Goal: Register for event/course

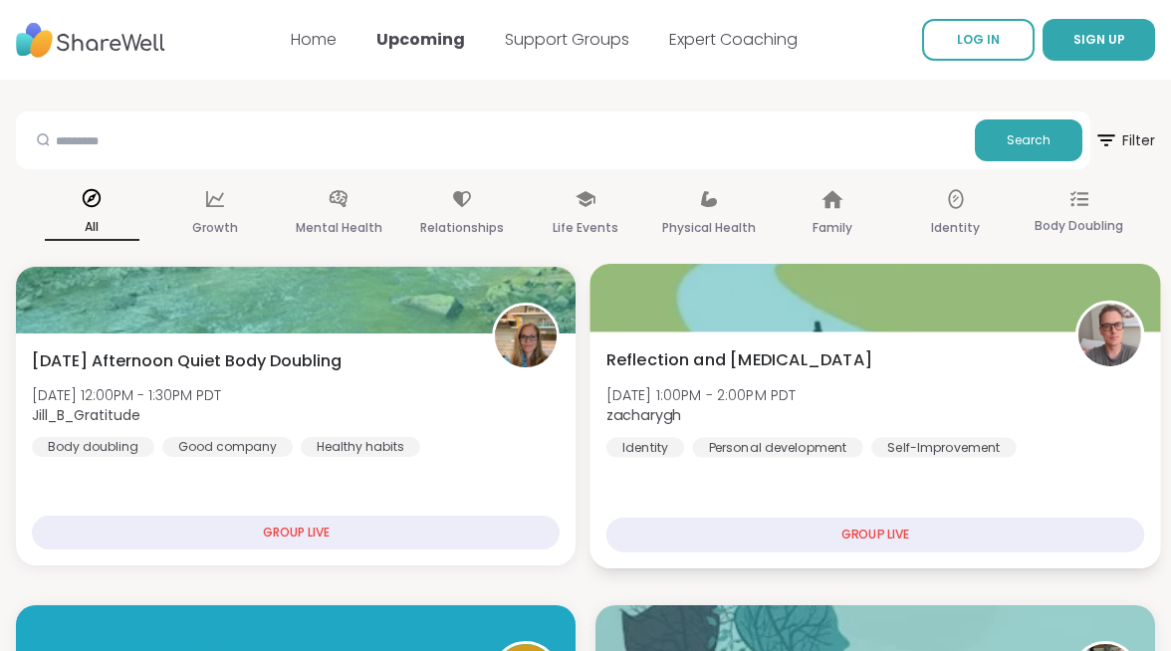
click at [788, 535] on div "GROUP LIVE" at bounding box center [876, 535] width 539 height 35
click at [961, 337] on div "Reflection and Self-improvement Sun, Oct 12 | 1:00PM - 2:00PM PDT zacharygh Ide…" at bounding box center [875, 450] width 571 height 237
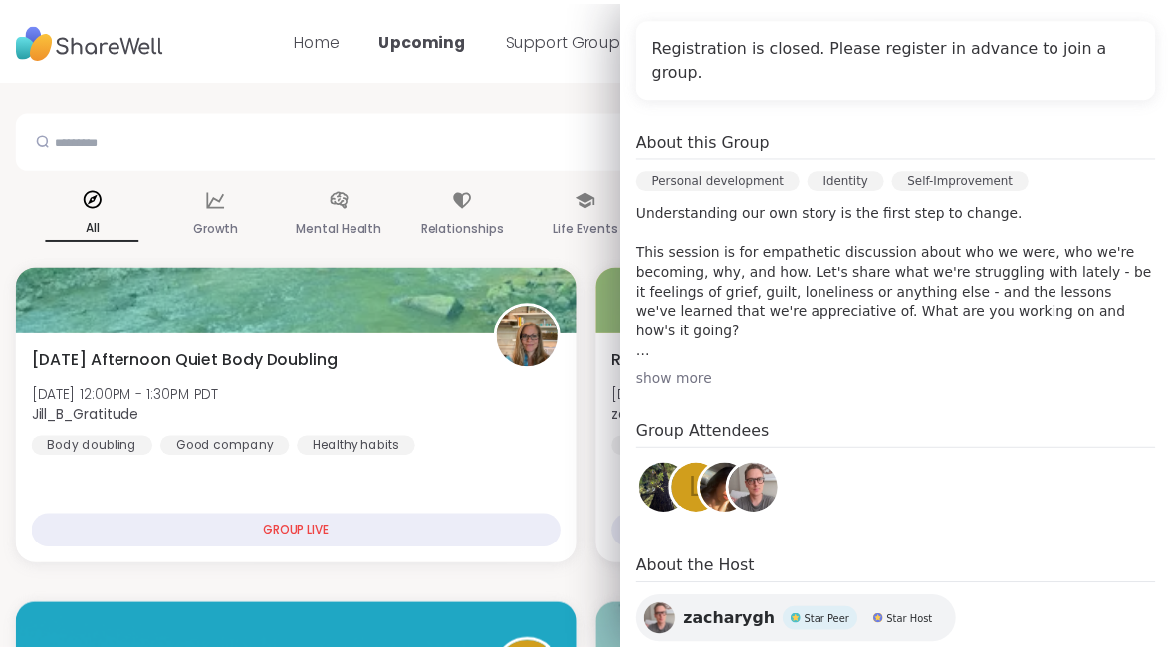
scroll to position [214, 0]
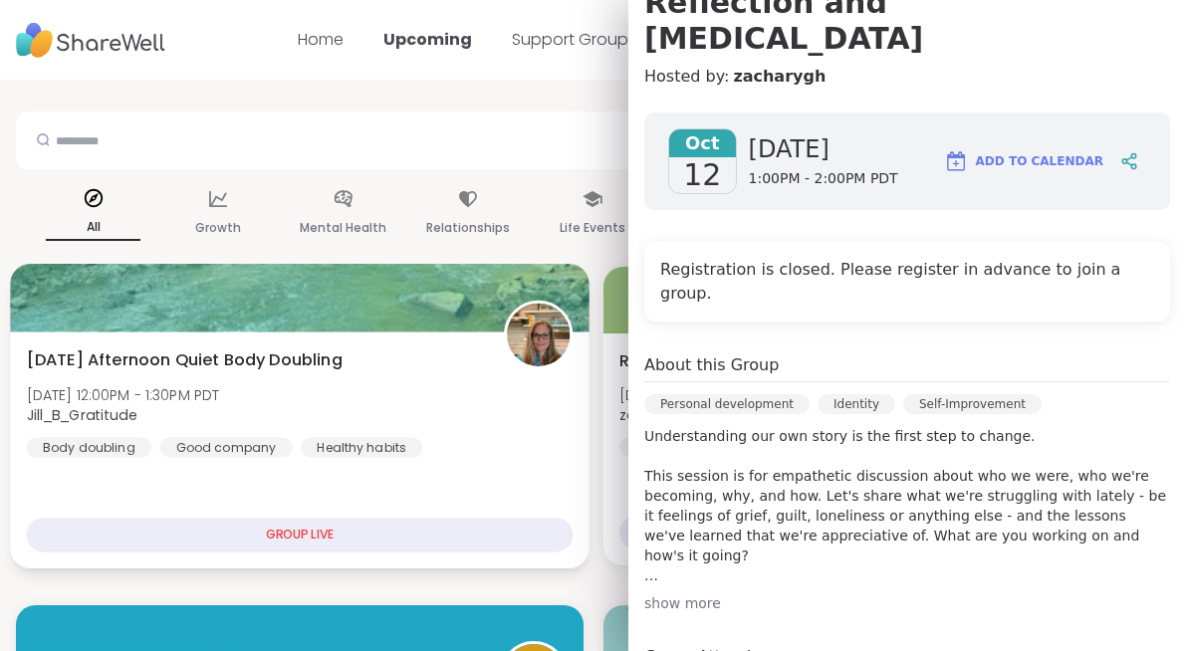
click at [517, 295] on div at bounding box center [299, 298] width 579 height 68
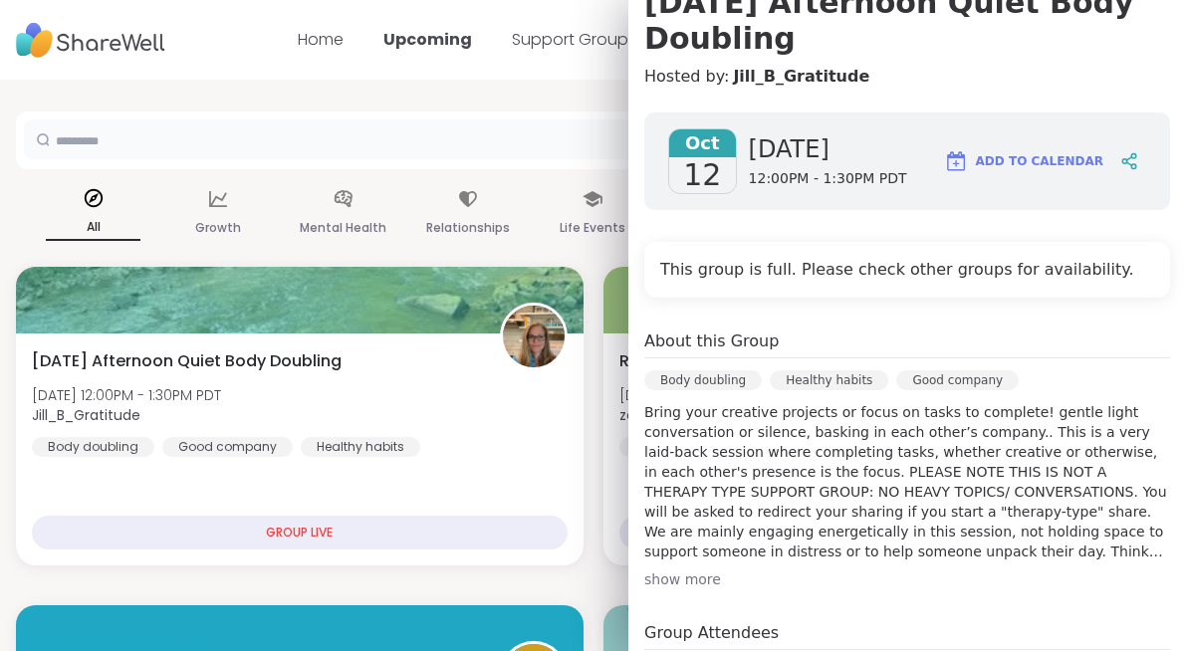
click at [474, 136] on input "text" at bounding box center [503, 140] width 958 height 40
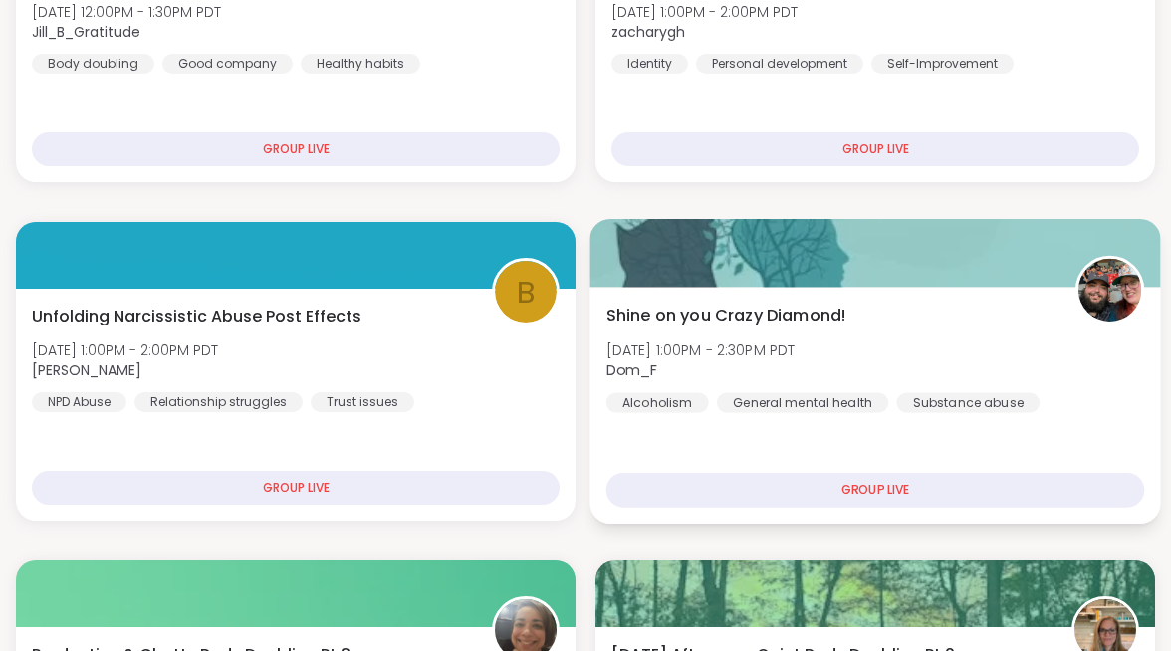
scroll to position [384, 0]
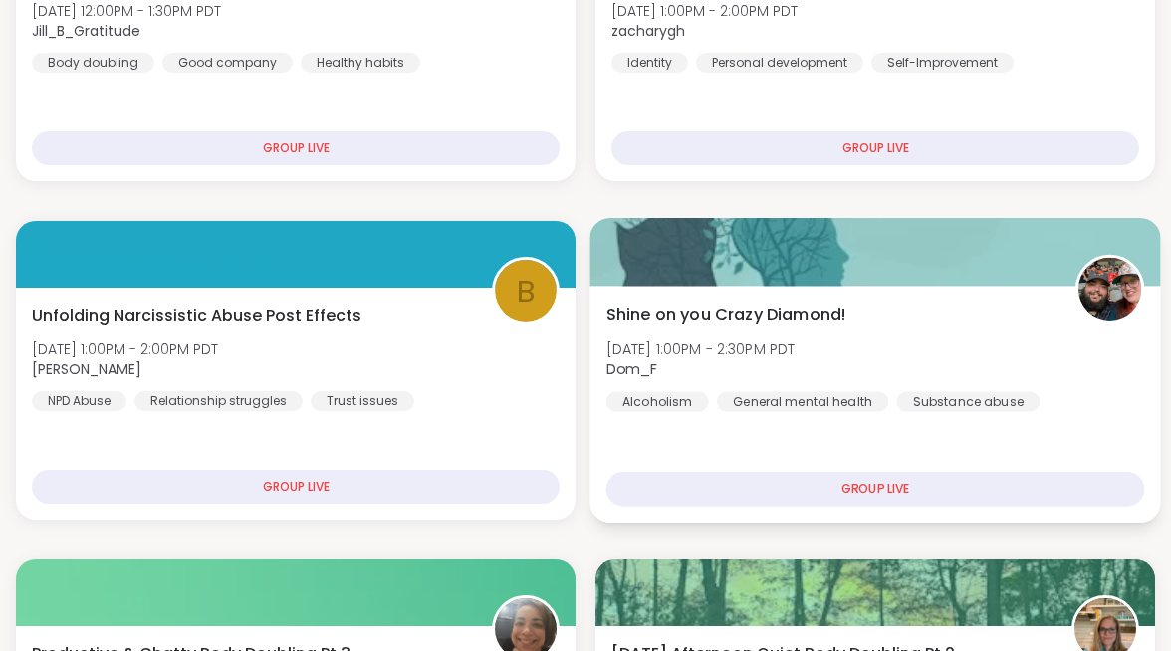
click at [704, 324] on span "Shine on you Crazy Diamond!" at bounding box center [727, 315] width 241 height 24
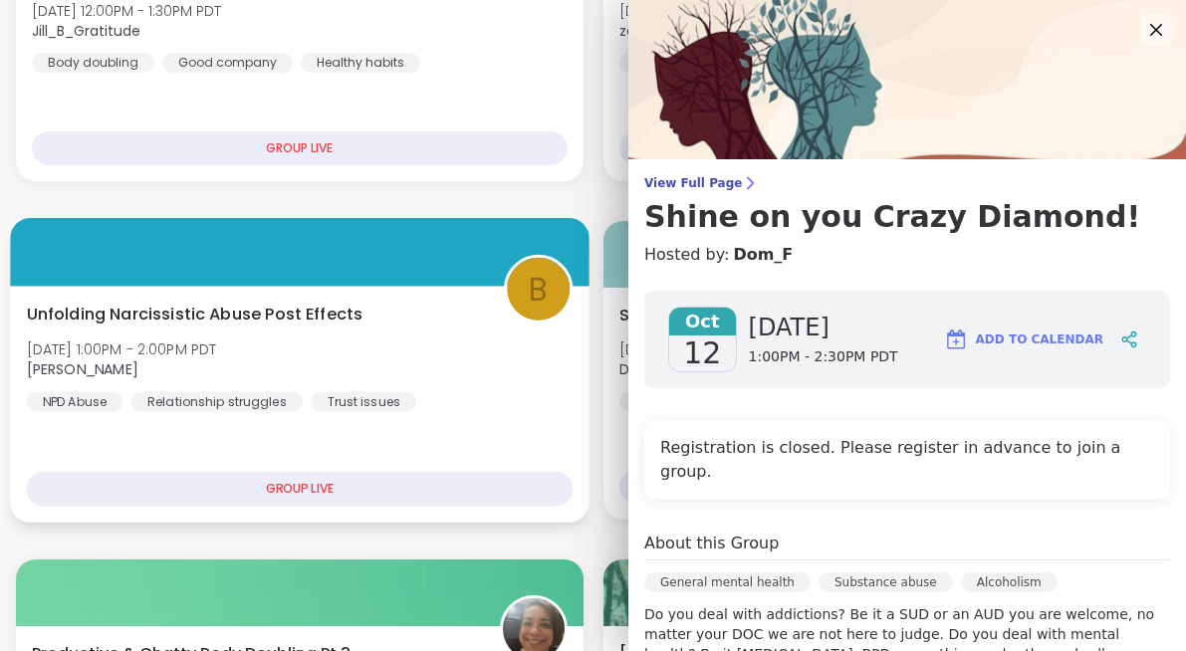
click at [515, 356] on div "Unfolding Narcissistic Abuse Post Effects Sun, Oct 12 | 1:00PM - 2:00PM PDT bre…" at bounding box center [300, 358] width 546 height 110
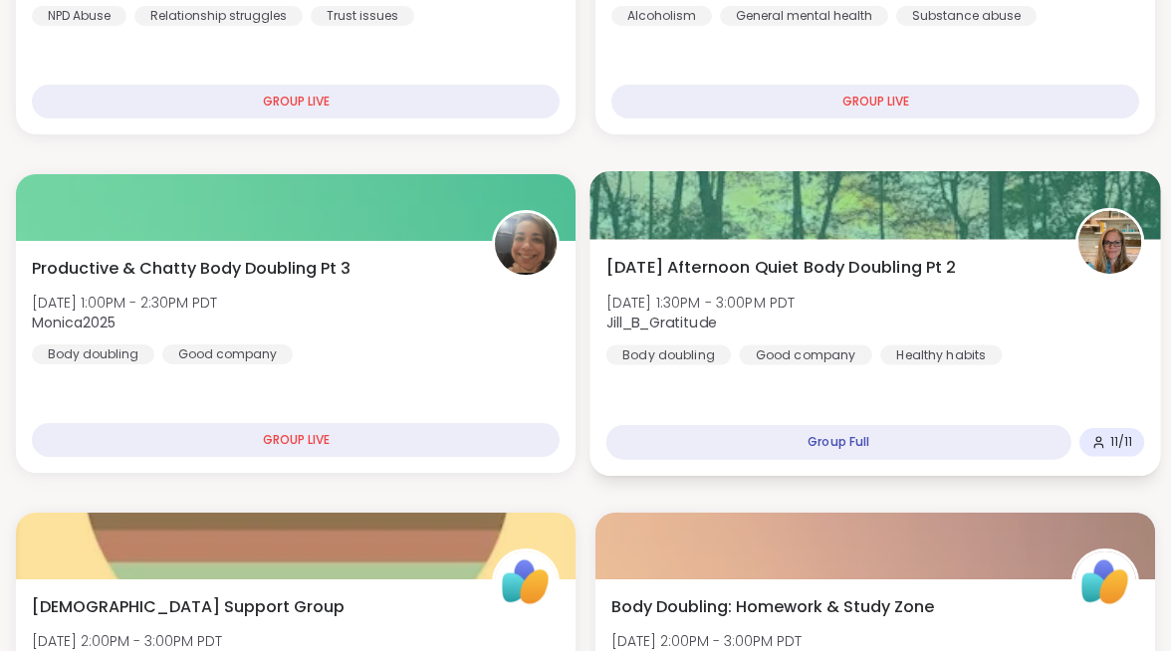
scroll to position [771, 0]
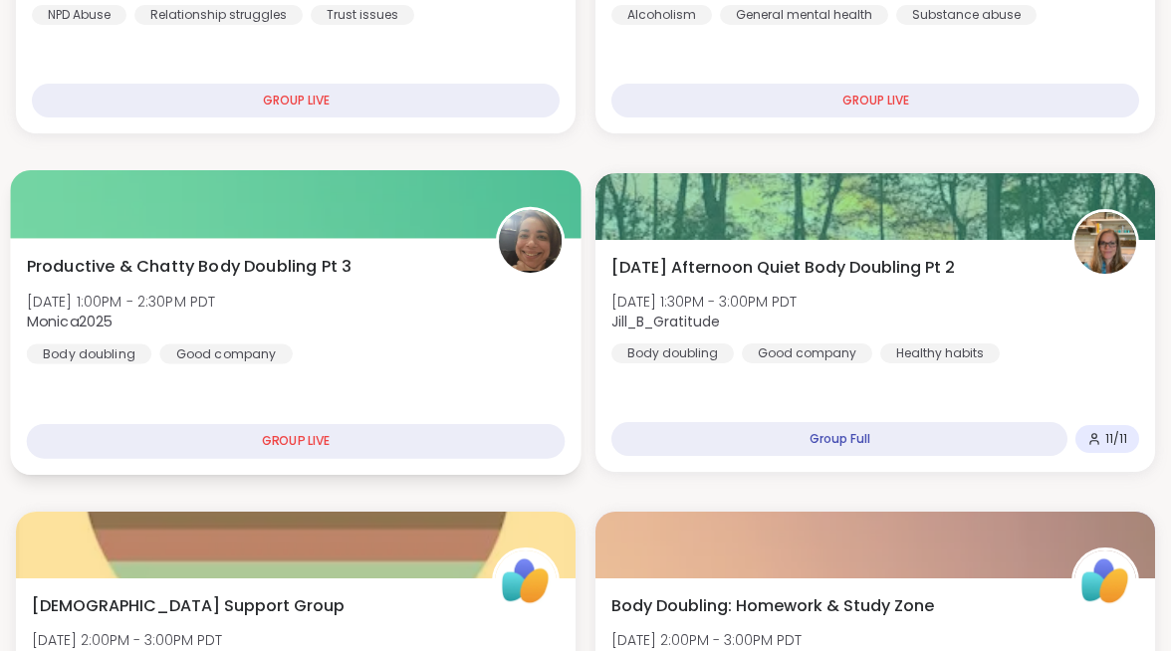
click at [423, 447] on div "GROUP LIVE" at bounding box center [296, 441] width 539 height 35
click at [345, 436] on div "GROUP LIVE" at bounding box center [296, 441] width 539 height 35
click at [276, 437] on div "GROUP LIVE" at bounding box center [296, 441] width 539 height 35
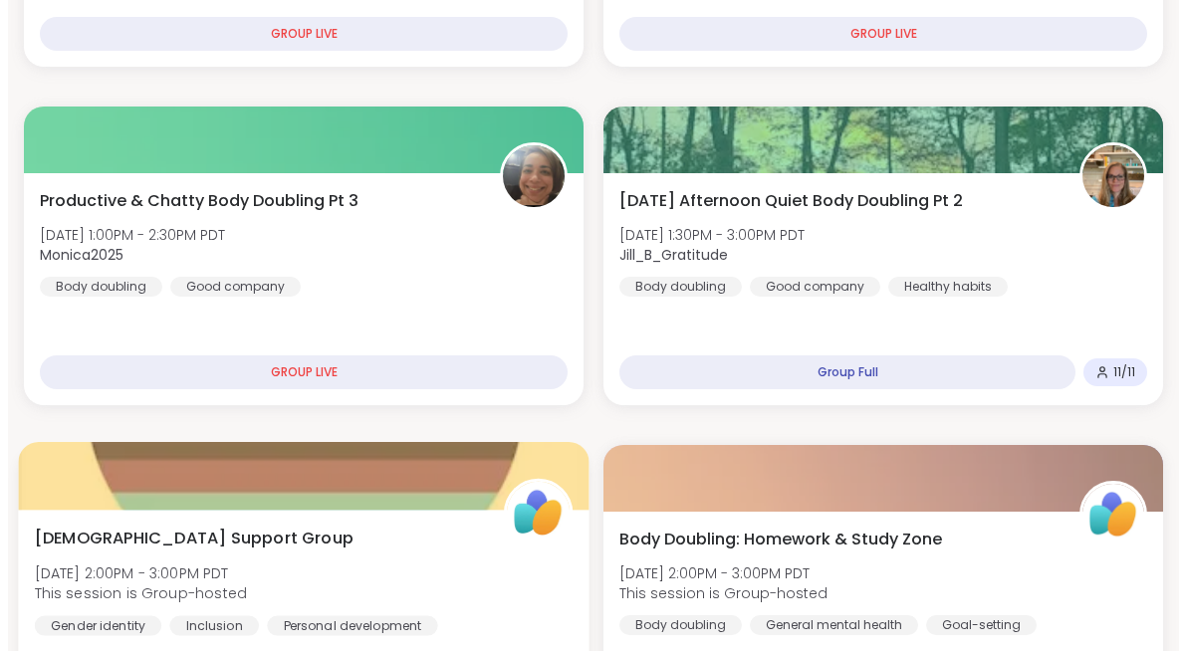
scroll to position [995, 0]
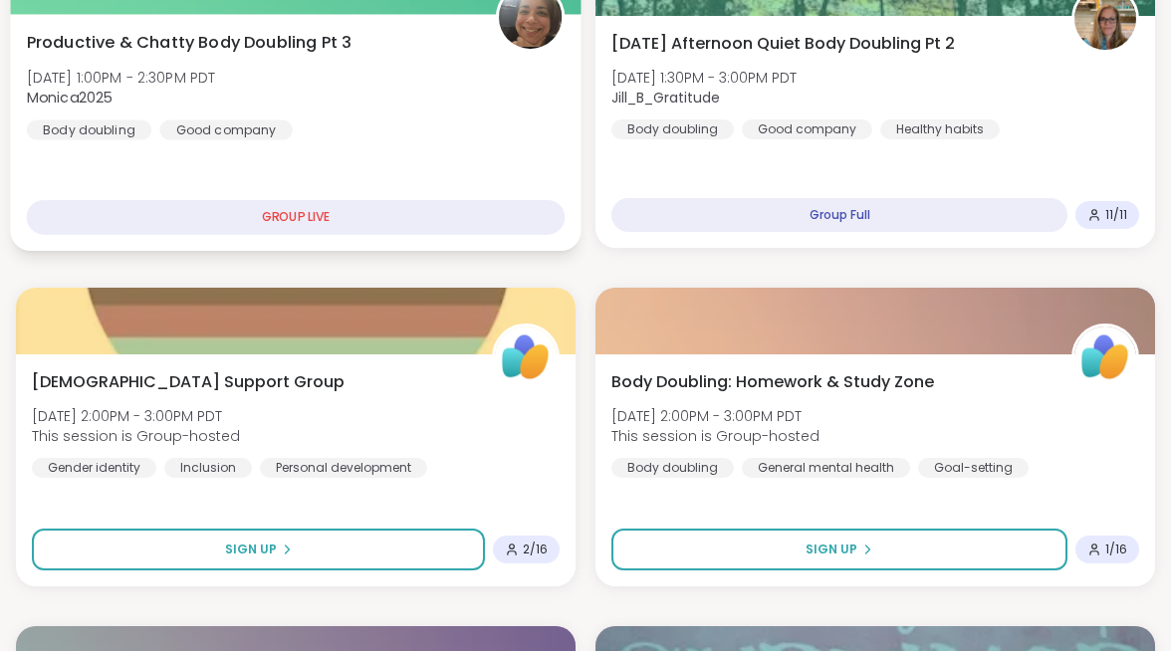
click at [304, 164] on div "Productive & Chatty Body Doubling Pt 3 Sun, Oct 12 | 1:00PM - 2:30PM PDT Monica…" at bounding box center [295, 132] width 571 height 237
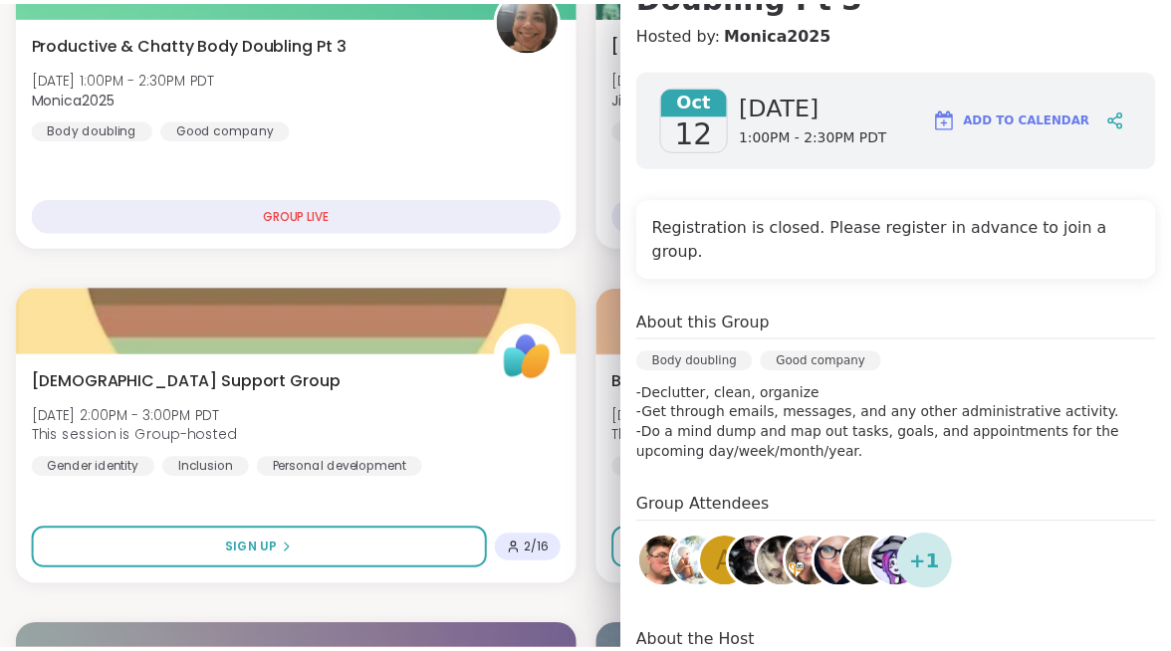
scroll to position [311, 0]
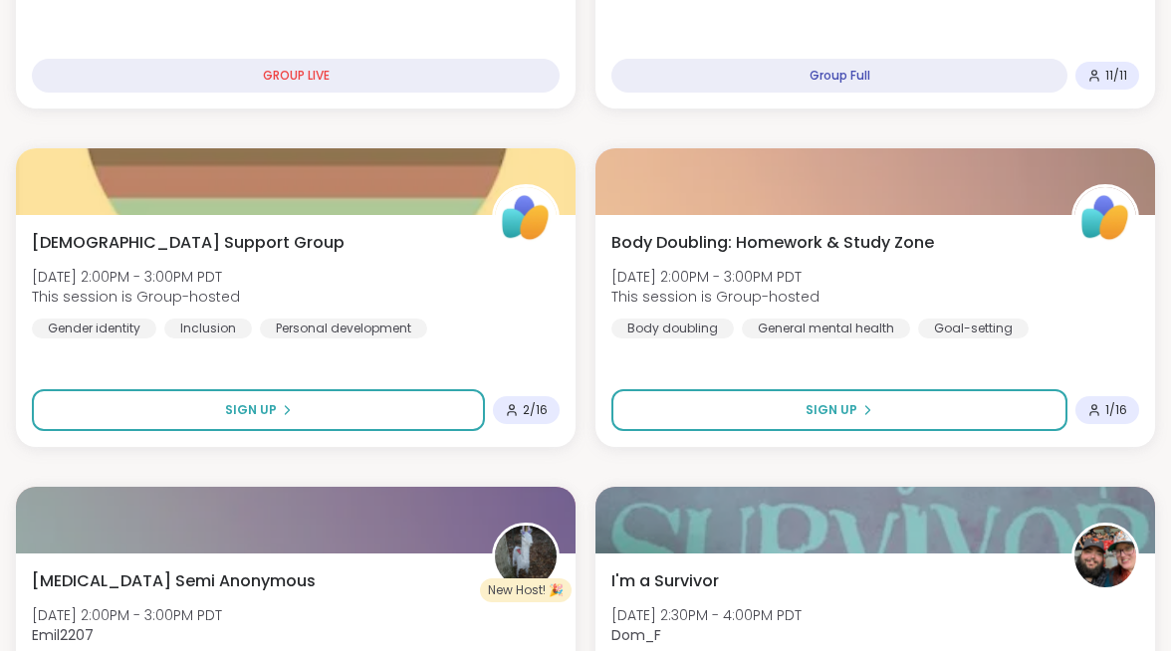
scroll to position [1135, 0]
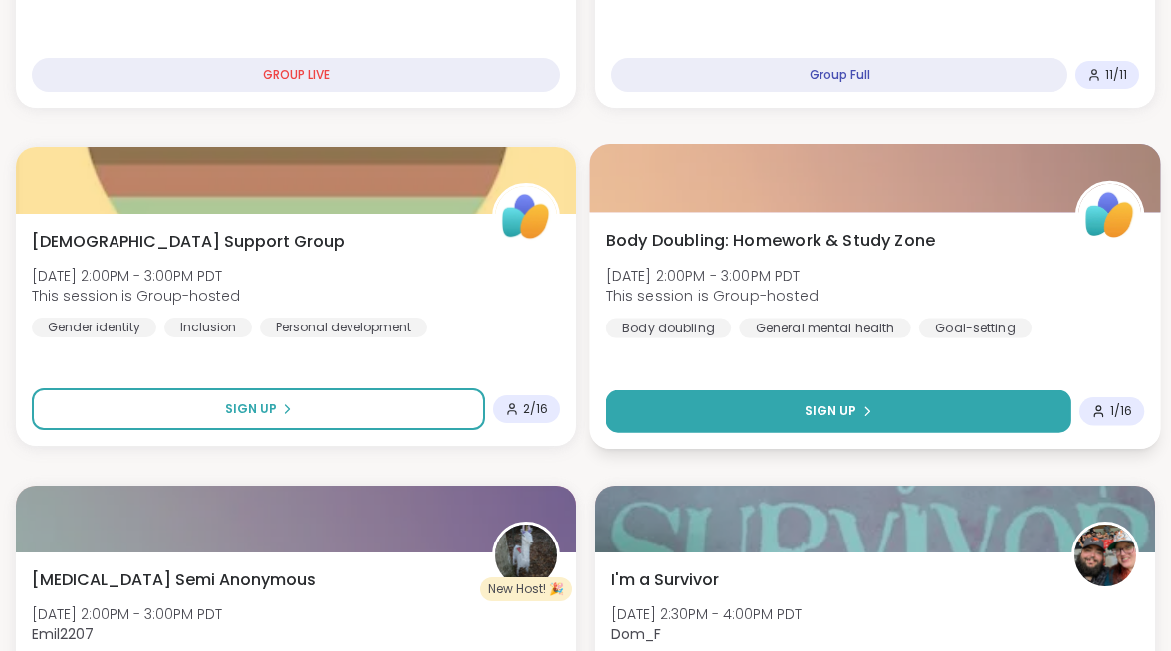
click at [681, 401] on button "Sign Up" at bounding box center [839, 411] width 465 height 43
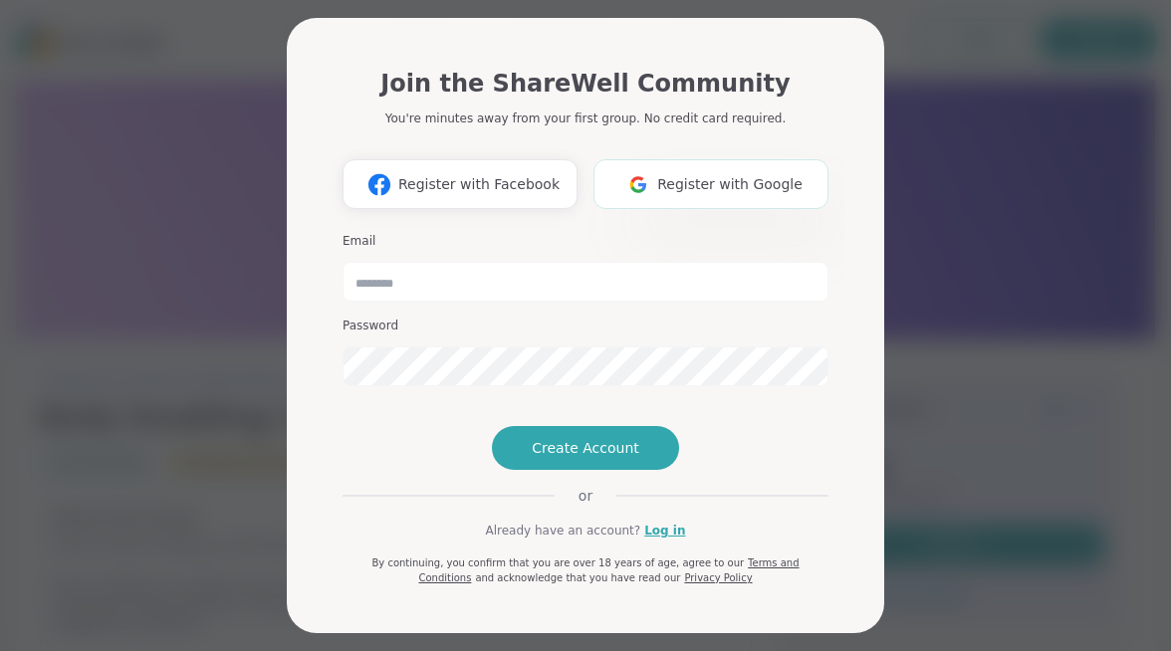
click at [693, 174] on span "Register with Google" at bounding box center [729, 184] width 145 height 21
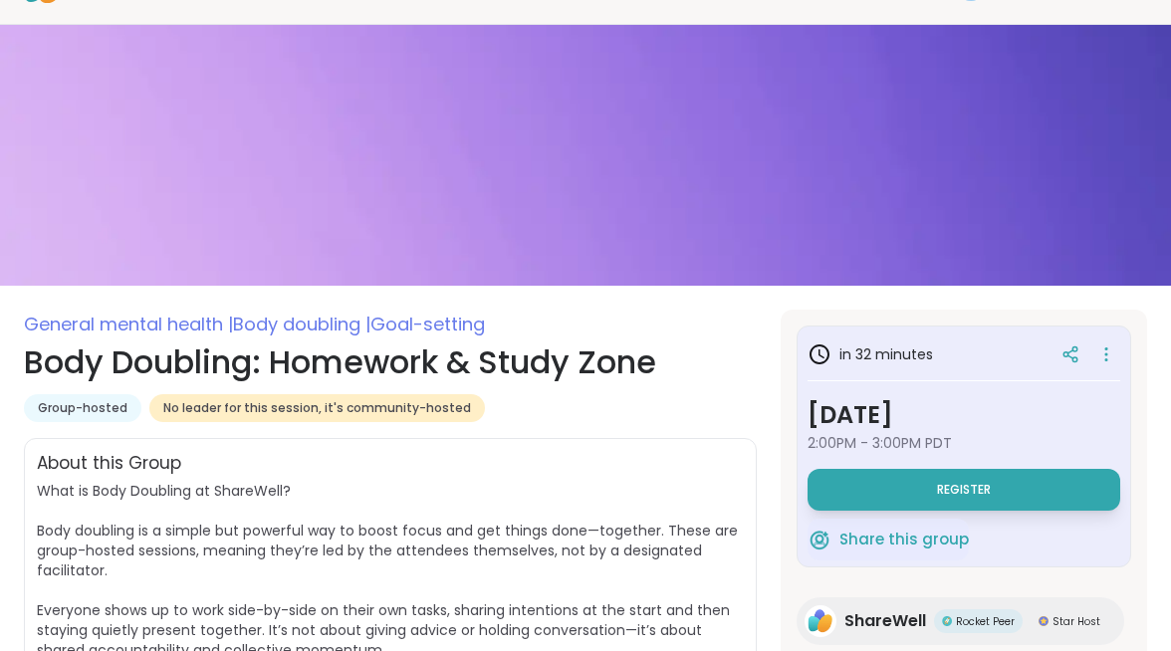
scroll to position [119, 0]
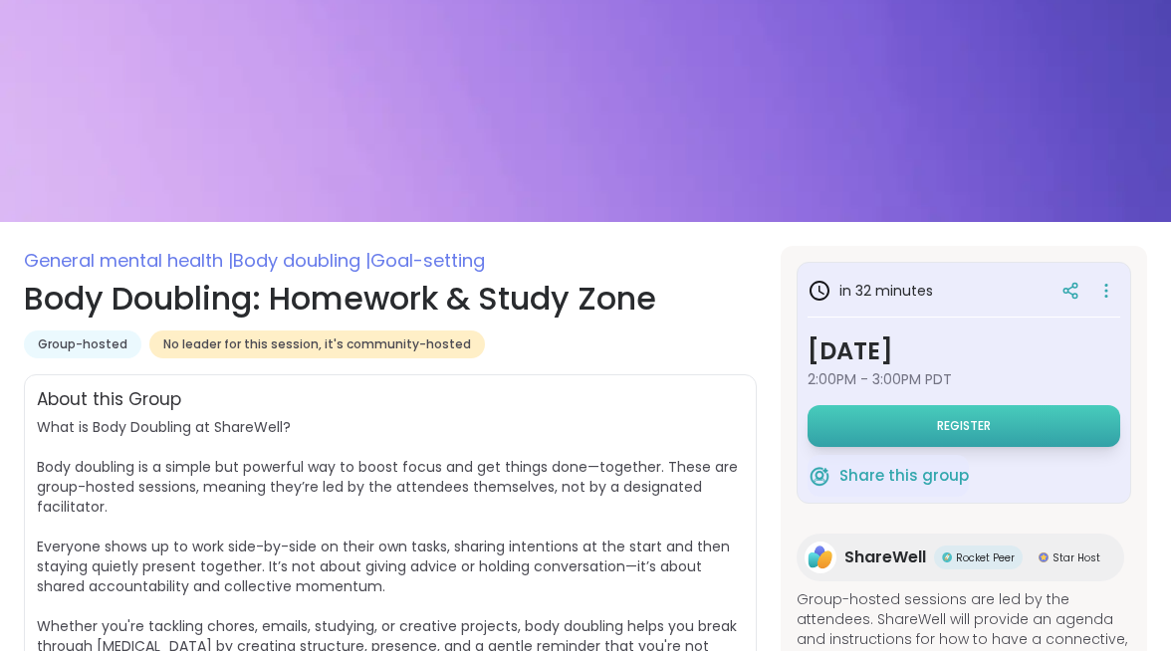
click at [878, 405] on button "Register" at bounding box center [964, 426] width 313 height 42
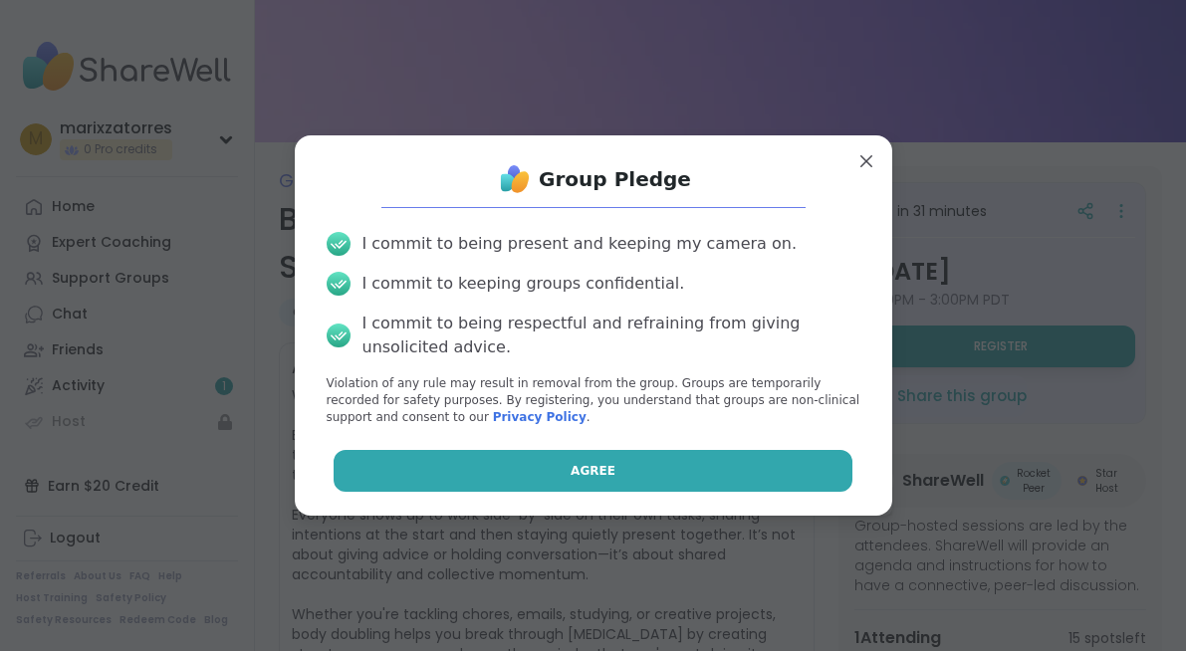
click at [607, 480] on button "Agree" at bounding box center [593, 471] width 519 height 42
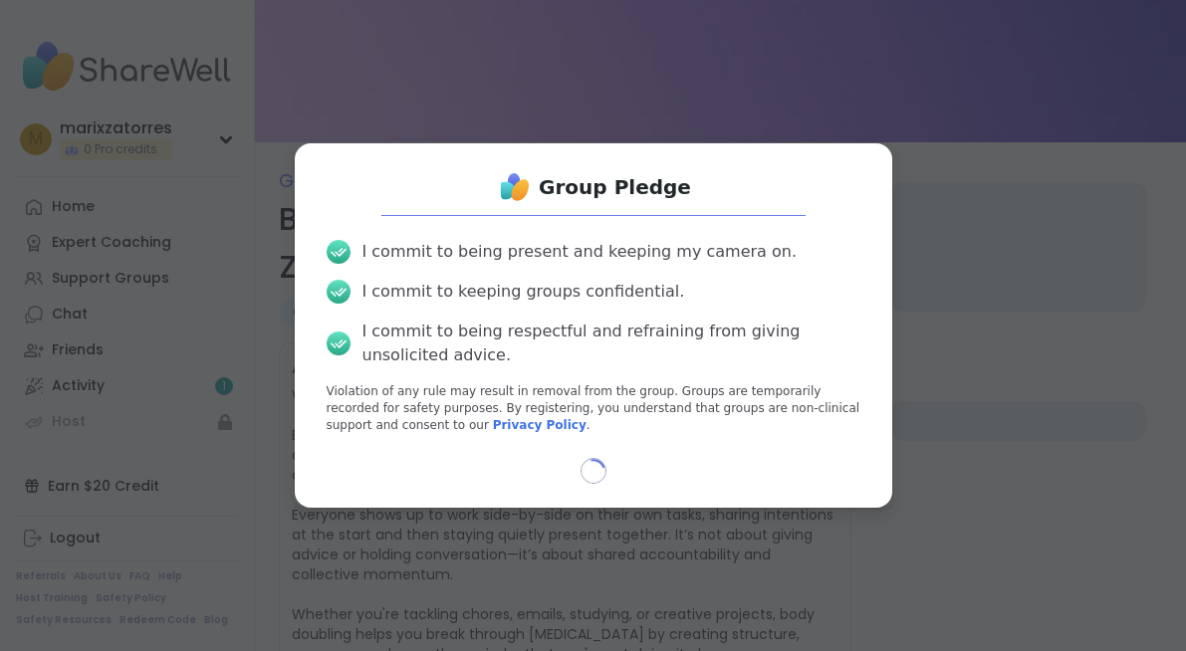
select select "**"
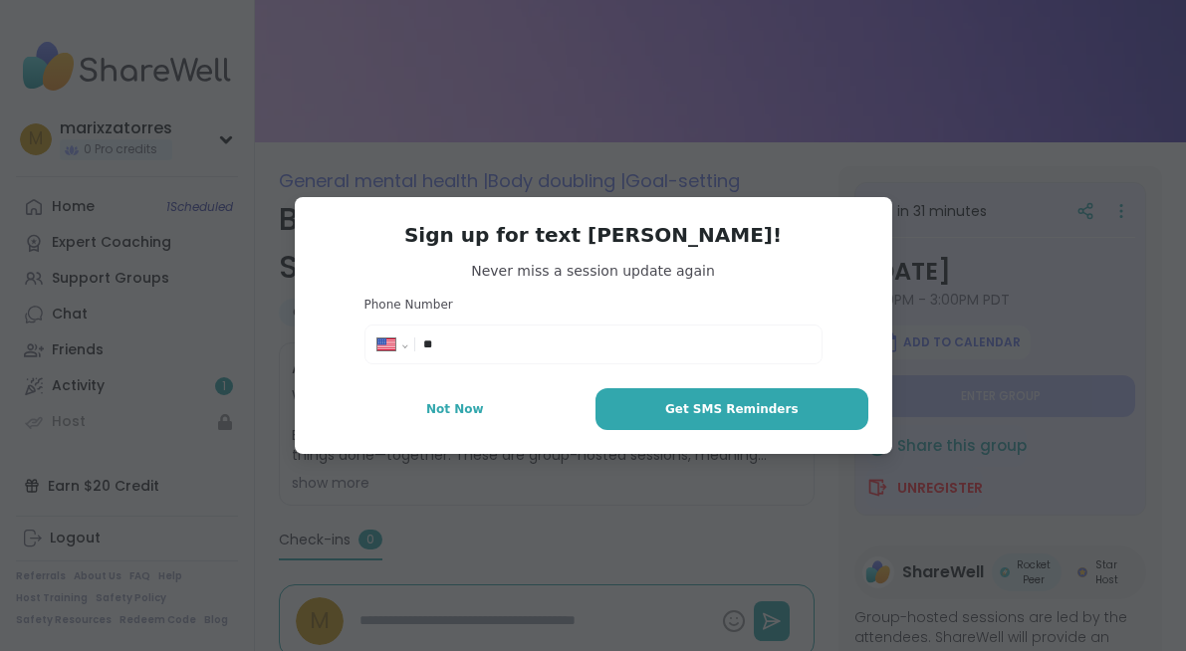
click at [542, 345] on input "**" at bounding box center [615, 345] width 385 height 20
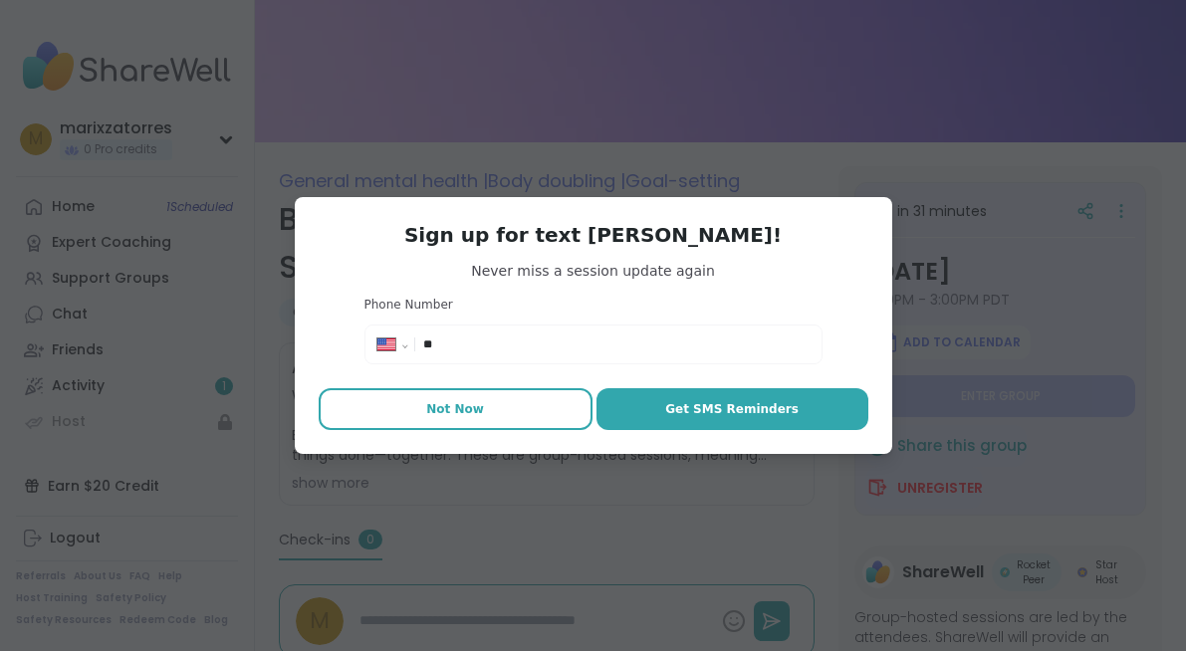
click at [517, 419] on button "Not Now" at bounding box center [456, 409] width 274 height 42
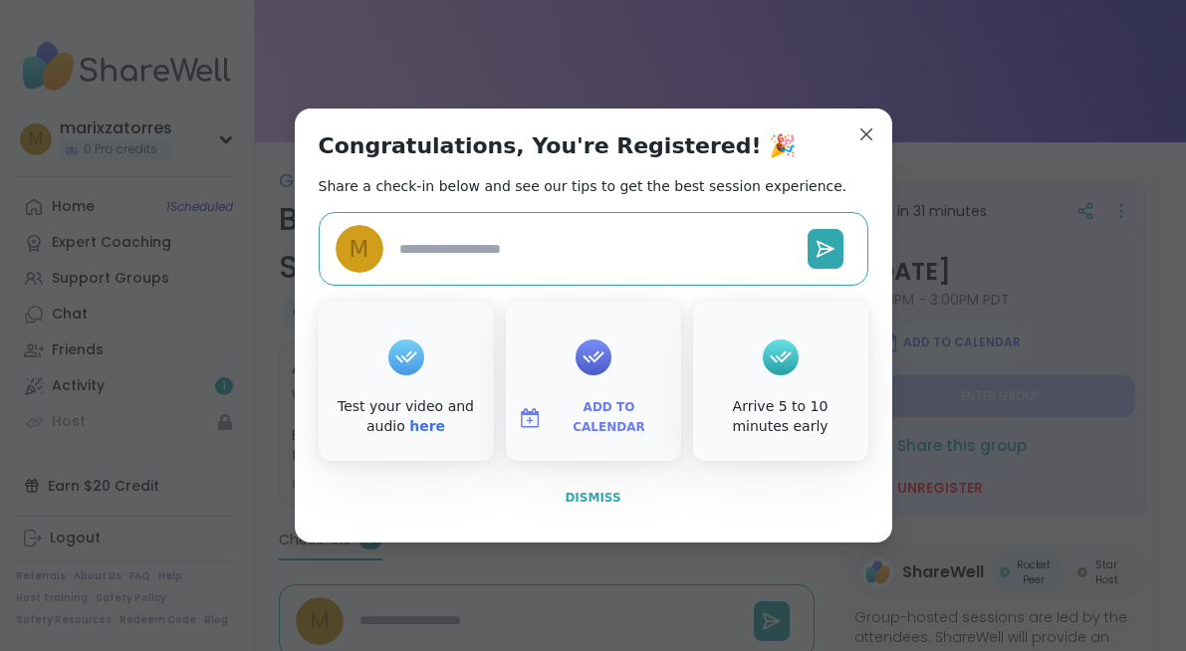
click at [586, 496] on span "Dismiss" at bounding box center [593, 498] width 56 height 14
type textarea "*"
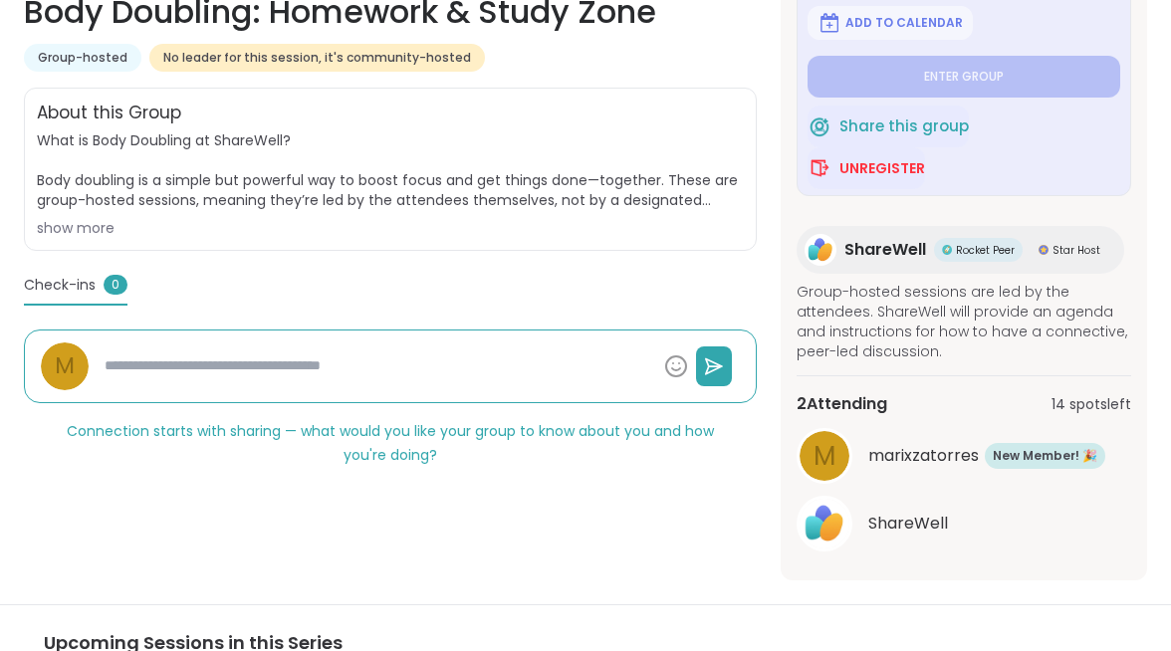
scroll to position [122, 0]
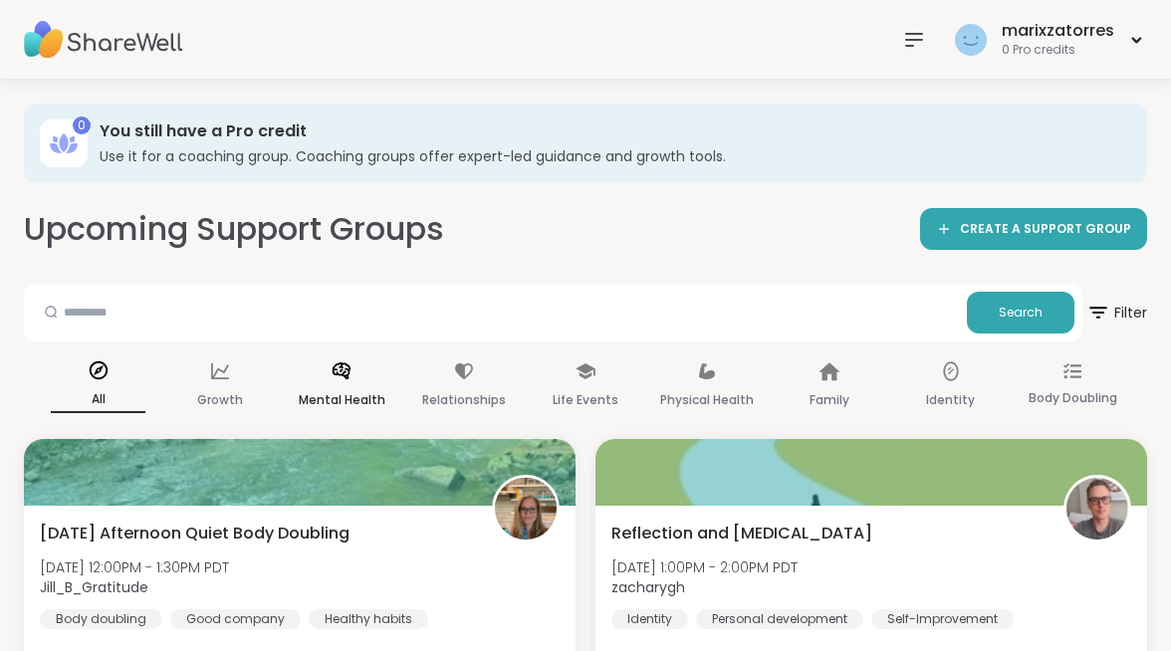
click at [389, 350] on div "Mental Health" at bounding box center [342, 387] width 95 height 74
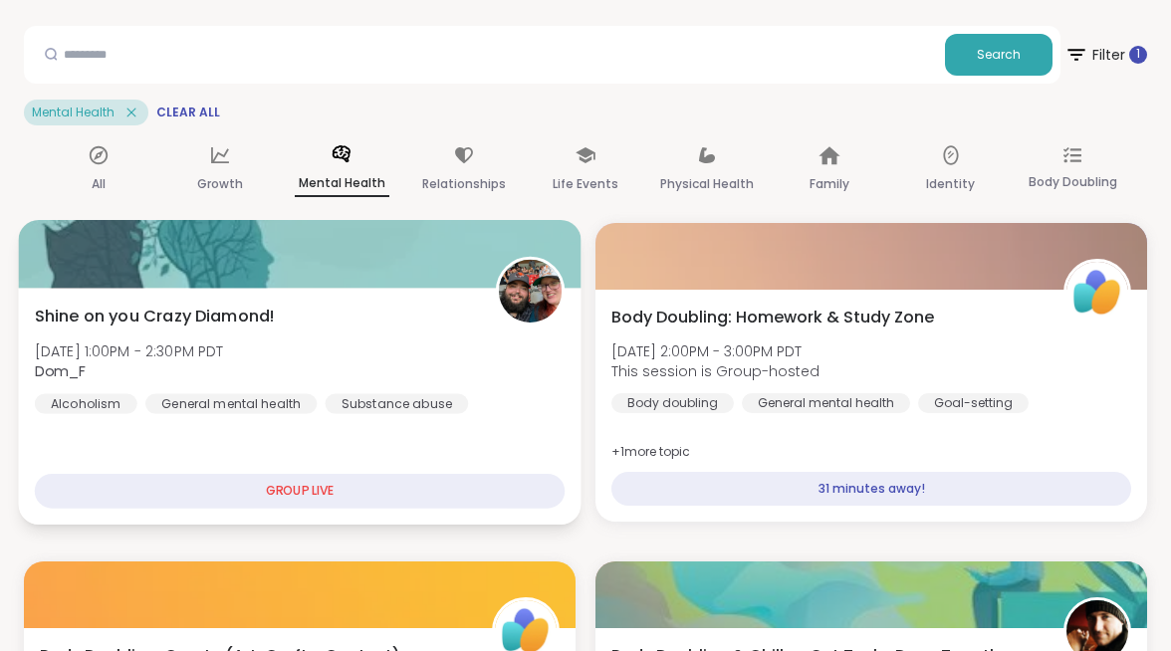
scroll to position [318, 0]
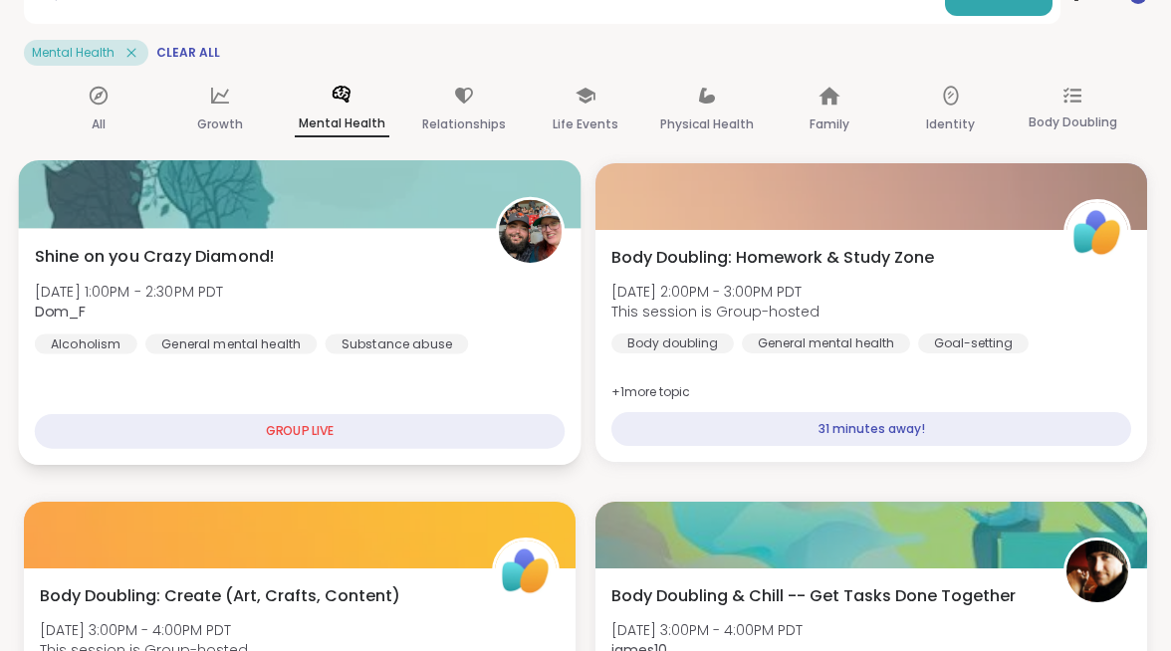
click at [564, 414] on div "GROUP LIVE" at bounding box center [300, 431] width 530 height 35
click at [469, 334] on div "Alcoholism General mental health Substance abuse" at bounding box center [252, 344] width 434 height 20
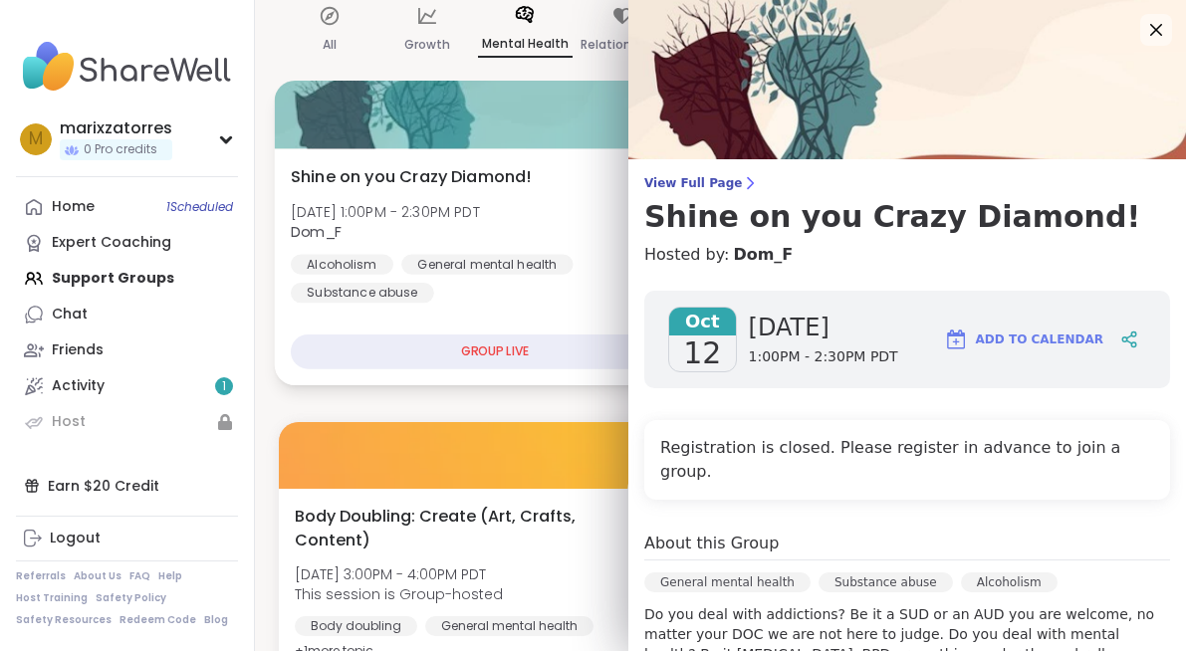
click at [500, 287] on div "Alcoholism General mental health Substance abuse" at bounding box center [495, 278] width 408 height 49
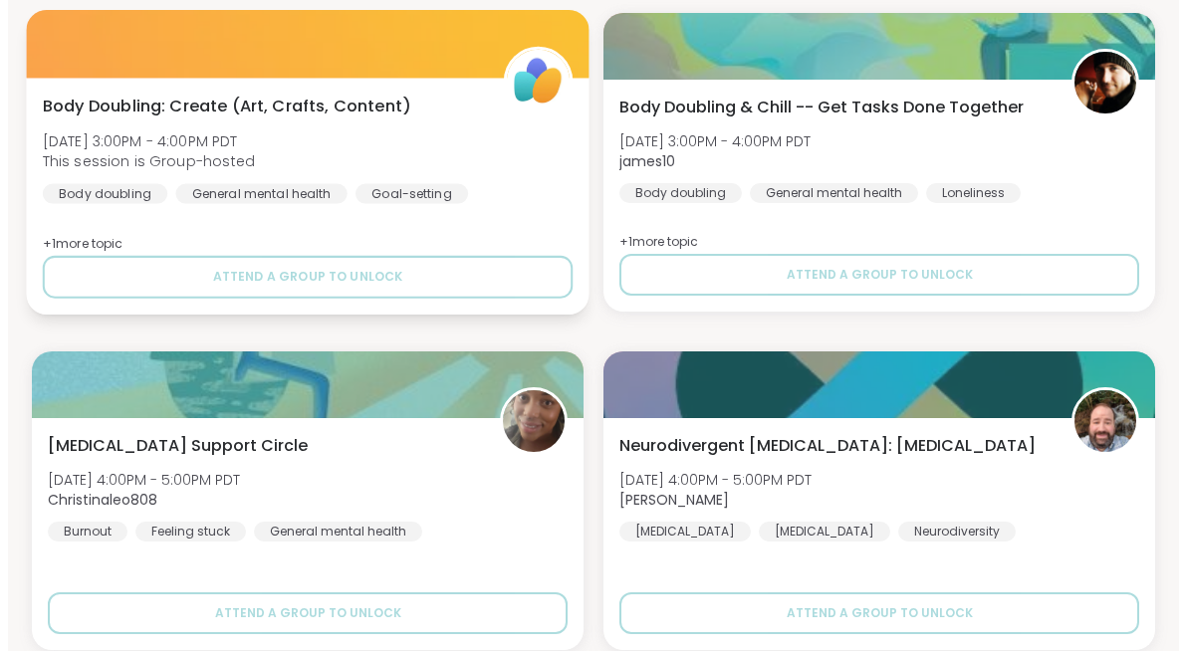
scroll to position [808, 0]
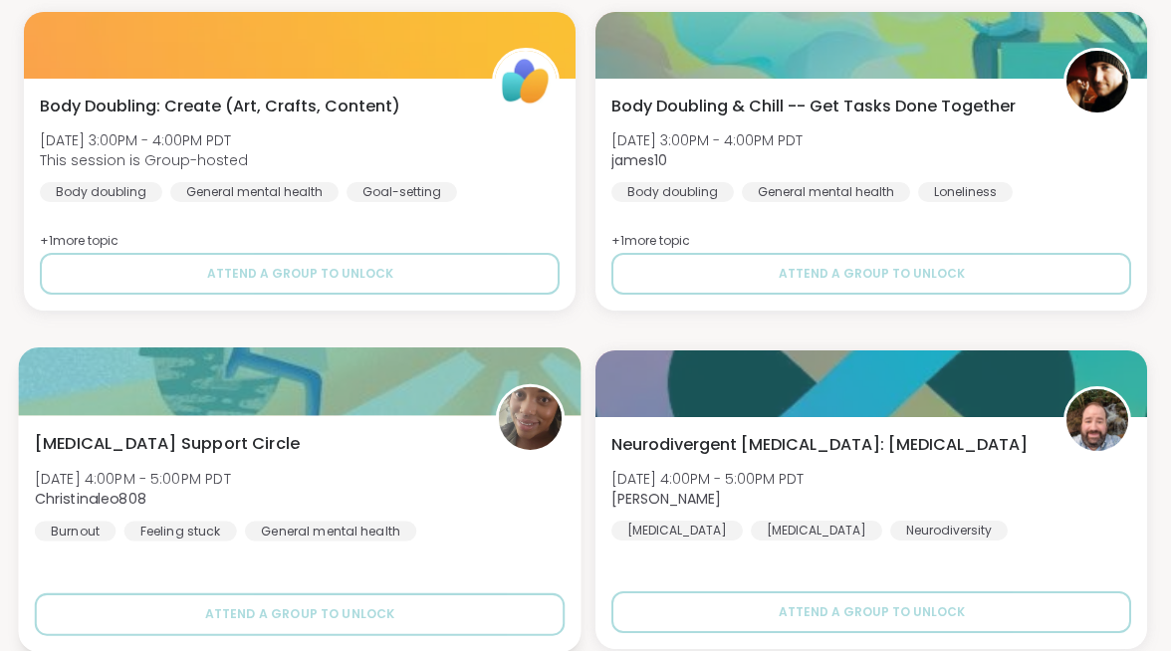
click at [565, 431] on div "Brain Fog Support Circle Sun, Oct 12 | 4:00PM - 5:00PM PDT Christinaleo808 Burn…" at bounding box center [300, 486] width 530 height 110
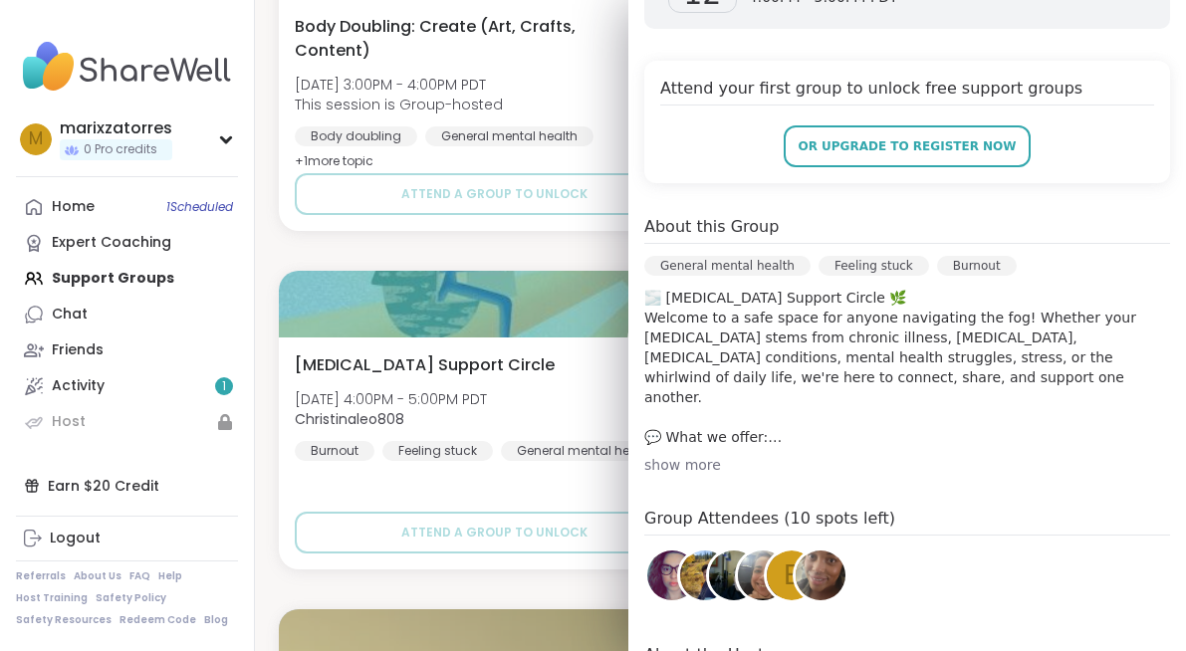
scroll to position [346, 0]
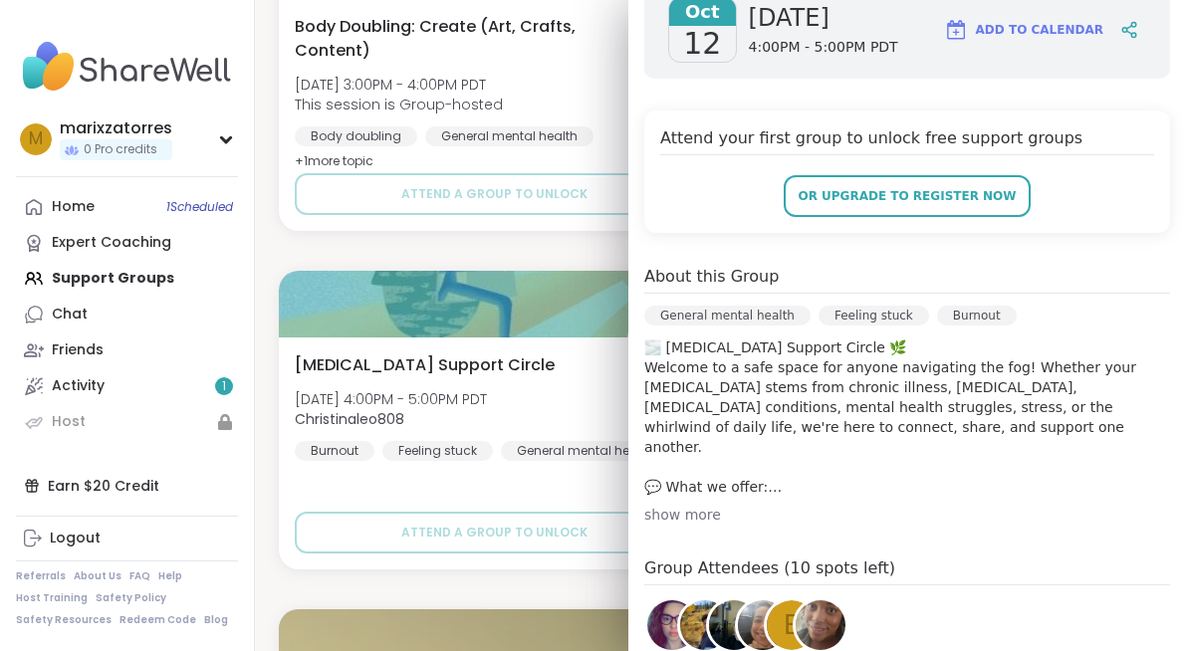
click at [674, 505] on div "show more" at bounding box center [907, 515] width 526 height 20
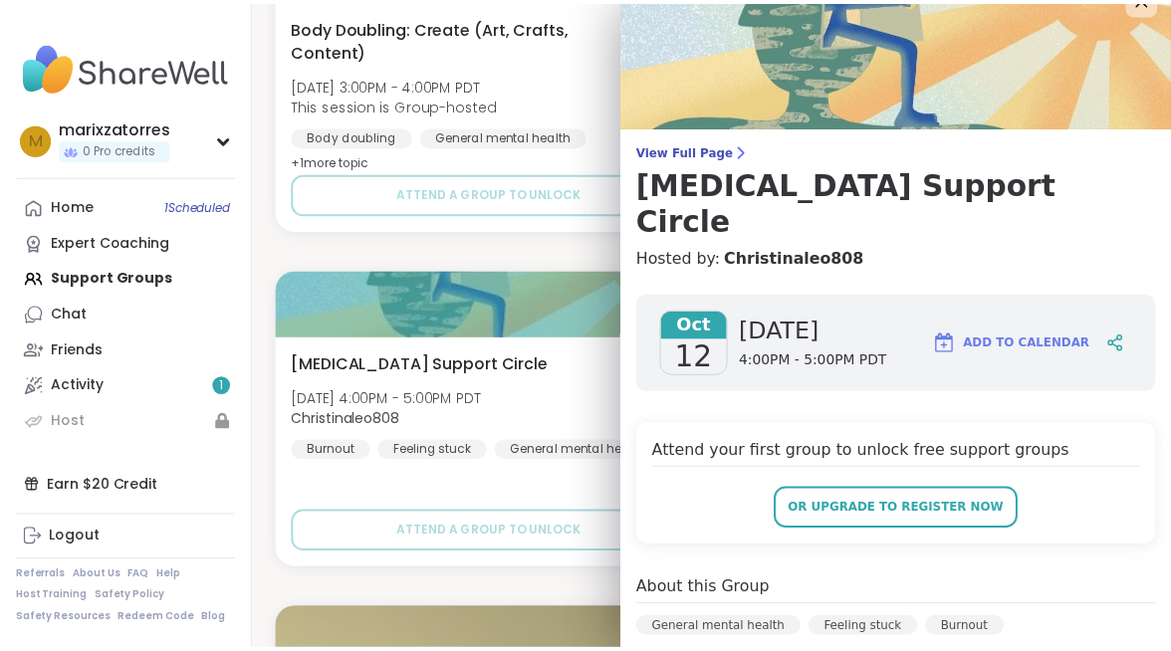
scroll to position [57, 0]
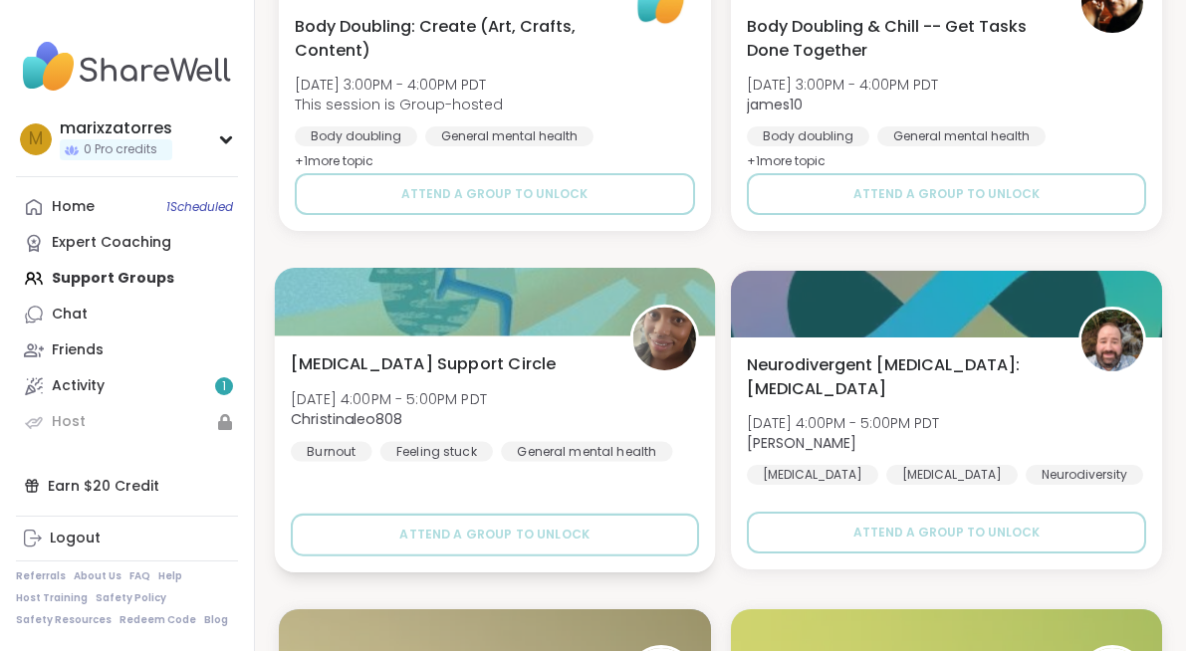
click at [595, 353] on div "Brain Fog Support Circle Sun, Oct 12 | 4:00PM - 5:00PM PDT Christinaleo808 Burn…" at bounding box center [495, 407] width 408 height 110
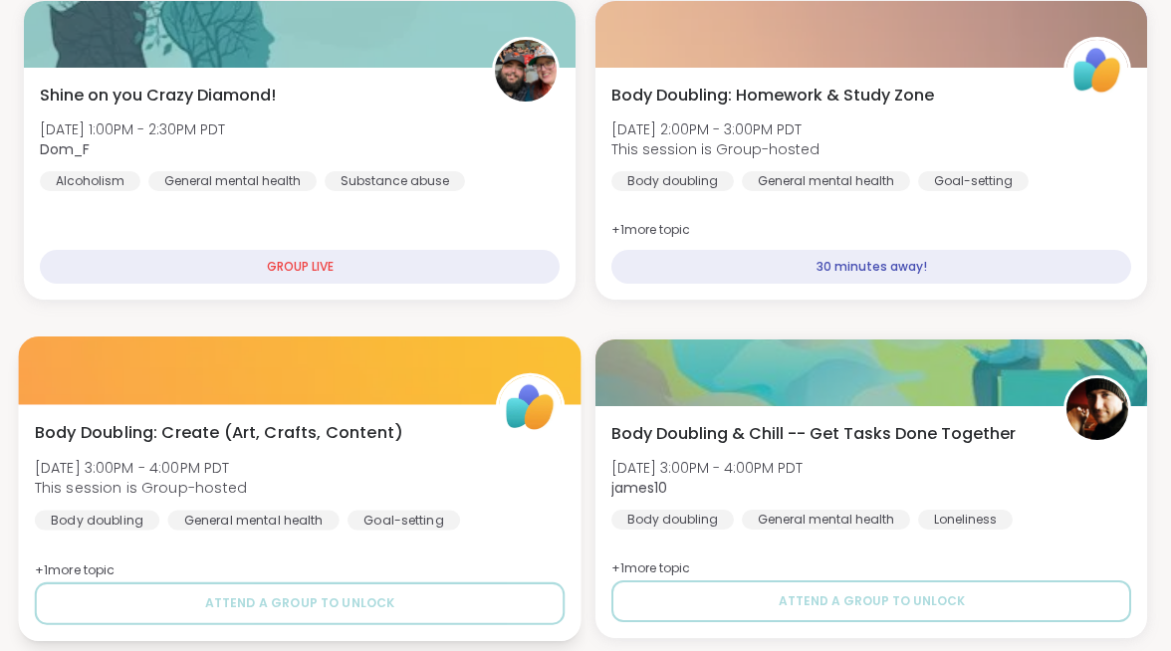
scroll to position [479, 0]
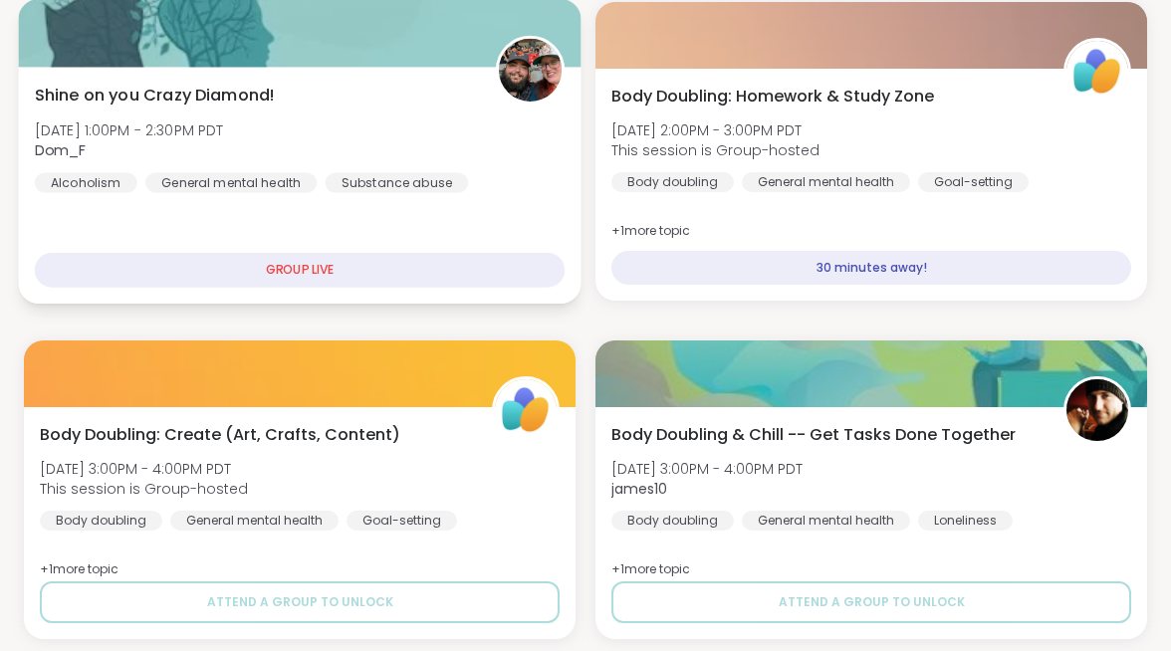
click at [480, 253] on div "GROUP LIVE" at bounding box center [300, 270] width 530 height 35
click at [486, 253] on div "GROUP LIVE" at bounding box center [300, 270] width 530 height 35
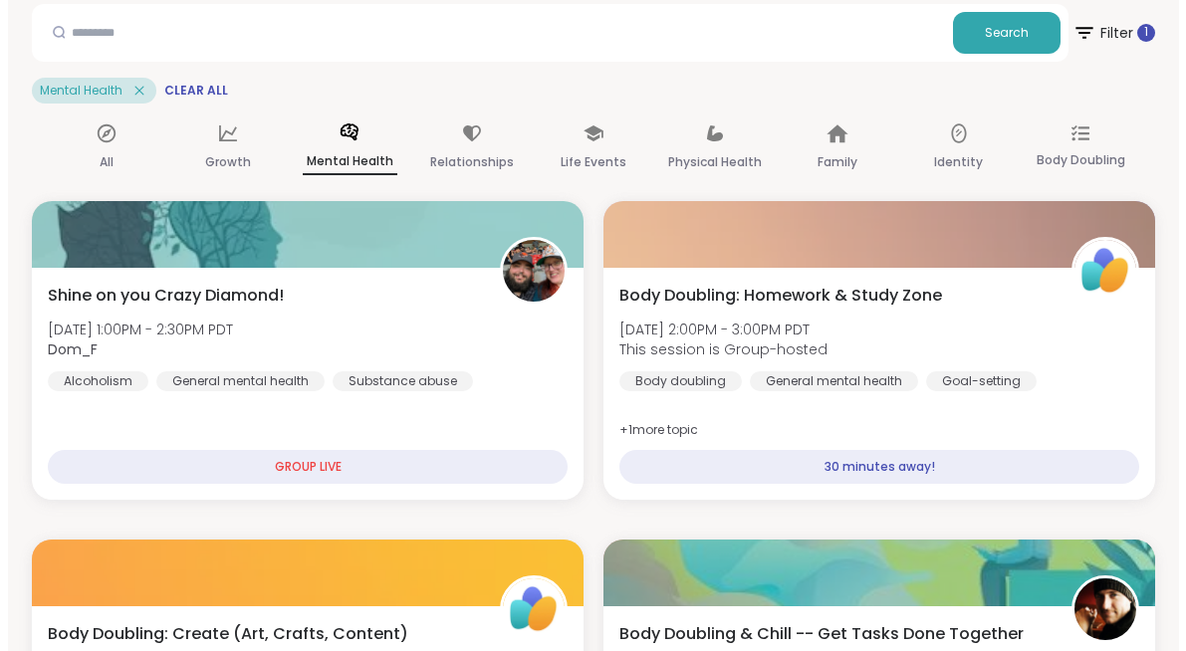
scroll to position [282, 0]
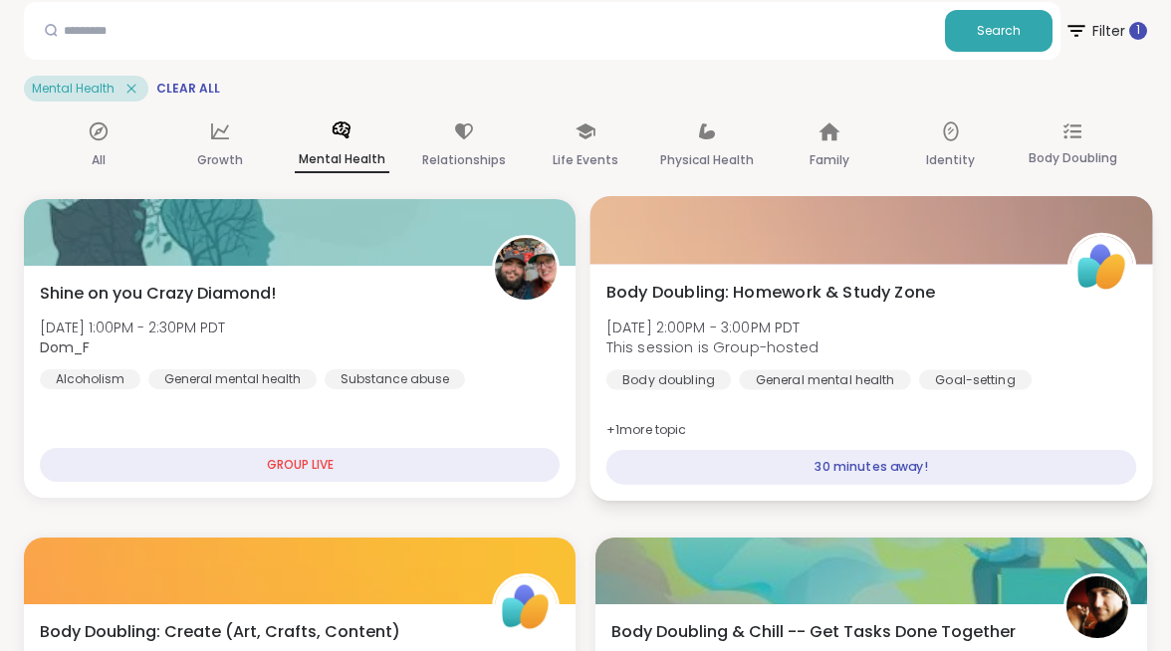
click at [809, 450] on div "30 minutes away!" at bounding box center [872, 467] width 530 height 35
click at [819, 317] on span "Sun, Oct 12 | 2:00PM - 3:00PM PDT" at bounding box center [713, 327] width 212 height 20
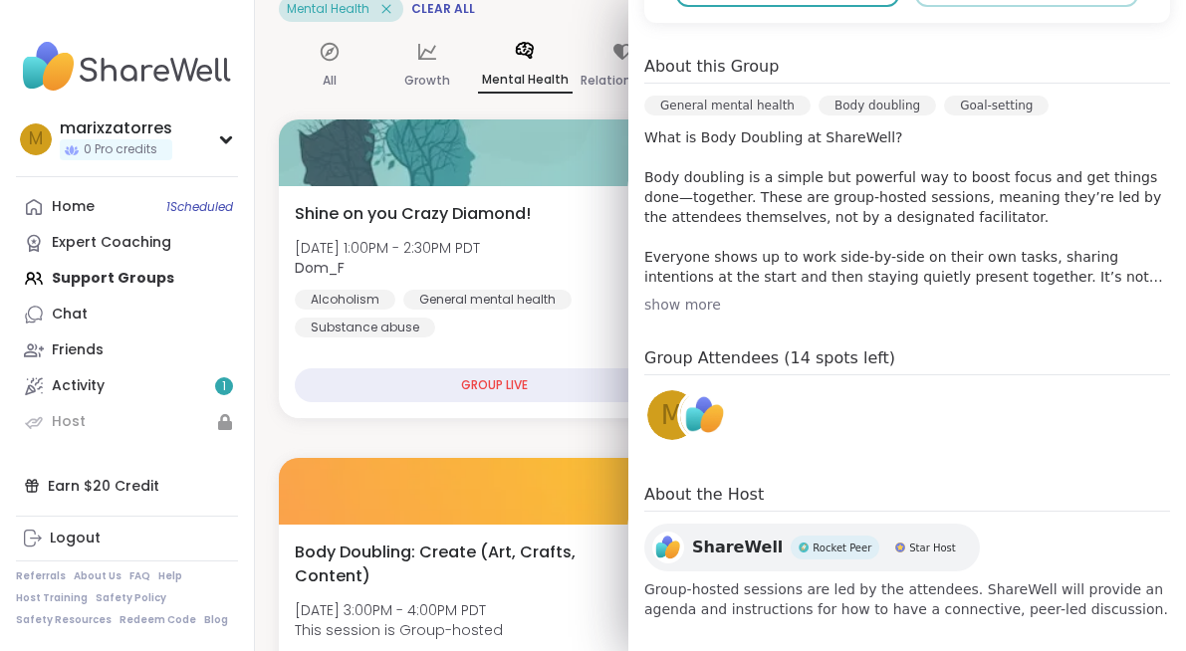
scroll to position [558, 0]
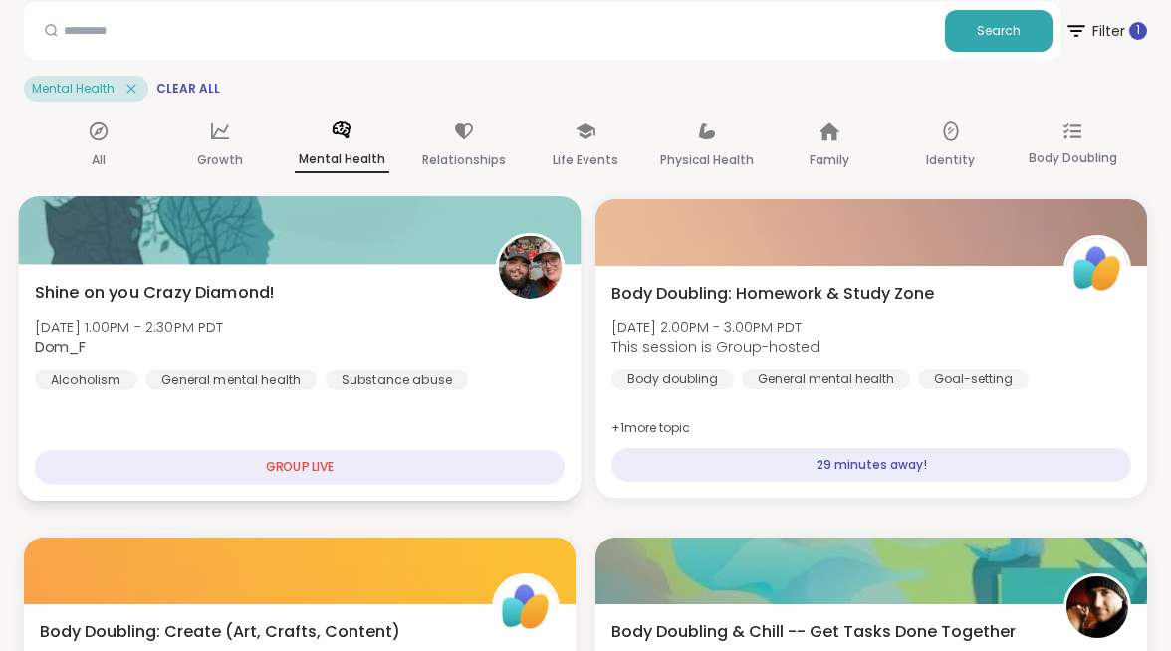
click at [565, 450] on div "GROUP LIVE" at bounding box center [300, 467] width 530 height 35
click at [565, 280] on div "Shine on you Crazy Diamond! Sun, Oct 12 | 1:00PM - 2:30PM PDT Dom_F Alcoholism …" at bounding box center [300, 335] width 530 height 110
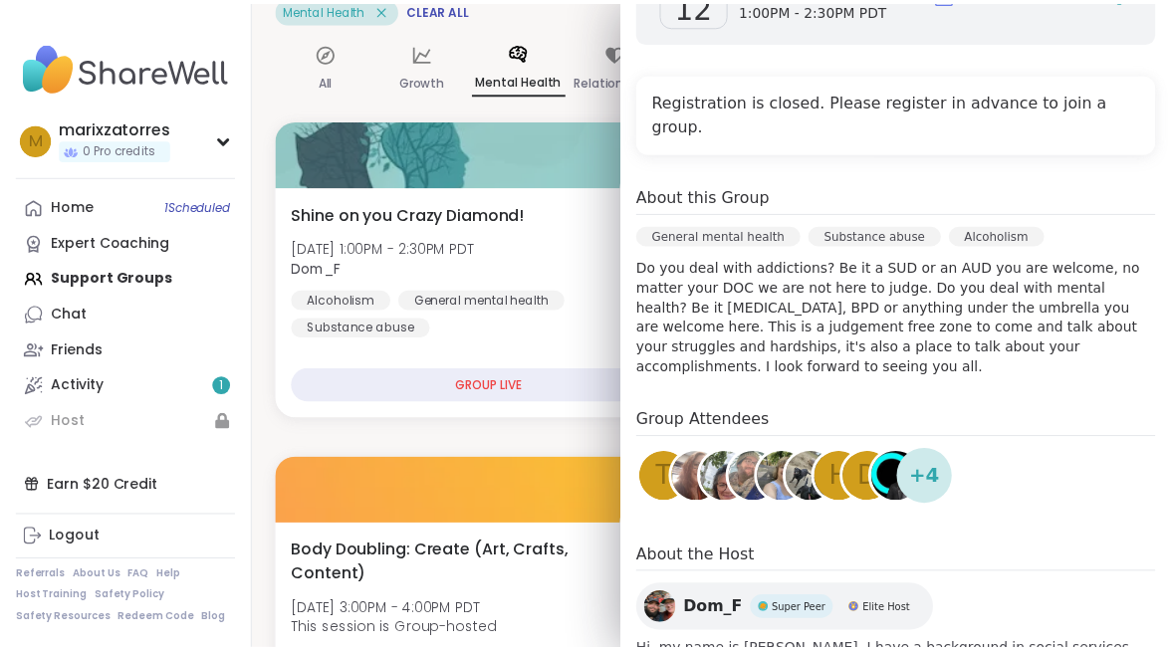
scroll to position [461, 0]
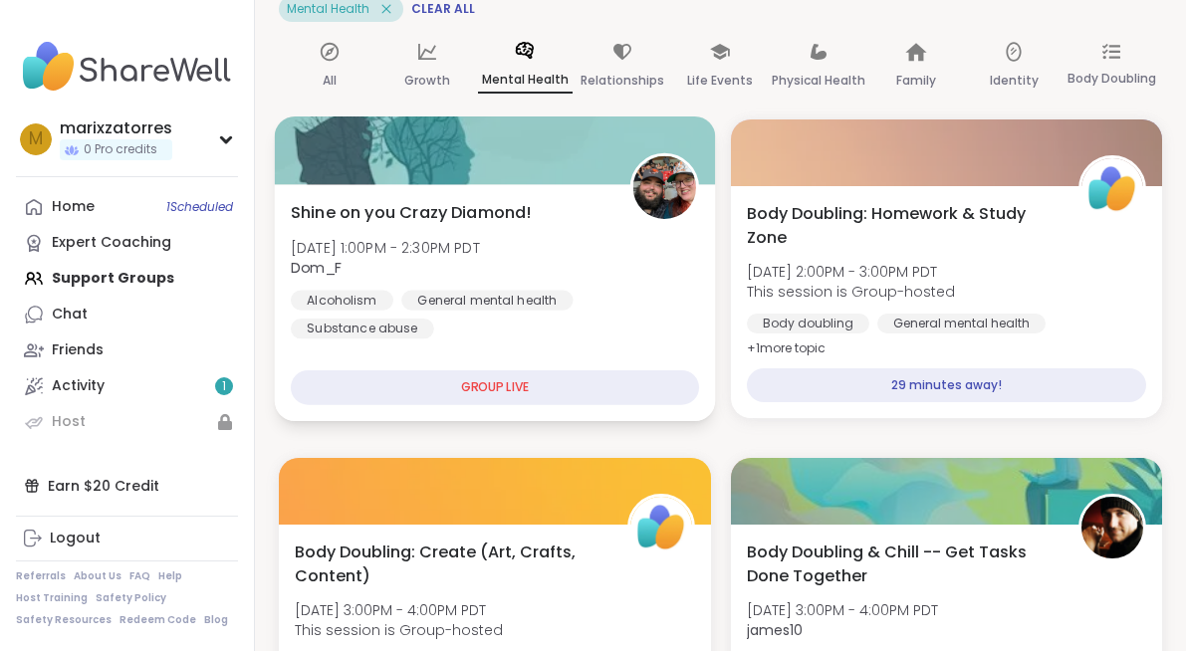
click at [551, 404] on div "GROUP LIVE" at bounding box center [495, 387] width 408 height 35
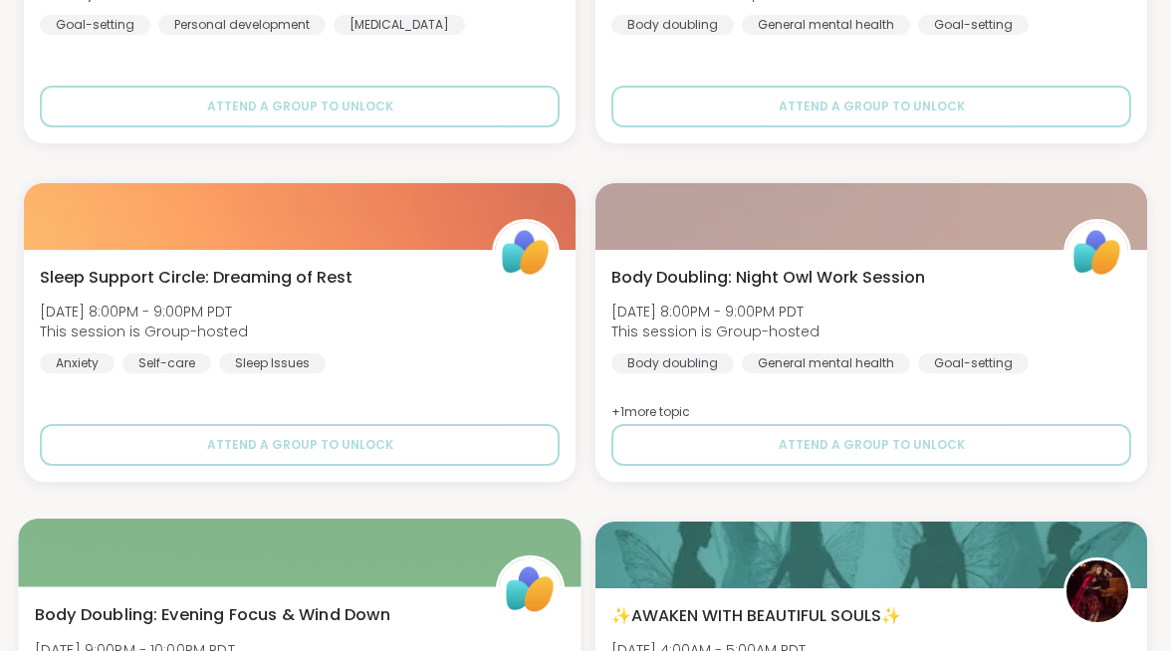
scroll to position [3655, 0]
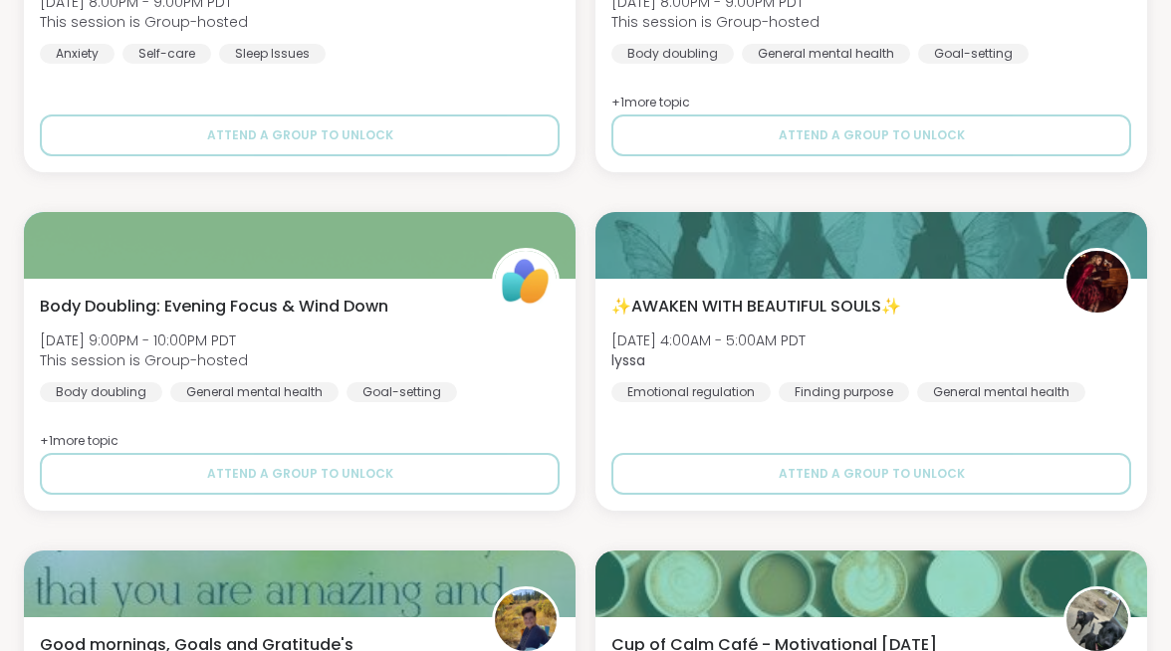
click at [0, 0] on span "1 Scheduled" at bounding box center [0, 0] width 0 height 0
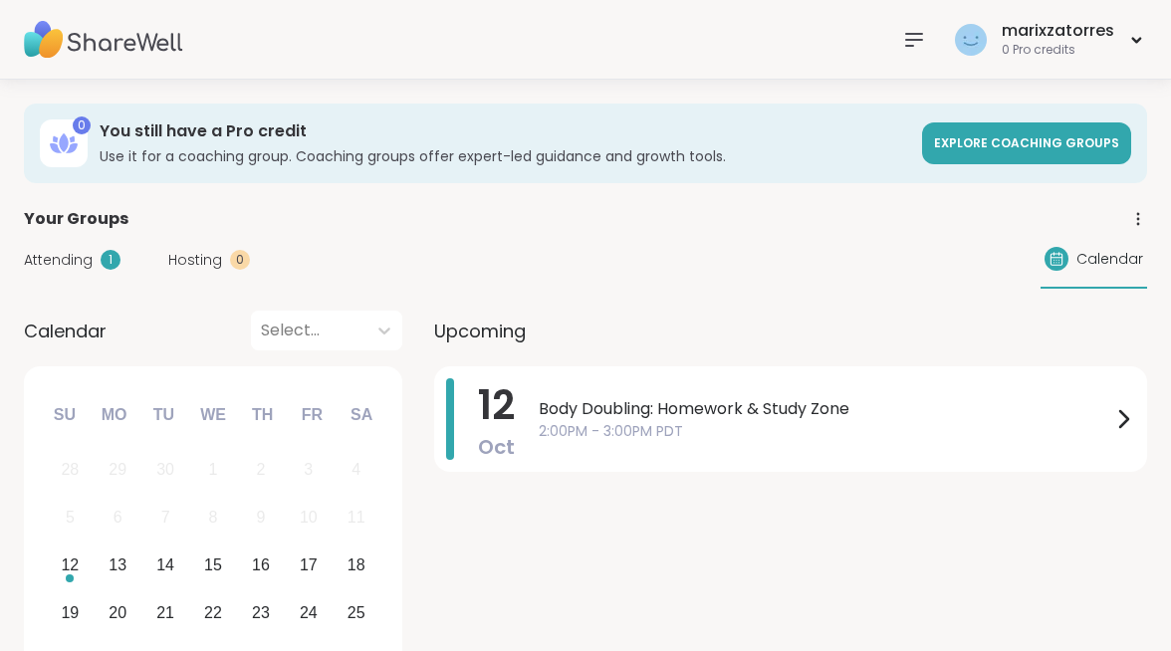
click at [0, 0] on div "m marixzatorres 0 Pro credits" at bounding box center [0, 0] width 0 height 0
click at [825, 382] on div "Body Doubling: Homework & Study Zone 2:00PM - 3:00PM PDT" at bounding box center [837, 419] width 597 height 82
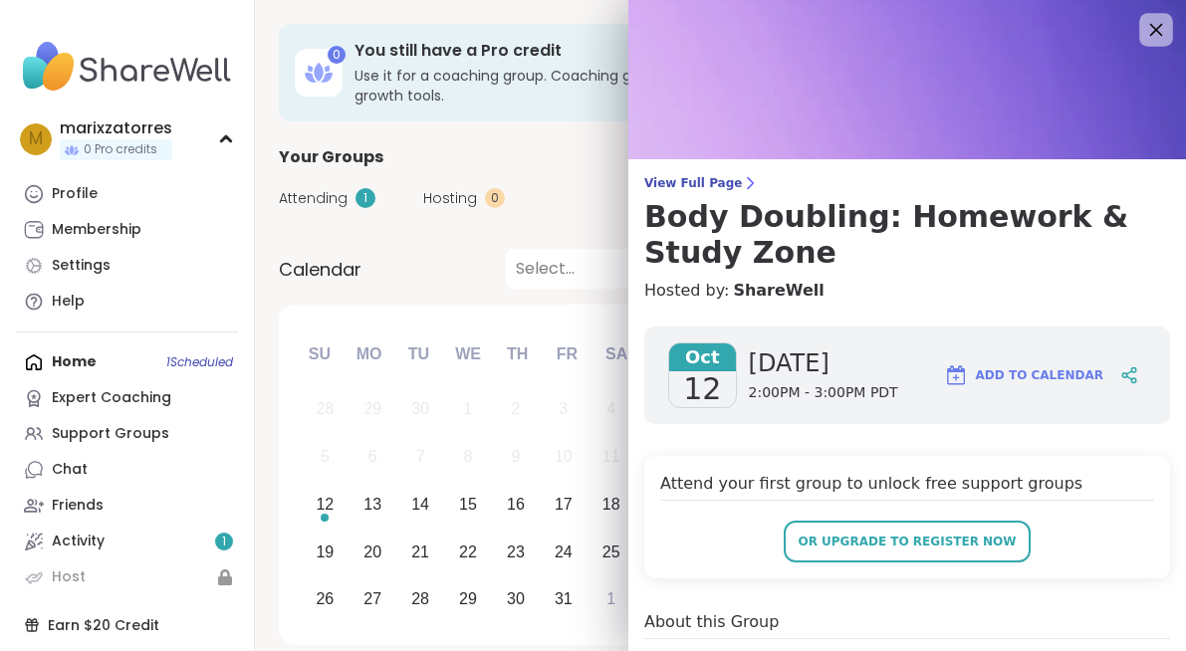
click at [1143, 31] on icon at bounding box center [1155, 29] width 25 height 25
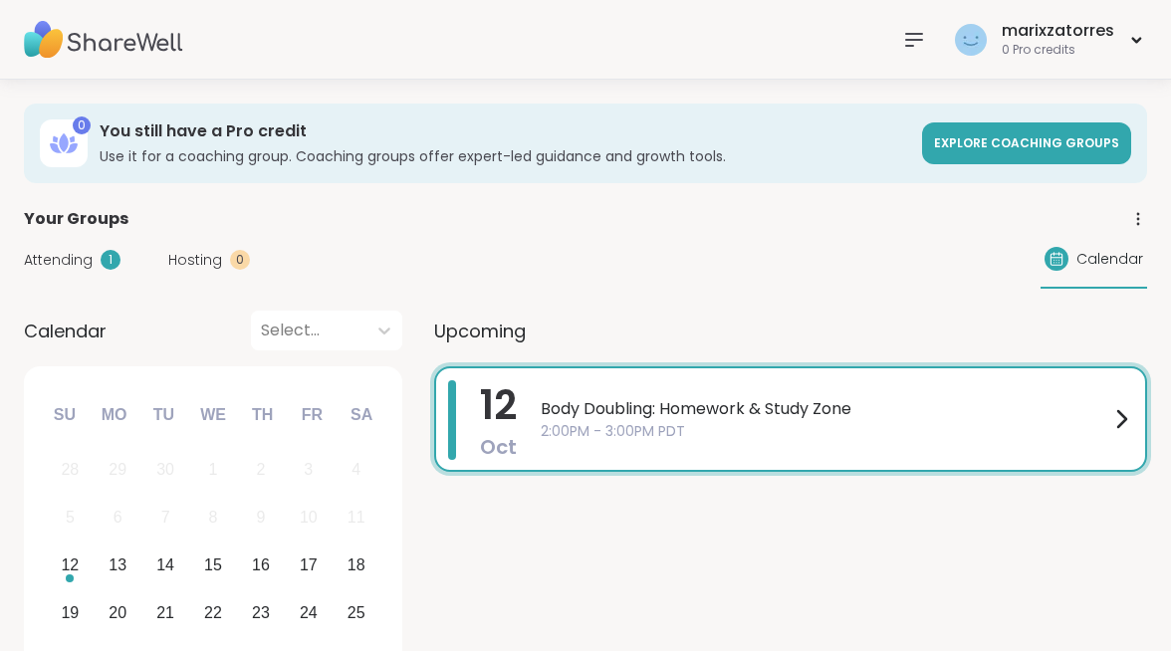
click at [856, 397] on span "Body Doubling: Homework & Study Zone" at bounding box center [825, 409] width 569 height 24
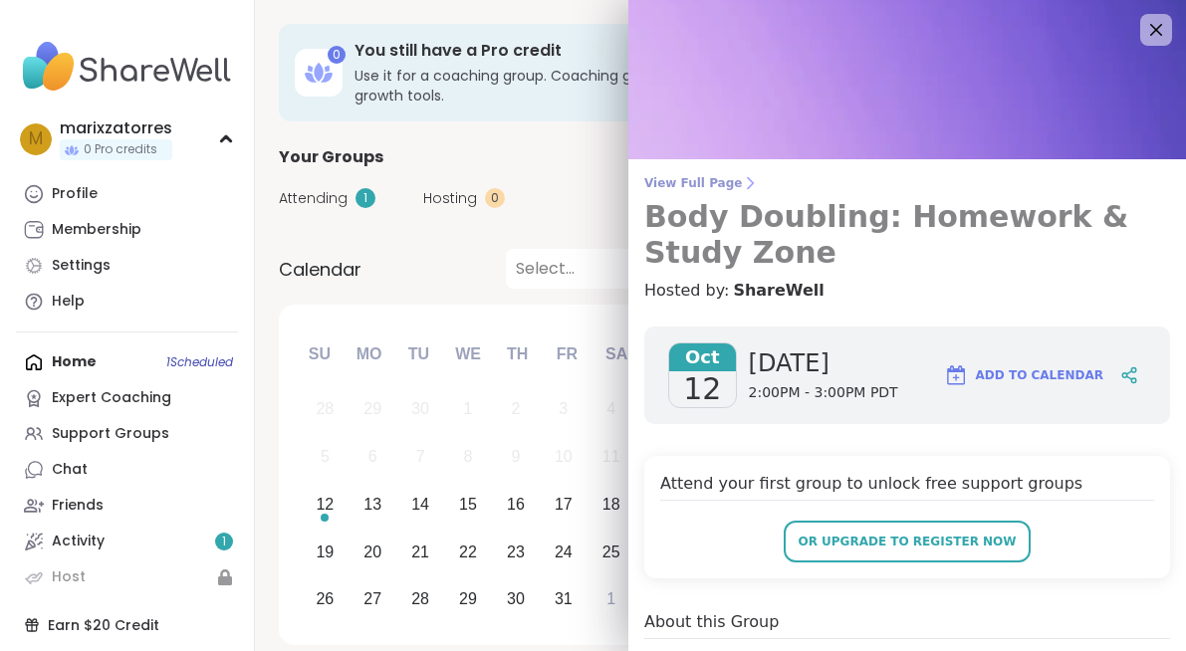
click at [658, 181] on span "View Full Page" at bounding box center [907, 183] width 526 height 16
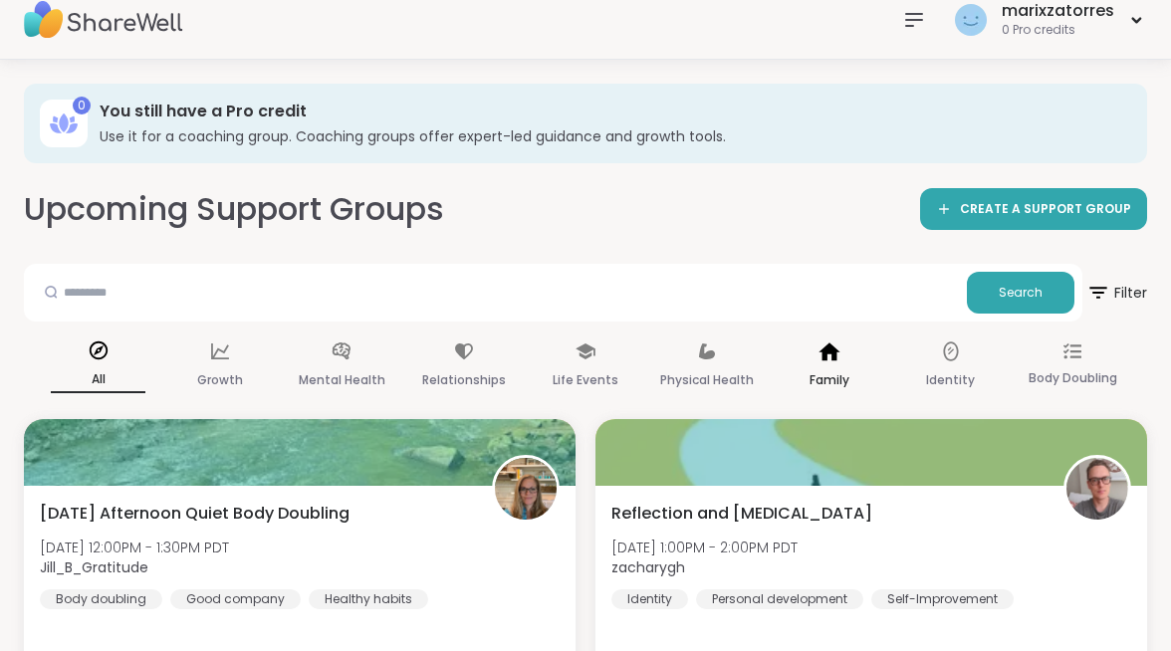
click at [850, 368] on p "Family" at bounding box center [830, 380] width 40 height 24
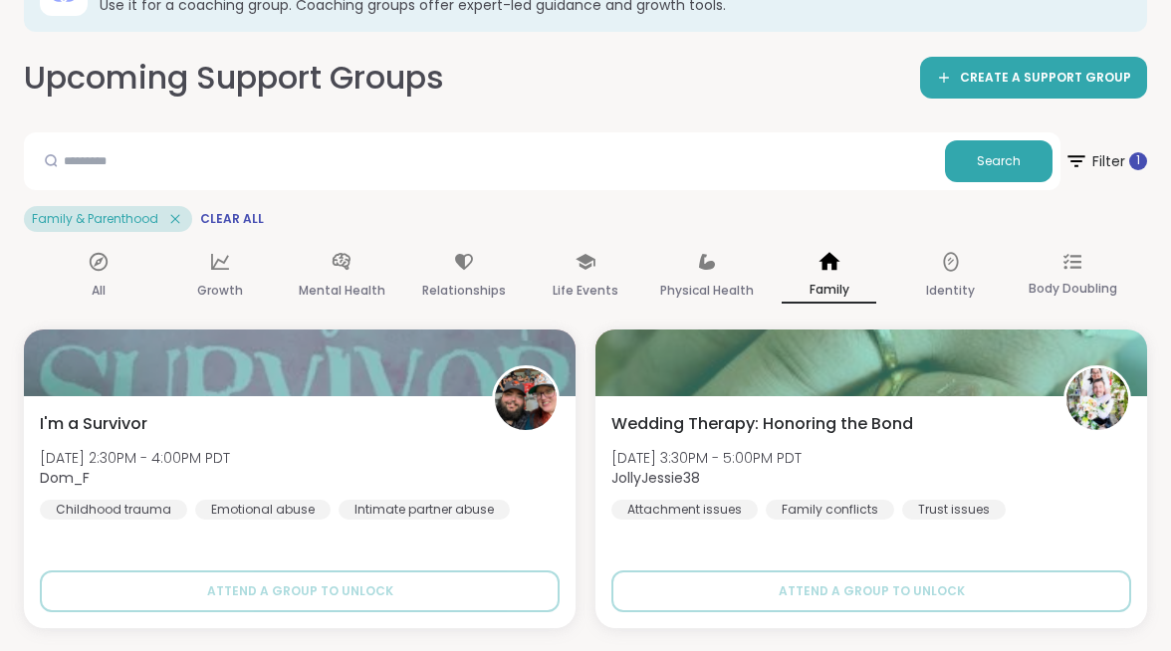
scroll to position [149, 0]
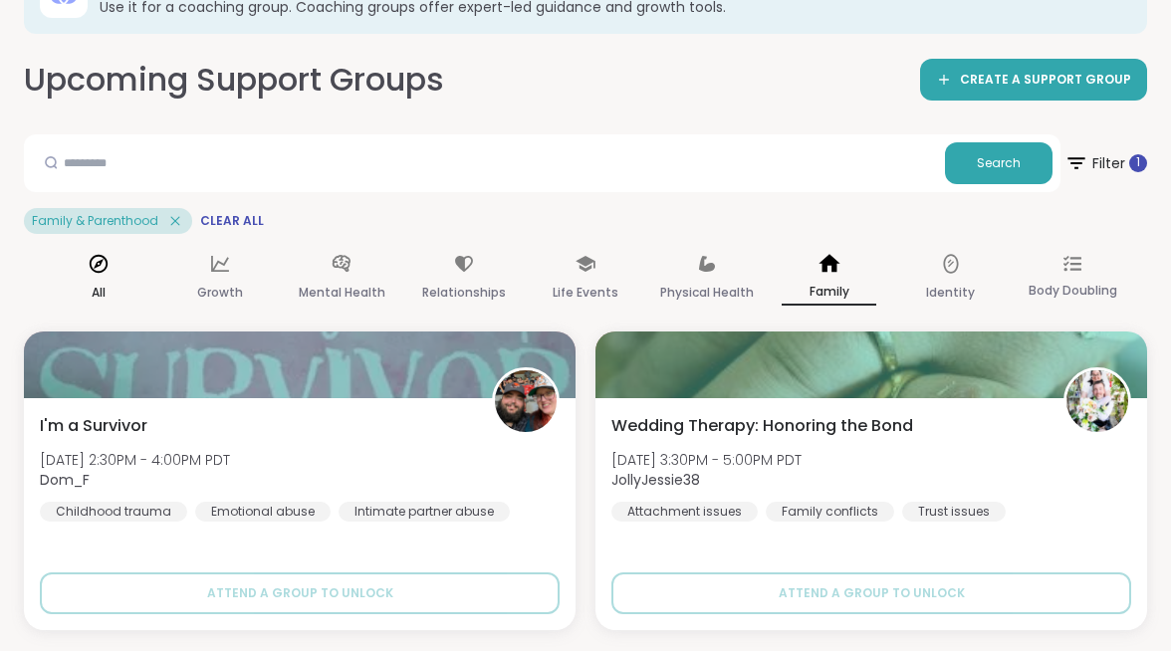
click at [145, 242] on div "All" at bounding box center [98, 279] width 95 height 74
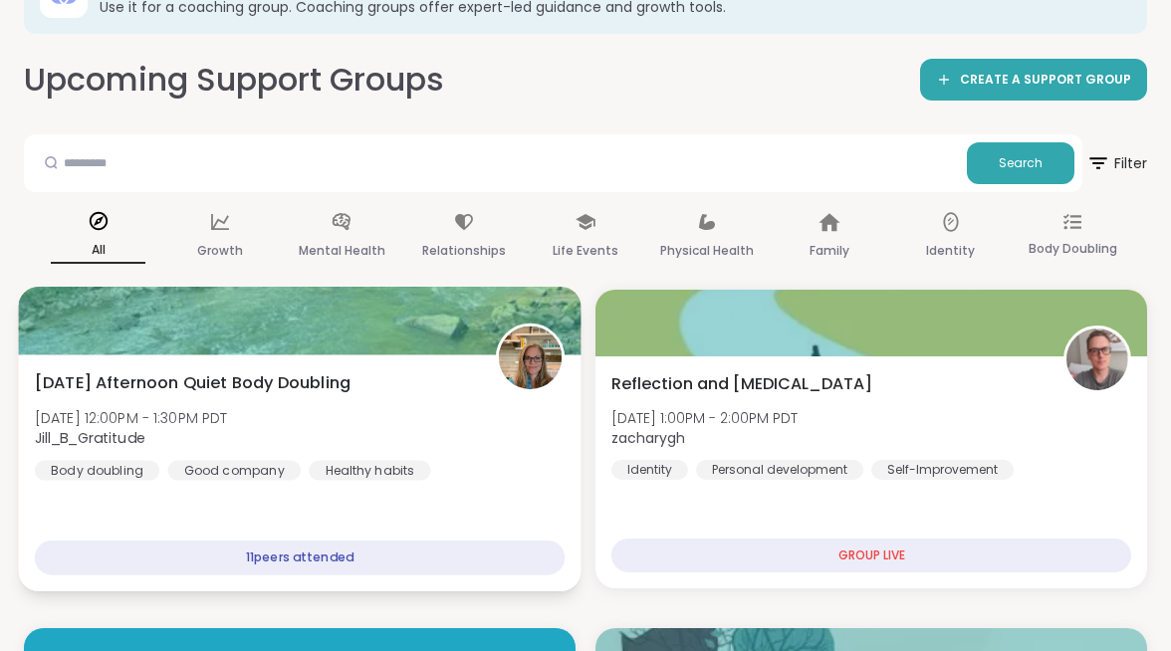
click at [500, 370] on div "Sunday Afternoon Quiet Body Doubling Sun, Oct 12 | 12:00PM - 1:30PM PDT Jill_B_…" at bounding box center [300, 425] width 530 height 110
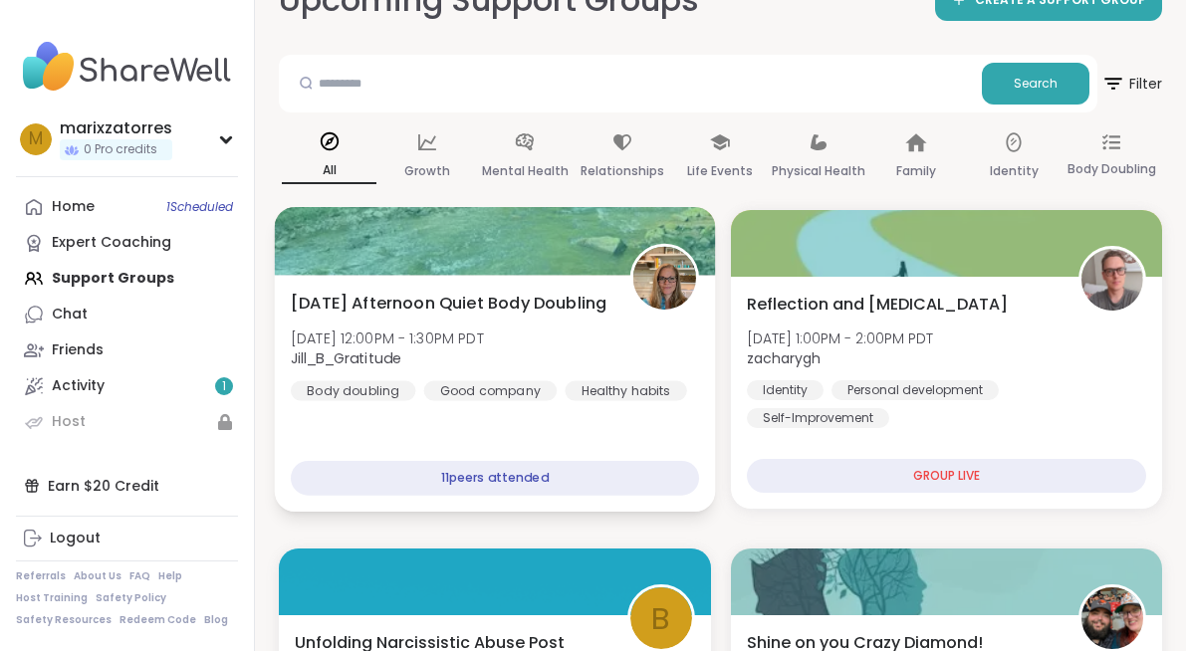
click at [507, 273] on div at bounding box center [495, 241] width 440 height 68
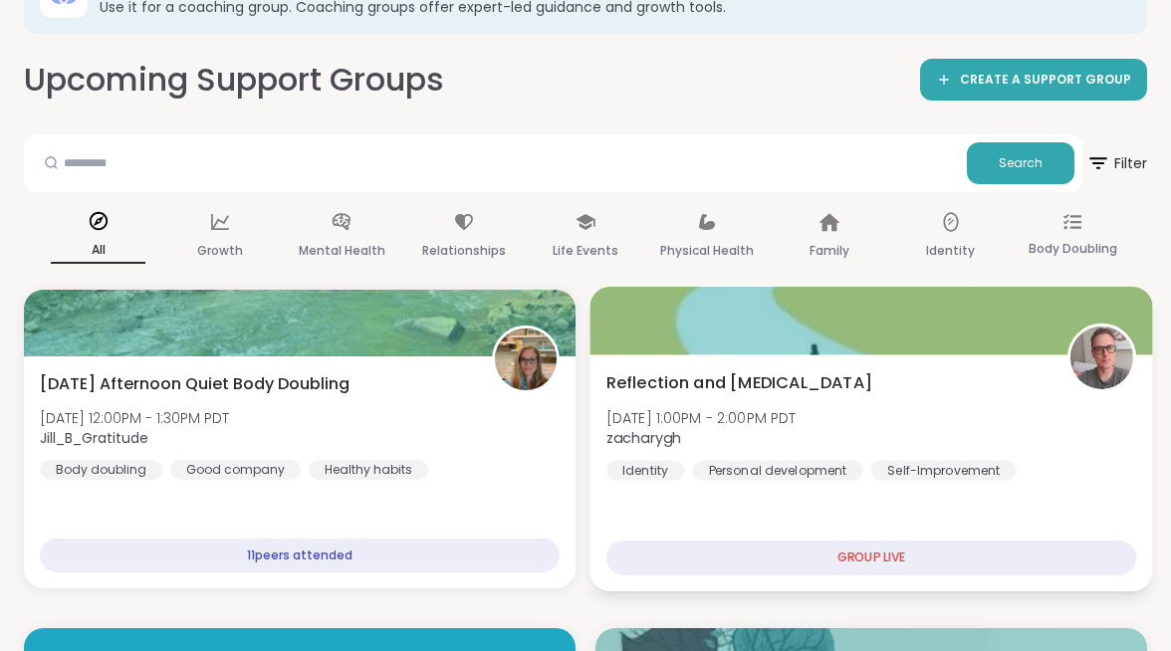
click at [797, 407] on span "Sun, Oct 12 | 1:00PM - 2:00PM PDT" at bounding box center [702, 417] width 190 height 20
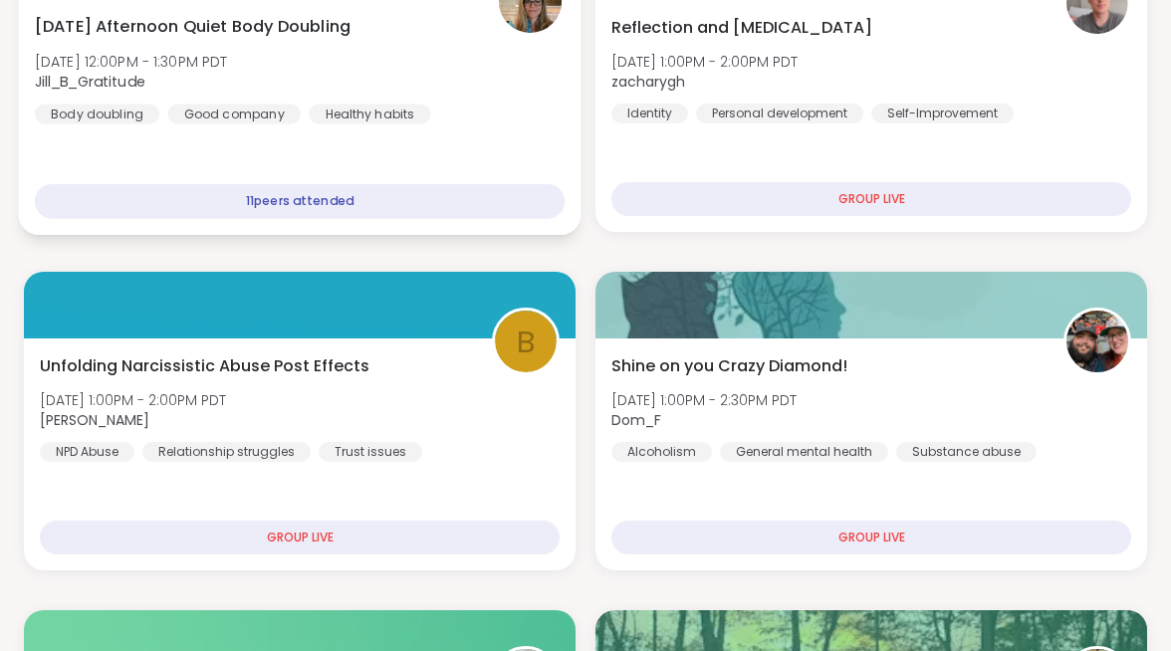
scroll to position [512, 0]
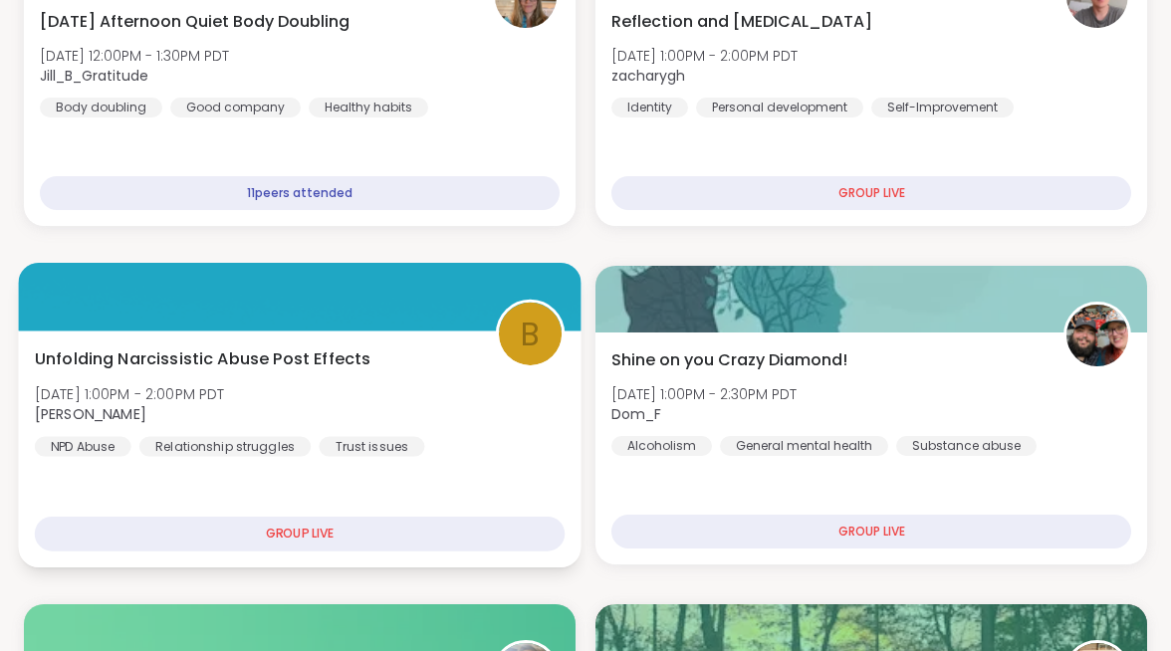
click at [565, 347] on div "Unfolding Narcissistic Abuse Post Effects Sun, Oct 12 | 1:00PM - 2:00PM PDT bre…" at bounding box center [300, 402] width 530 height 110
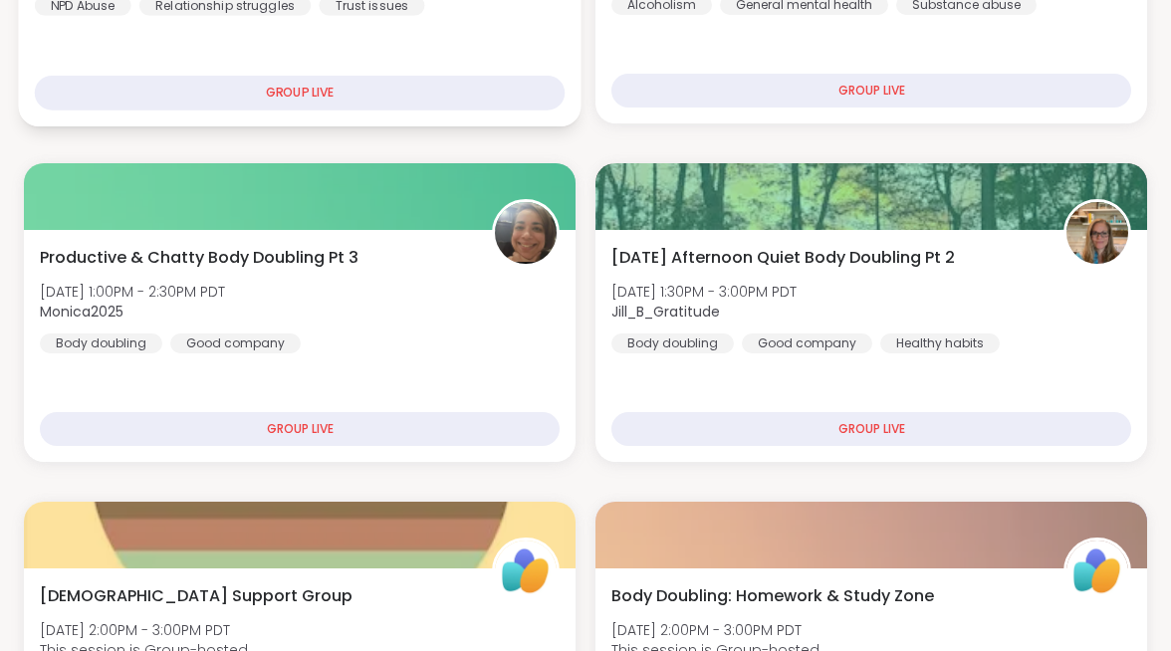
scroll to position [955, 0]
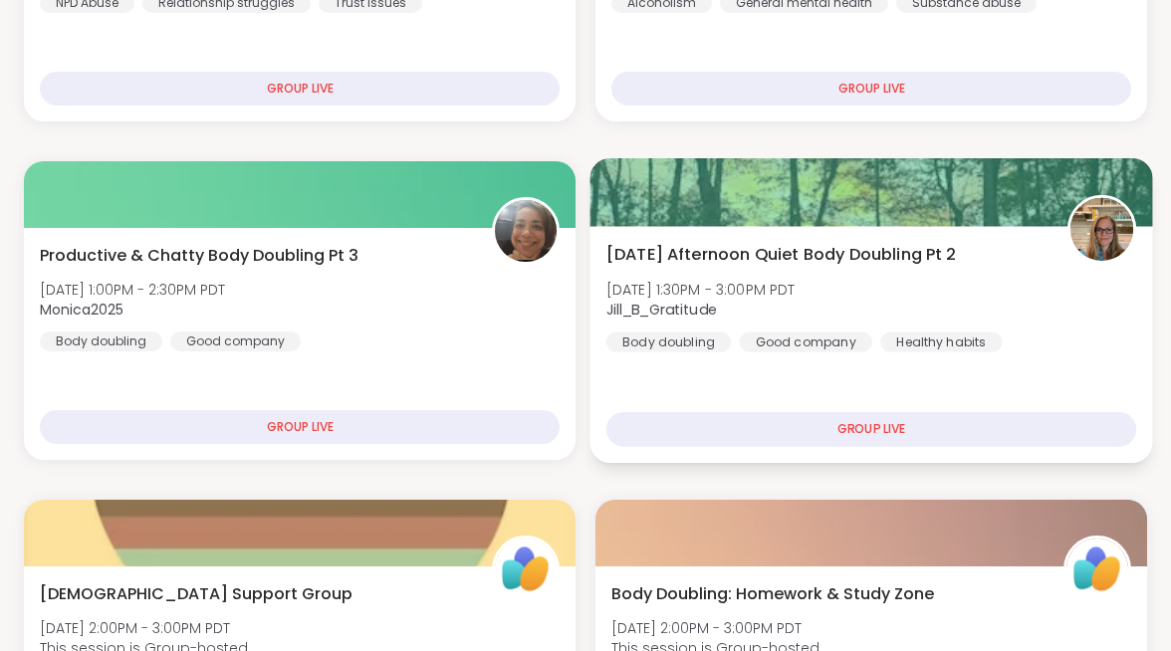
click at [958, 257] on div "Sunday Afternoon Quiet Body Doubling Pt 2 Sun, Oct 12 | 1:30PM - 3:00PM PDT Jil…" at bounding box center [872, 297] width 530 height 110
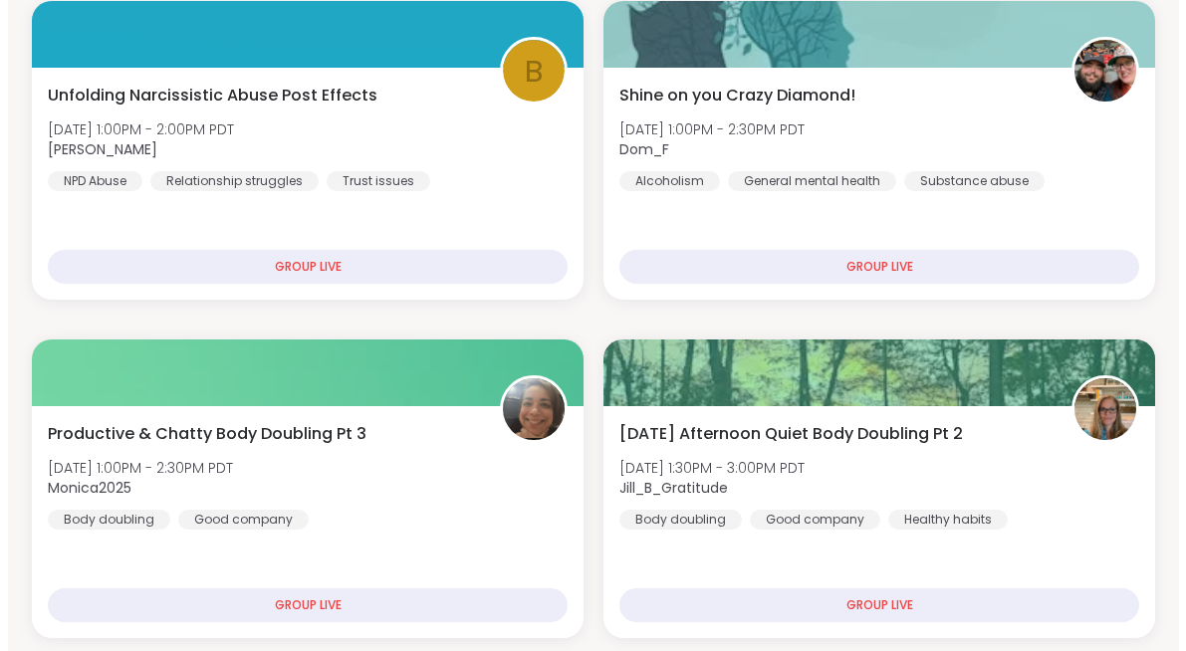
scroll to position [766, 0]
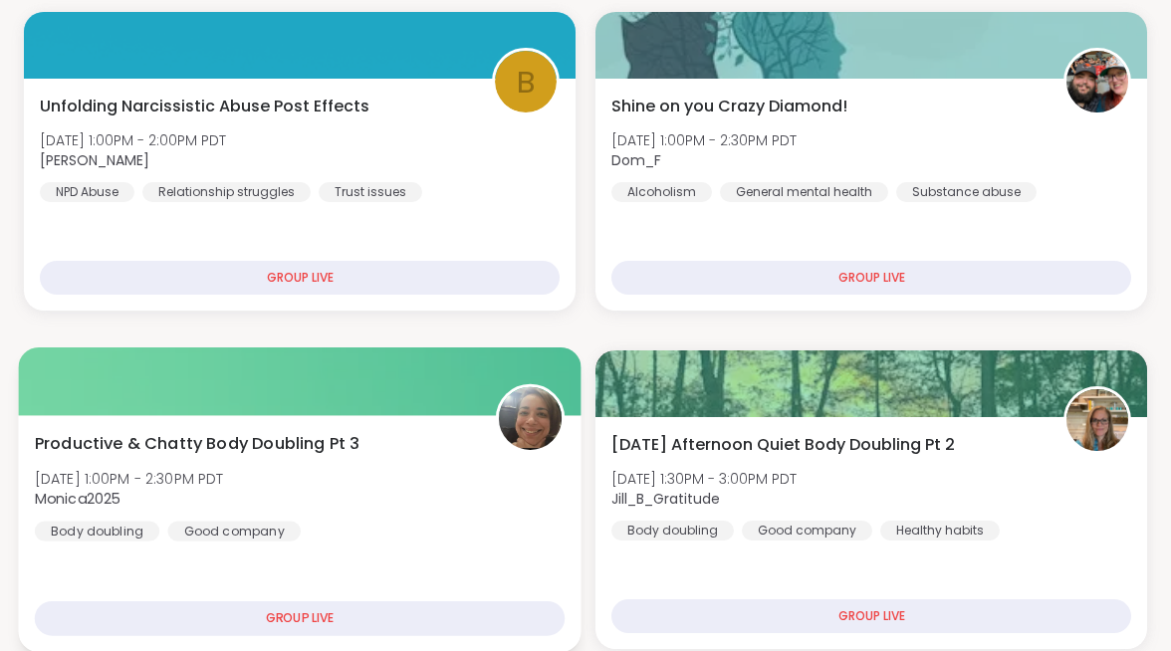
click at [565, 602] on div "GROUP LIVE" at bounding box center [300, 619] width 530 height 35
click at [521, 431] on div "Productive & Chatty Body Doubling Pt 3 Sun, Oct 12 | 1:00PM - 2:30PM PDT Monica…" at bounding box center [300, 486] width 530 height 110
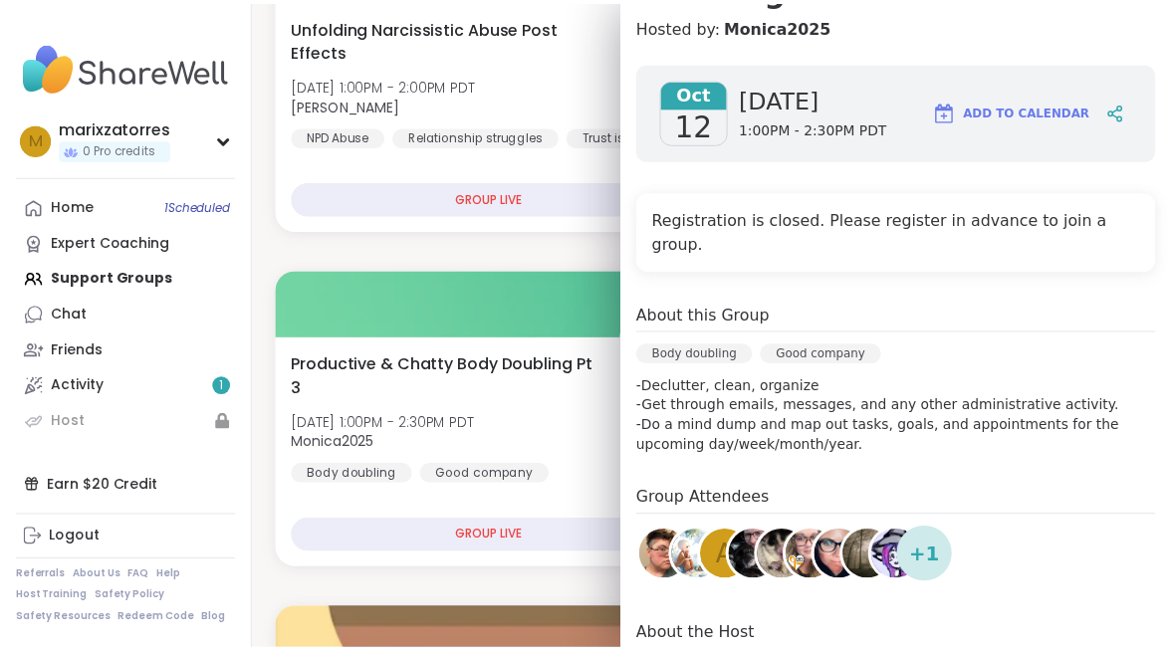
scroll to position [358, 0]
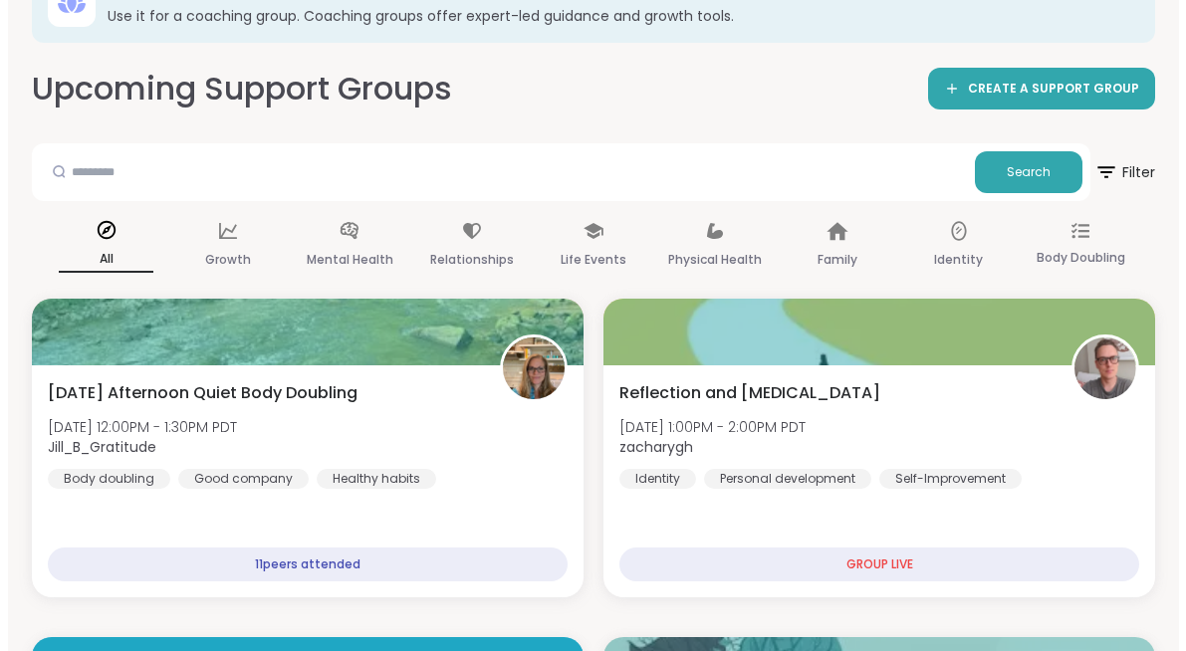
scroll to position [131, 0]
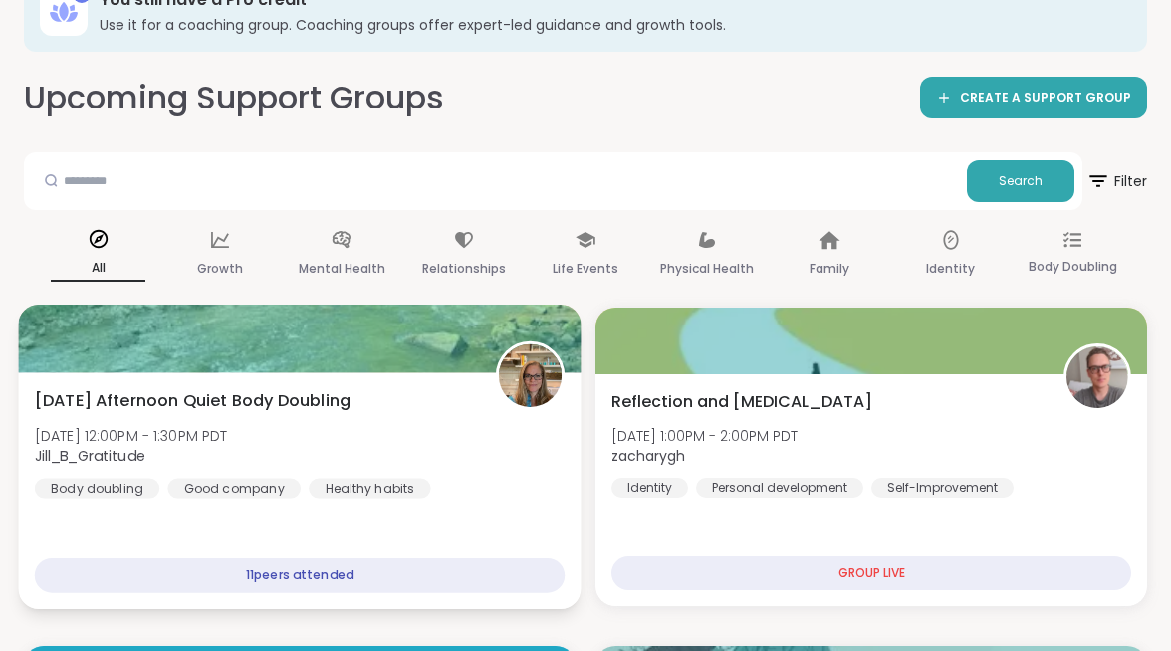
click at [351, 388] on span "Sunday Afternoon Quiet Body Doubling" at bounding box center [193, 400] width 316 height 24
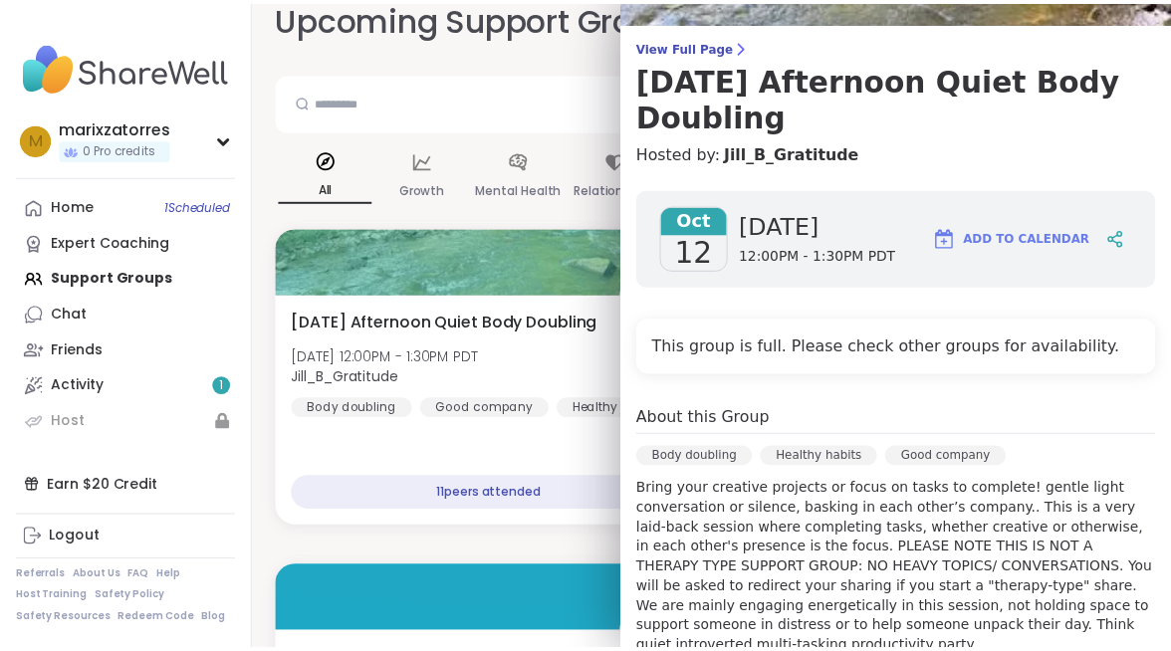
scroll to position [115, 0]
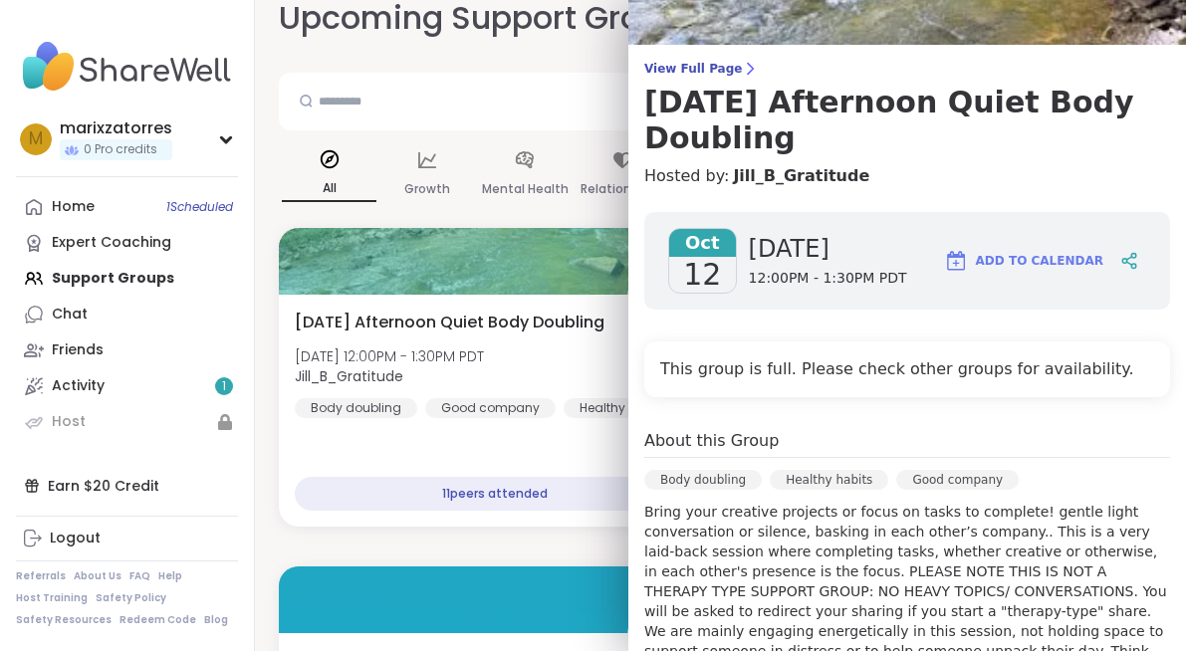
click at [692, 377] on h4 "This group is full. Please check other groups for availability." at bounding box center [907, 370] width 494 height 24
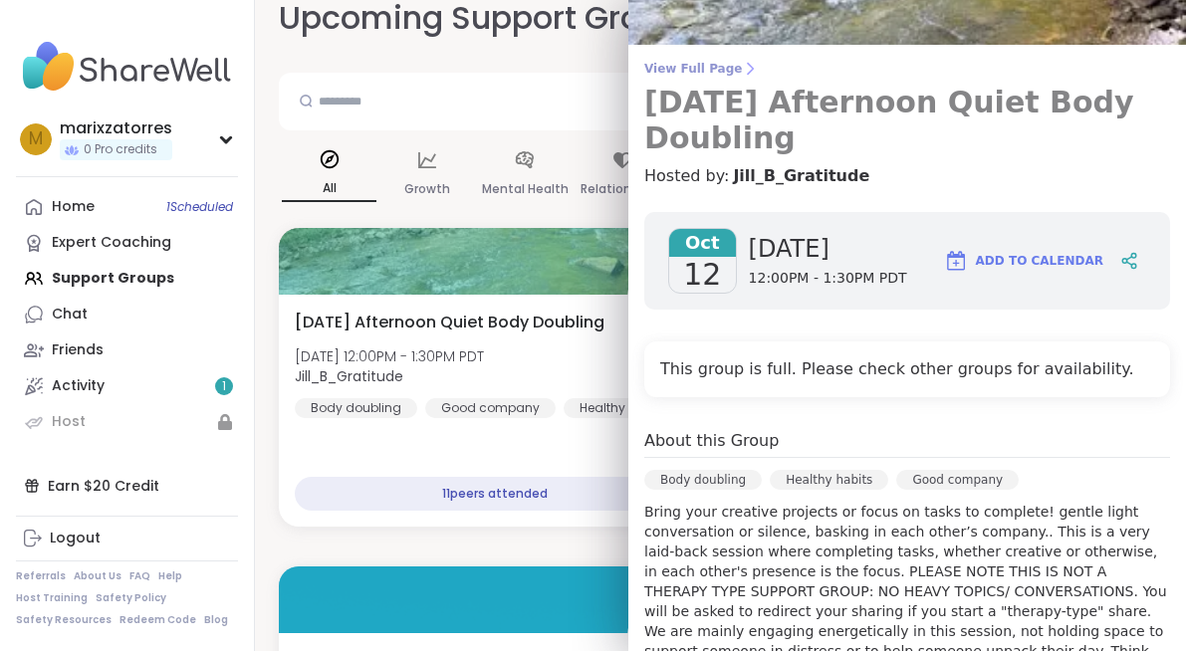
click at [675, 79] on link "View Full Page Sunday Afternoon Quiet Body Doubling" at bounding box center [907, 109] width 526 height 96
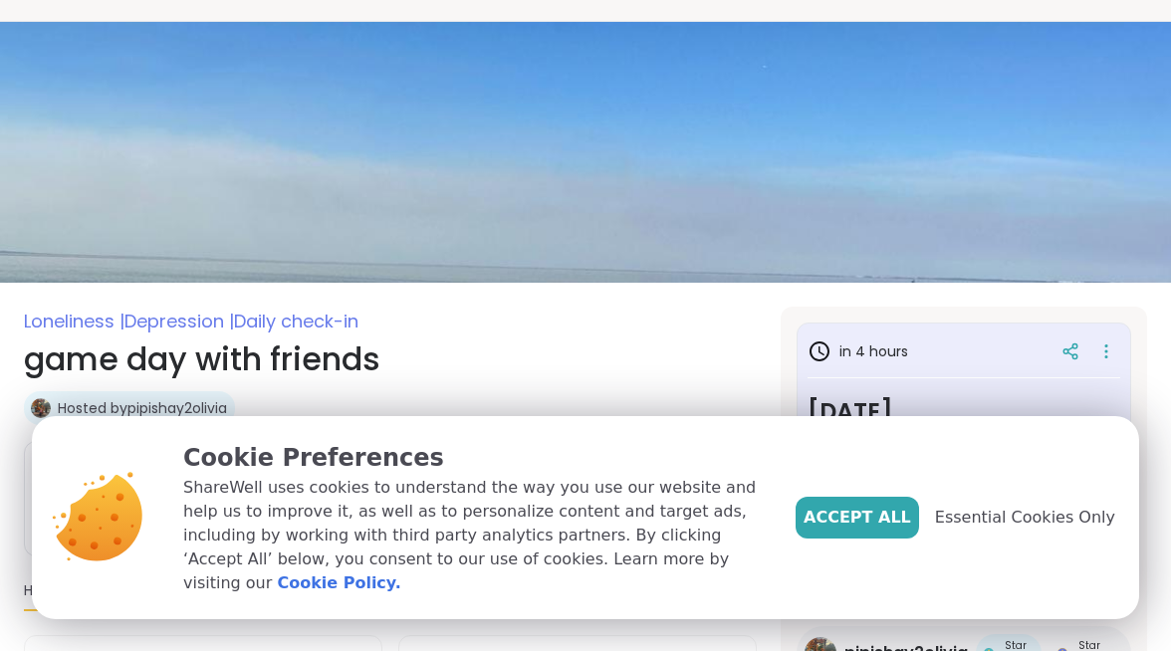
scroll to position [78, 0]
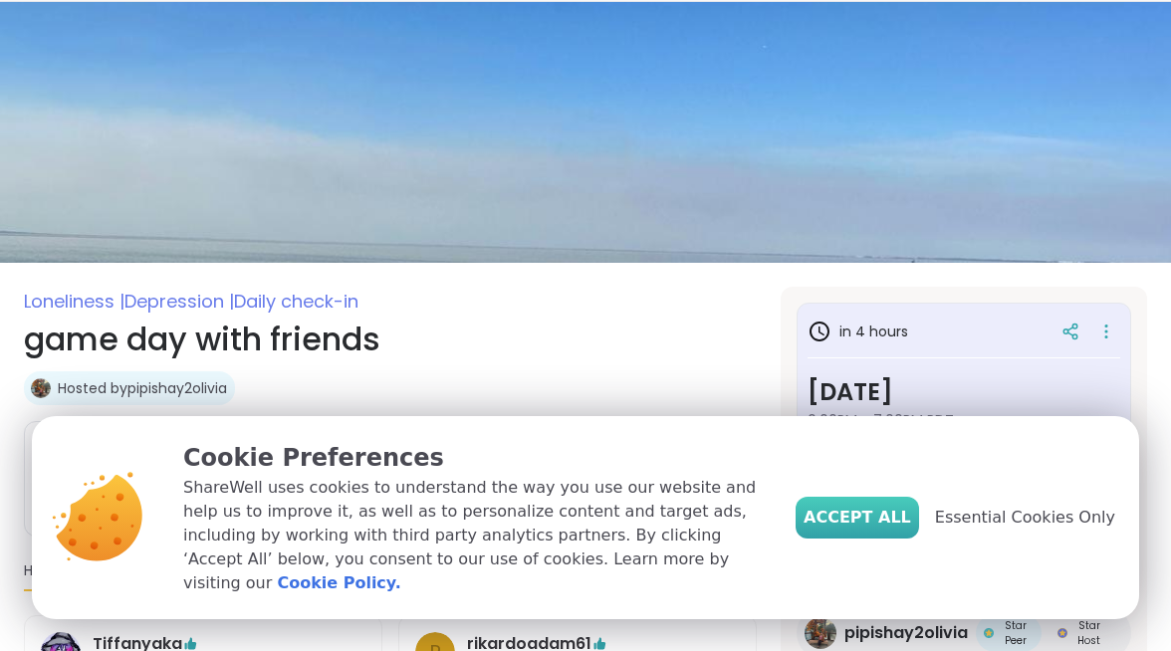
click at [862, 530] on span "Accept All" at bounding box center [858, 518] width 108 height 24
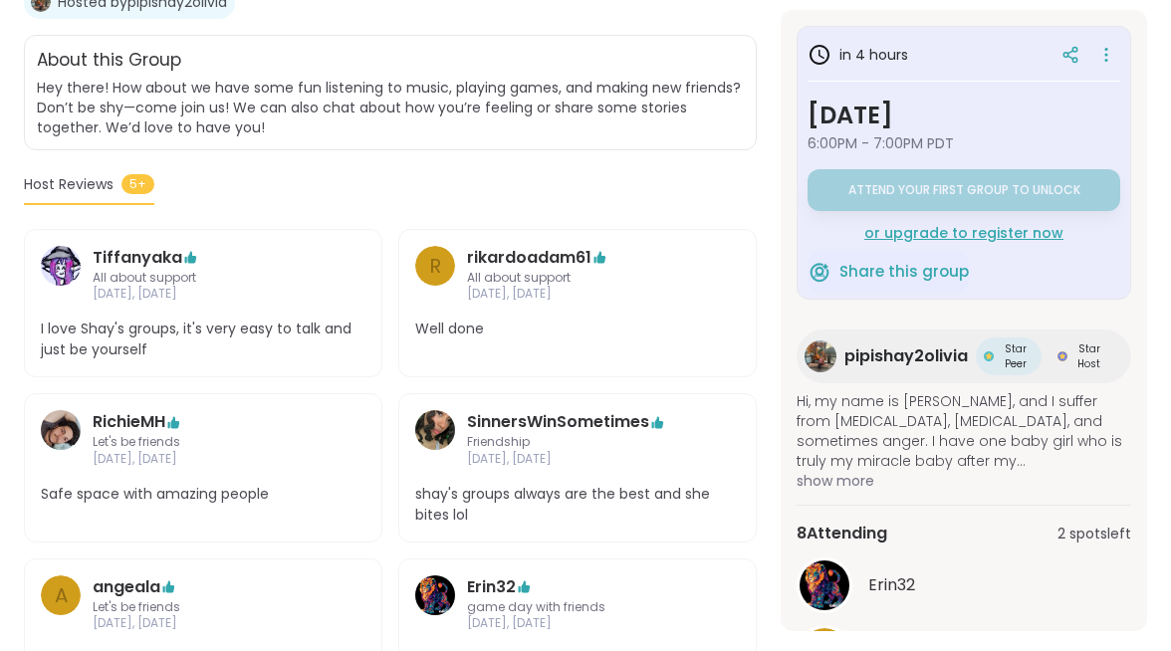
scroll to position [451, 0]
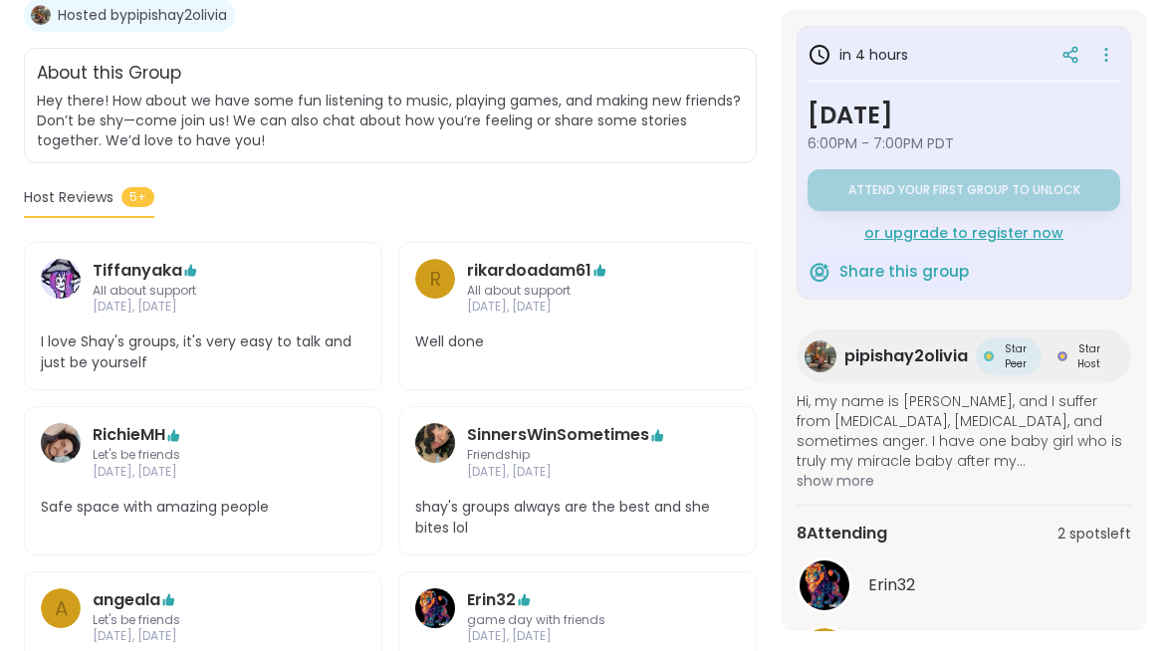
click at [0, 0] on img at bounding box center [0, 0] width 0 height 0
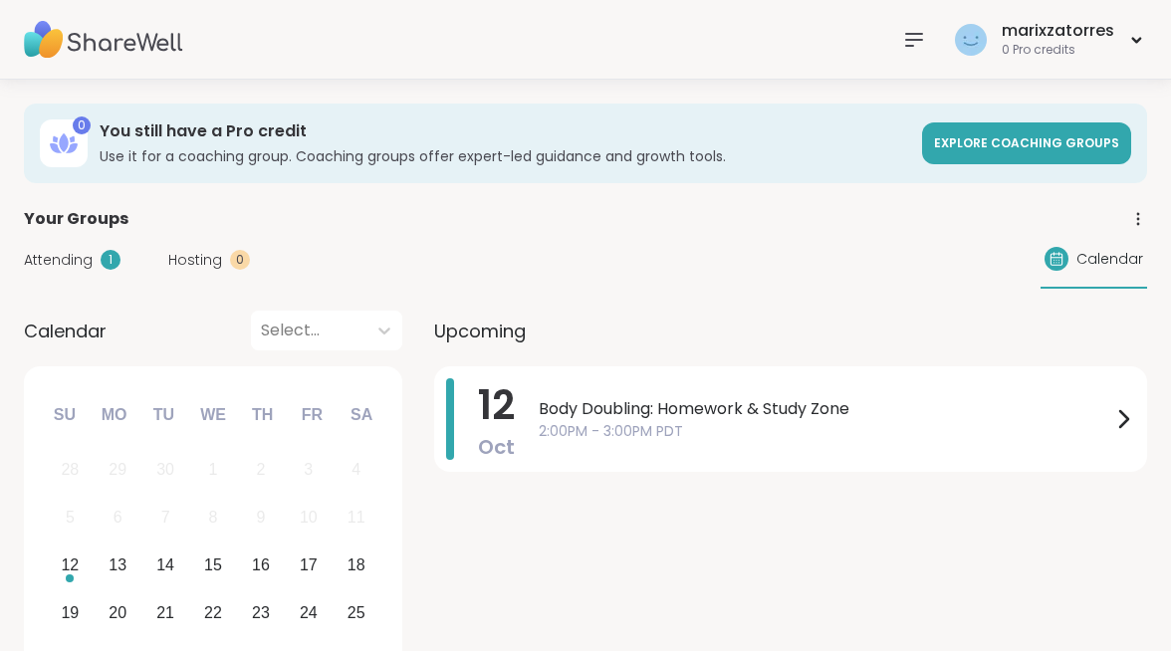
click at [0, 0] on div "Home 1 Scheduled Expert Coaching Support Groups Chat Friends Activity 1 Host" at bounding box center [0, 0] width 0 height 0
click at [0, 0] on div "Support Groups" at bounding box center [0, 0] width 0 height 0
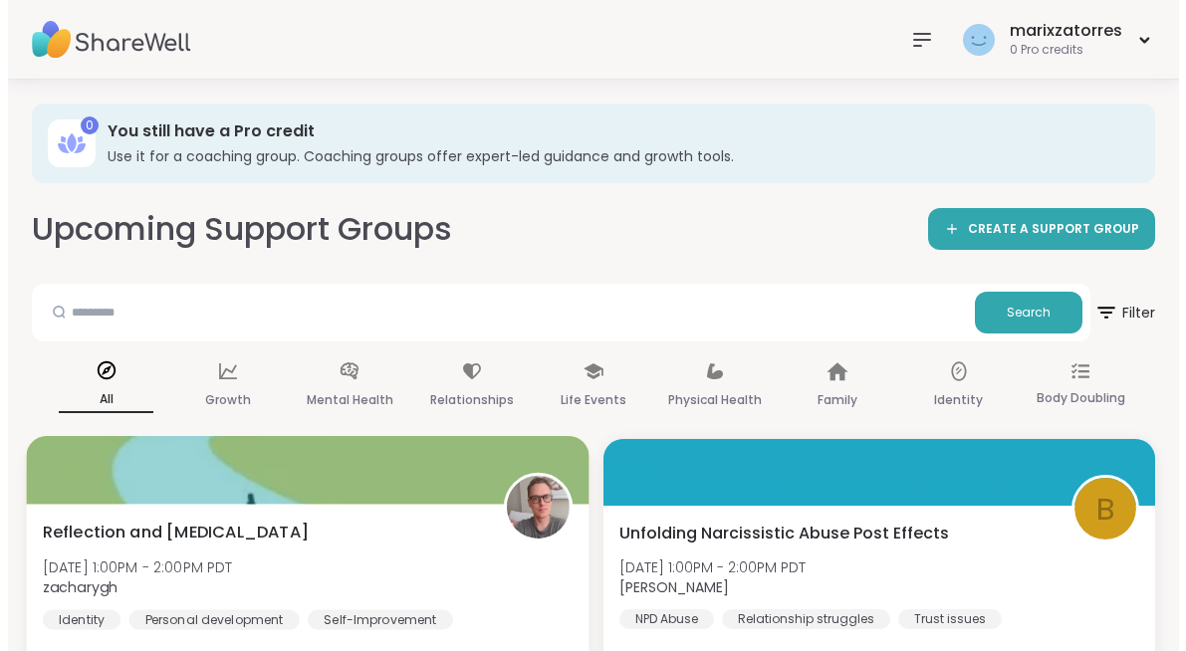
scroll to position [5, 0]
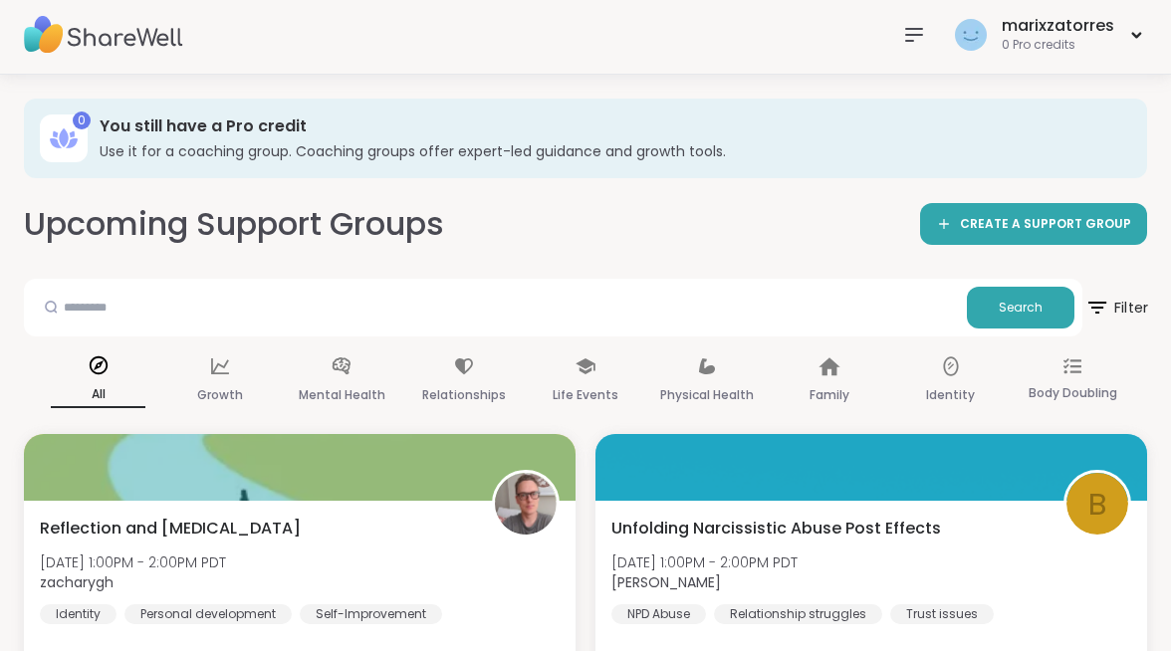
click at [1099, 295] on icon at bounding box center [1097, 307] width 25 height 25
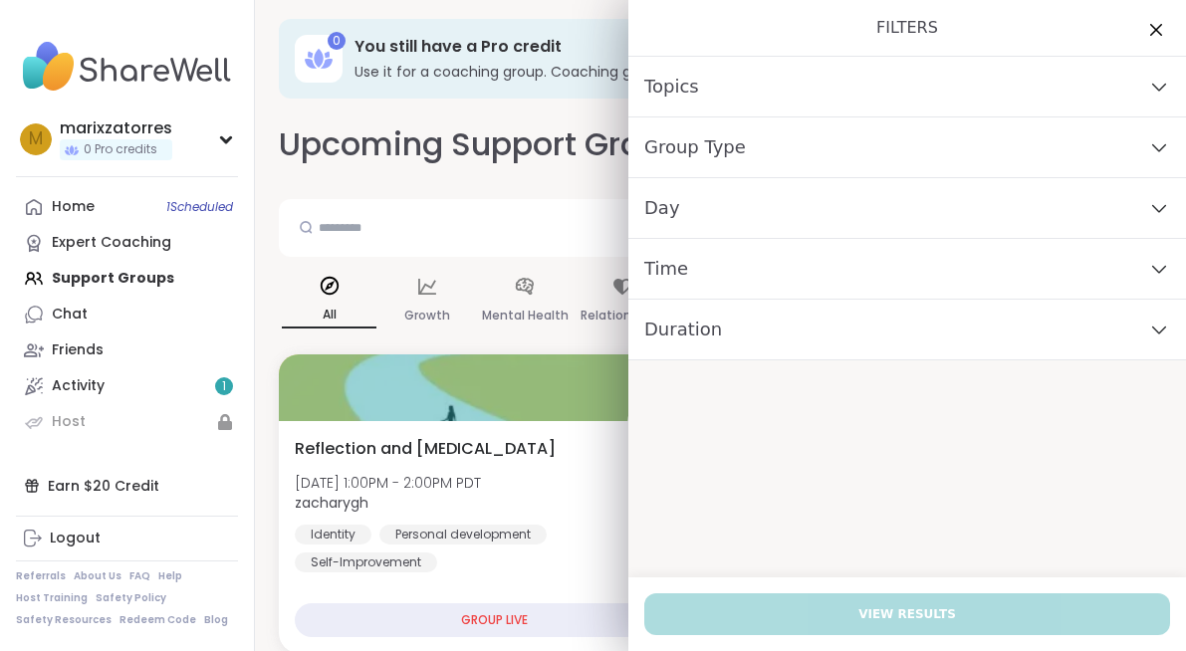
click at [755, 211] on div "Day" at bounding box center [907, 208] width 558 height 61
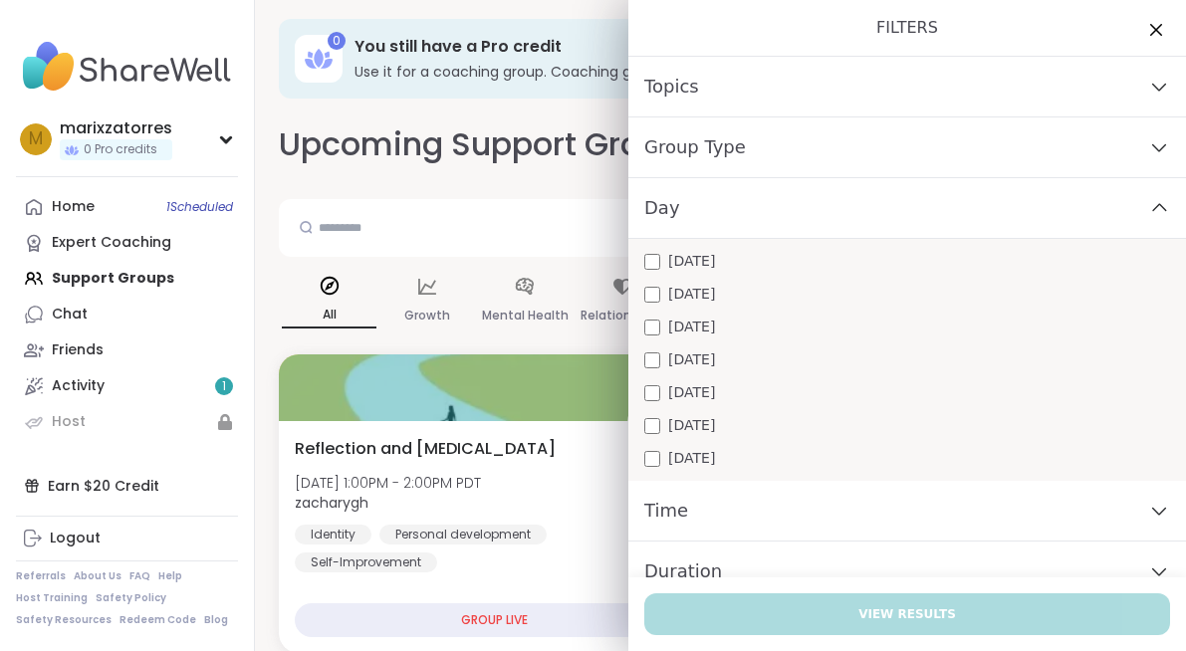
click at [755, 211] on div "Day" at bounding box center [907, 208] width 558 height 61
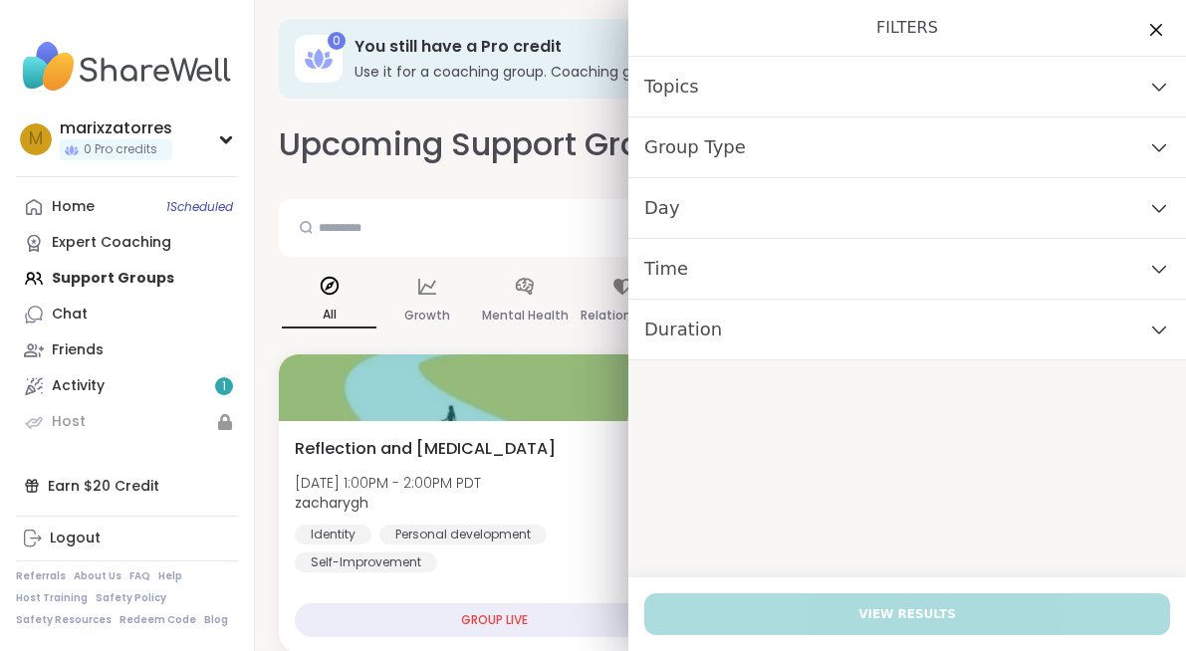
click at [706, 342] on div "Duration" at bounding box center [907, 330] width 558 height 61
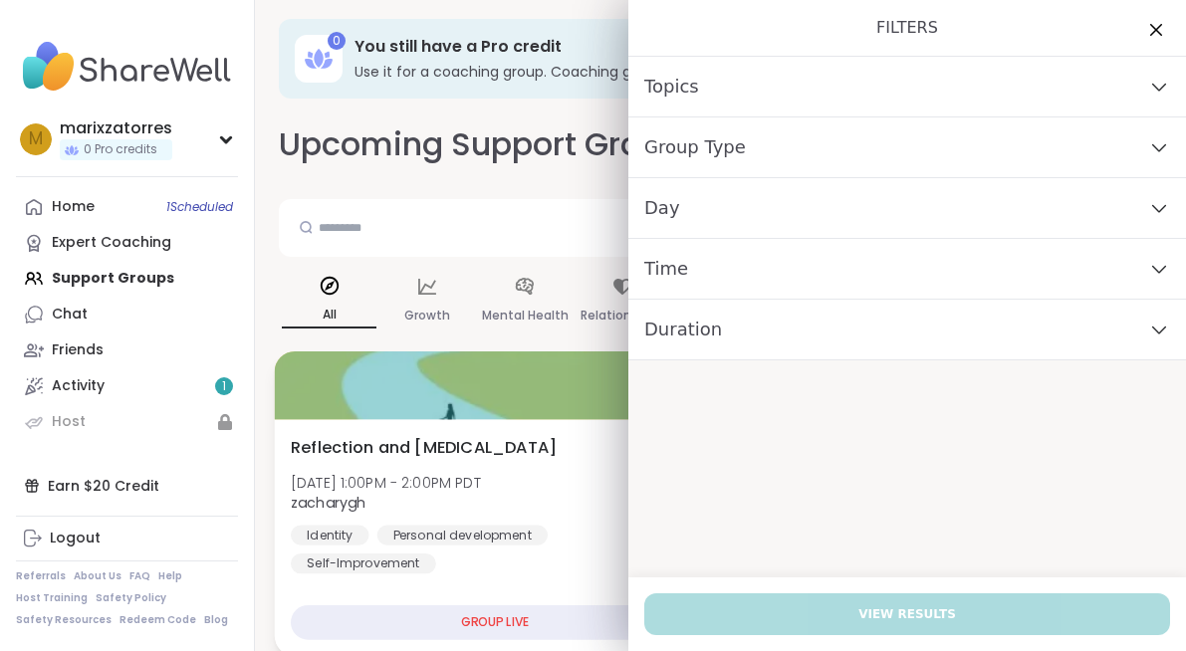
click at [513, 450] on span "Reflection and Self-improvement" at bounding box center [424, 447] width 266 height 24
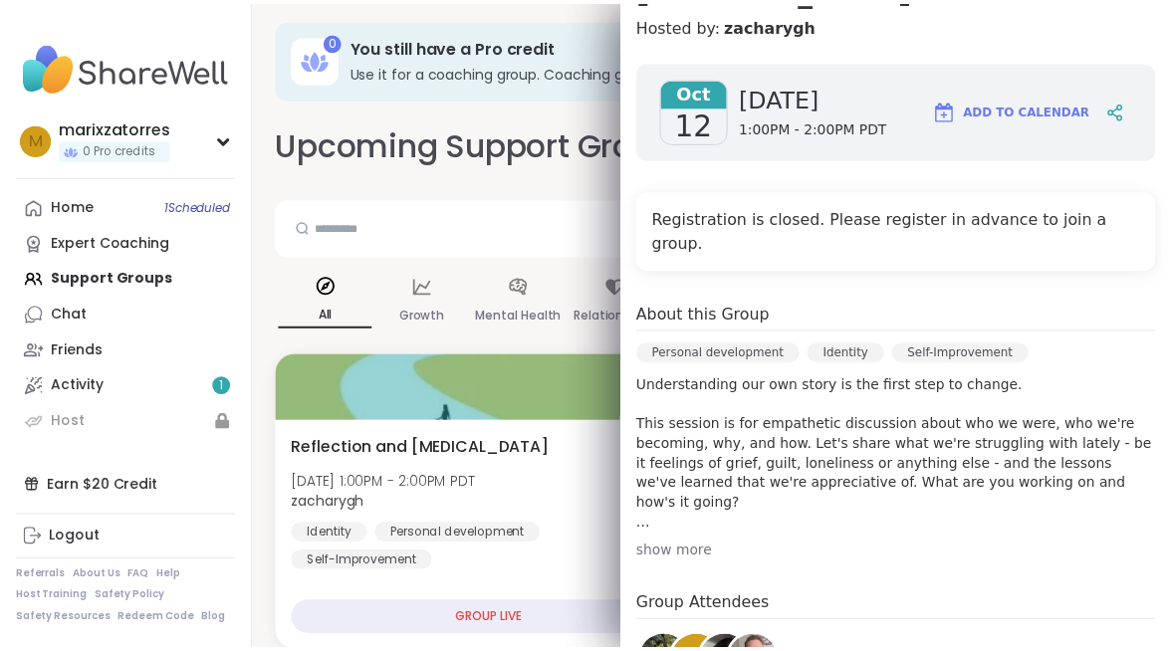
scroll to position [346, 0]
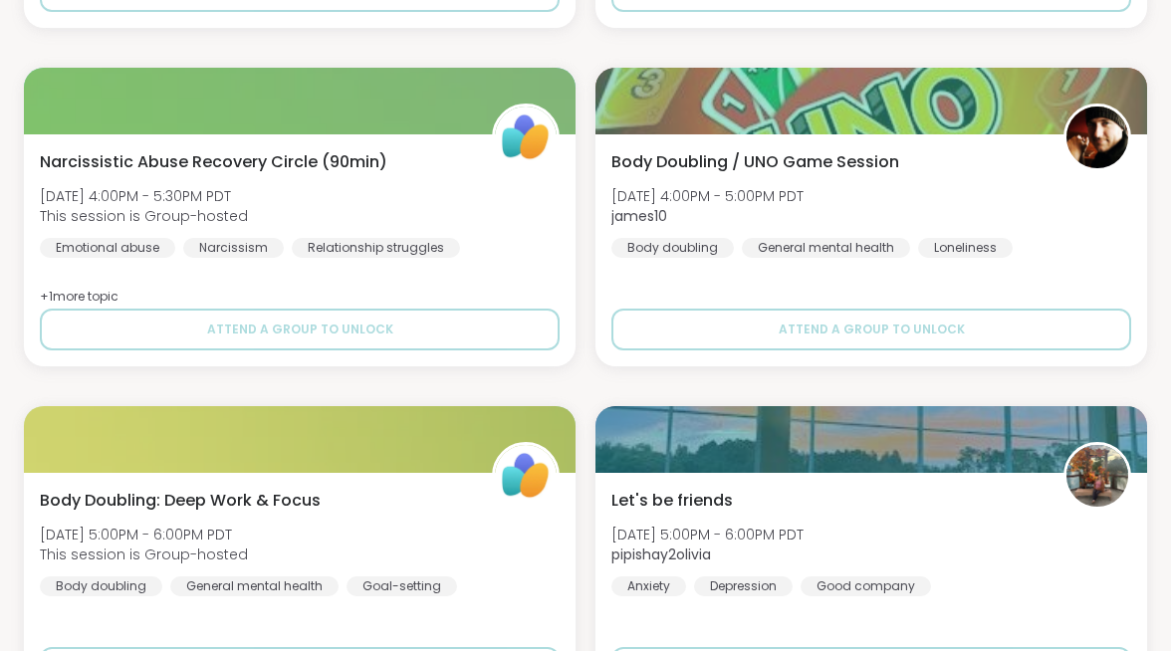
scroll to position [3764, 0]
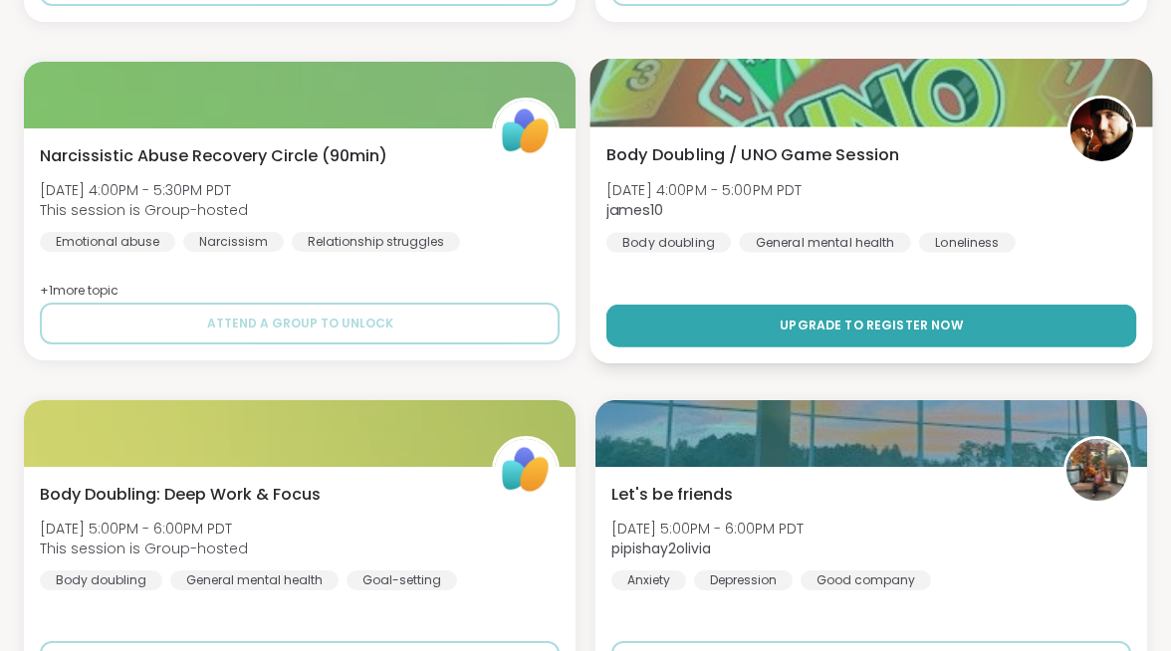
click at [785, 305] on button "Upgrade to register now" at bounding box center [872, 326] width 530 height 43
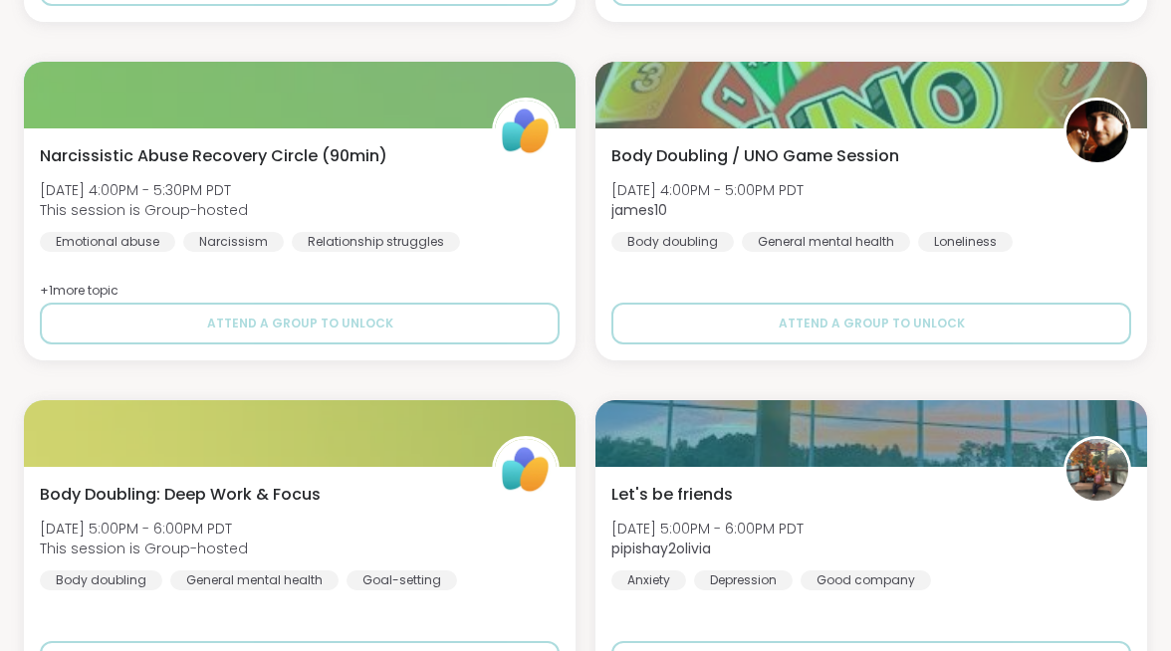
click at [0, 0] on link "Activity 1" at bounding box center [0, 0] width 0 height 0
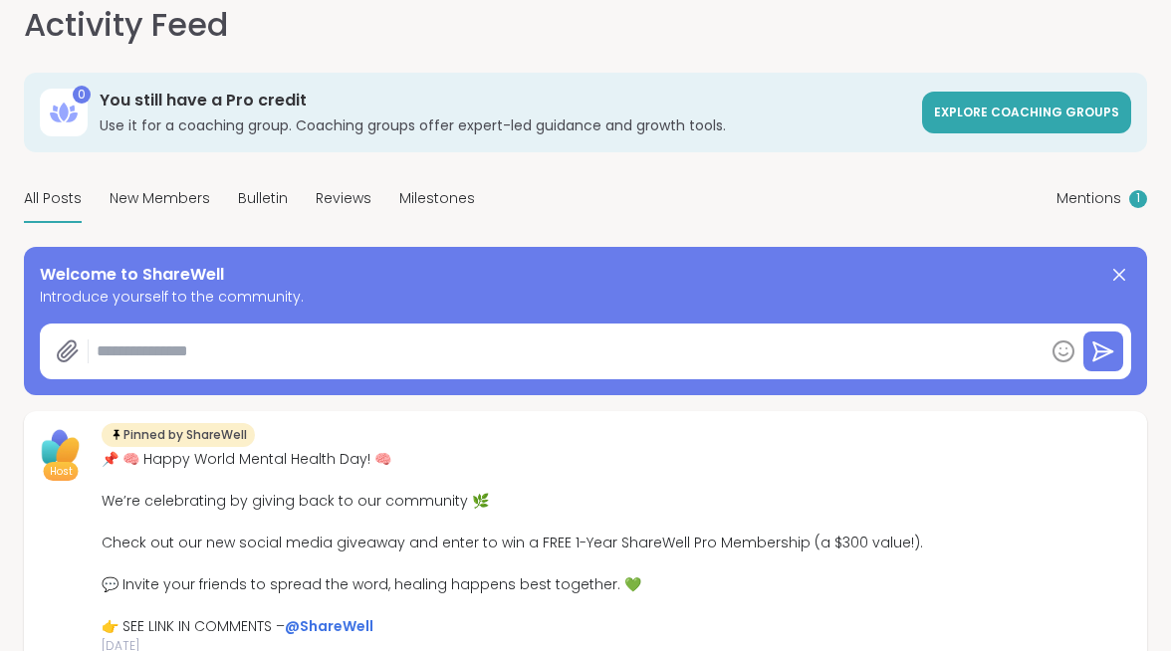
scroll to position [93, 0]
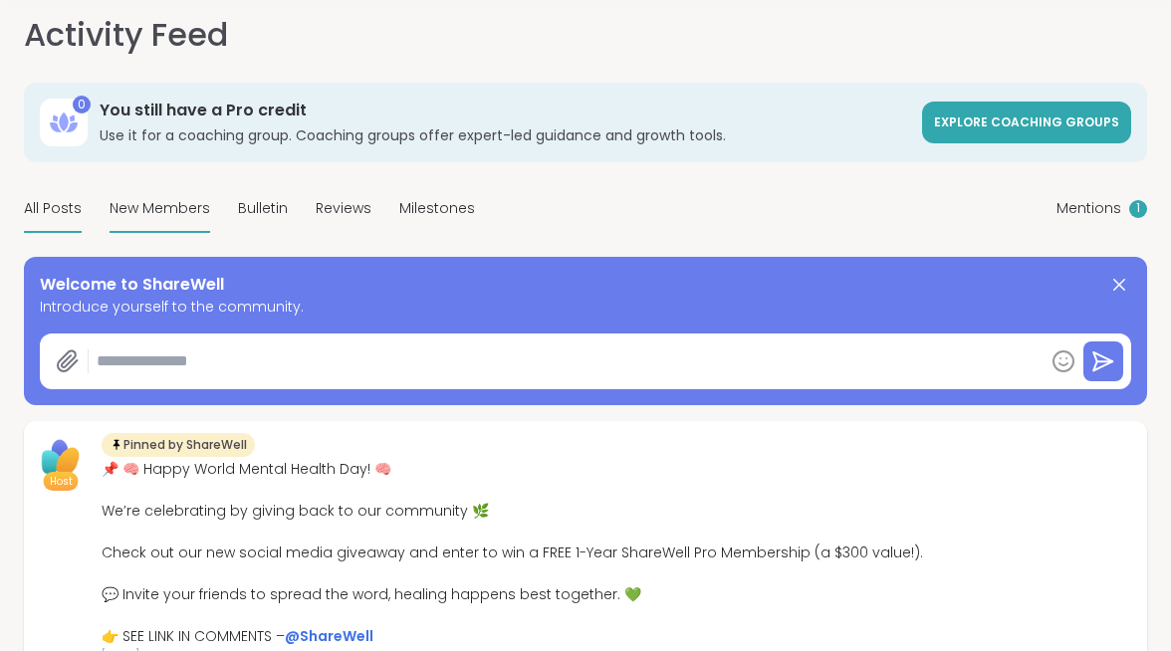
click at [210, 198] on span "New Members" at bounding box center [160, 208] width 101 height 21
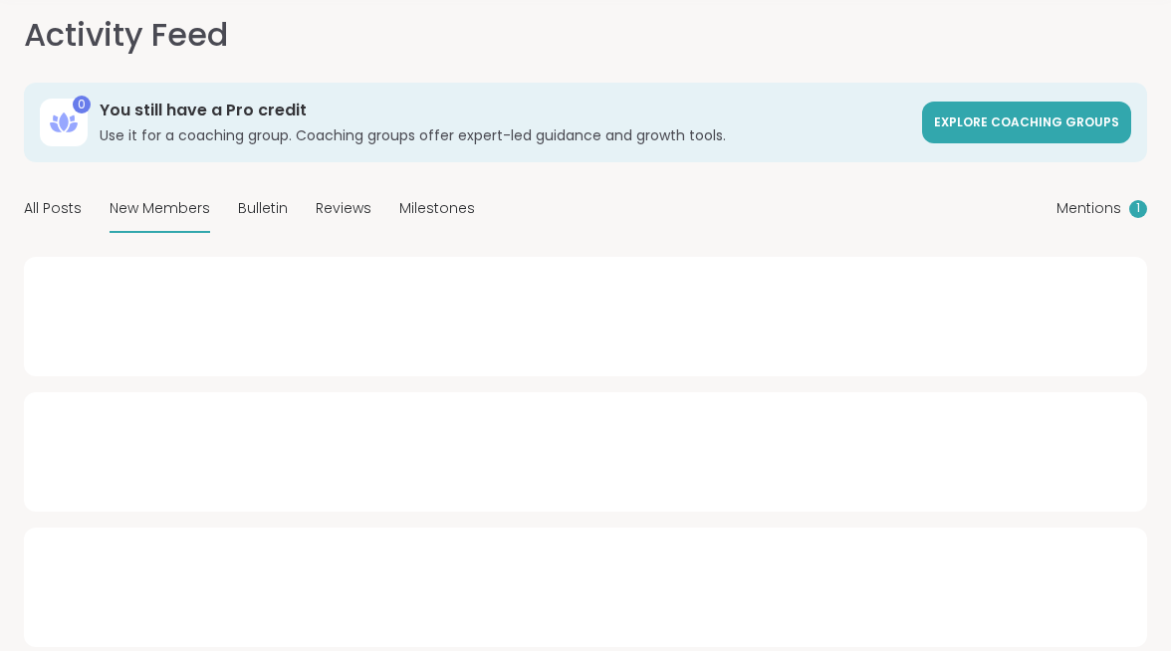
type textarea "*"
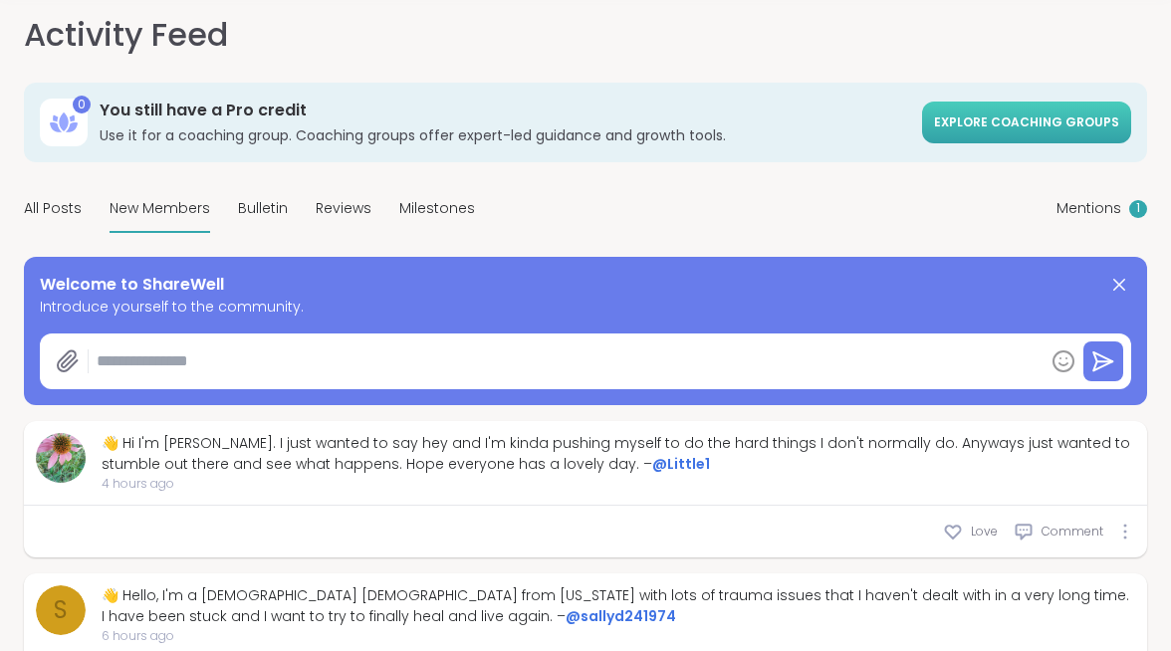
click at [947, 114] on span "Explore Coaching Groups" at bounding box center [1026, 122] width 185 height 17
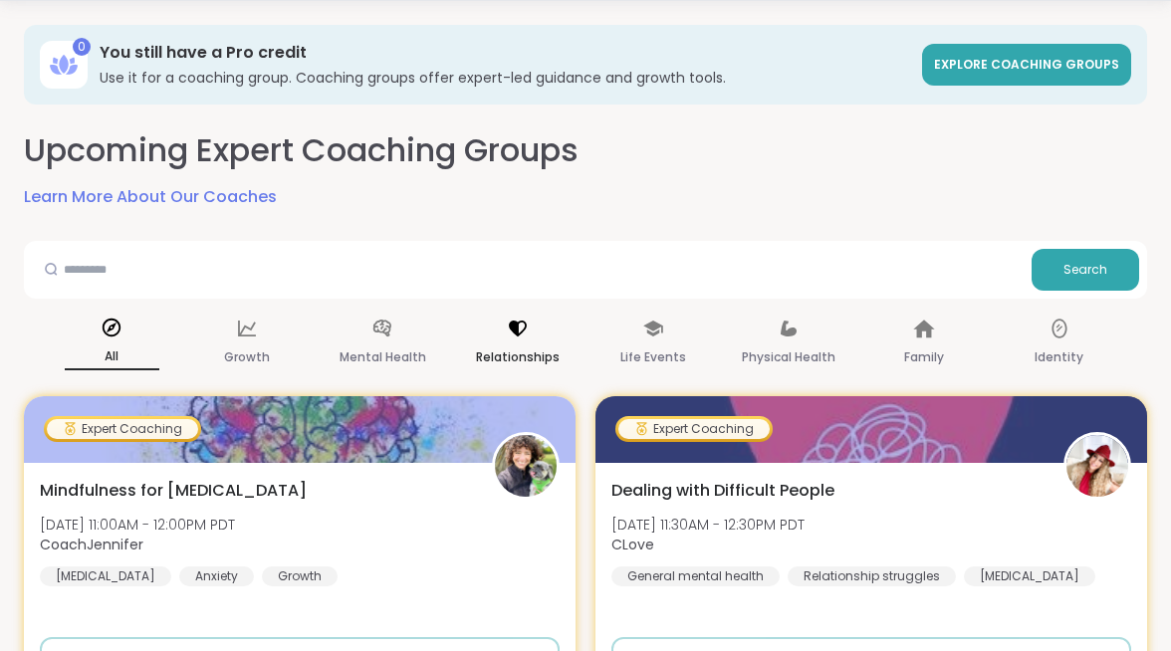
scroll to position [102, 0]
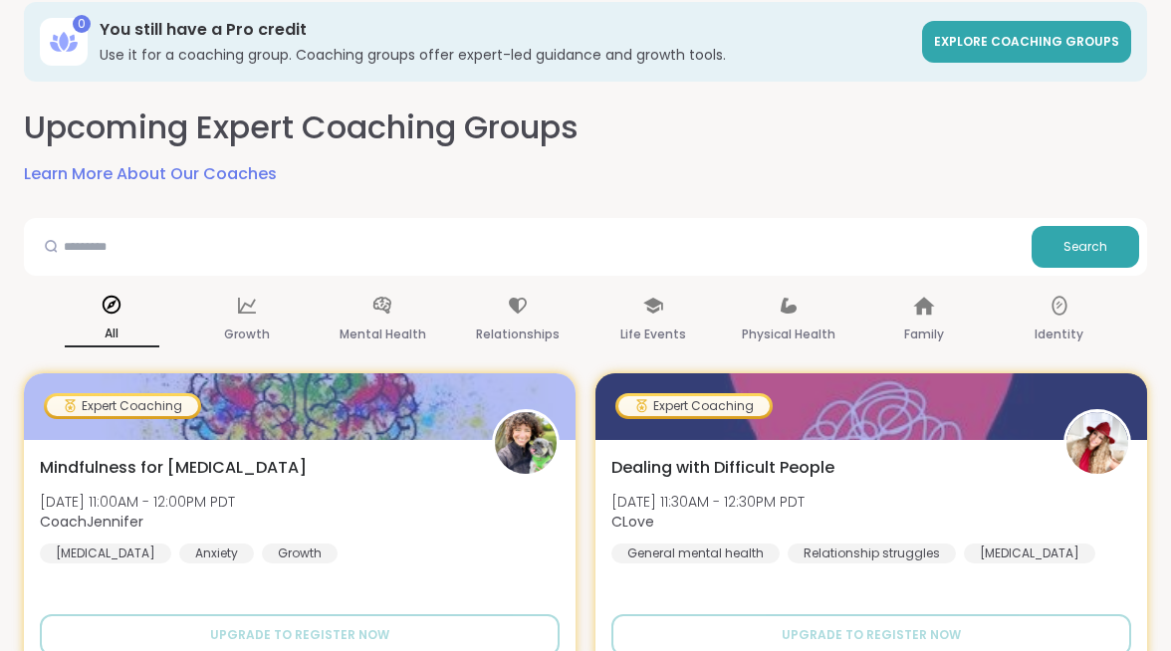
click at [0, 0] on span "1 Scheduled" at bounding box center [0, 0] width 0 height 0
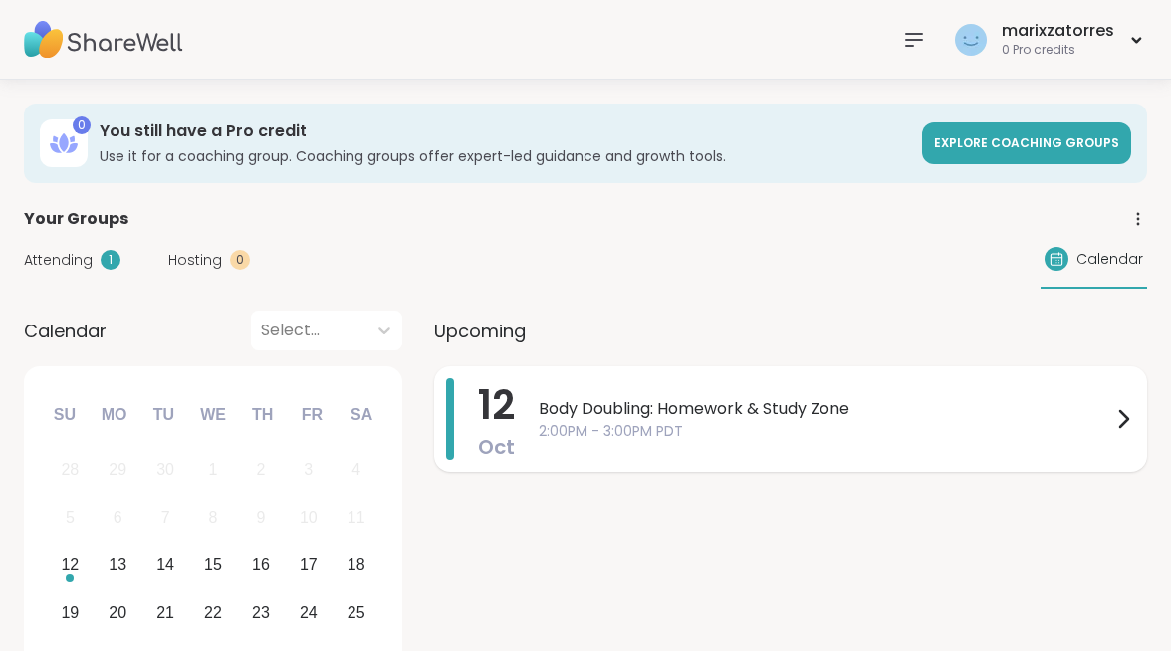
click at [815, 397] on span "Body Doubling: Homework & Study Zone" at bounding box center [825, 409] width 573 height 24
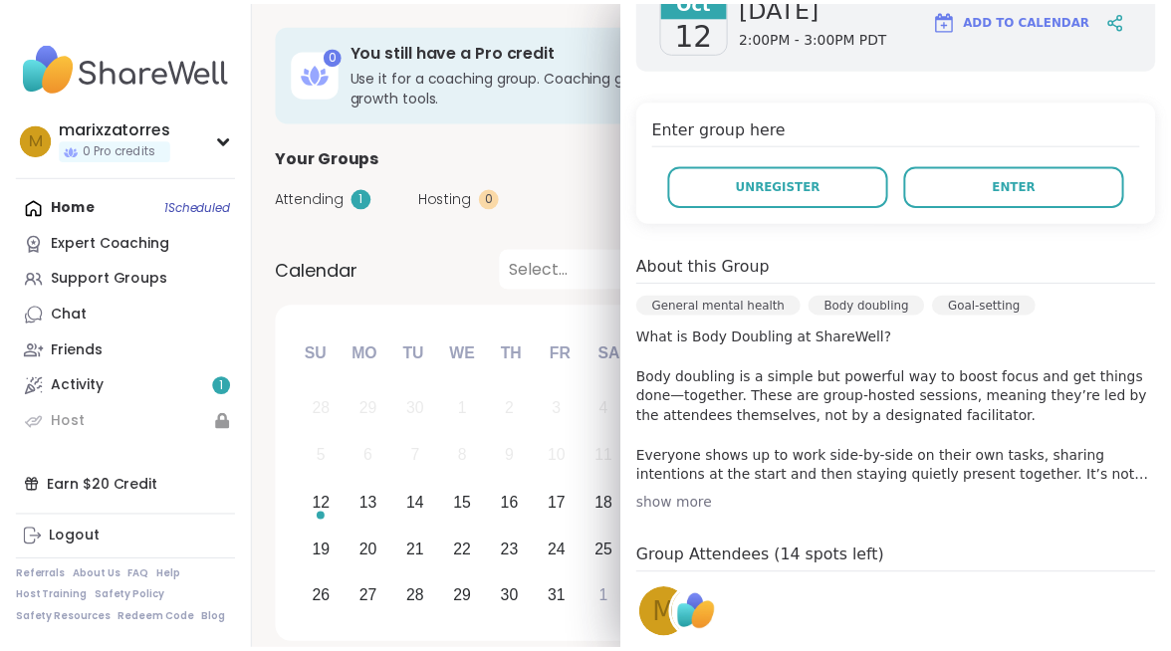
scroll to position [346, 0]
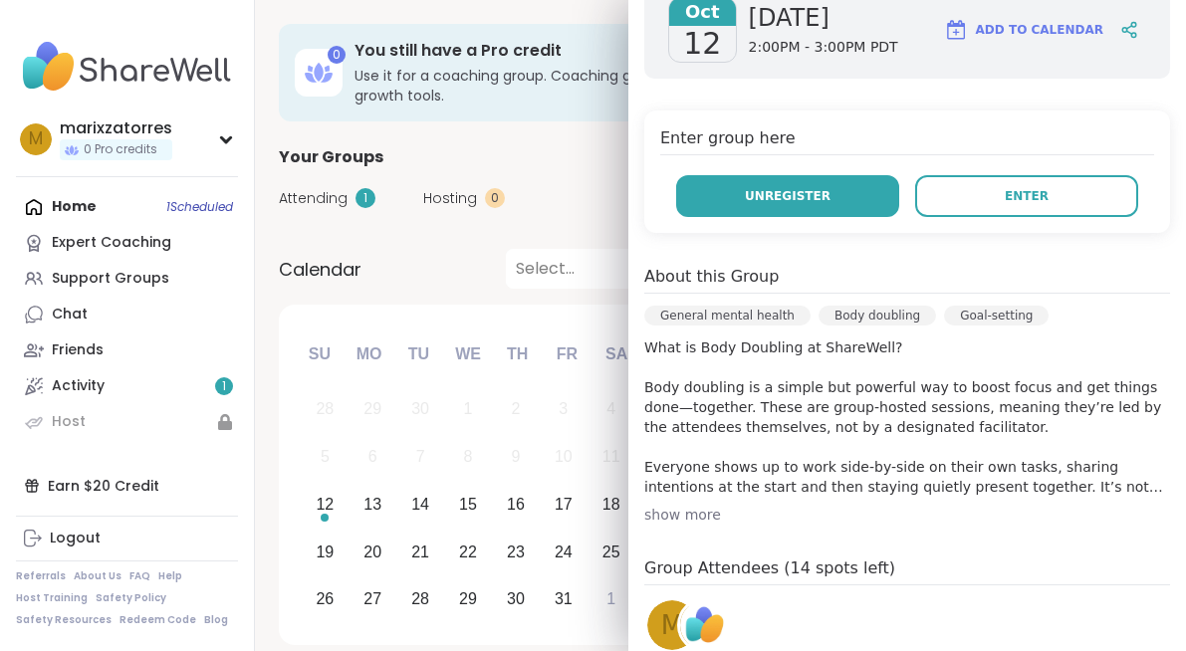
click at [783, 211] on button "Unregister" at bounding box center [787, 196] width 223 height 42
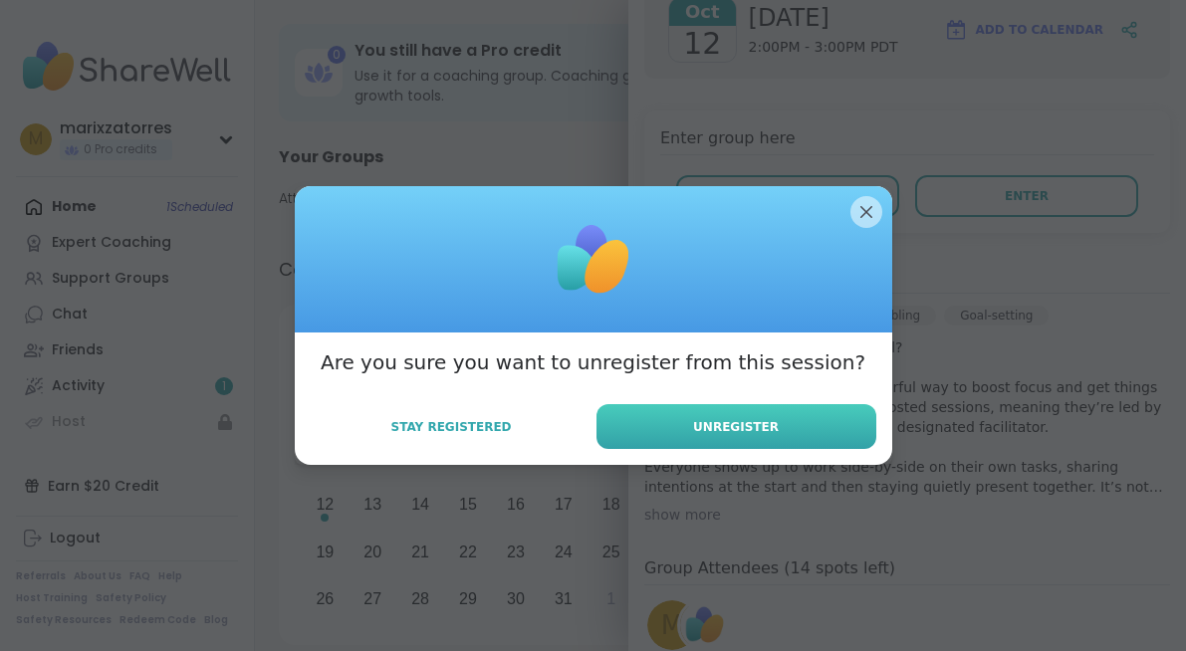
click at [731, 422] on span "Unregister" at bounding box center [736, 427] width 86 height 18
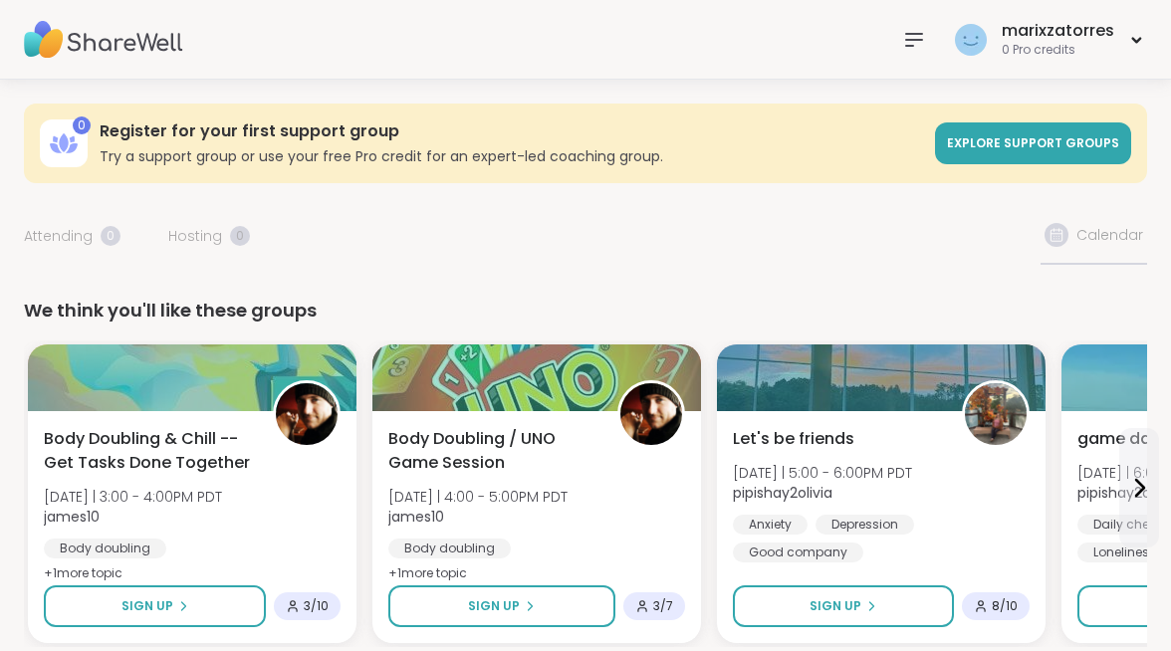
click at [0, 0] on div "Home Expert Coaching Support Groups Chat Friends Activity 1 Host" at bounding box center [0, 0] width 0 height 0
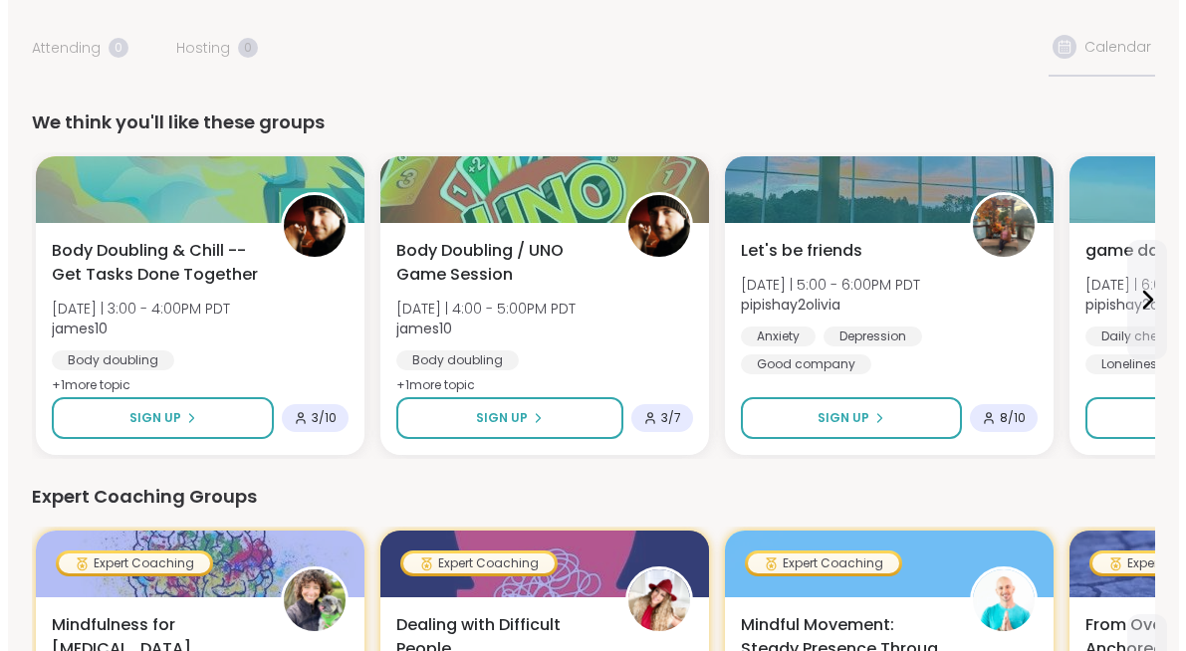
scroll to position [191, 0]
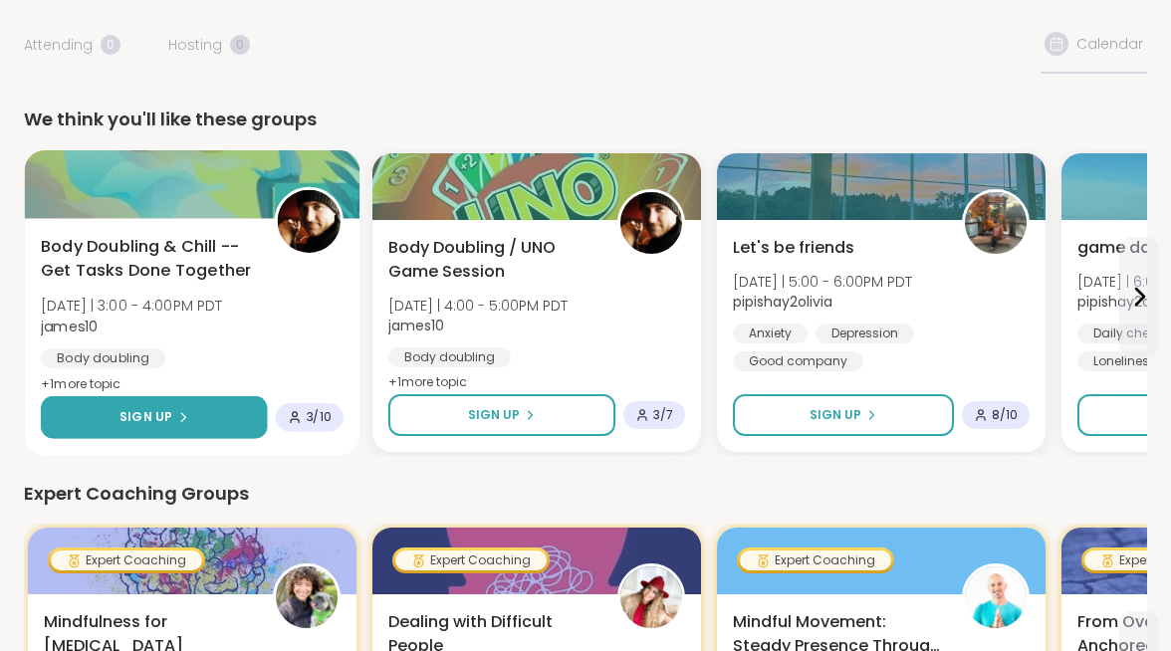
click at [267, 396] on button "Sign Up" at bounding box center [154, 417] width 226 height 43
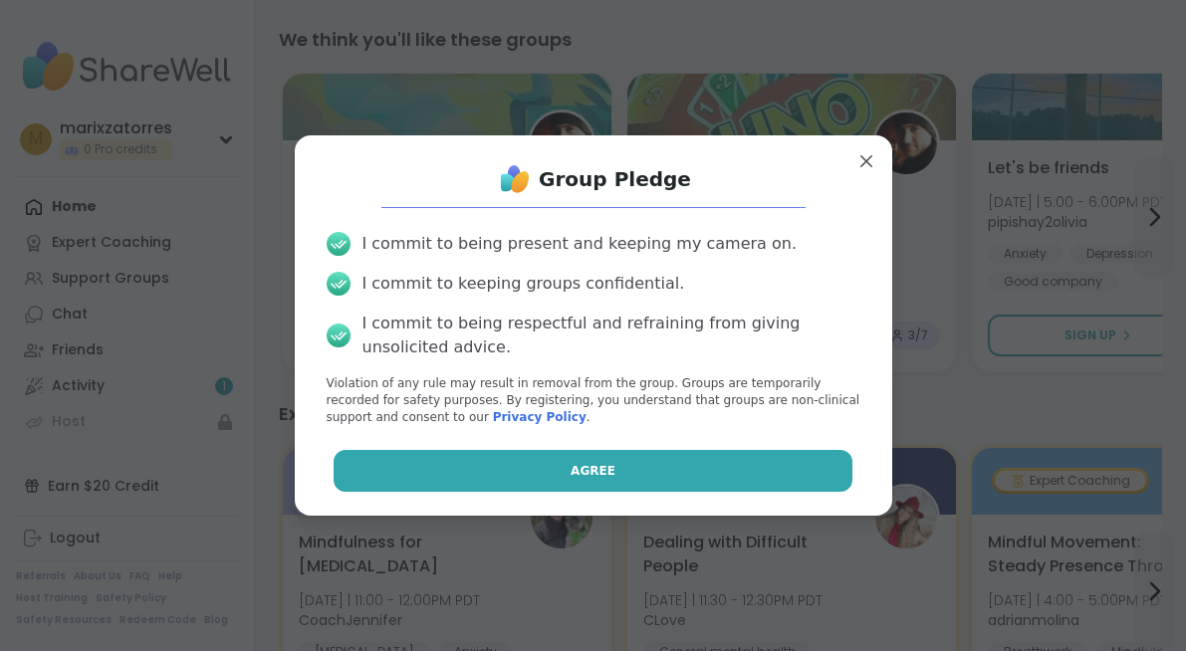
click at [399, 464] on button "Agree" at bounding box center [593, 471] width 519 height 42
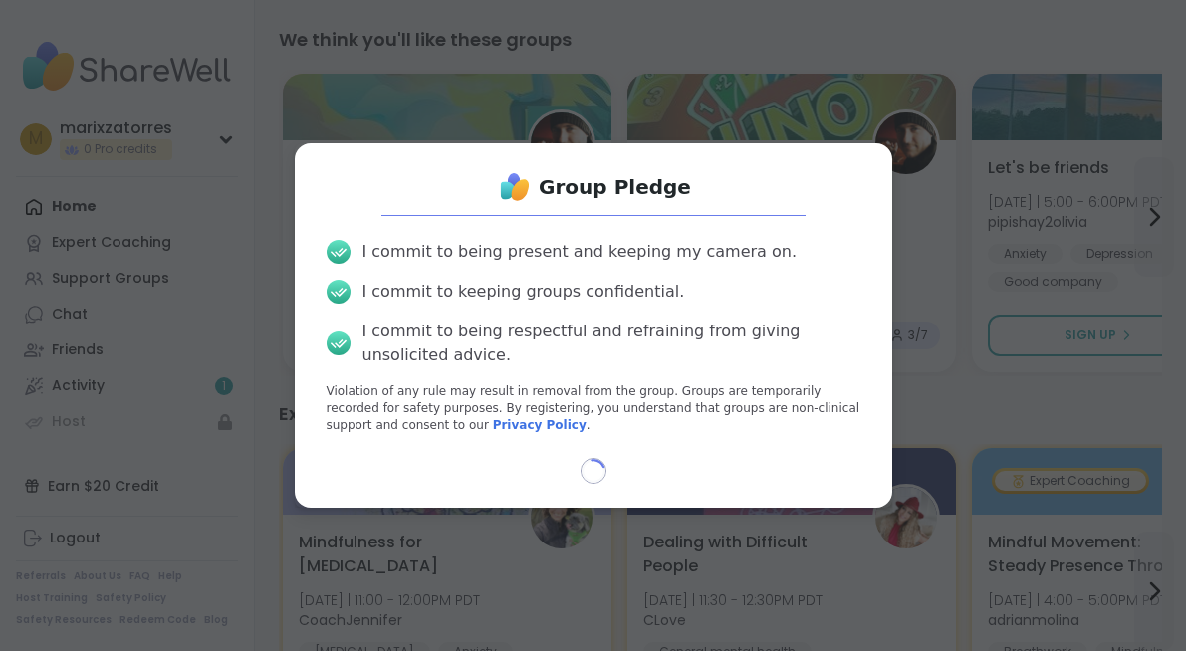
select select "**"
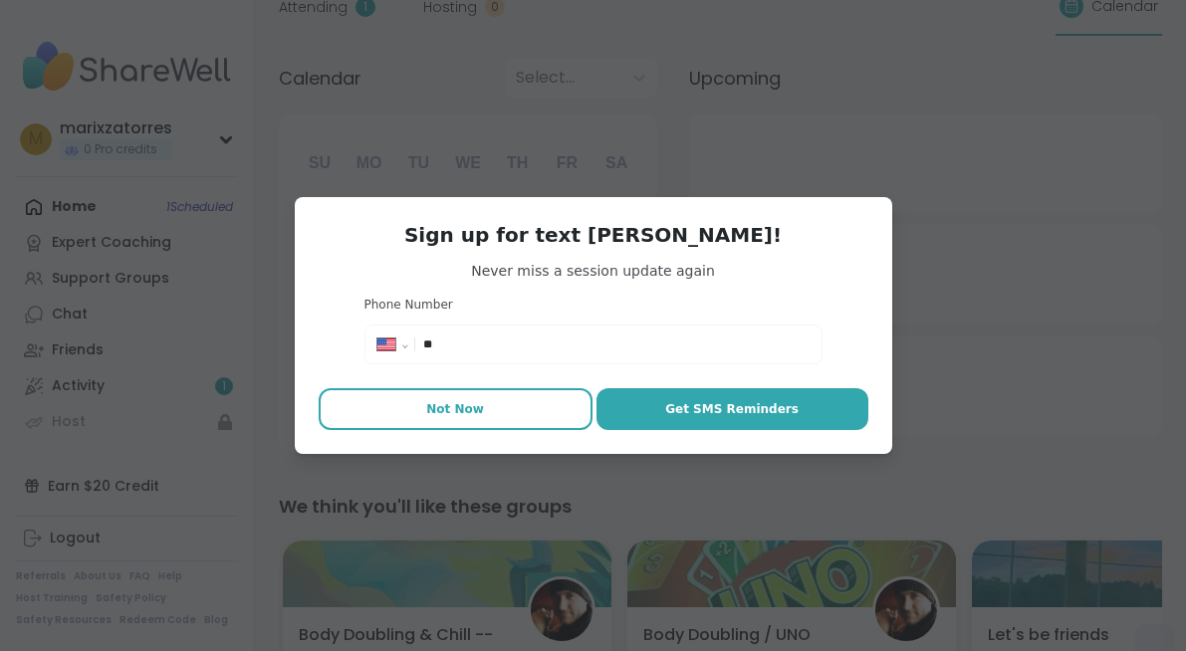
click at [469, 420] on button "Not Now" at bounding box center [456, 409] width 274 height 42
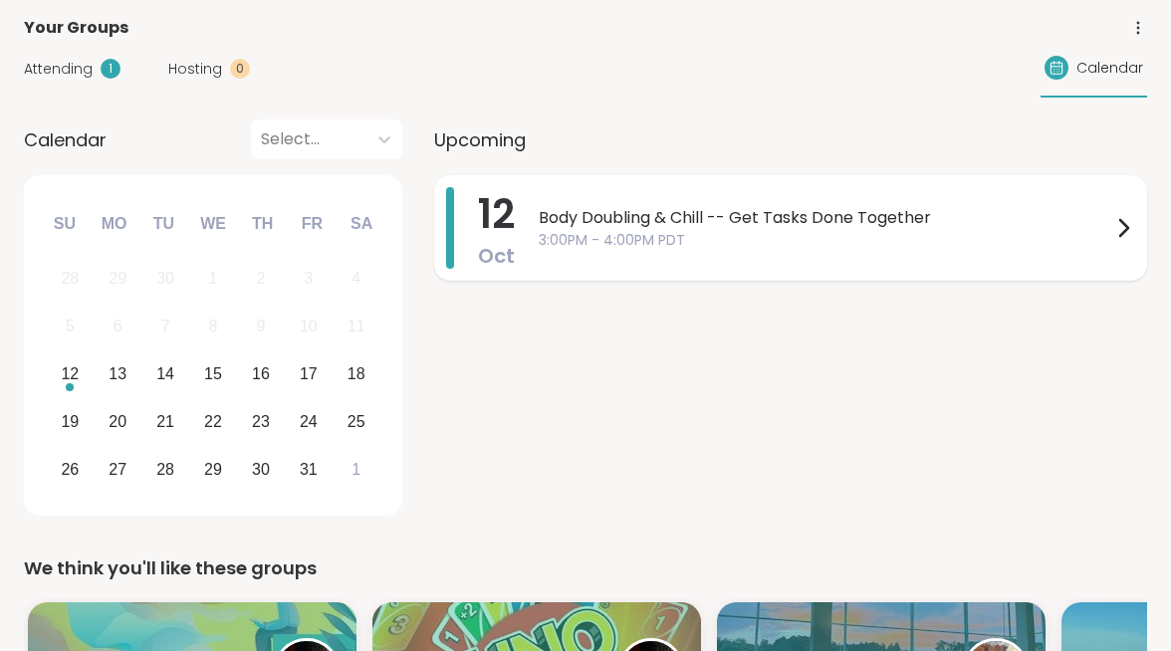
click at [815, 230] on span "3:00PM - 4:00PM PDT" at bounding box center [825, 240] width 573 height 21
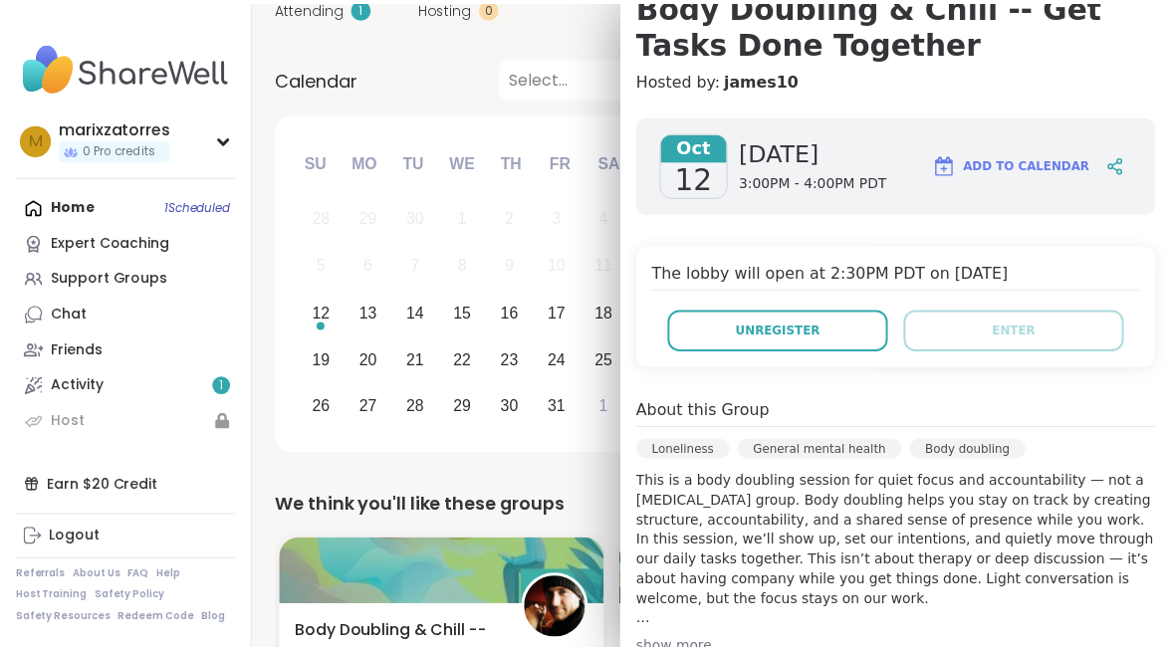
scroll to position [210, 0]
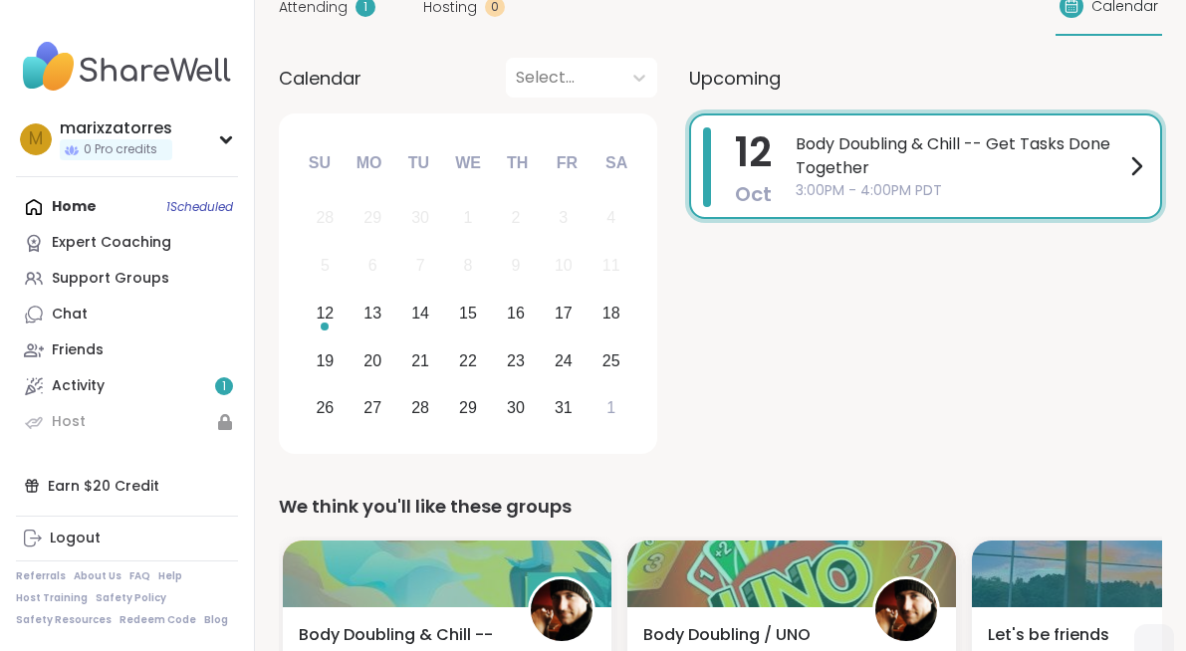
click at [464, 91] on div "Calendar Select..." at bounding box center [468, 78] width 378 height 40
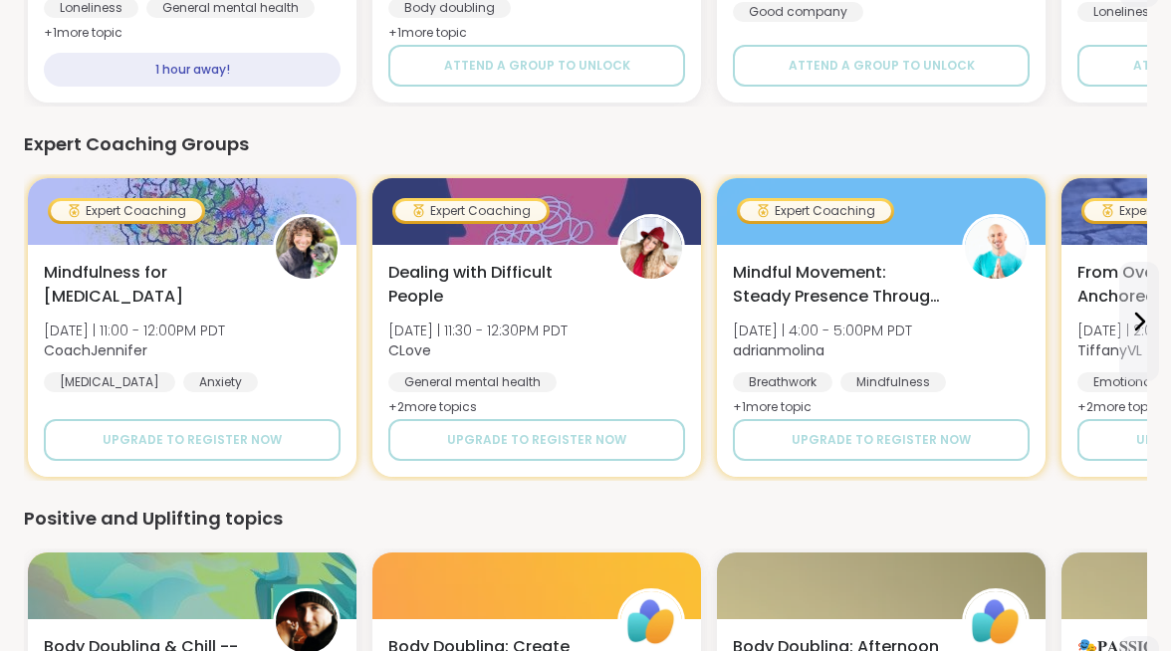
scroll to position [962, 0]
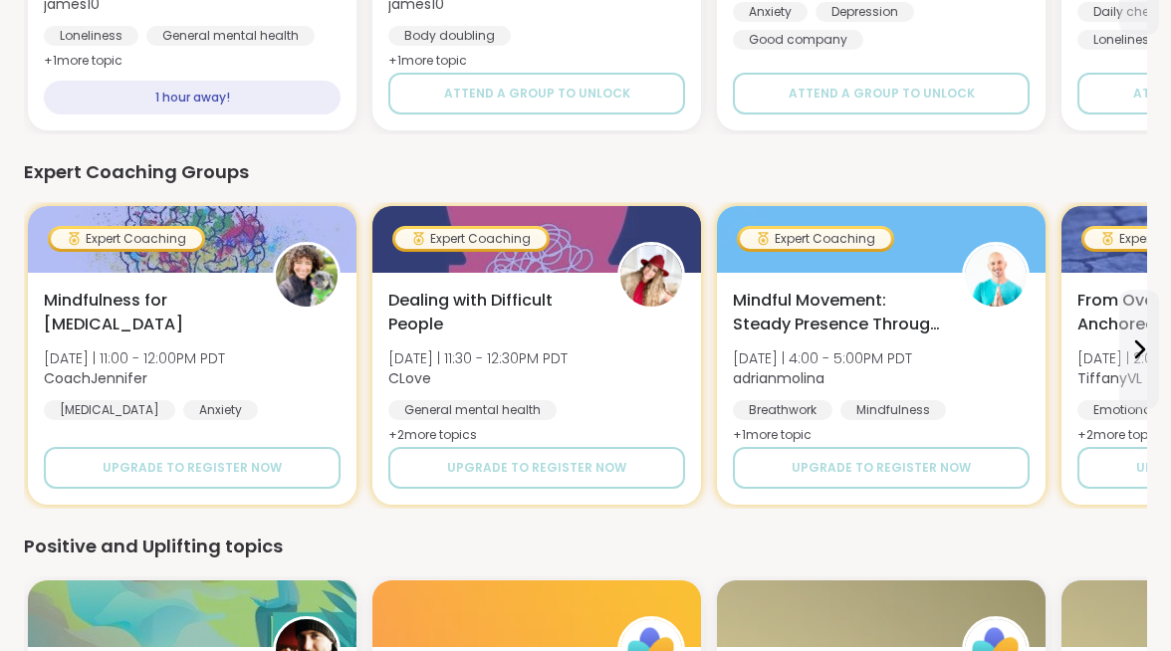
click at [0, 0] on link "Support Groups" at bounding box center [0, 0] width 0 height 0
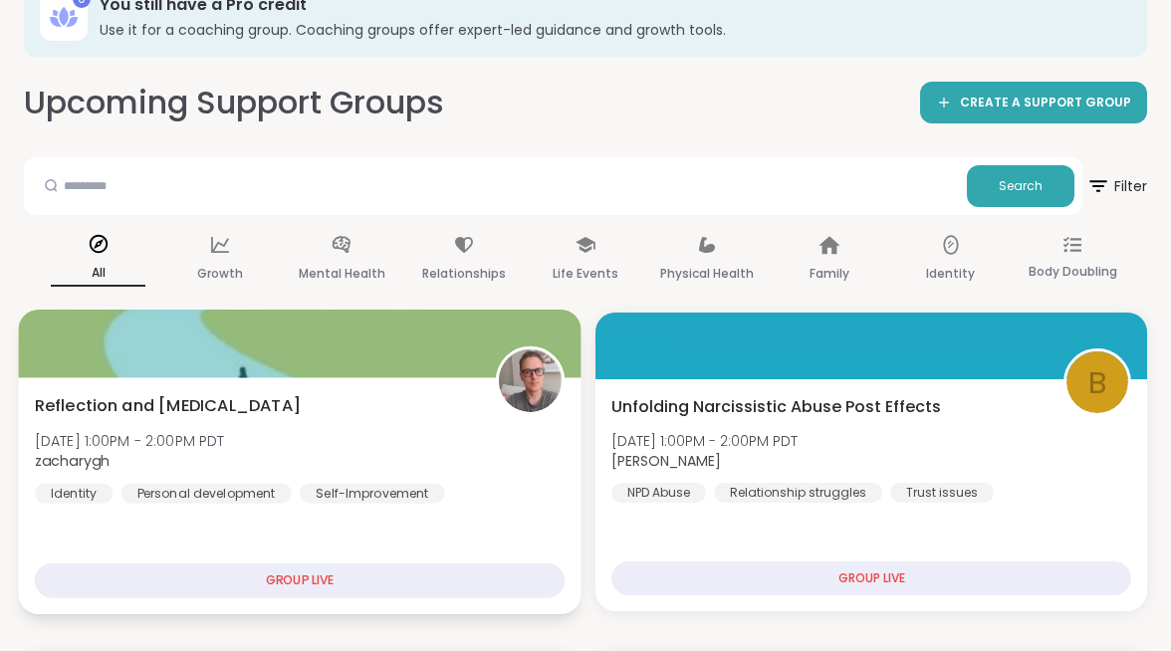
scroll to position [131, 0]
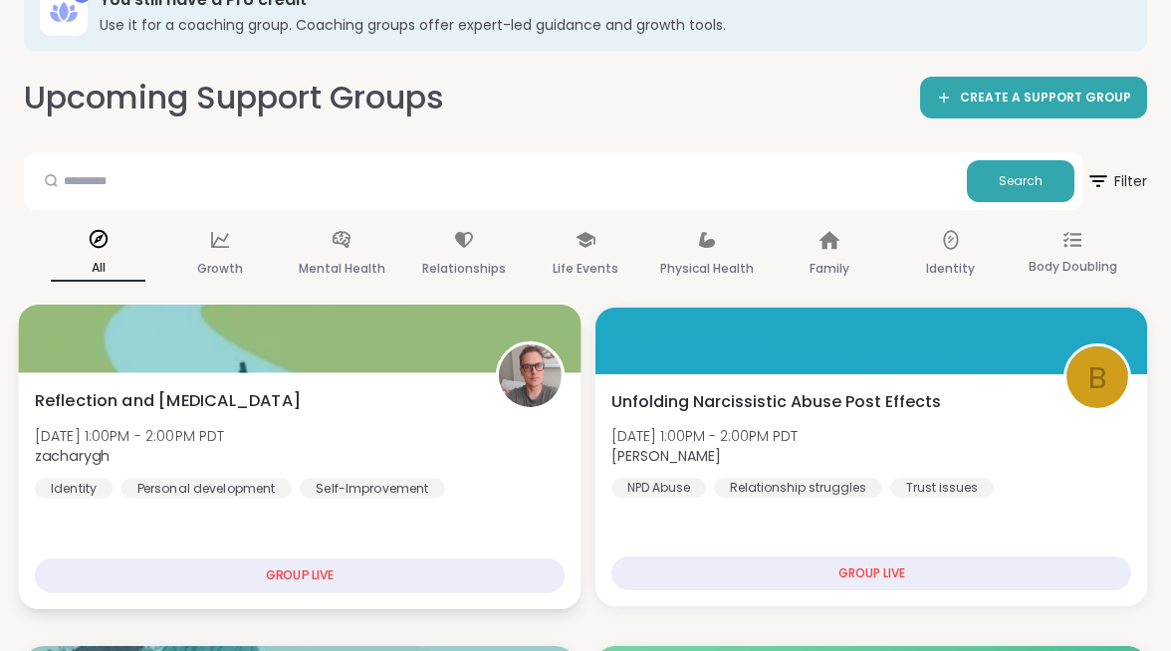
click at [415, 559] on div "GROUP LIVE" at bounding box center [300, 576] width 530 height 35
click at [421, 559] on div "GROUP LIVE" at bounding box center [300, 576] width 530 height 35
click at [225, 446] on span "zacharygh" at bounding box center [130, 456] width 190 height 20
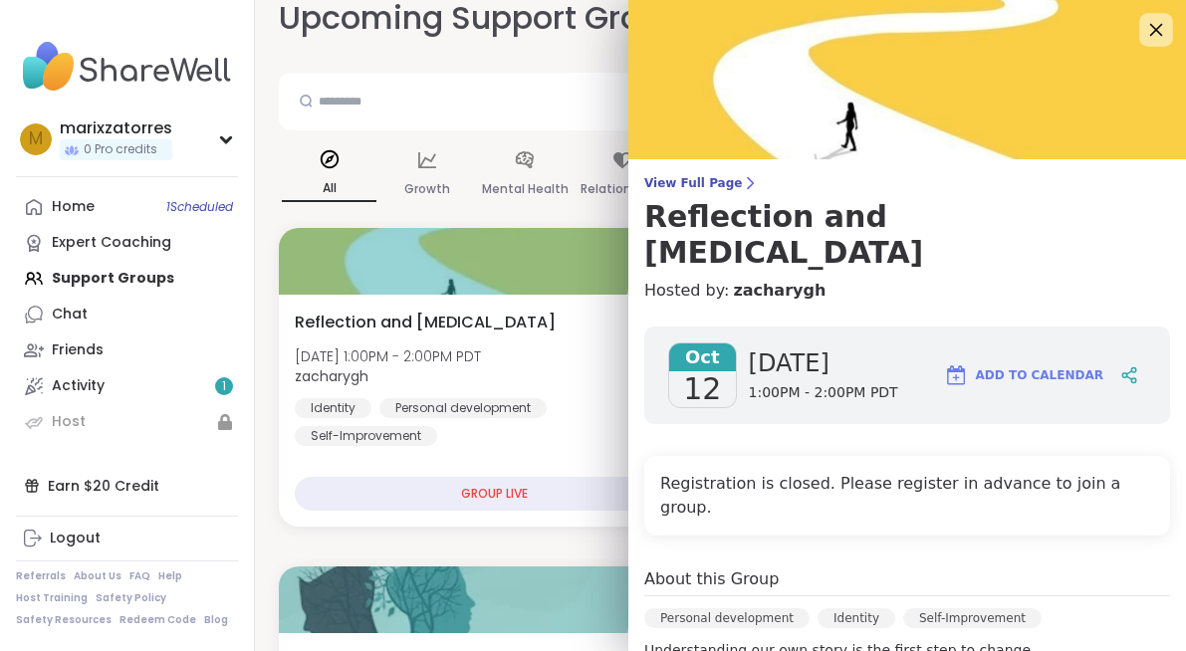
click at [1143, 25] on icon at bounding box center [1155, 29] width 25 height 25
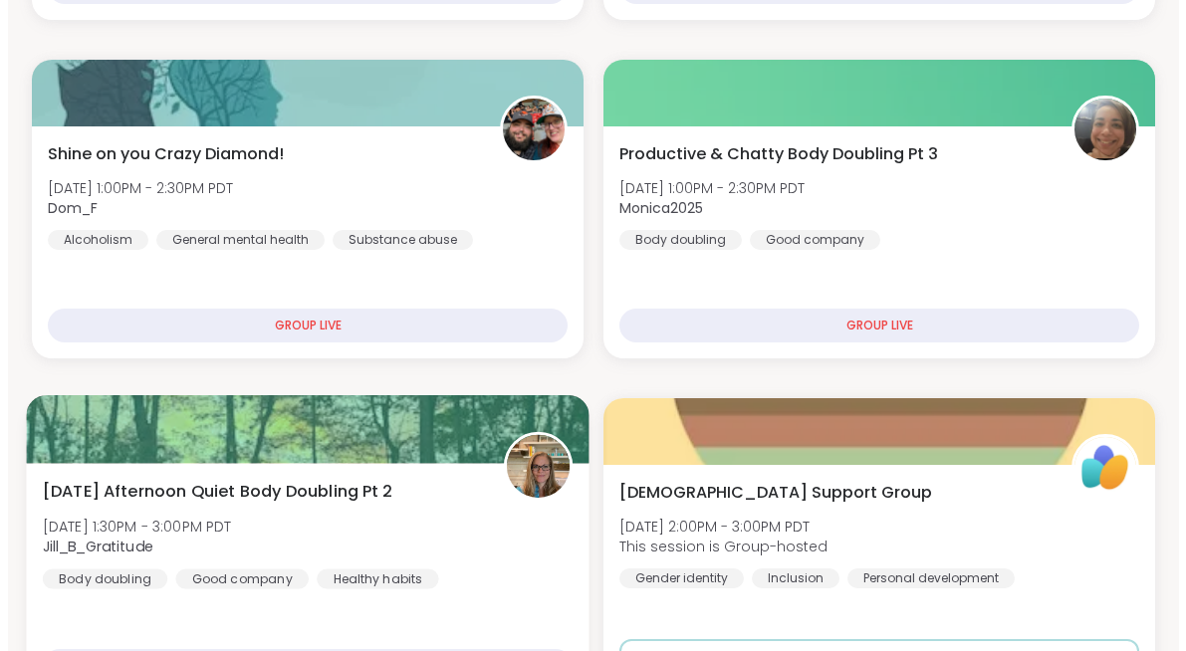
scroll to position [725, 0]
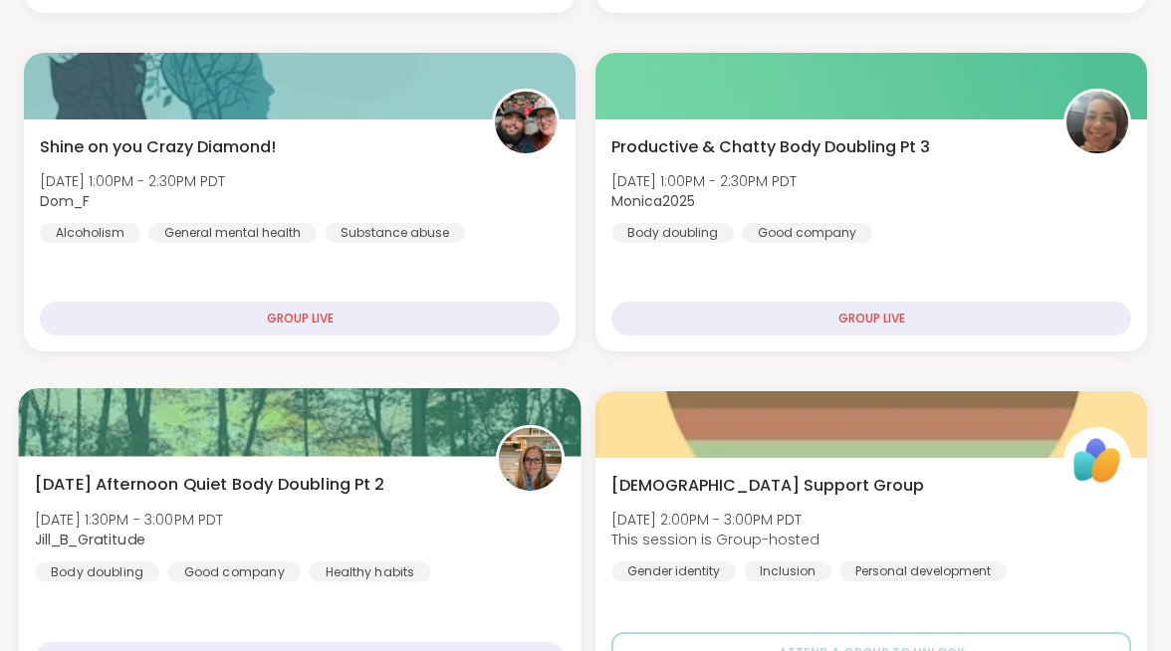
click at [565, 472] on div "Sunday Afternoon Quiet Body Doubling Pt 2 Sun, Oct 12 | 1:30PM - 3:00PM PDT Jil…" at bounding box center [300, 527] width 530 height 110
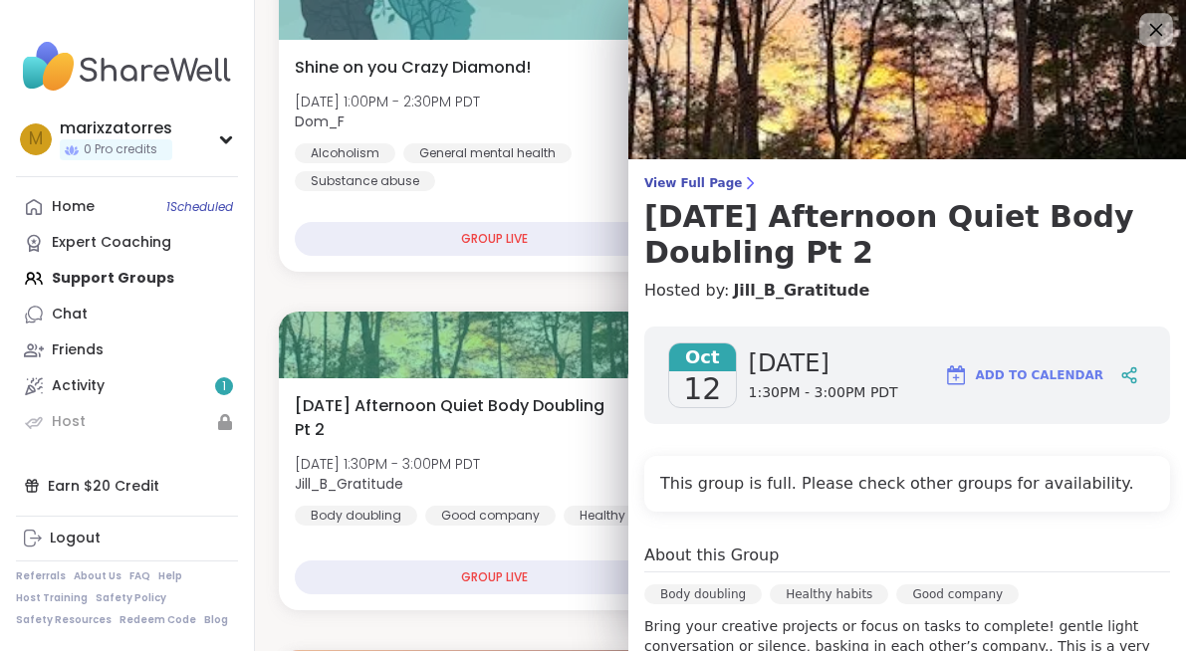
click at [1143, 37] on icon at bounding box center [1155, 29] width 25 height 25
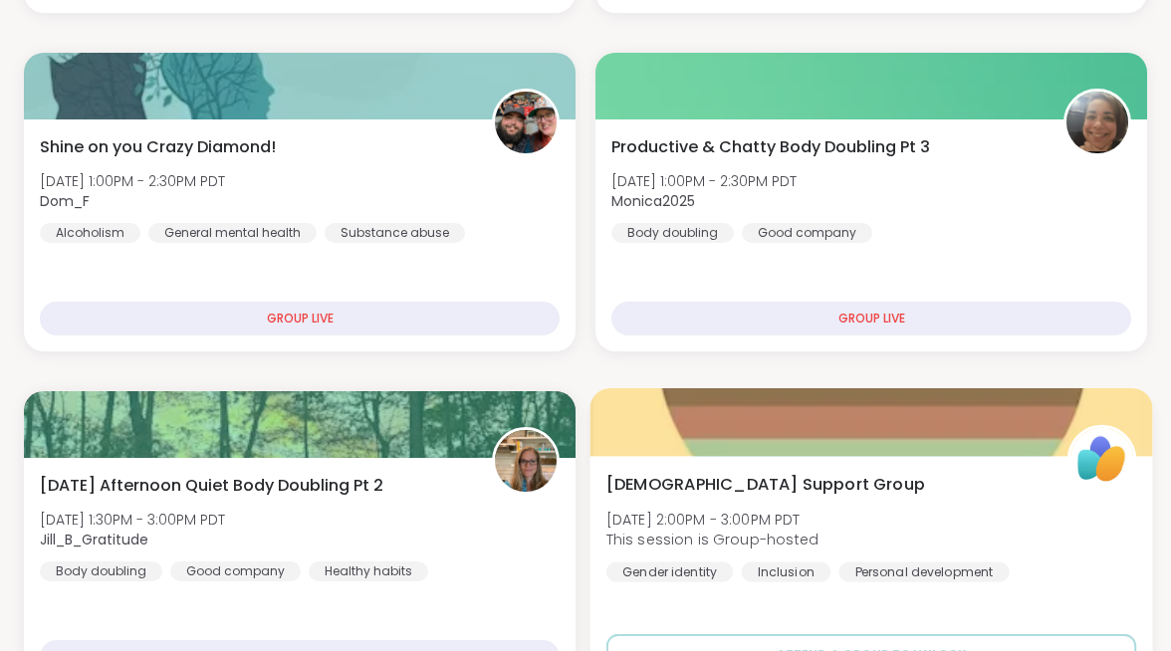
click at [968, 472] on div "LGBTQIA+ Support Group Sun, Oct 12 | 2:00PM - 3:00PM PDT This session is Group-…" at bounding box center [872, 527] width 530 height 110
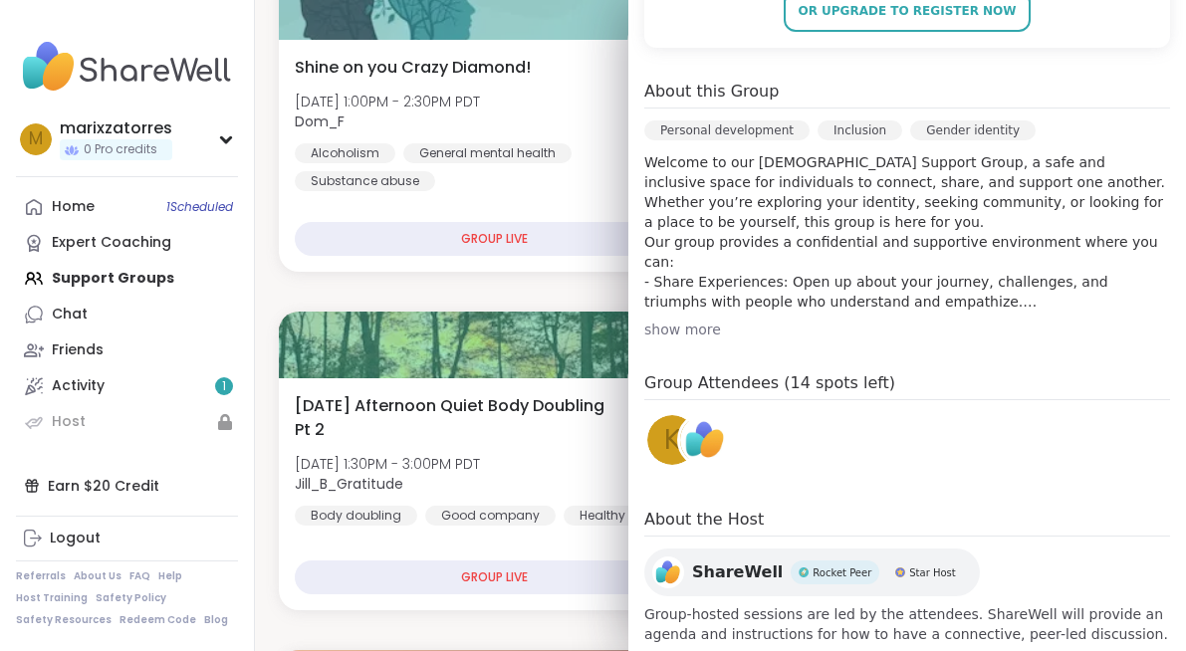
scroll to position [536, 0]
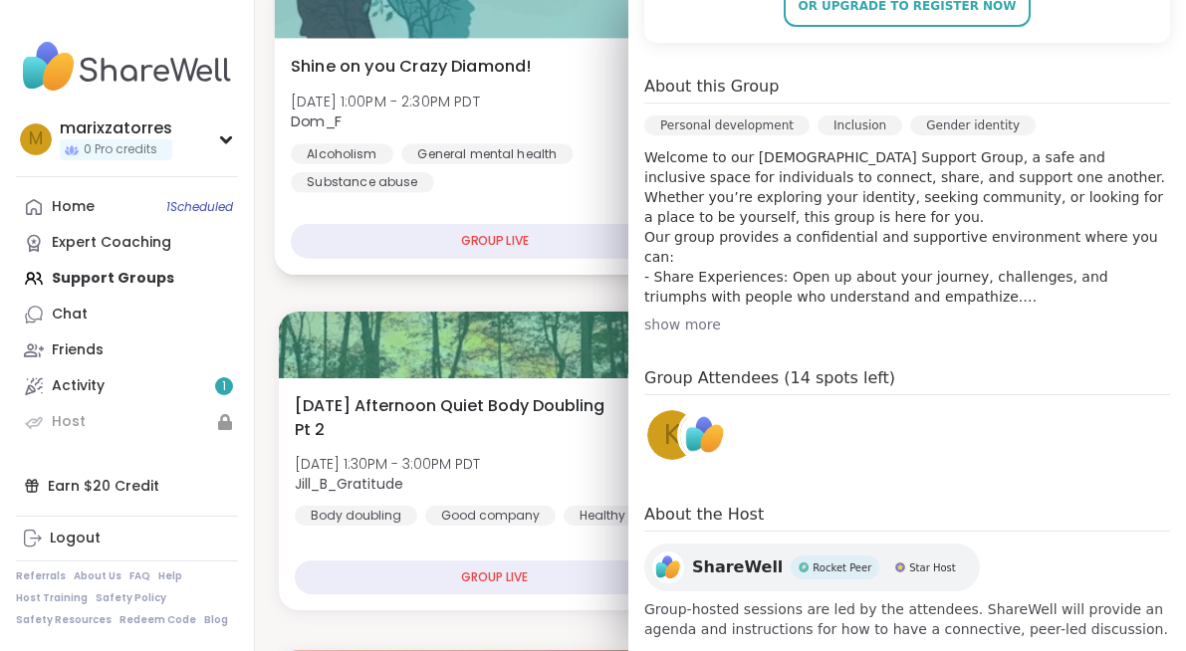
click at [571, 264] on div "Shine on you Crazy Diamond! Sun, Oct 12 | 1:00PM - 2:30PM PDT Dom_F Alcoholism …" at bounding box center [495, 156] width 440 height 237
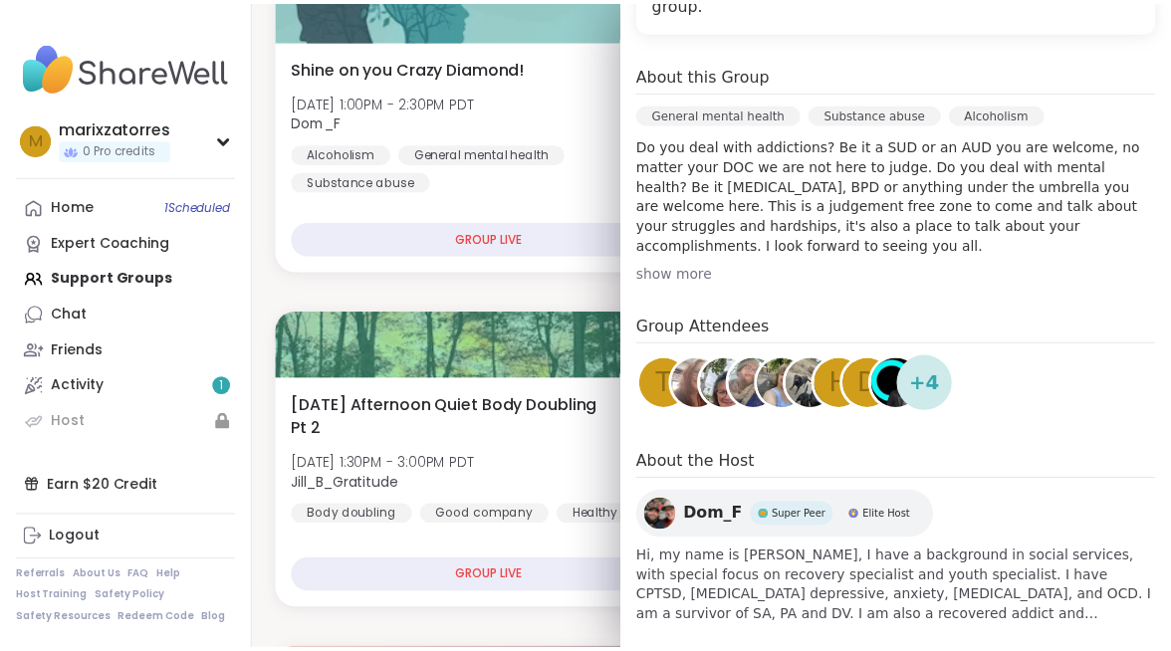
scroll to position [0, 0]
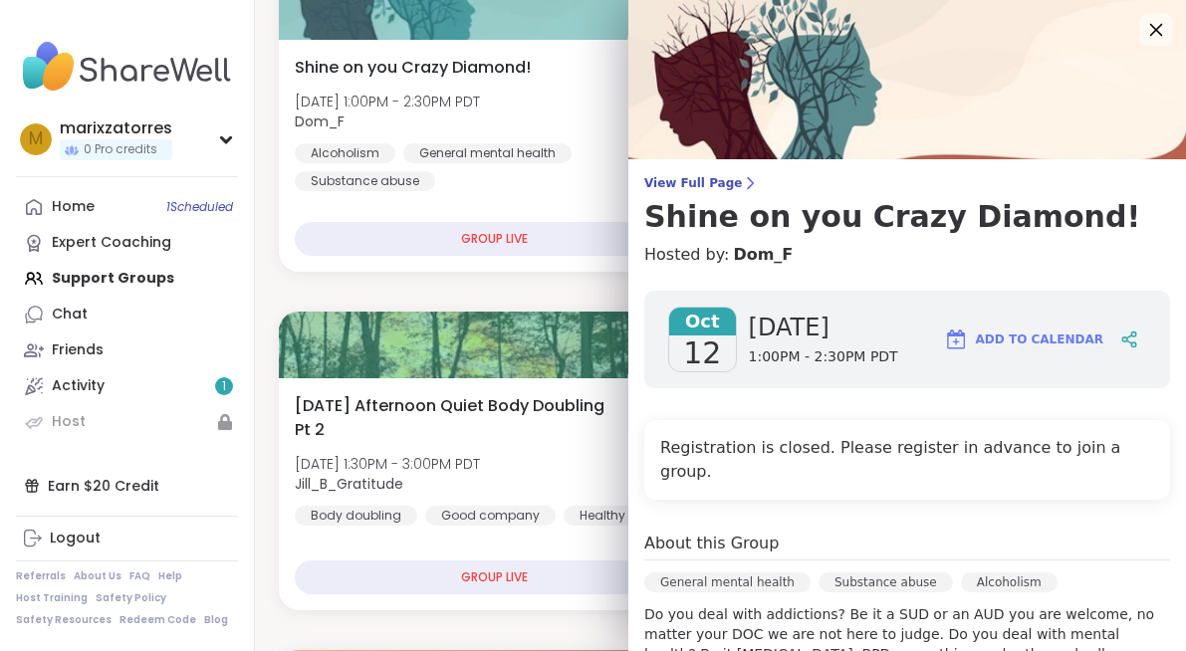
click at [1143, 35] on icon at bounding box center [1155, 29] width 25 height 25
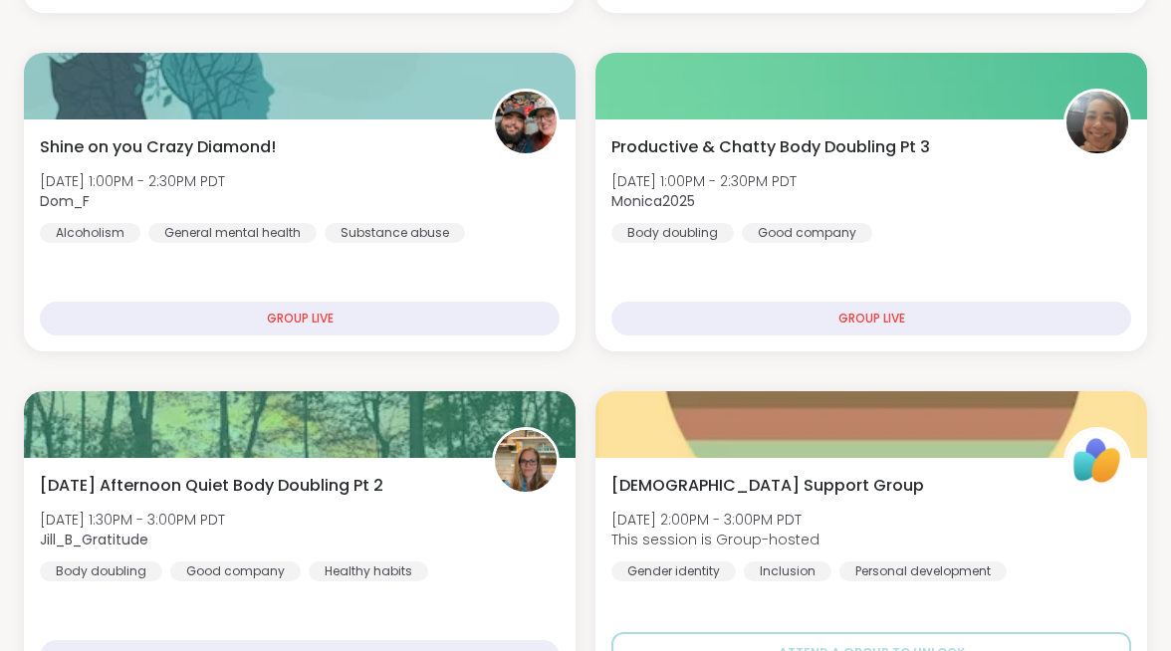
click at [0, 0] on link "Home 1 Scheduled" at bounding box center [0, 0] width 0 height 0
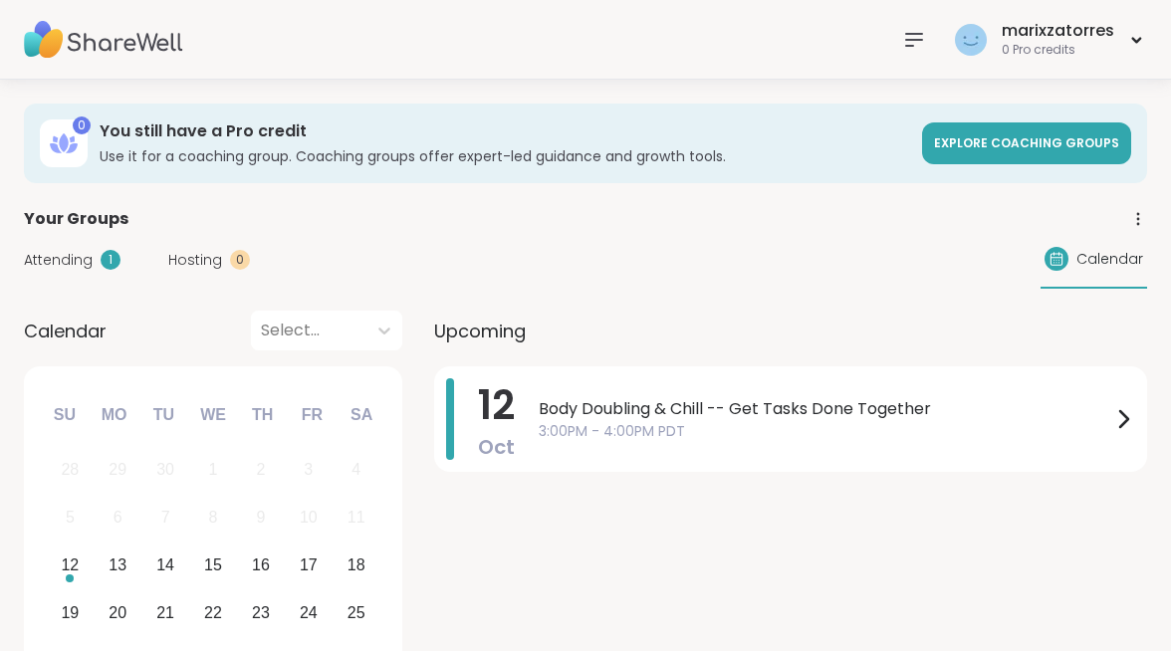
click at [0, 0] on link "Chat" at bounding box center [0, 0] width 0 height 0
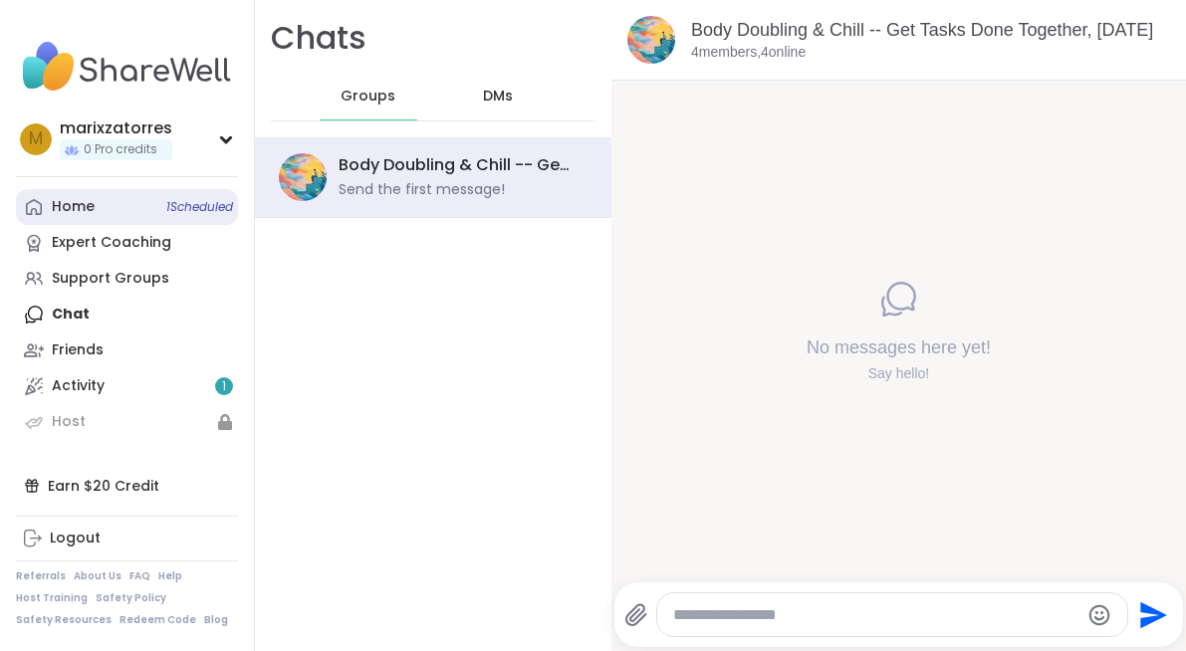
click at [149, 216] on link "Home 1 Scheduled" at bounding box center [127, 207] width 222 height 36
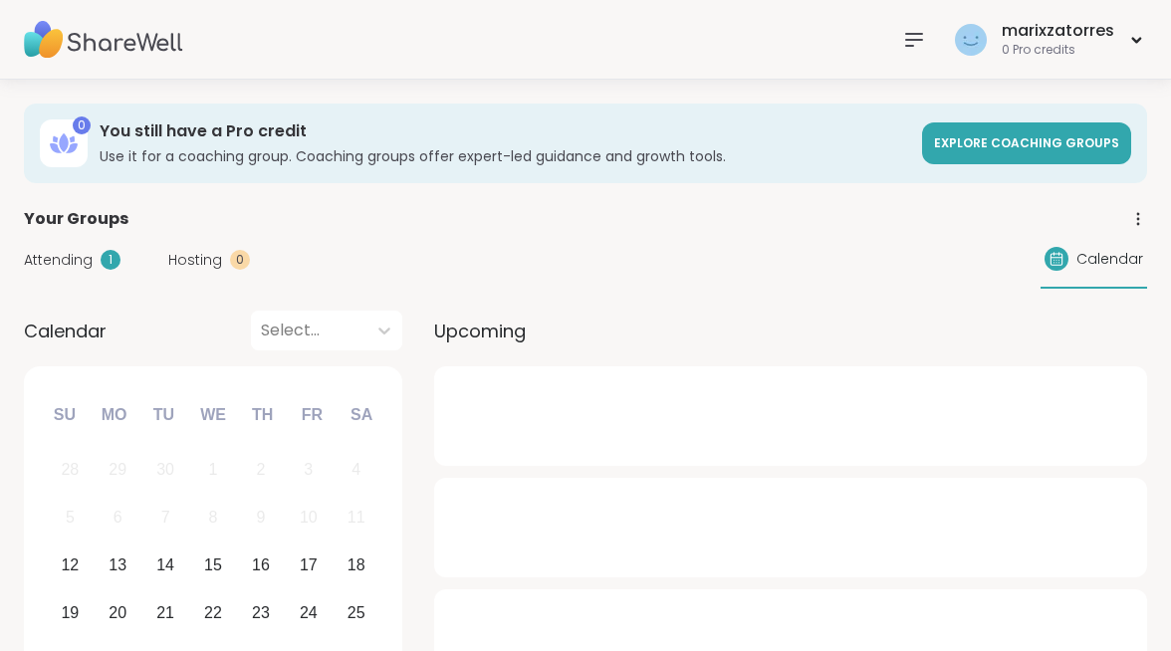
click at [0, 0] on img at bounding box center [0, 0] width 0 height 0
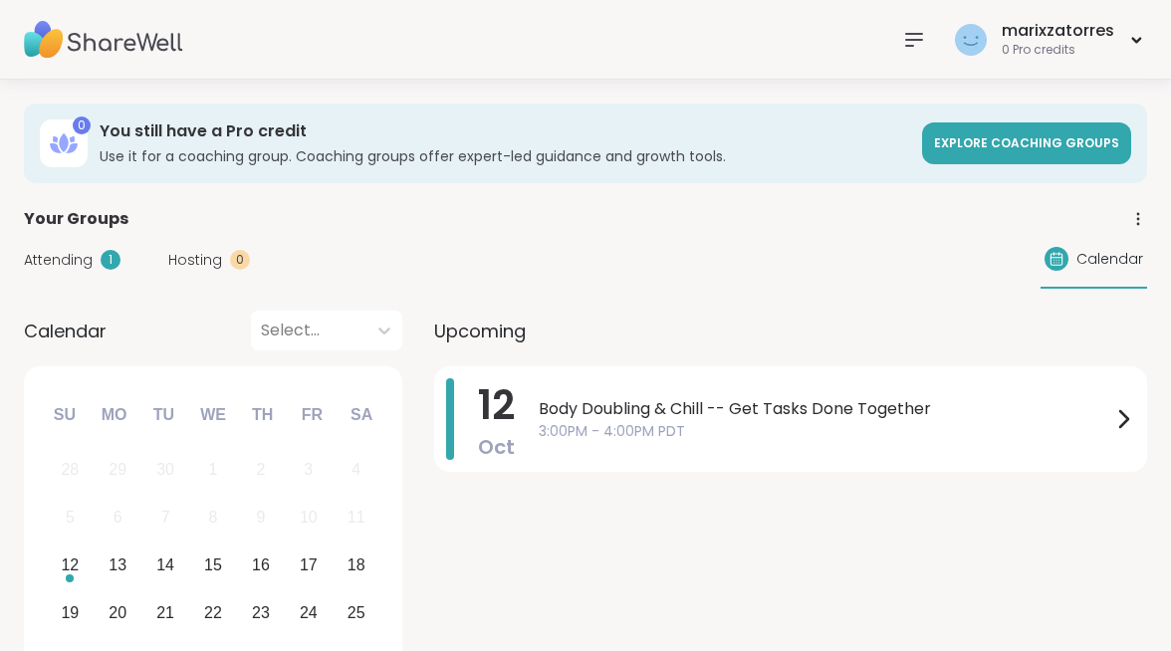
click at [0, 0] on img at bounding box center [0, 0] width 0 height 0
click at [0, 0] on div "Home 1 Scheduled Expert Coaching Support Groups Chat Friends Activity 1 Host" at bounding box center [0, 0] width 0 height 0
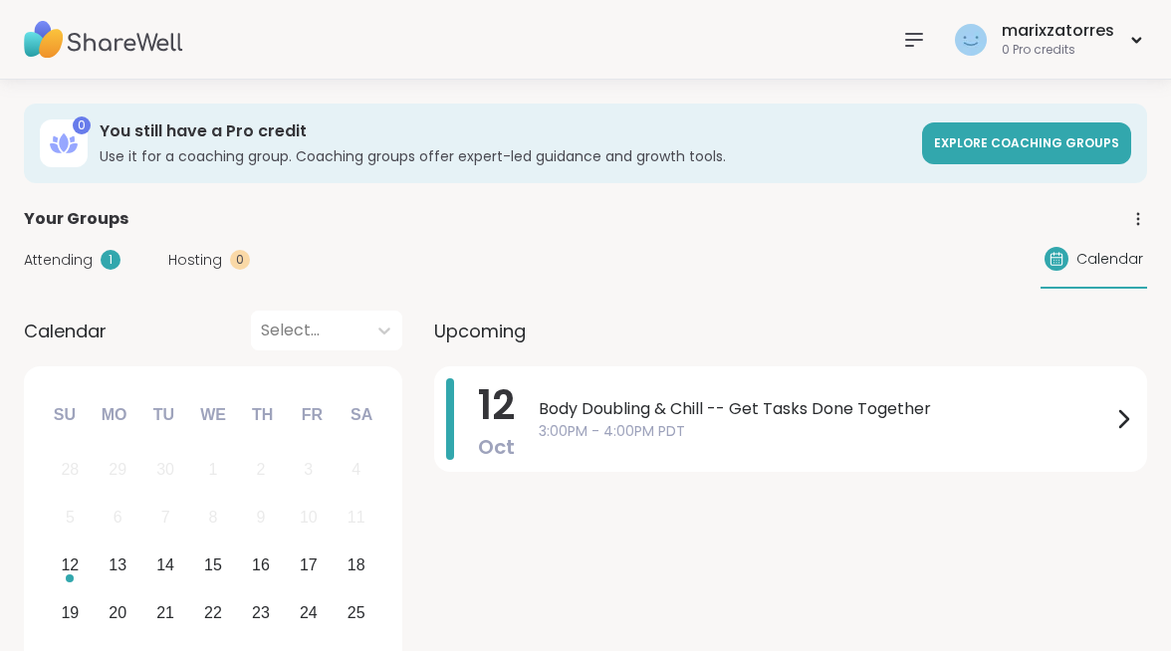
click at [0, 0] on img at bounding box center [0, 0] width 0 height 0
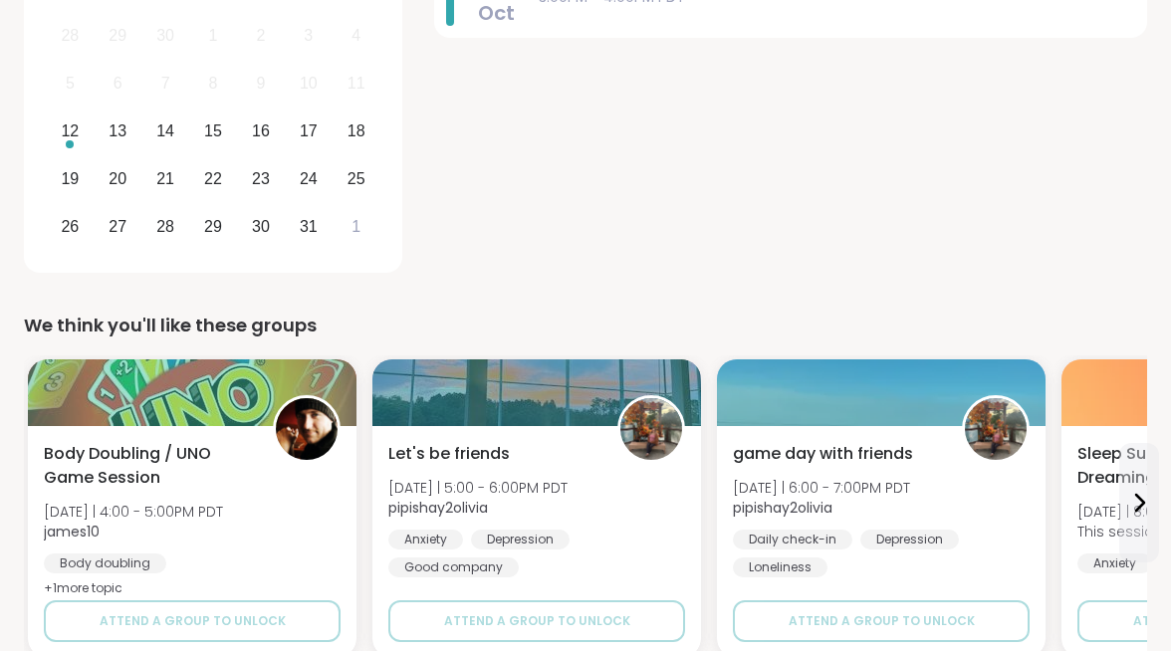
scroll to position [437, 0]
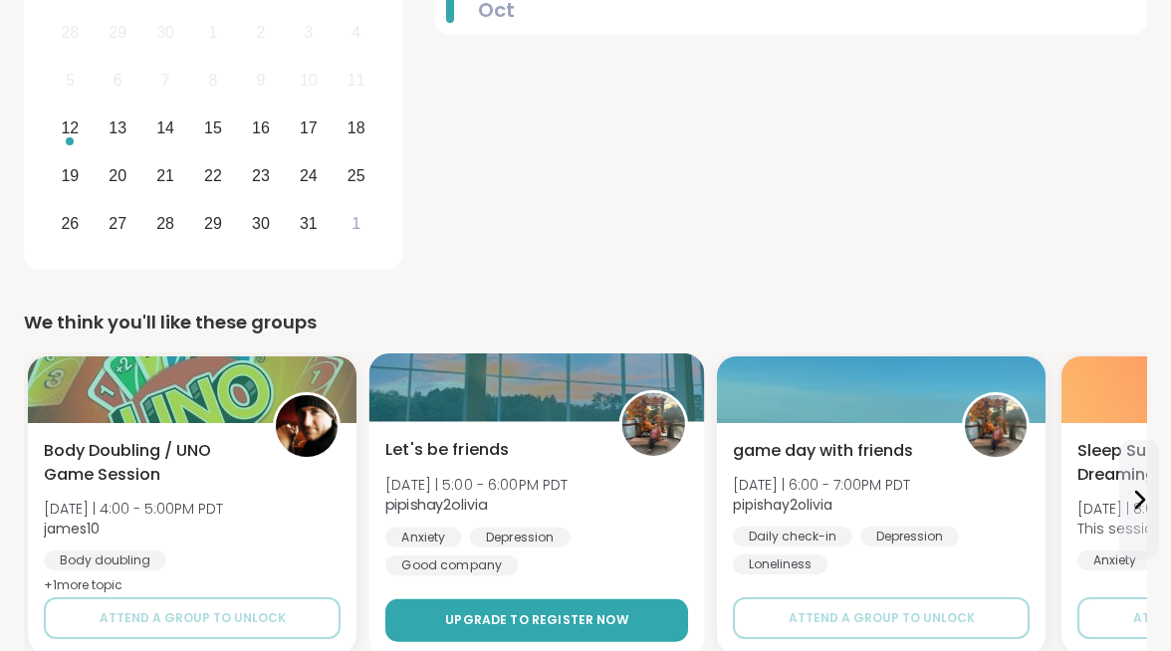
click at [688, 600] on button "Upgrade to register now" at bounding box center [536, 621] width 303 height 43
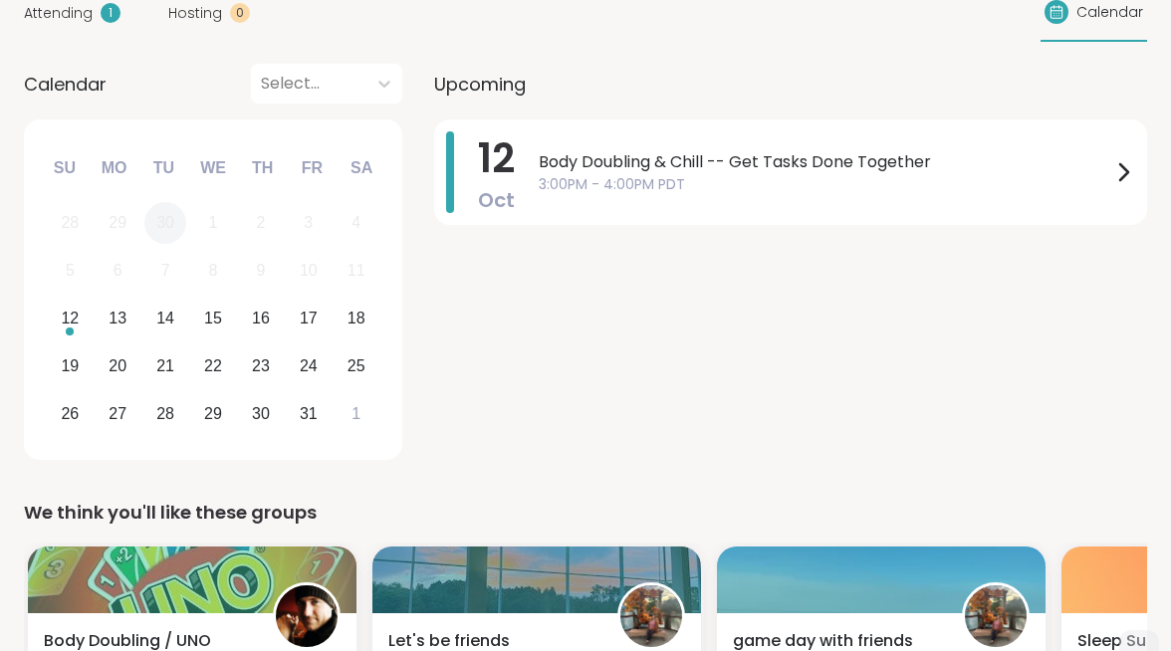
scroll to position [246, 0]
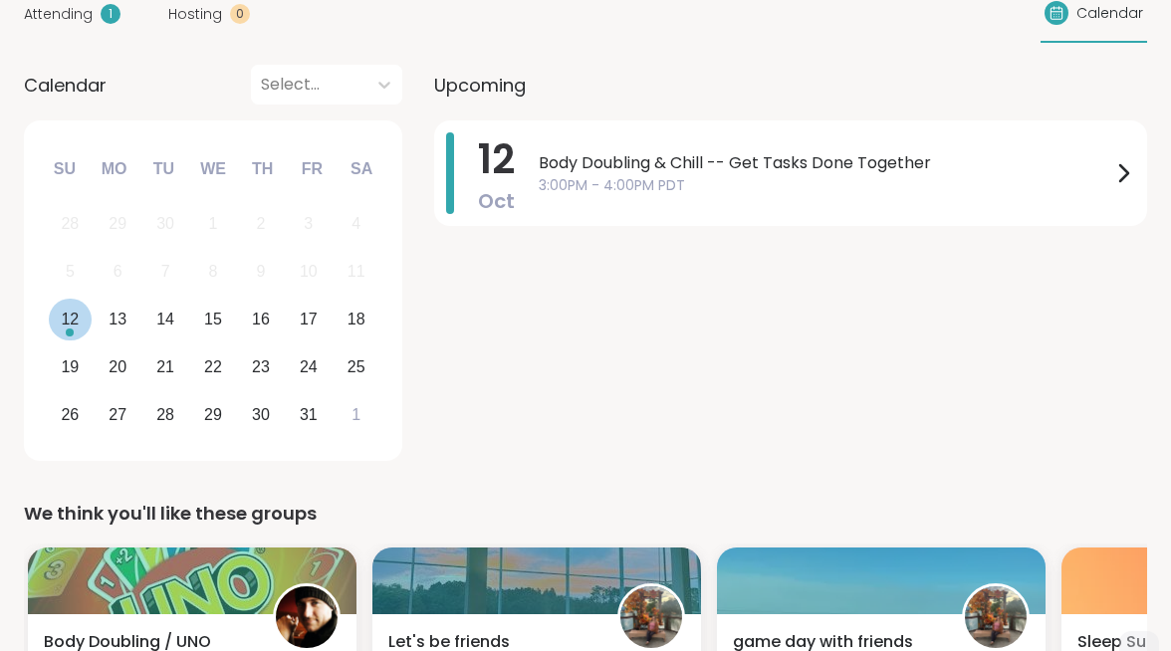
click at [79, 306] on div "12" at bounding box center [70, 319] width 18 height 27
click at [0, 0] on div "Home 1 Scheduled Expert Coaching Support Groups Chat Friends Activity 1 Host" at bounding box center [0, 0] width 0 height 0
click at [0, 0] on div "Support Groups" at bounding box center [0, 0] width 0 height 0
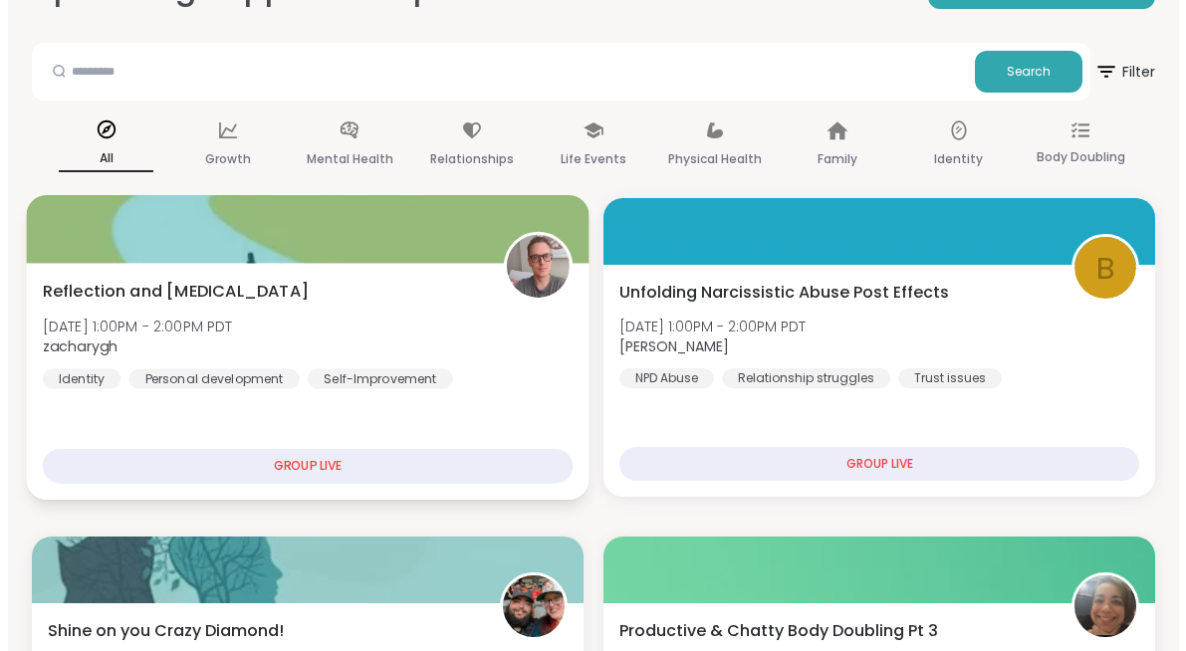
scroll to position [276, 0]
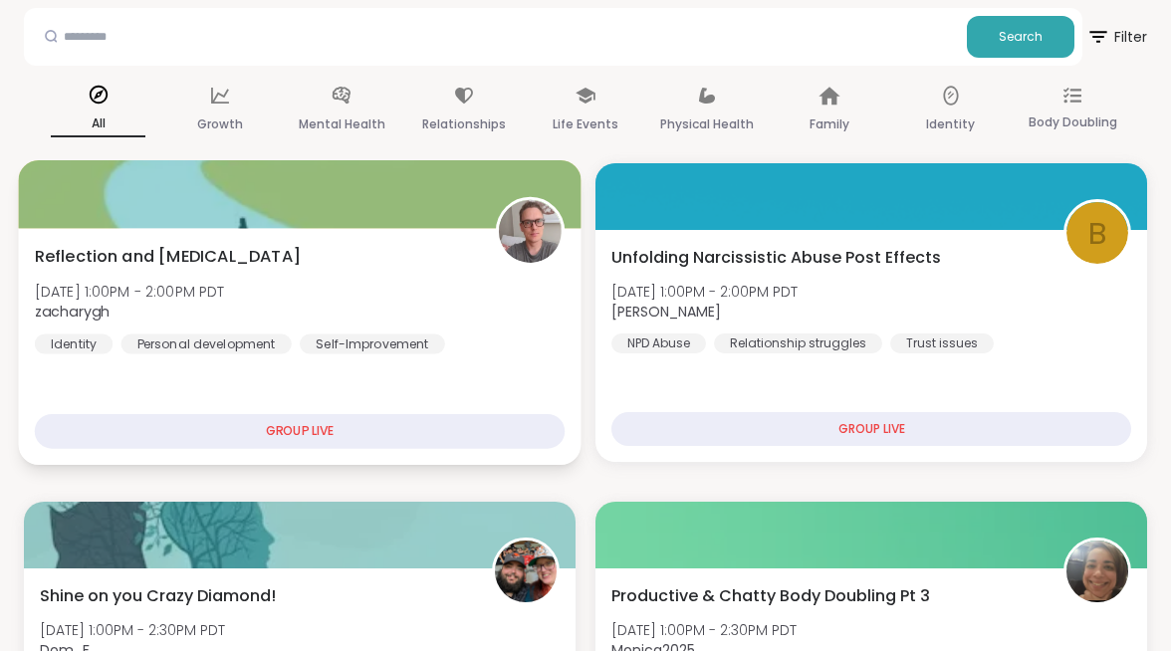
click at [462, 414] on div "GROUP LIVE" at bounding box center [300, 431] width 530 height 35
click at [565, 244] on div "Reflection and Self-improvement Sun, Oct 12 | 1:00PM - 2:00PM PDT zacharygh Ide…" at bounding box center [300, 299] width 530 height 110
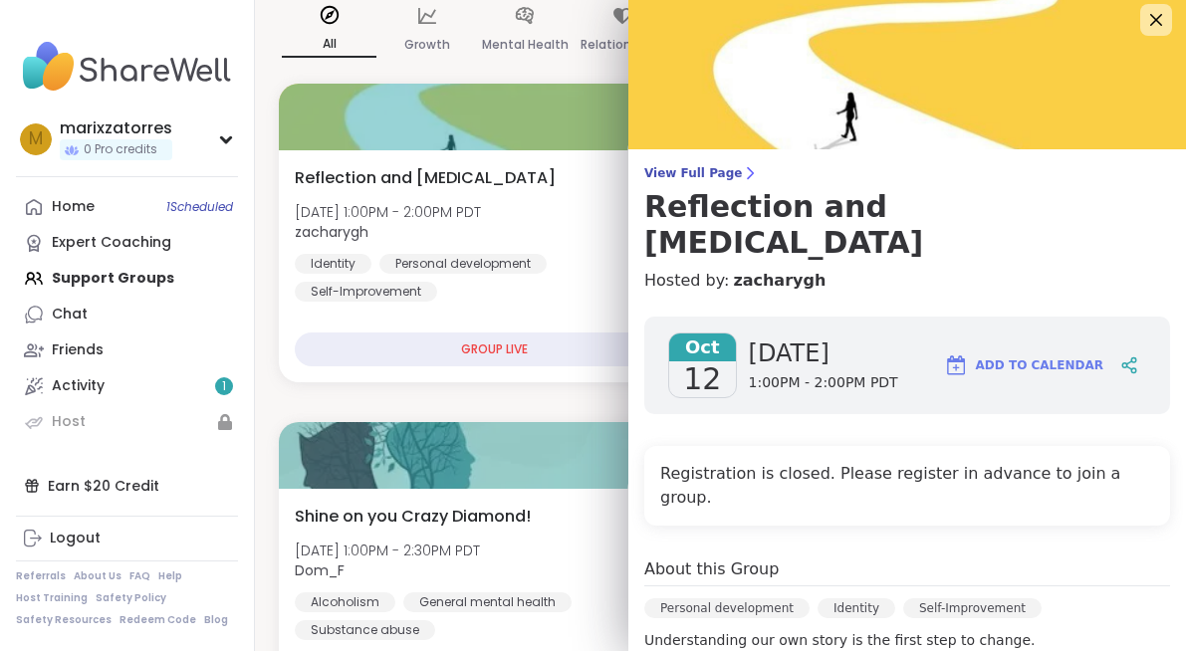
scroll to position [0, 0]
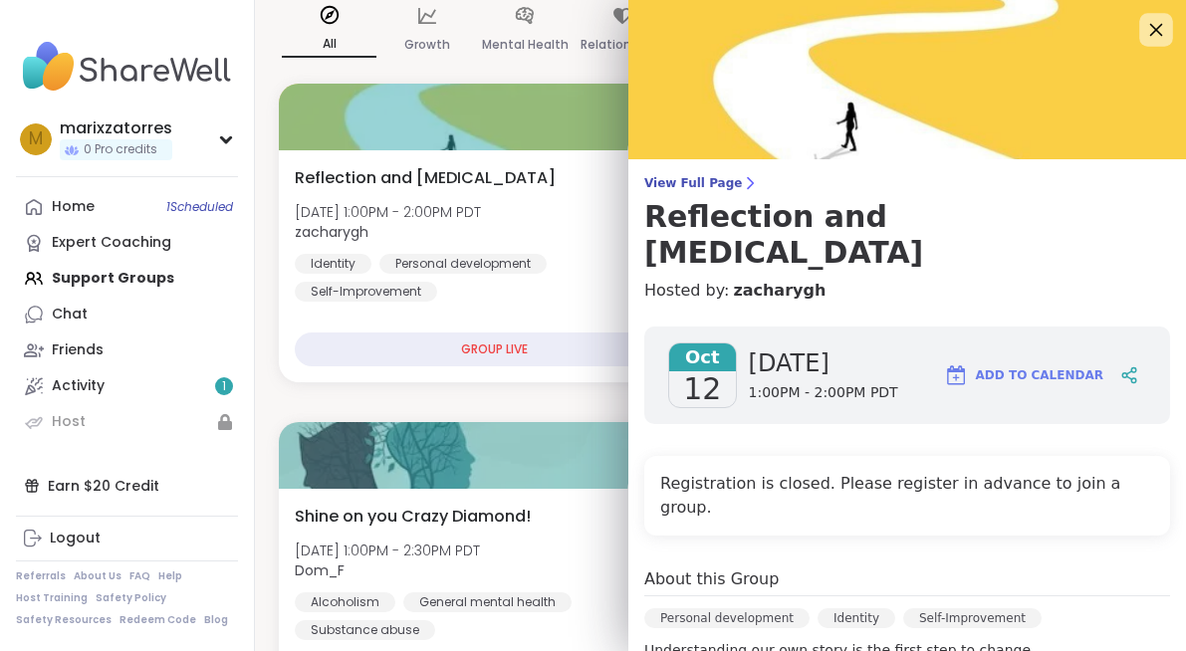
click at [1139, 35] on div at bounding box center [1156, 30] width 34 height 34
click at [1143, 37] on icon at bounding box center [1155, 29] width 25 height 25
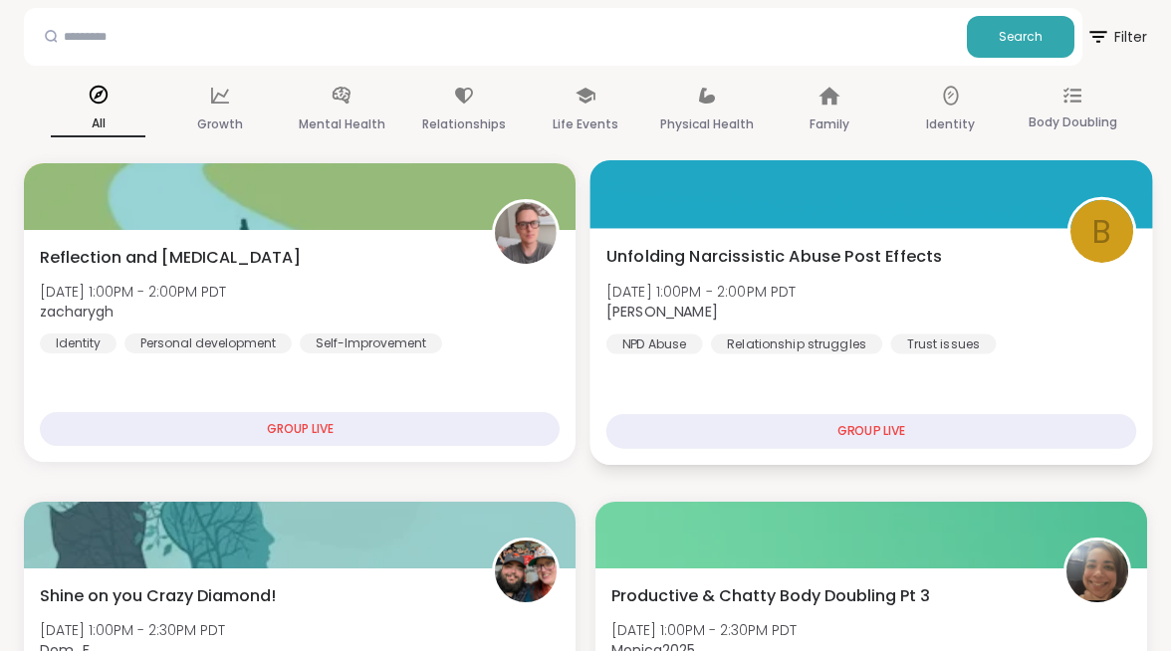
click at [878, 244] on span "Unfolding Narcissistic Abuse Post Effects" at bounding box center [775, 256] width 337 height 24
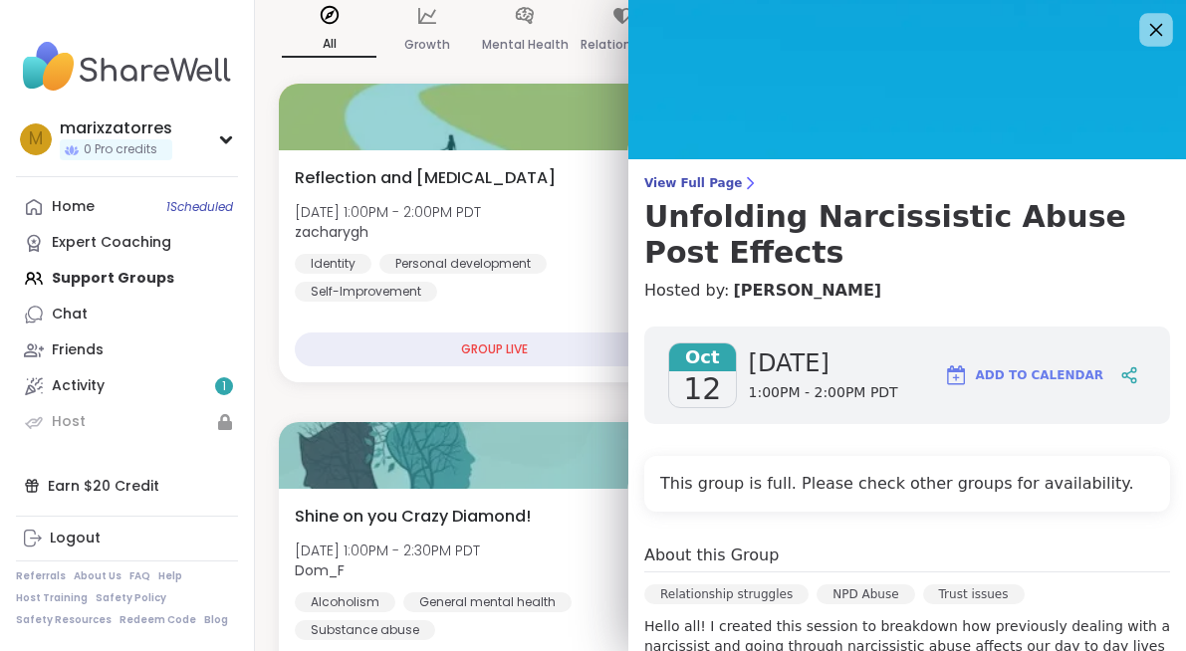
click at [1143, 33] on icon at bounding box center [1155, 29] width 25 height 25
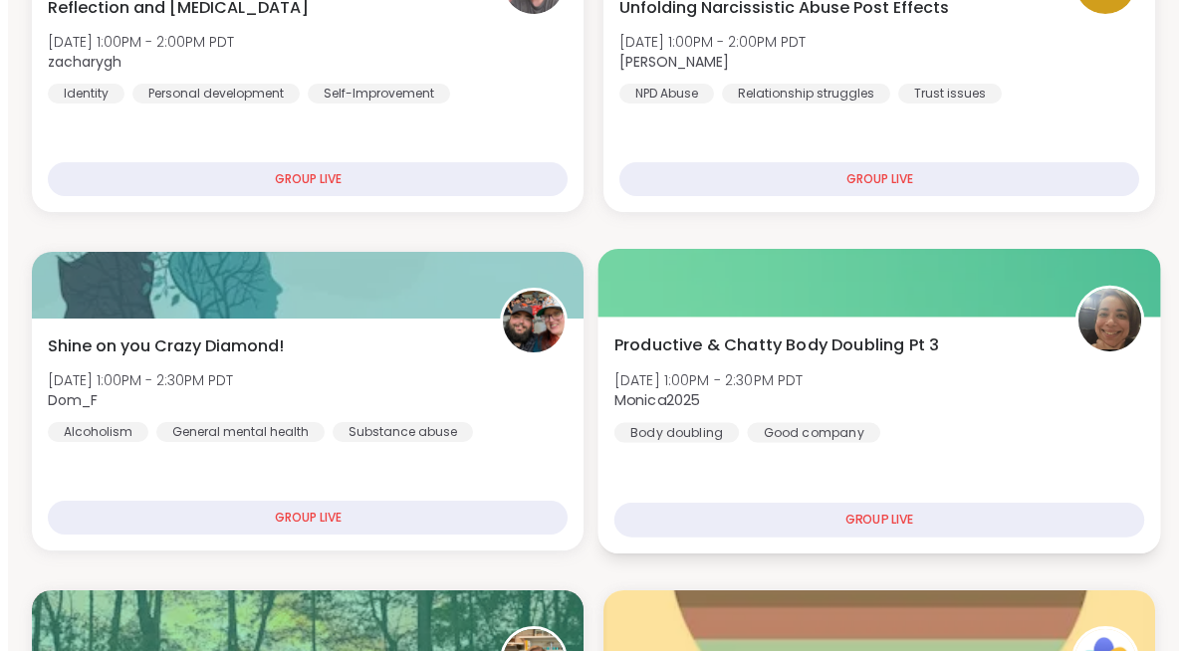
scroll to position [612, 0]
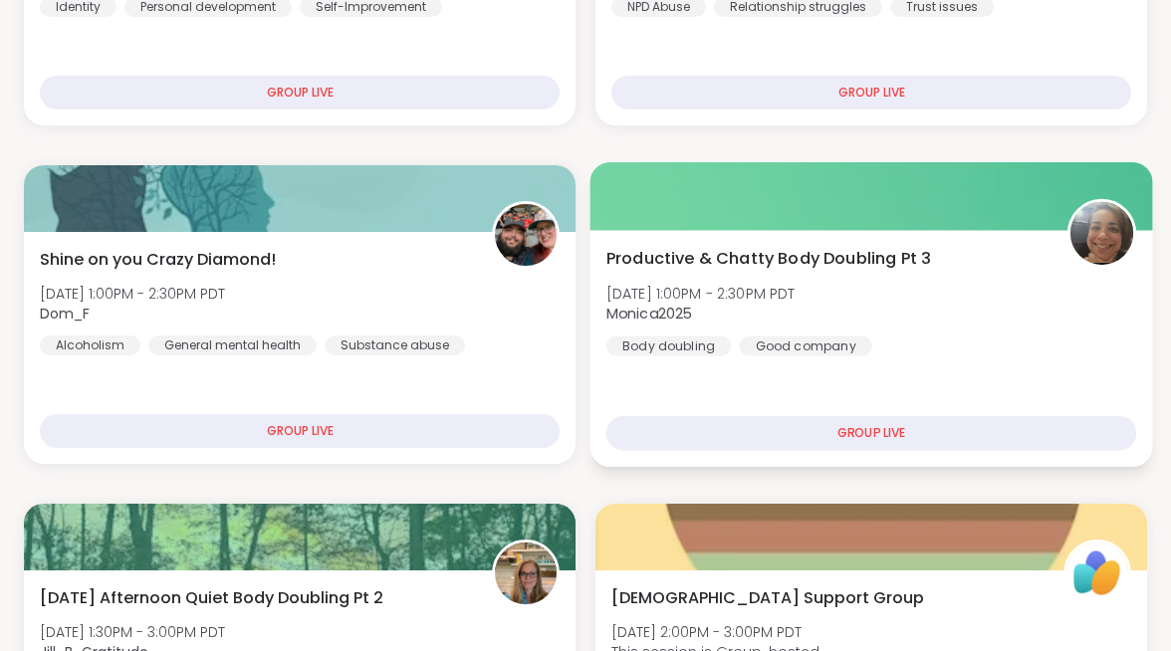
click at [843, 246] on span "Productive & Chatty Body Doubling Pt 3" at bounding box center [769, 258] width 325 height 24
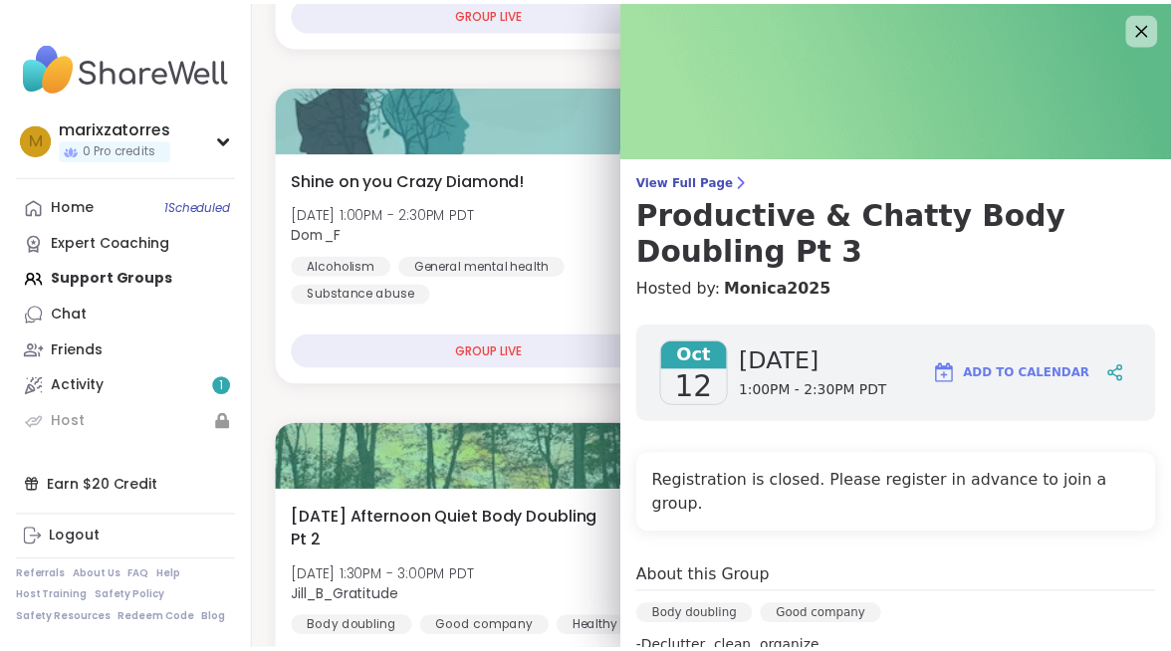
scroll to position [0, 0]
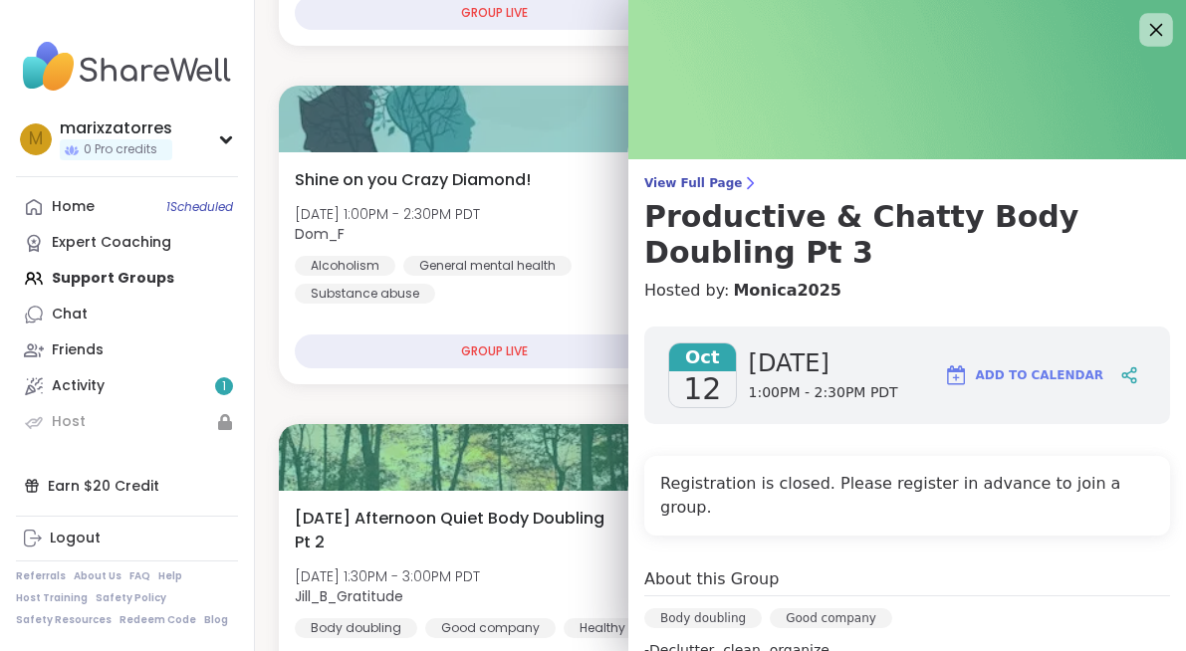
click at [1143, 36] on icon at bounding box center [1155, 29] width 25 height 25
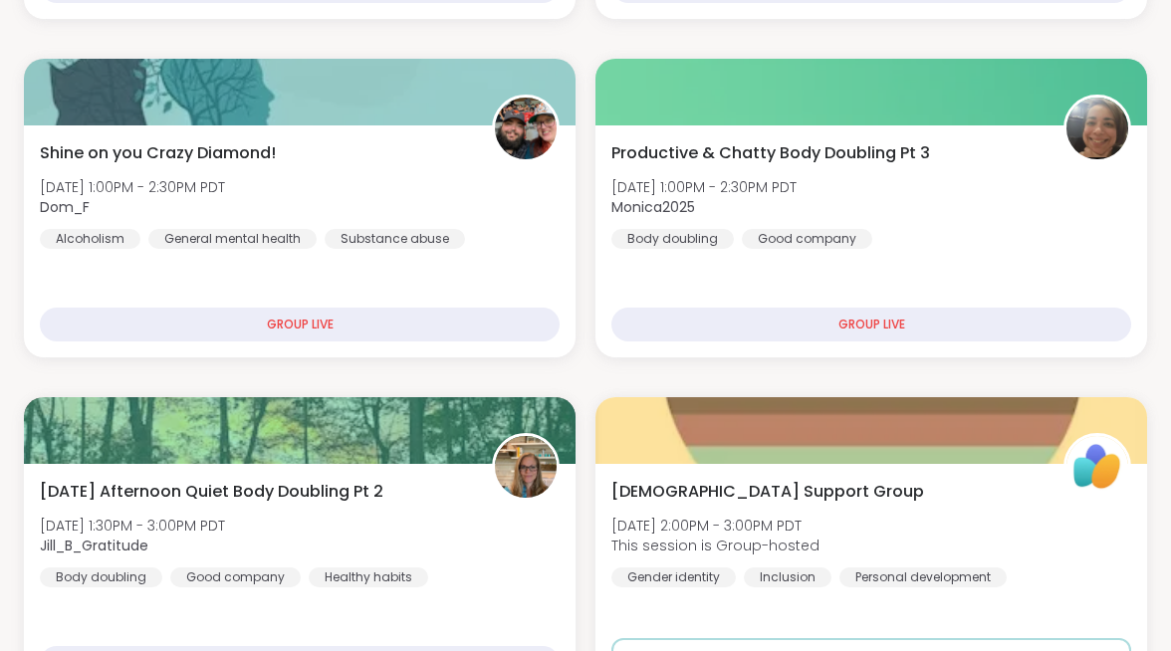
scroll to position [889, 0]
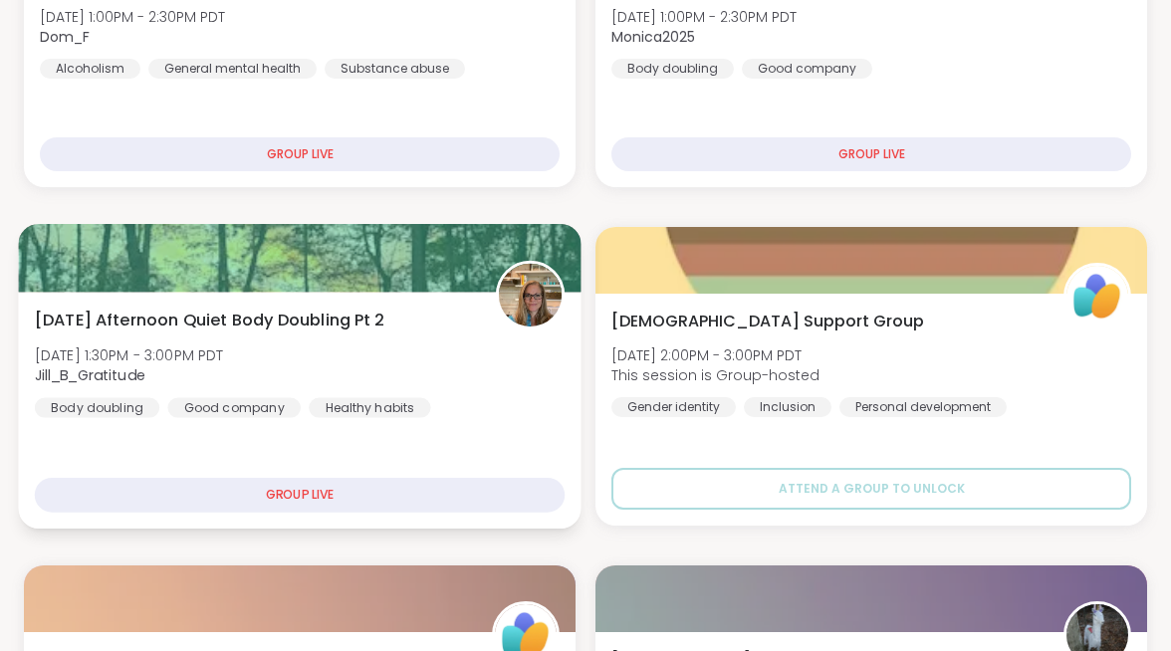
click at [518, 316] on div "Sunday Afternoon Quiet Body Doubling Pt 2 Sun, Oct 12 | 1:30PM - 3:00PM PDT Jil…" at bounding box center [300, 363] width 530 height 110
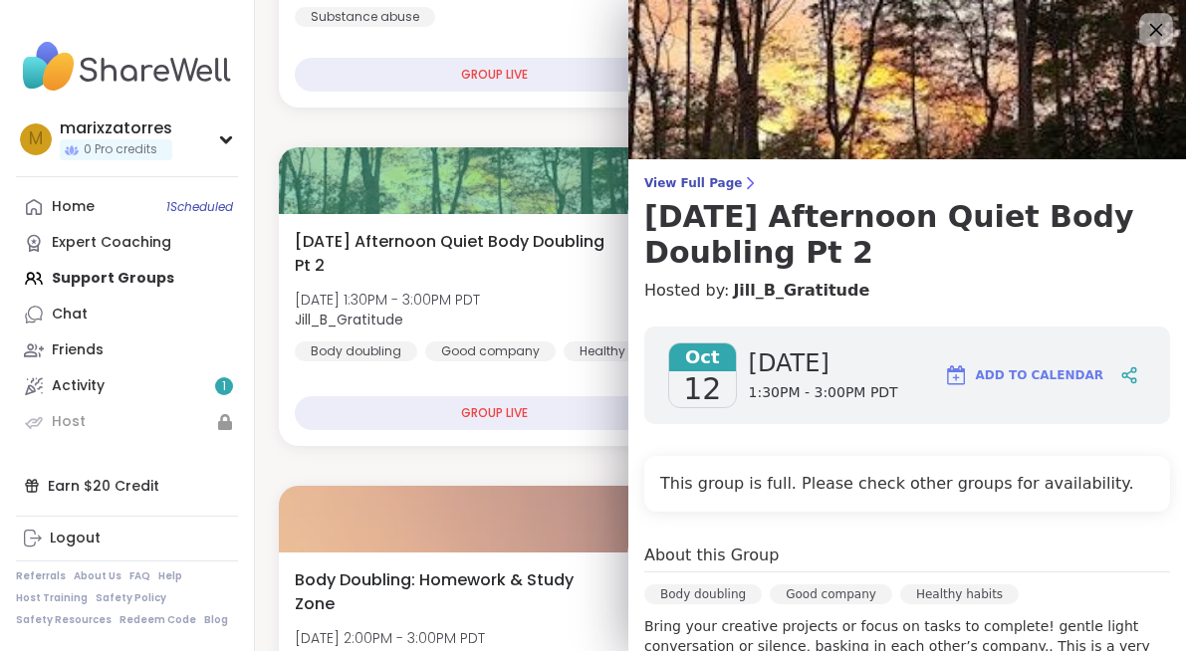
click at [1143, 39] on icon at bounding box center [1155, 29] width 25 height 25
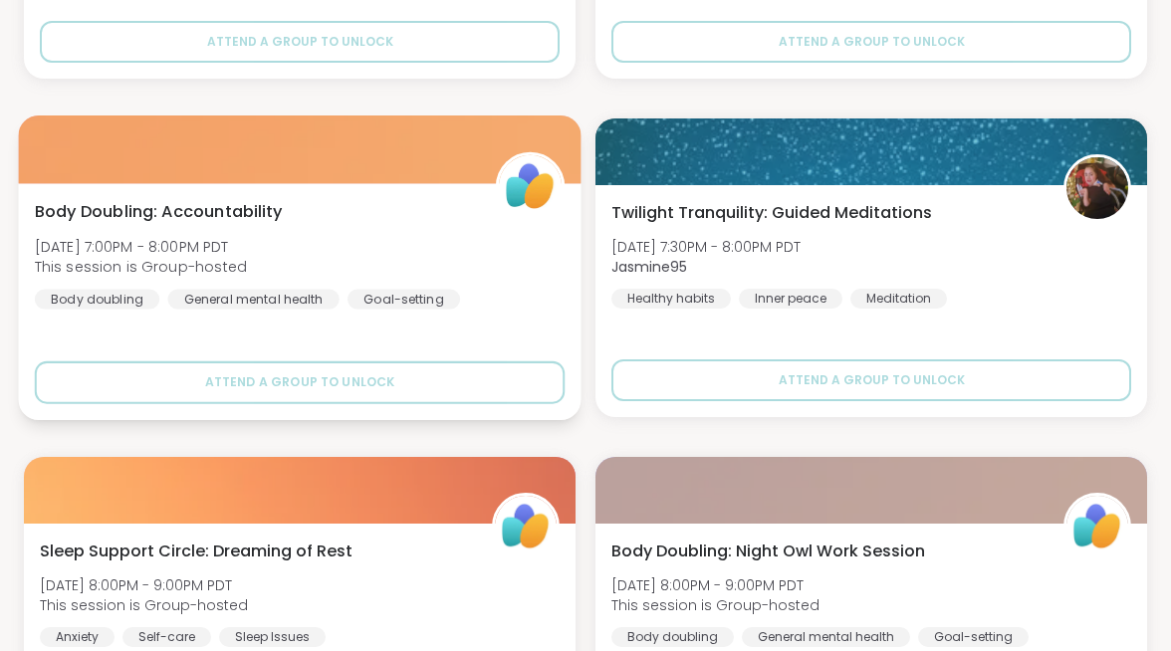
scroll to position [5845, 0]
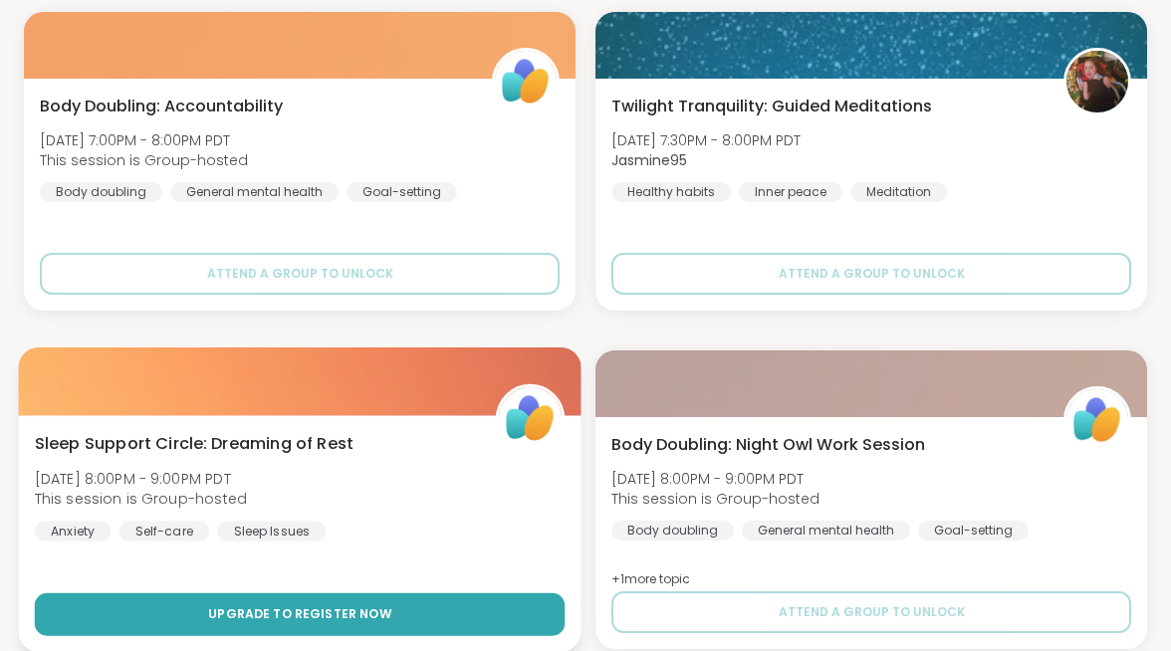
click at [565, 594] on button "Upgrade to register now" at bounding box center [300, 615] width 530 height 43
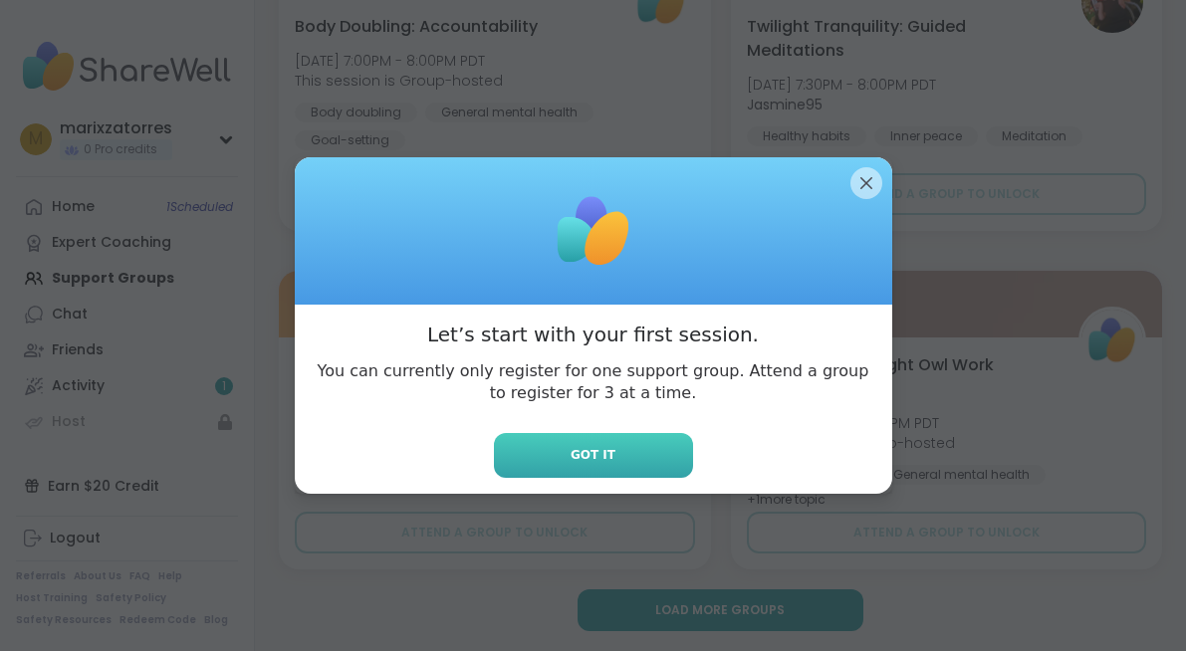
click at [624, 463] on button "Got it" at bounding box center [593, 455] width 199 height 45
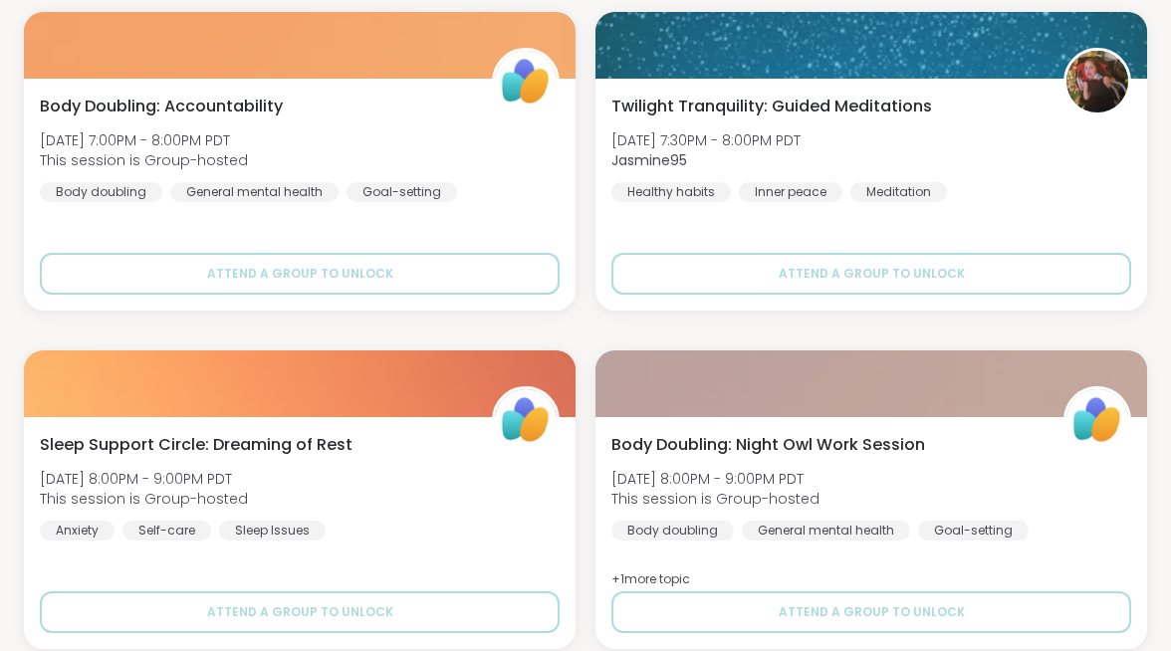
click at [0, 0] on link "Activity 1" at bounding box center [0, 0] width 0 height 0
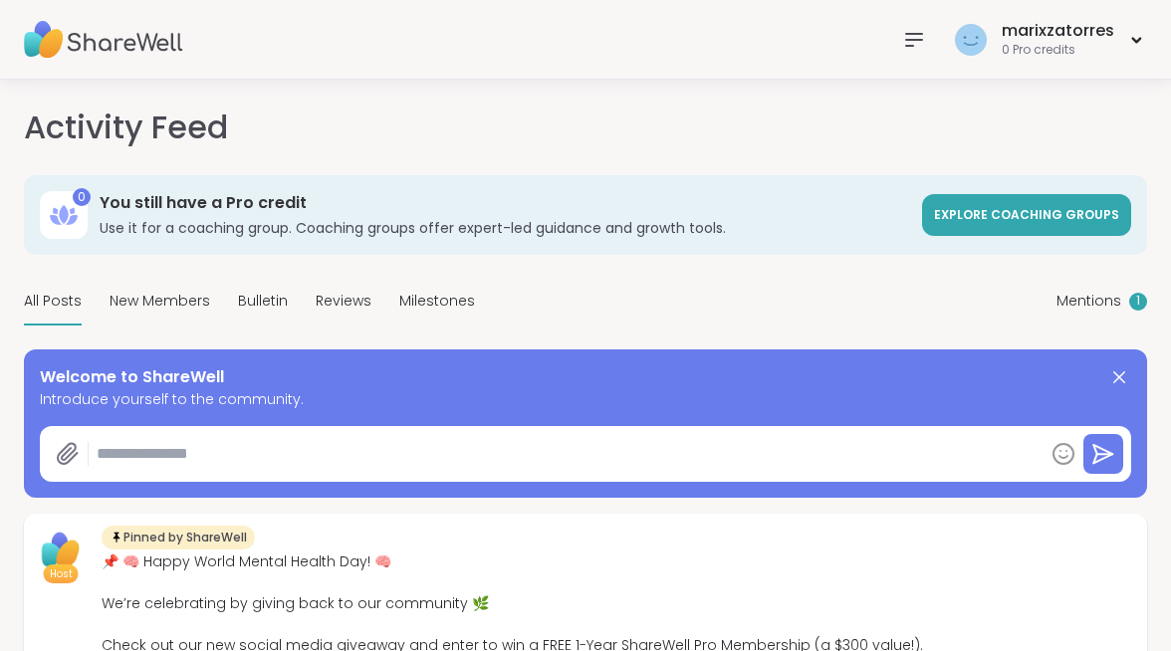
type textarea "*"
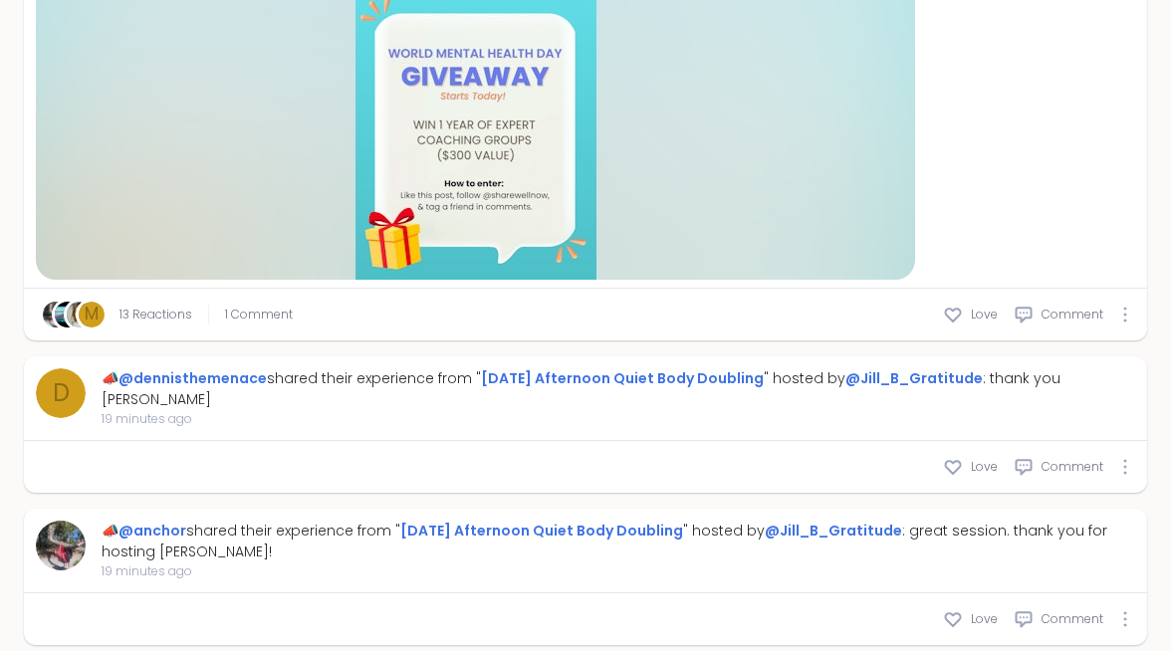
scroll to position [830, 0]
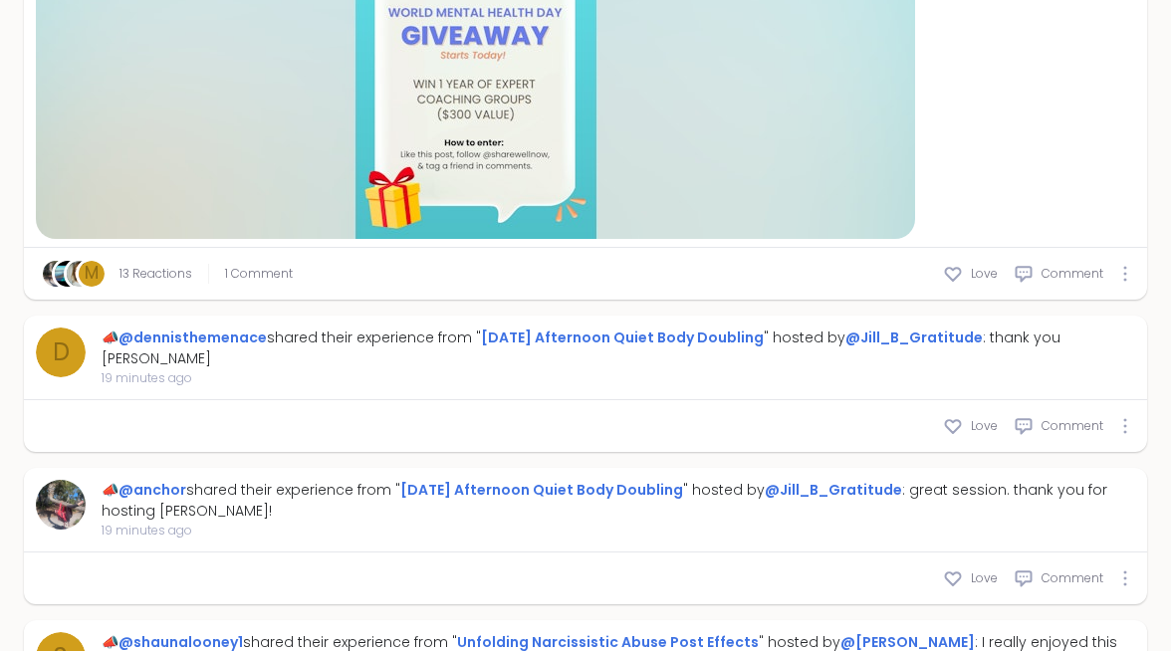
click at [0, 0] on div "Support Groups" at bounding box center [0, 0] width 0 height 0
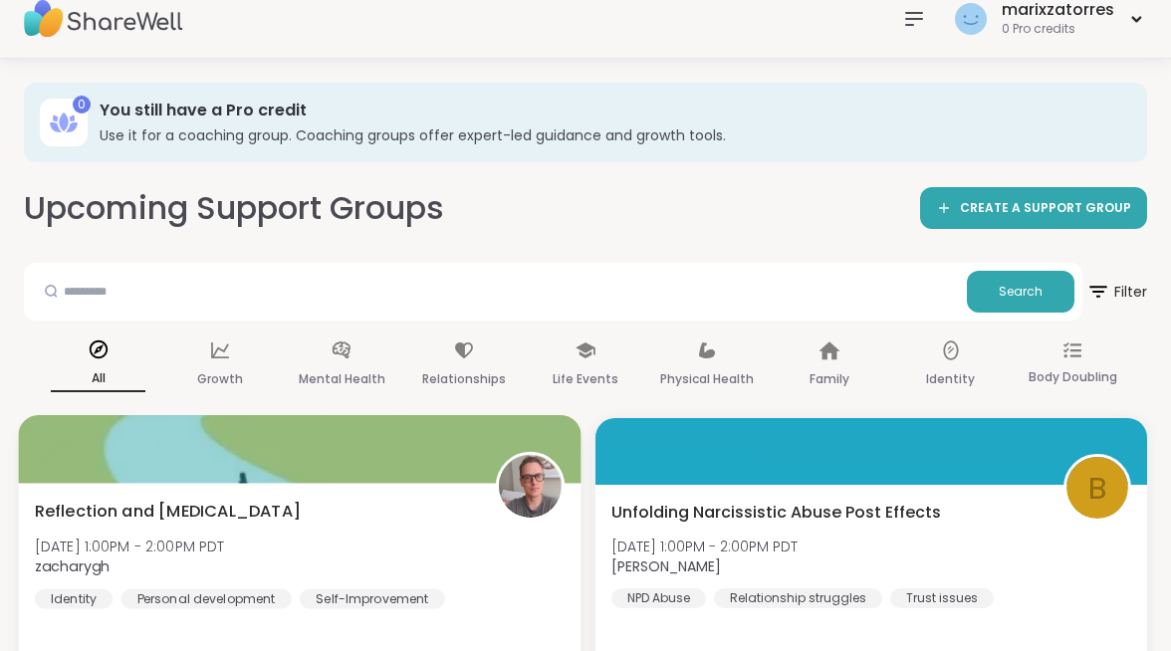
scroll to position [85, 0]
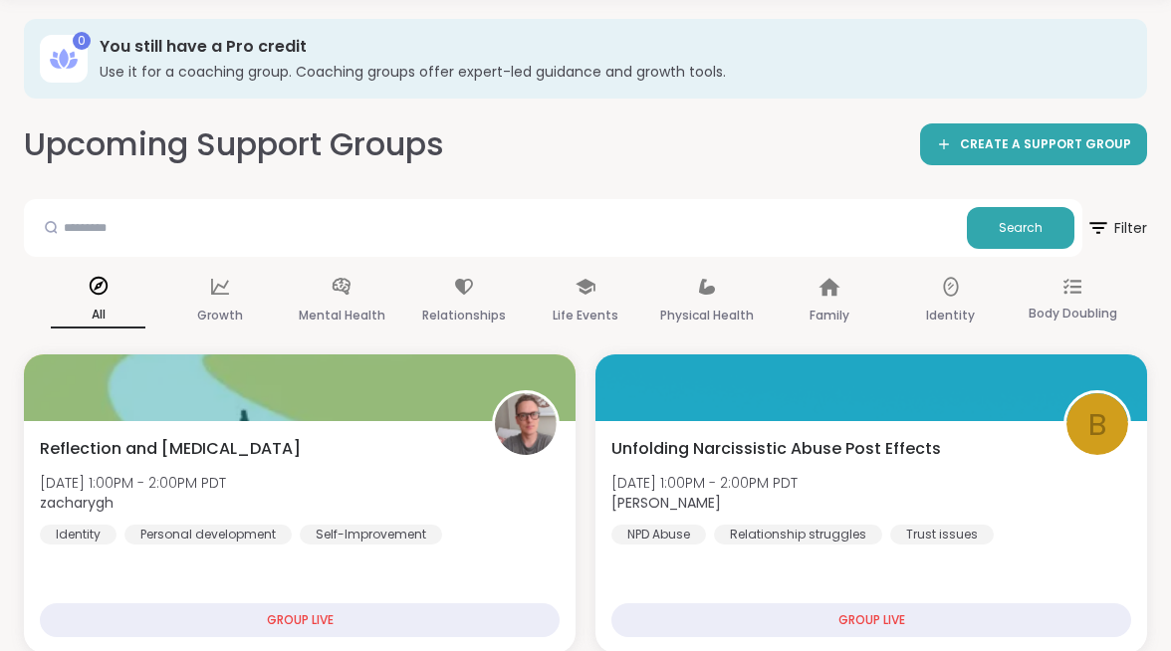
click at [0, 0] on div "Home 1 Scheduled" at bounding box center [0, 0] width 0 height 0
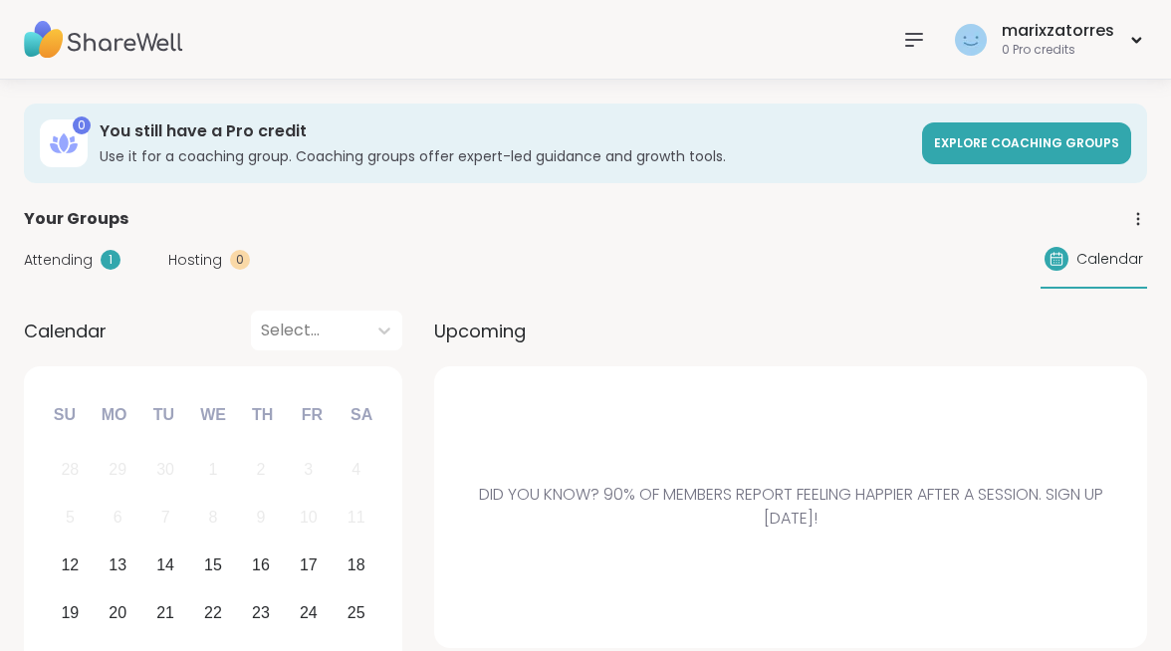
click at [93, 250] on span "Attending" at bounding box center [58, 260] width 69 height 21
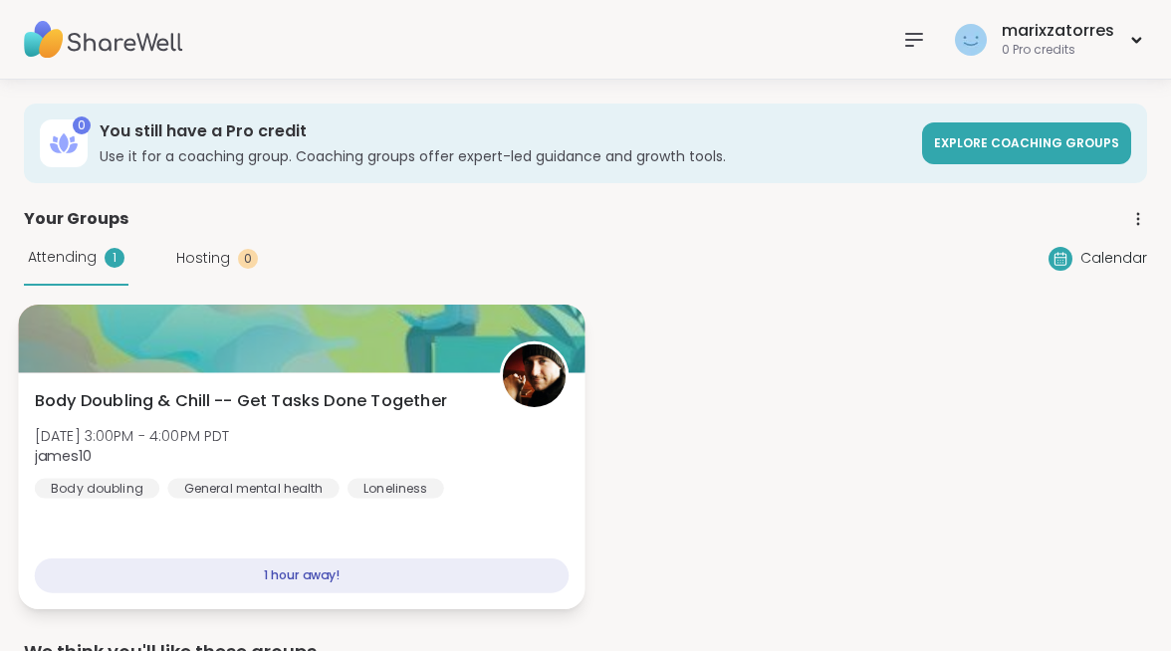
click at [387, 389] on span "Body Doubling & Chill -- Get Tasks Done Together" at bounding box center [241, 401] width 412 height 24
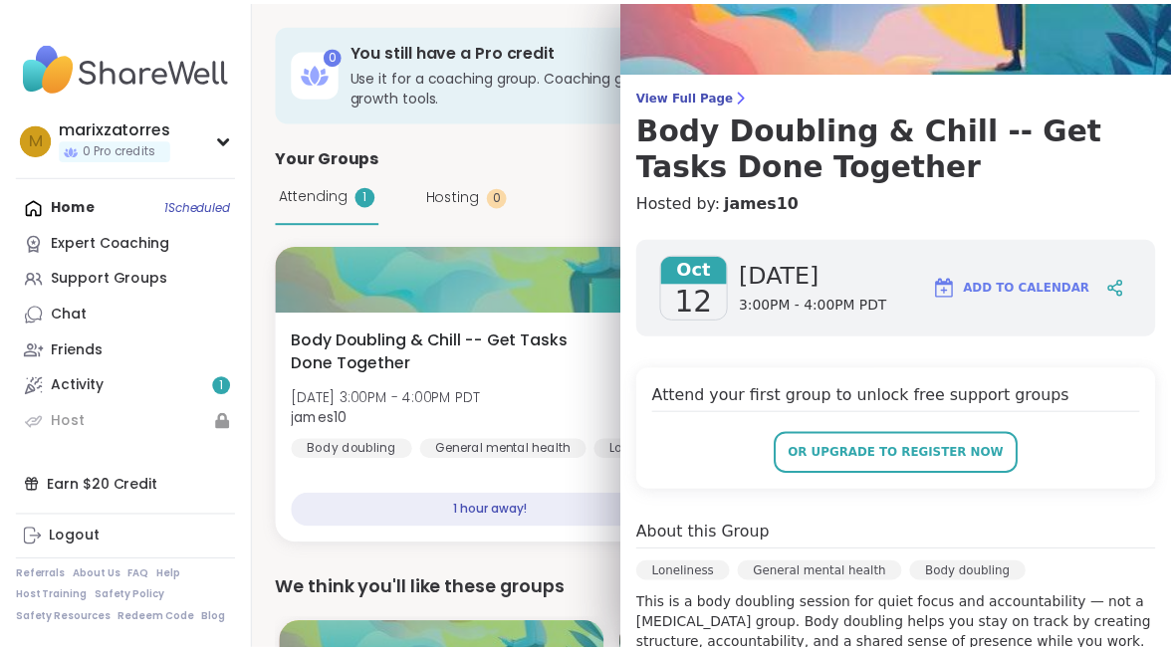
scroll to position [88, 0]
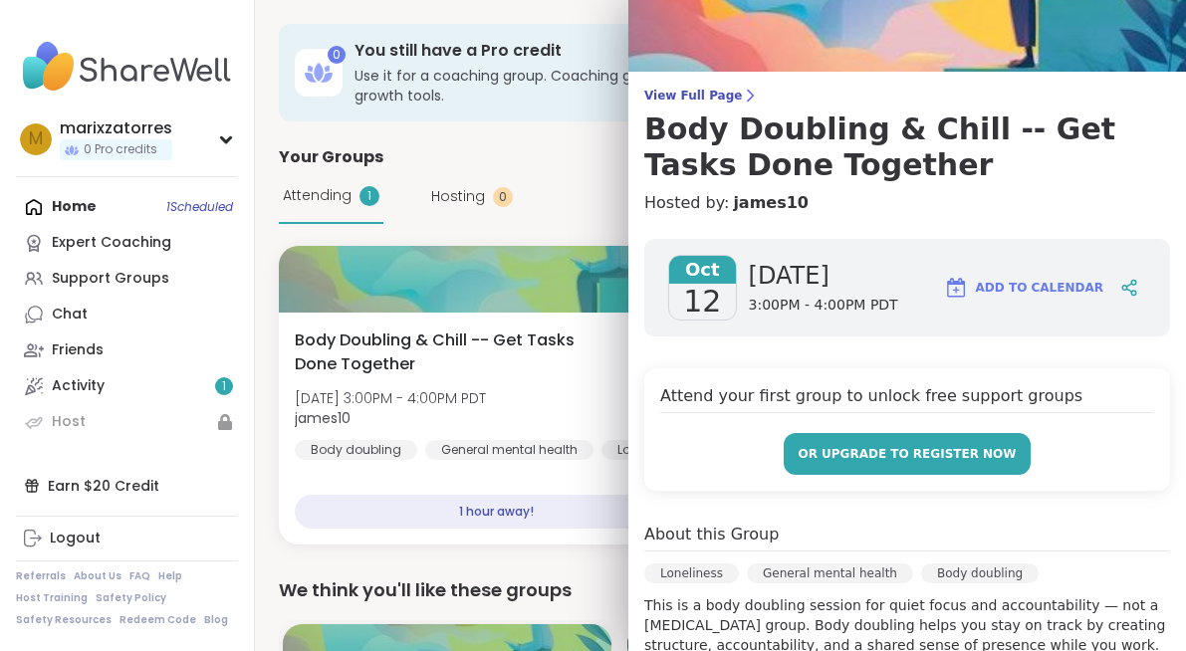
click at [784, 449] on button "or upgrade to register now" at bounding box center [907, 454] width 247 height 42
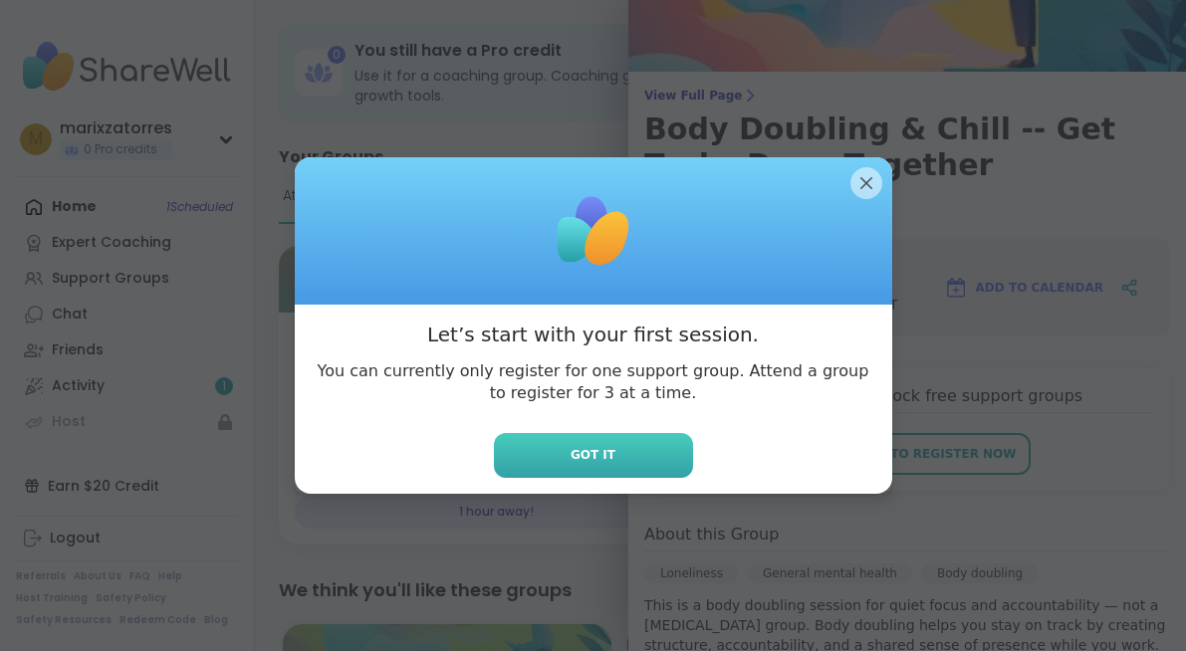
click at [603, 458] on span "Got it" at bounding box center [593, 455] width 45 height 18
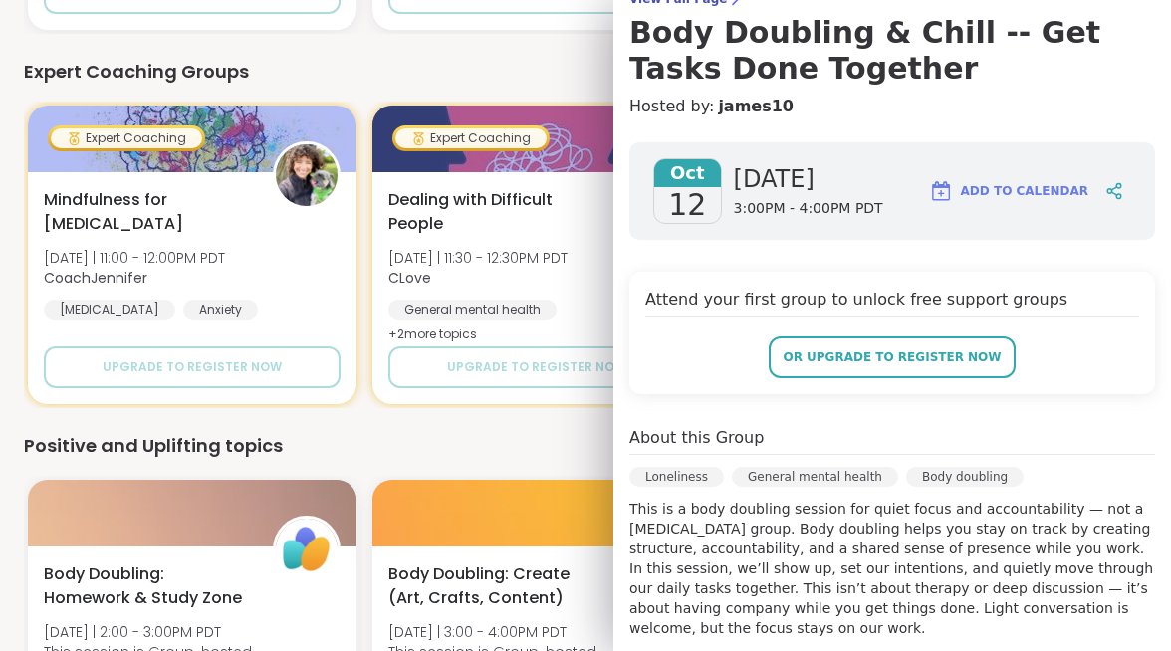
scroll to position [0, 0]
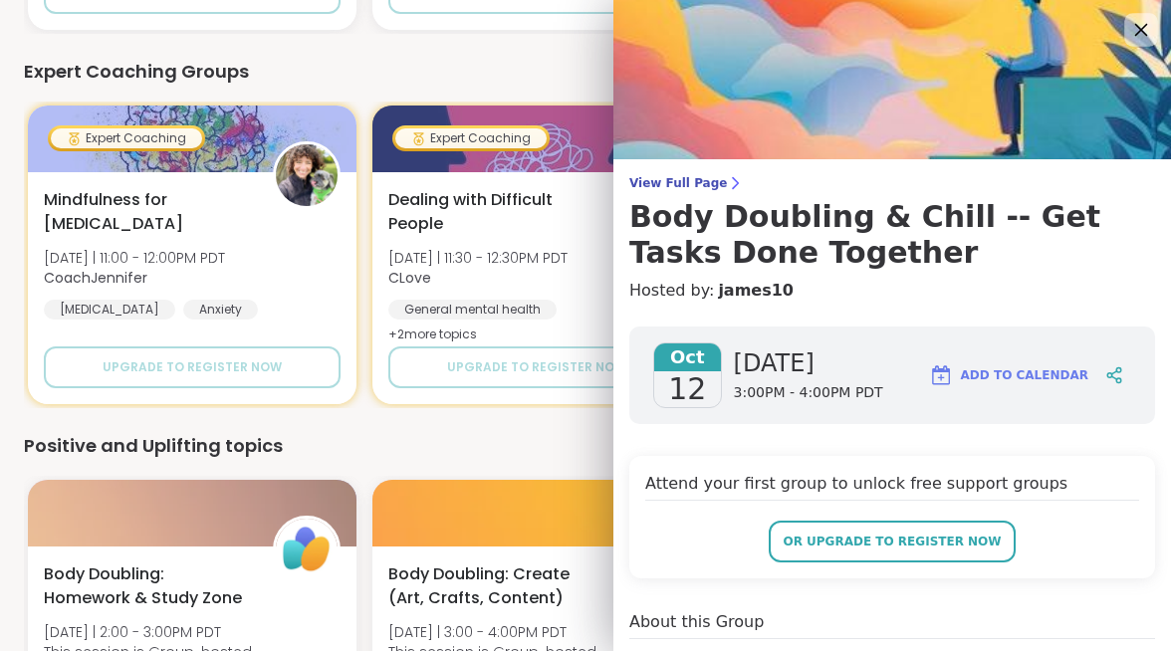
click at [1135, 34] on icon at bounding box center [1141, 30] width 13 height 13
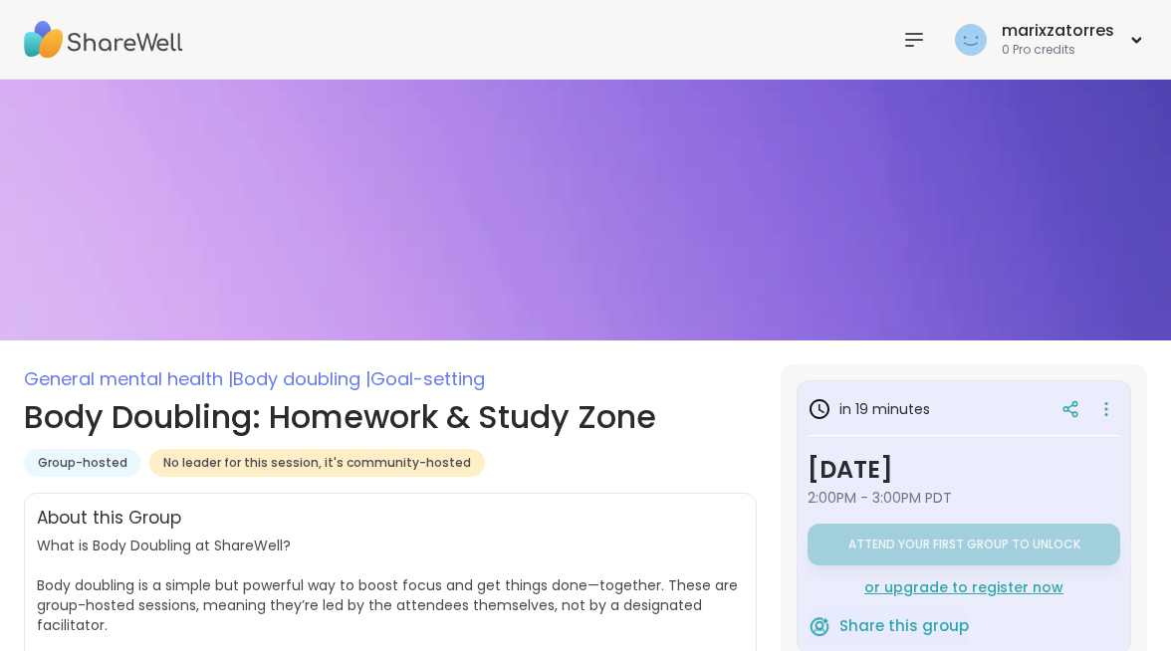
click at [0, 0] on div "Home 1 Scheduled" at bounding box center [0, 0] width 0 height 0
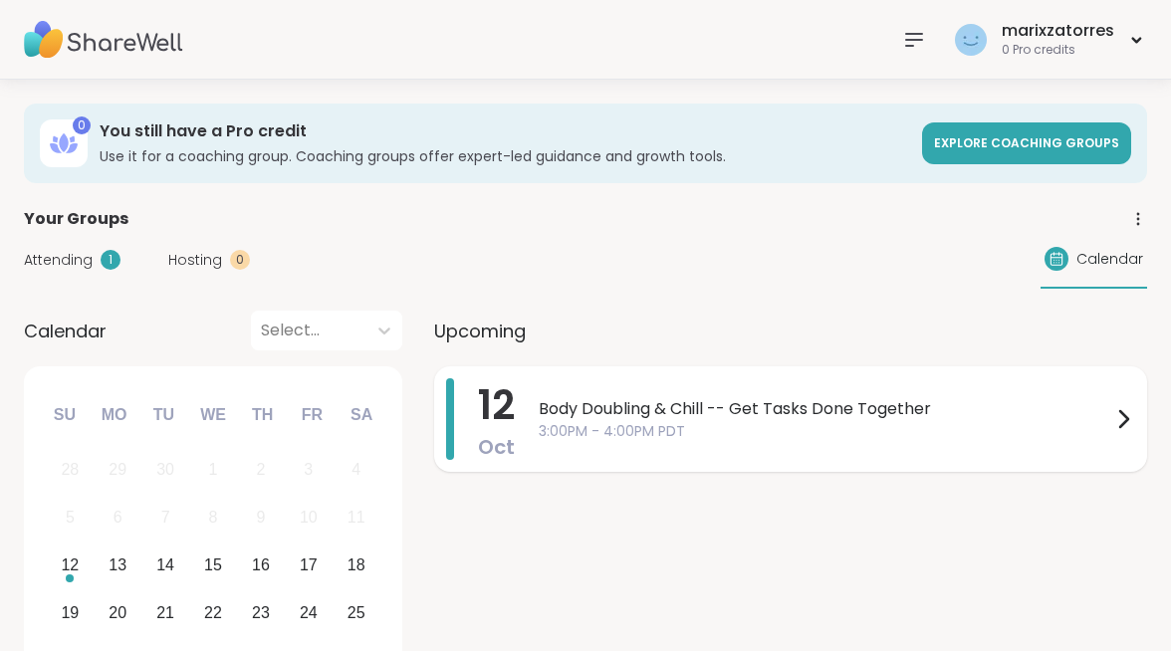
click at [838, 397] on span "Body Doubling & Chill -- Get Tasks Done Together" at bounding box center [825, 409] width 573 height 24
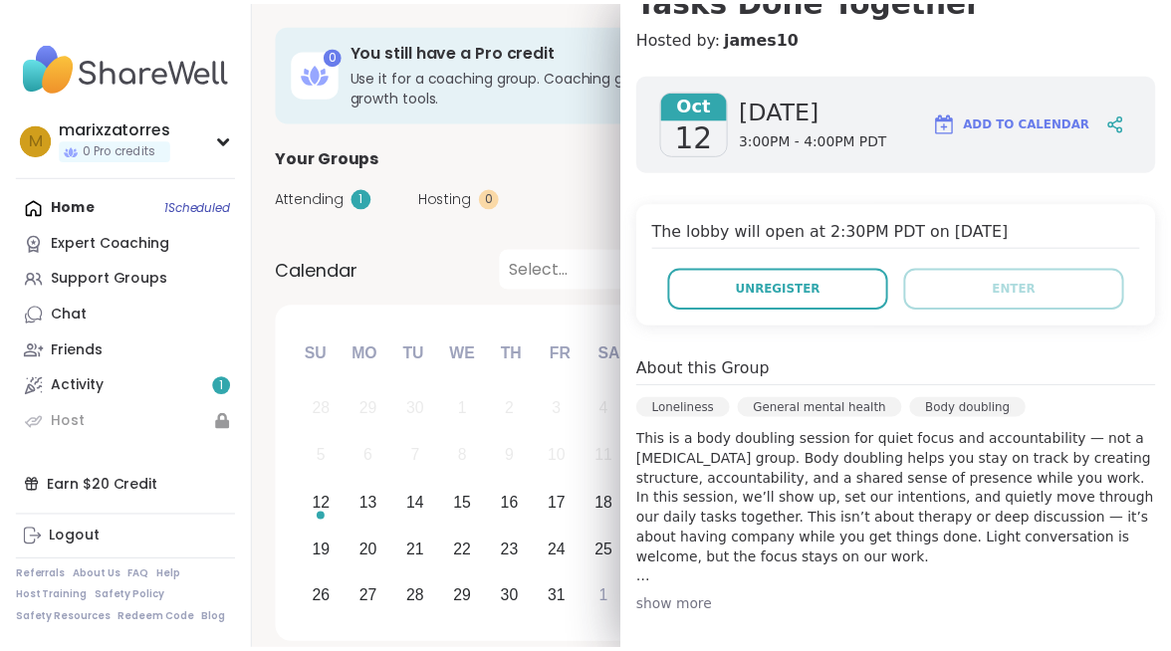
scroll to position [218, 0]
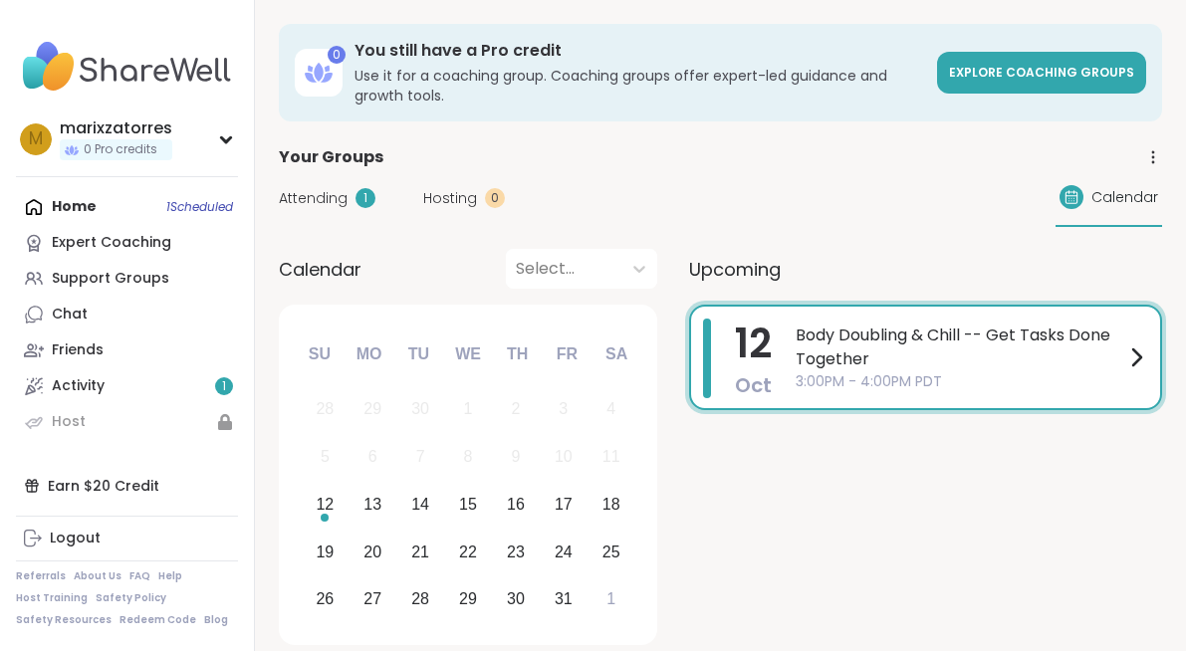
click at [576, 212] on div "Attending 1 Hosting 0 Calendar" at bounding box center [720, 198] width 883 height 58
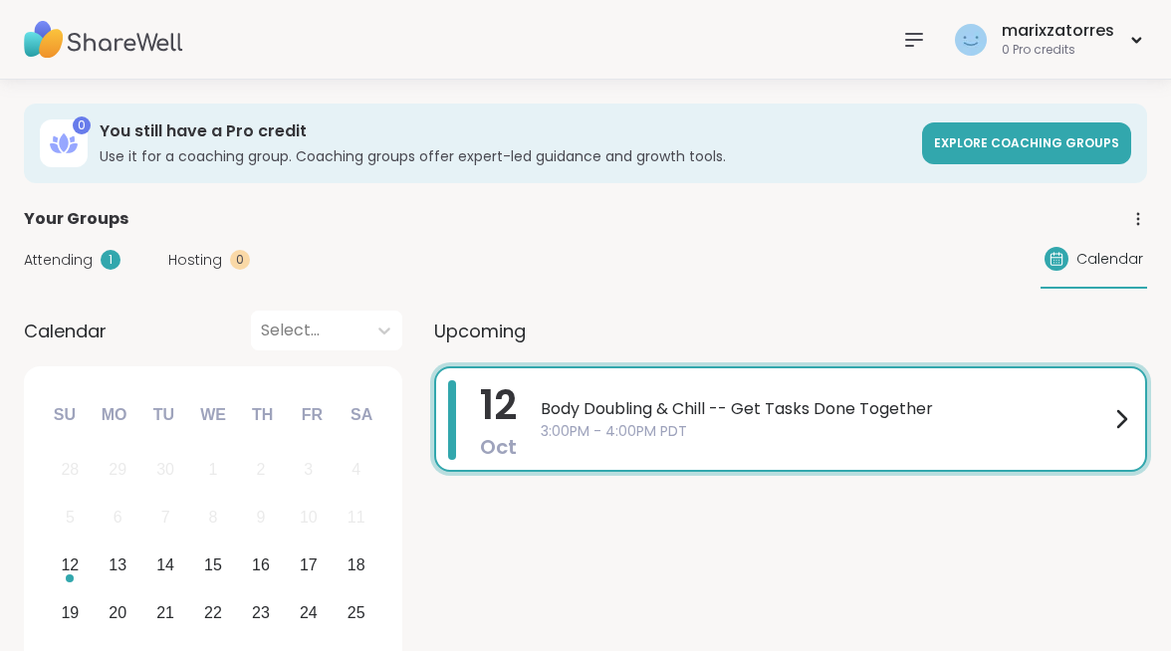
click at [977, 397] on span "Body Doubling & Chill -- Get Tasks Done Together" at bounding box center [825, 409] width 569 height 24
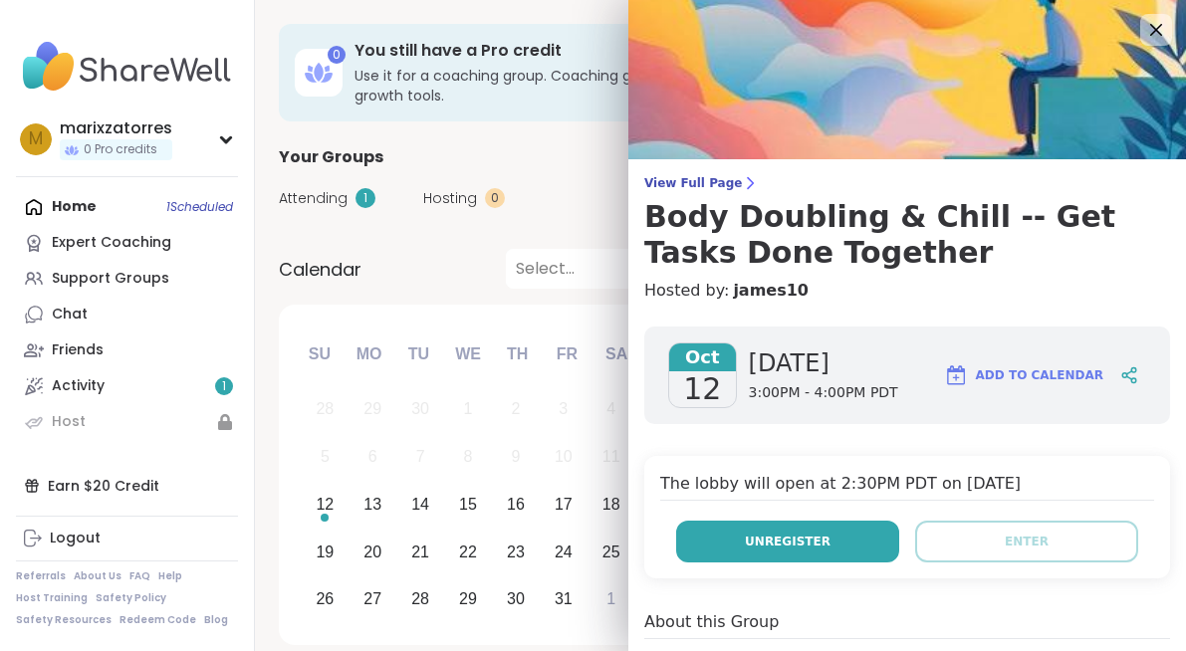
click at [791, 535] on span "Unregister" at bounding box center [788, 542] width 86 height 18
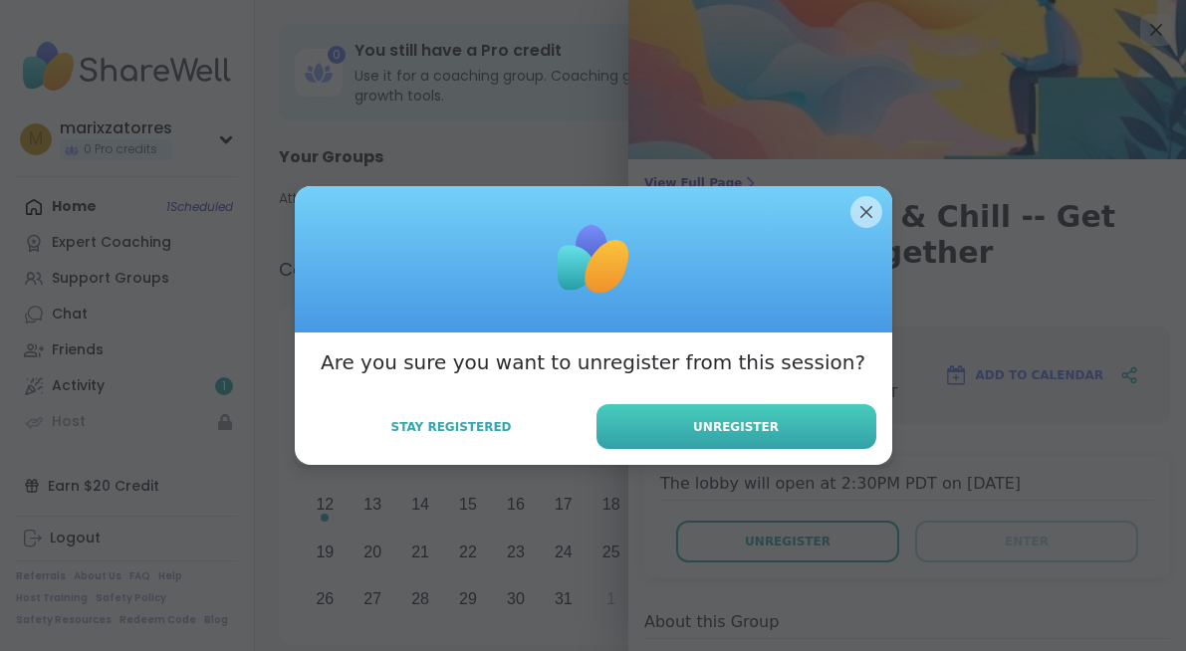
click at [697, 424] on span "Unregister" at bounding box center [736, 427] width 86 height 18
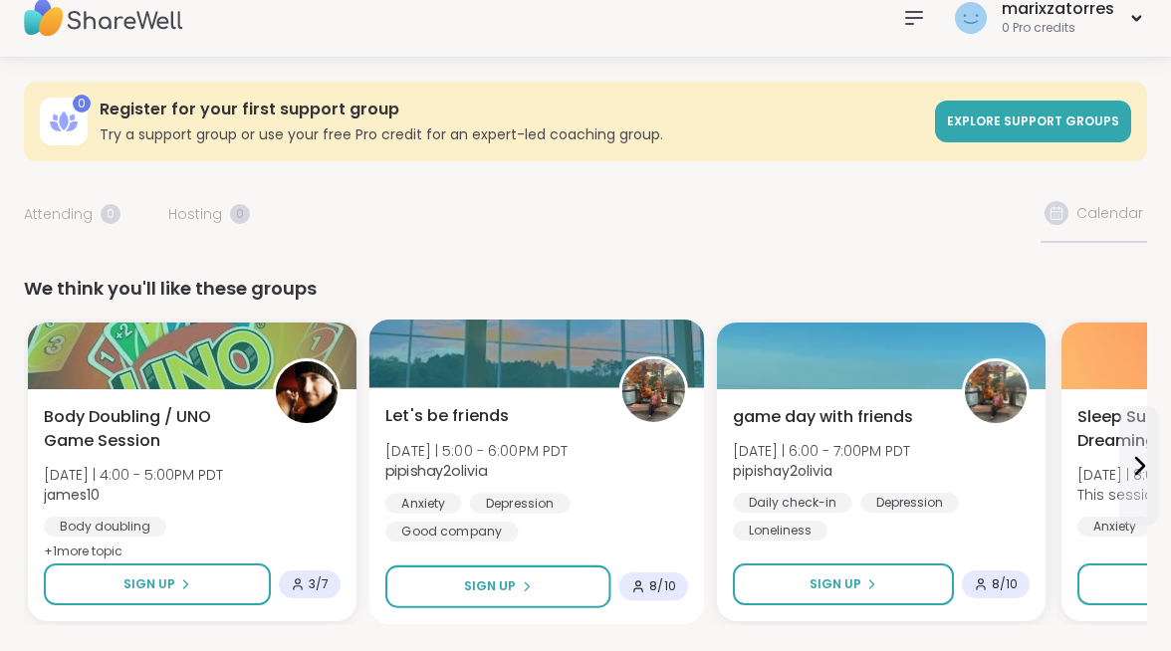
scroll to position [51, 0]
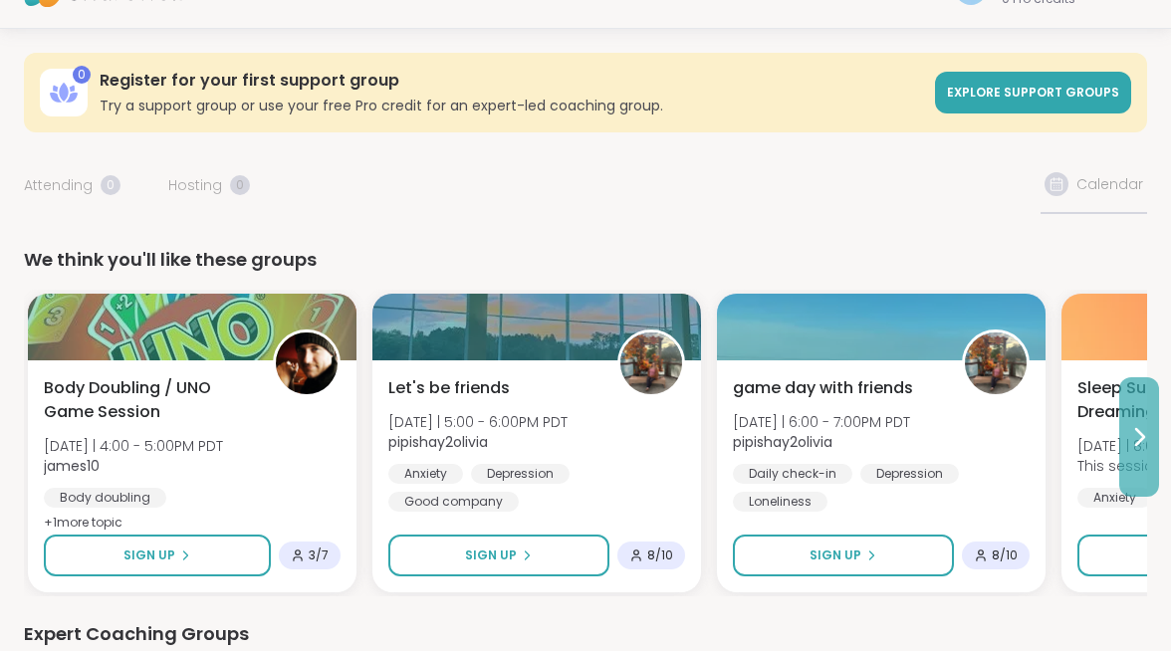
click at [1133, 425] on icon at bounding box center [1139, 437] width 24 height 24
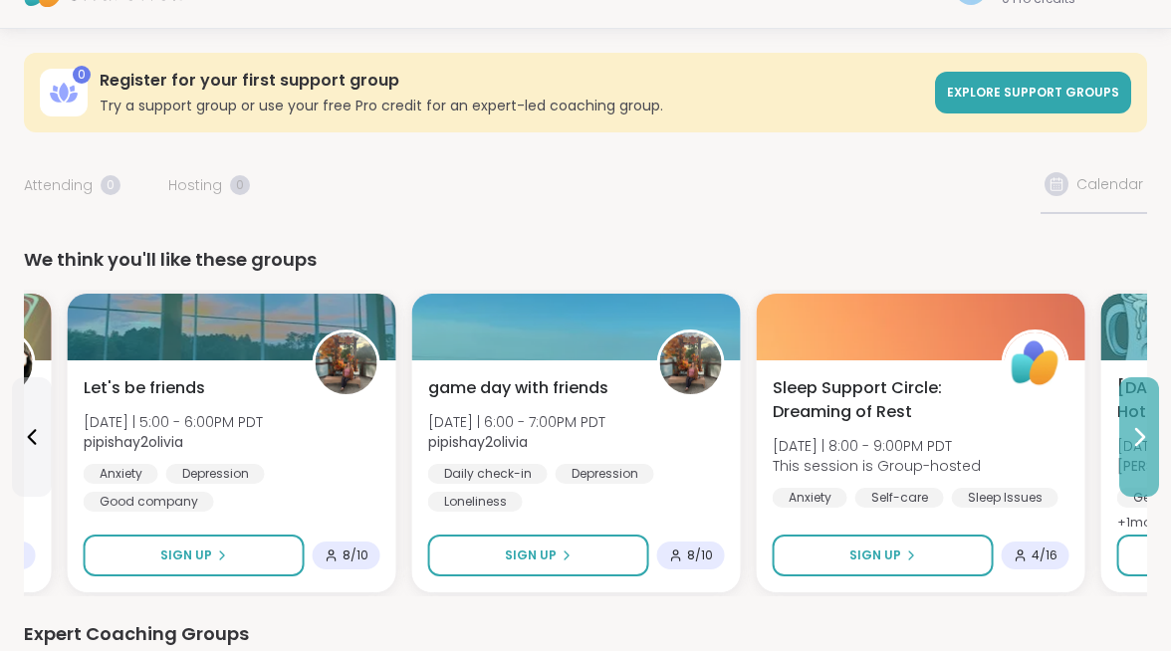
click at [1133, 425] on icon at bounding box center [1139, 437] width 24 height 24
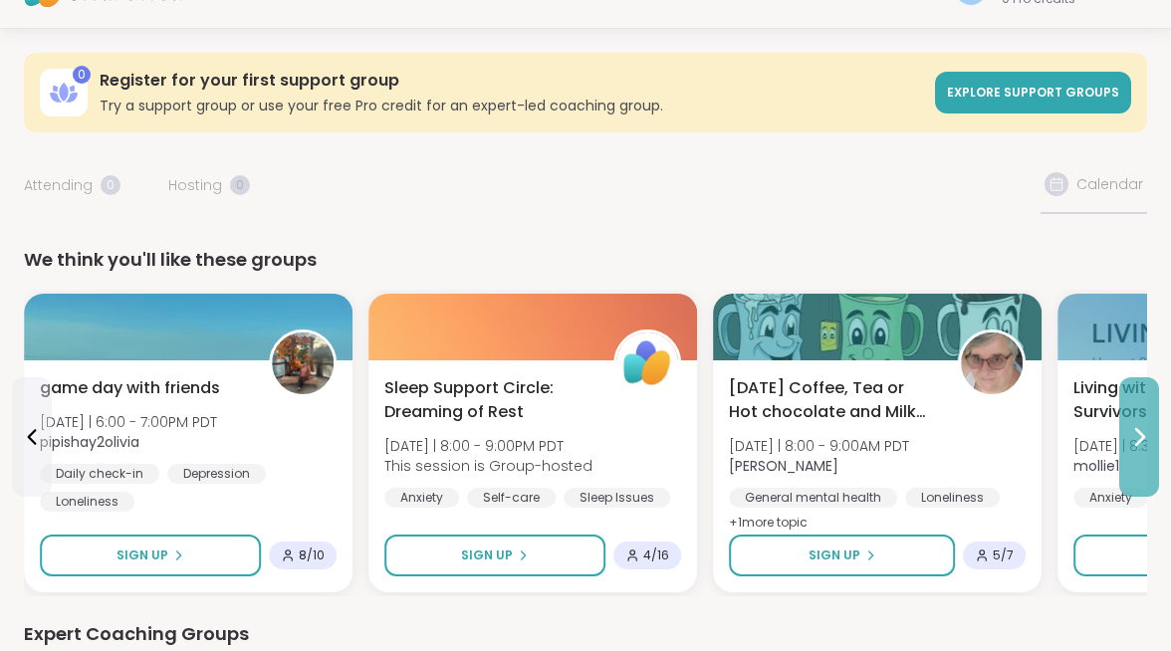
click at [1133, 425] on icon at bounding box center [1139, 437] width 24 height 24
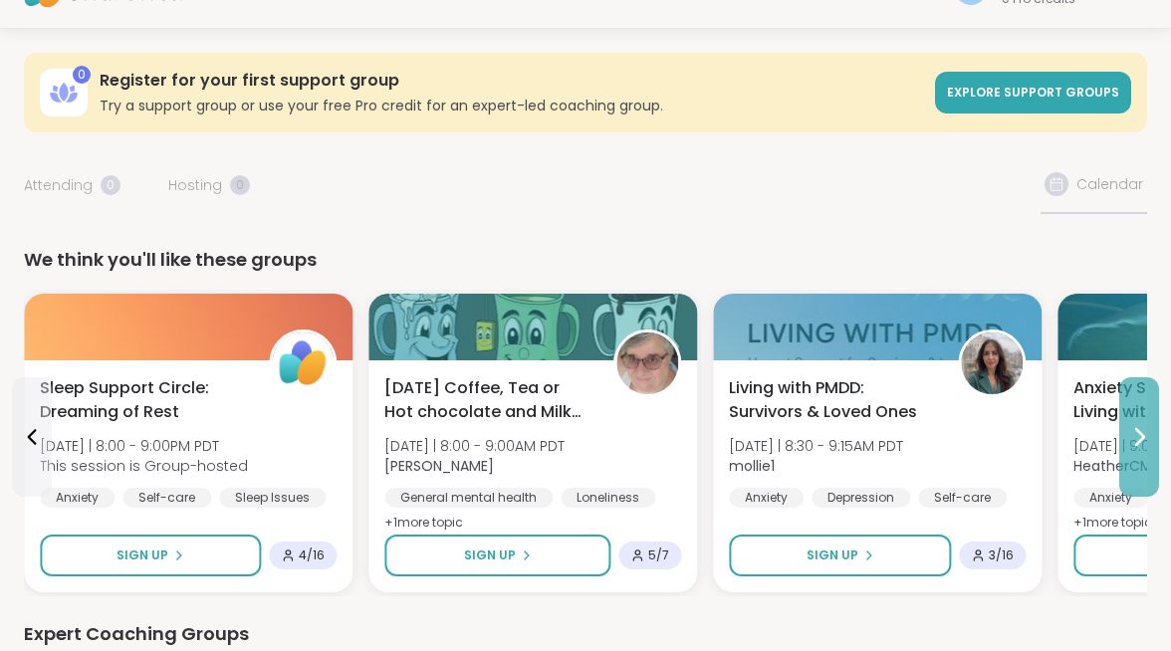
click at [1133, 425] on icon at bounding box center [1139, 437] width 24 height 24
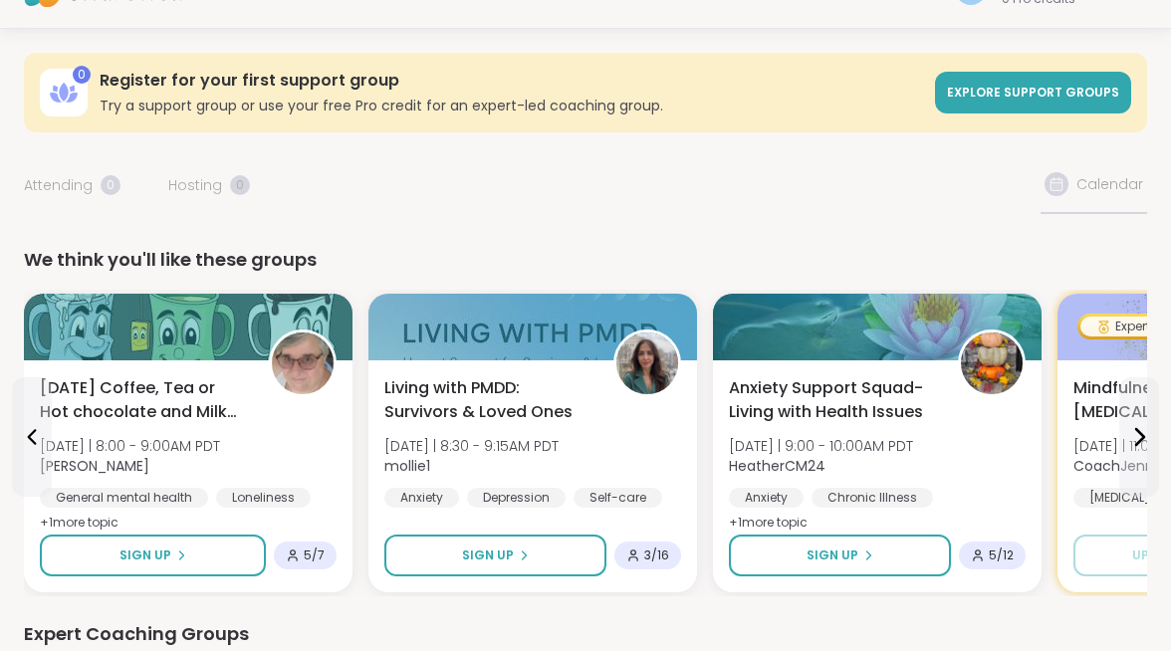
click at [0, 0] on div "Home Expert Coaching Support Groups Chat Friends Activity 1 Host" at bounding box center [0, 0] width 0 height 0
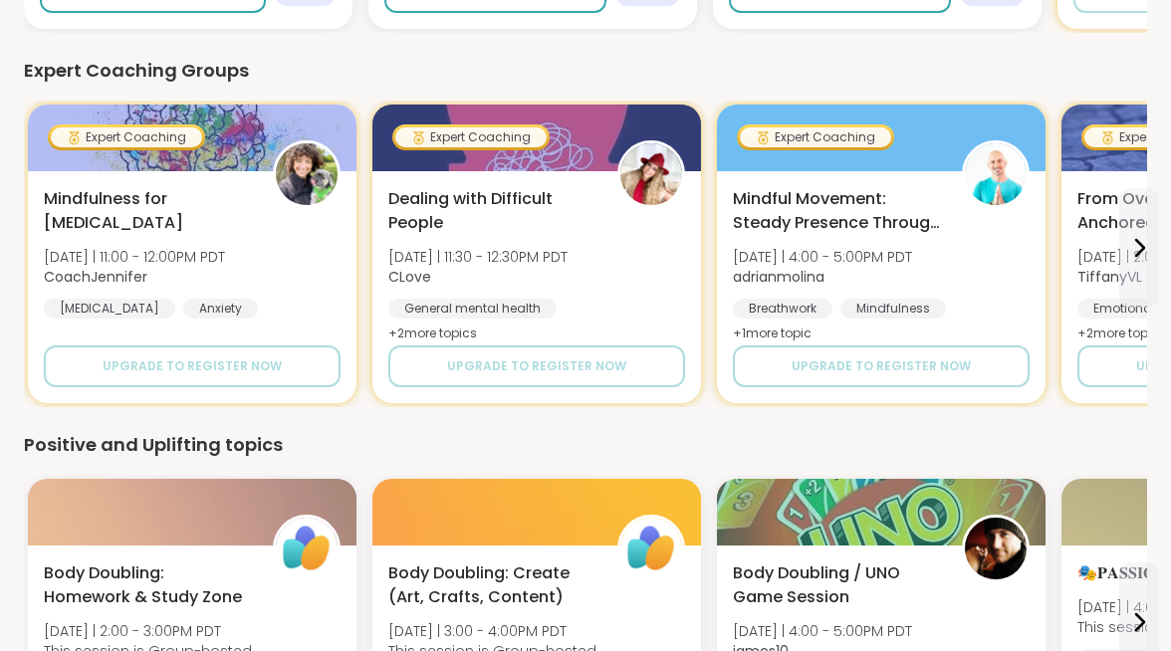
scroll to position [0, 0]
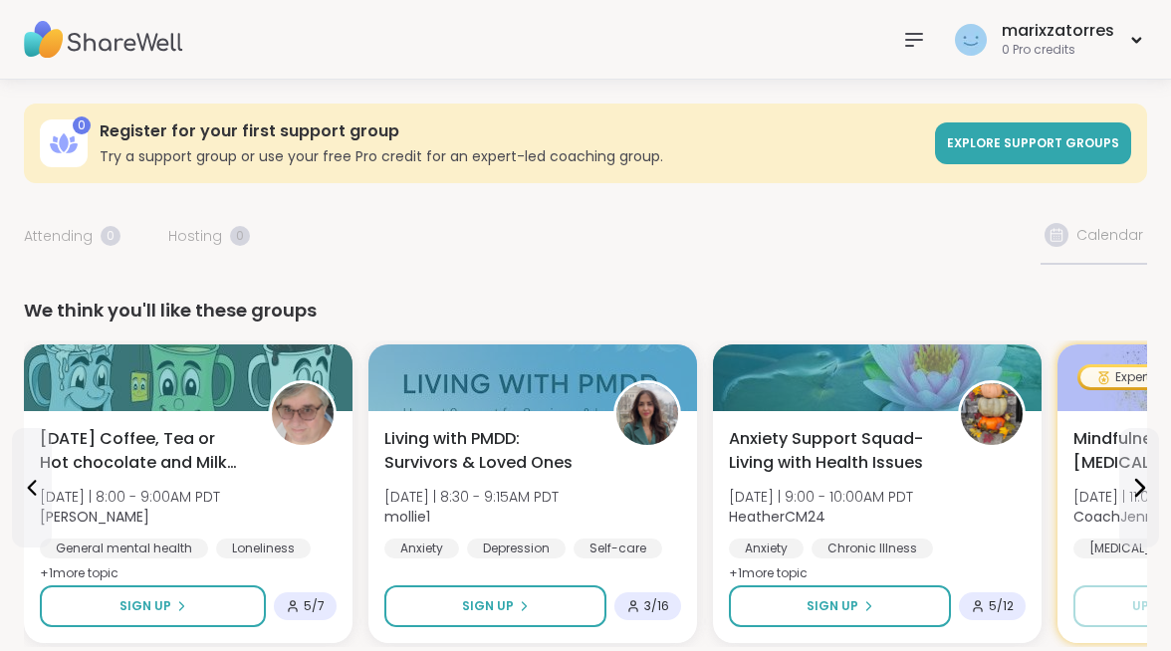
click at [0, 0] on div "Home Expert Coaching Support Groups Chat Friends Activity 1 Host" at bounding box center [0, 0] width 0 height 0
click at [0, 0] on img at bounding box center [0, 0] width 0 height 0
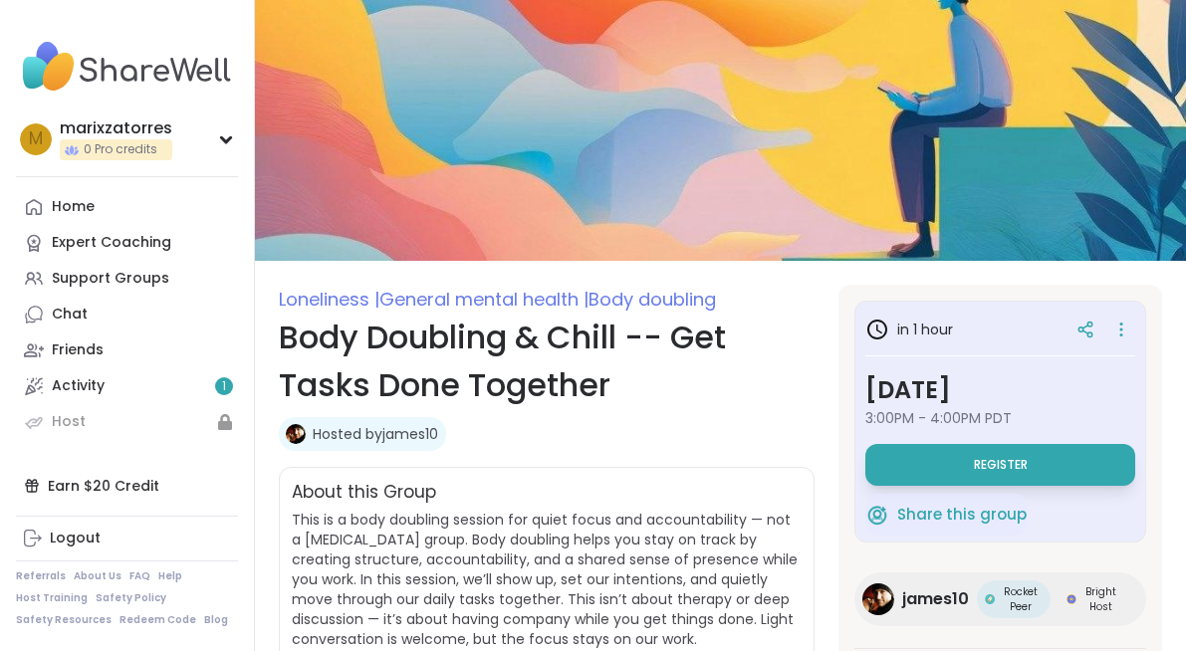
click at [921, 471] on button "Register" at bounding box center [1000, 465] width 270 height 42
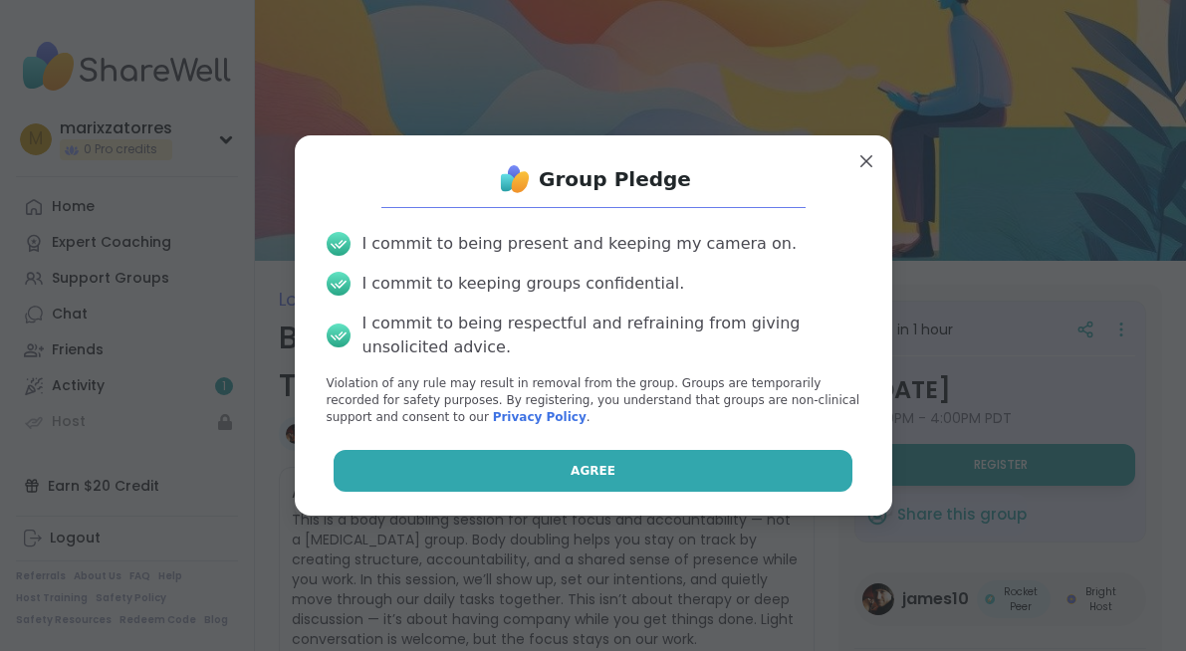
click at [704, 459] on button "Agree" at bounding box center [593, 471] width 519 height 42
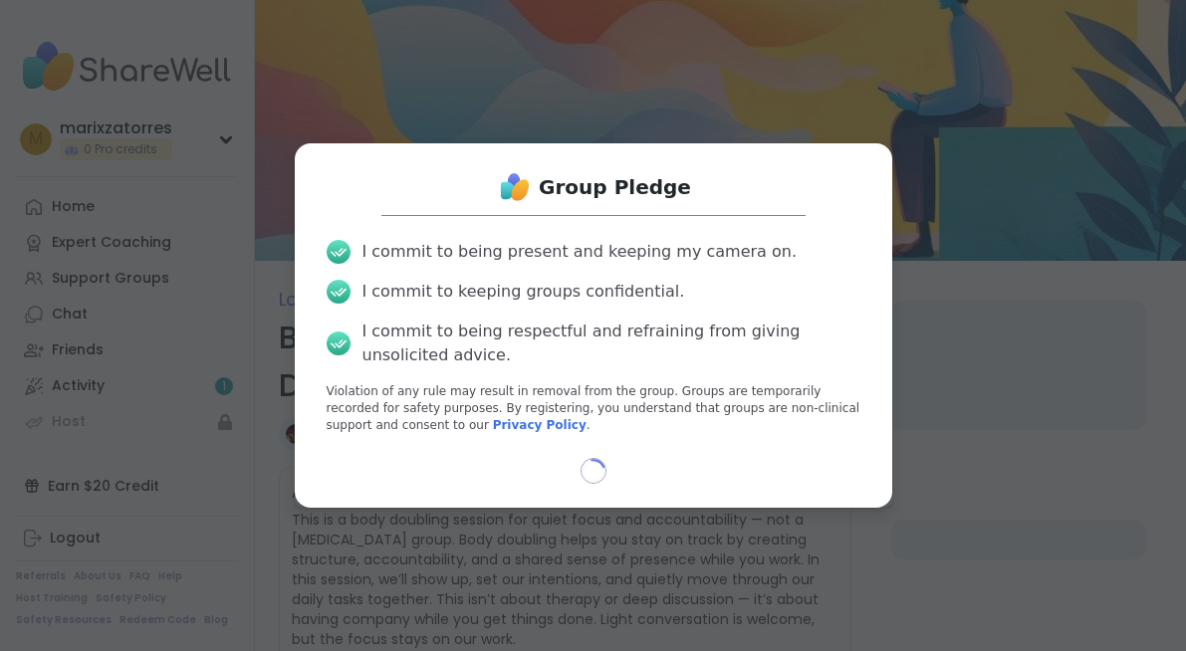
select select "**"
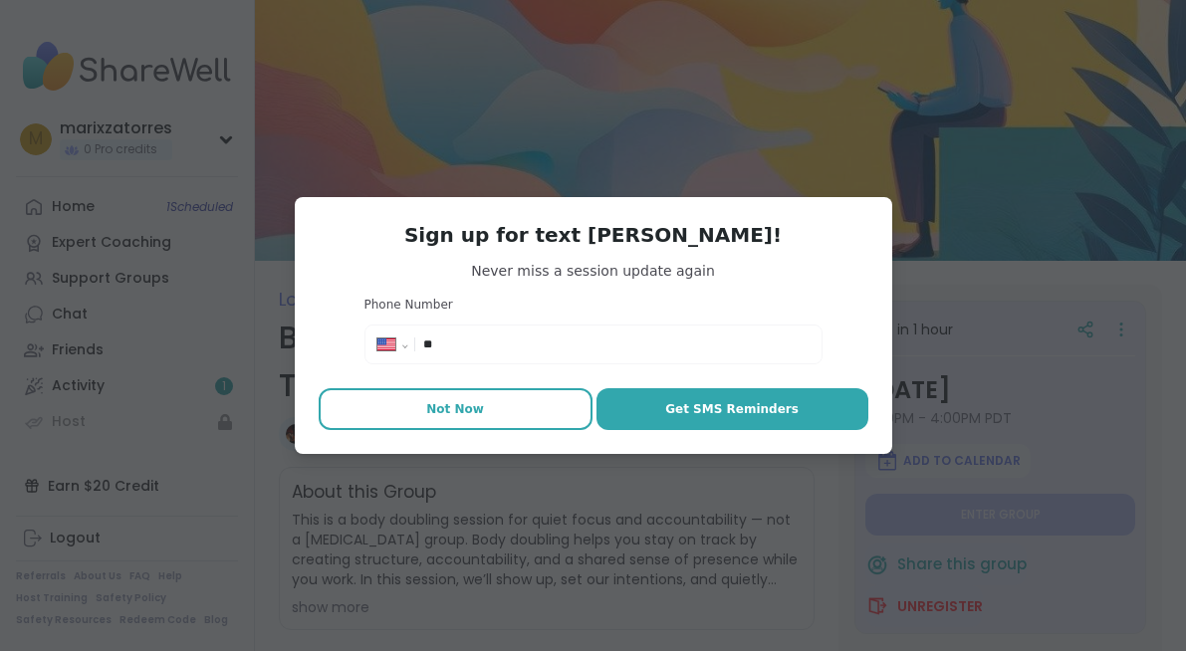
click at [510, 409] on button "Not Now" at bounding box center [456, 409] width 274 height 42
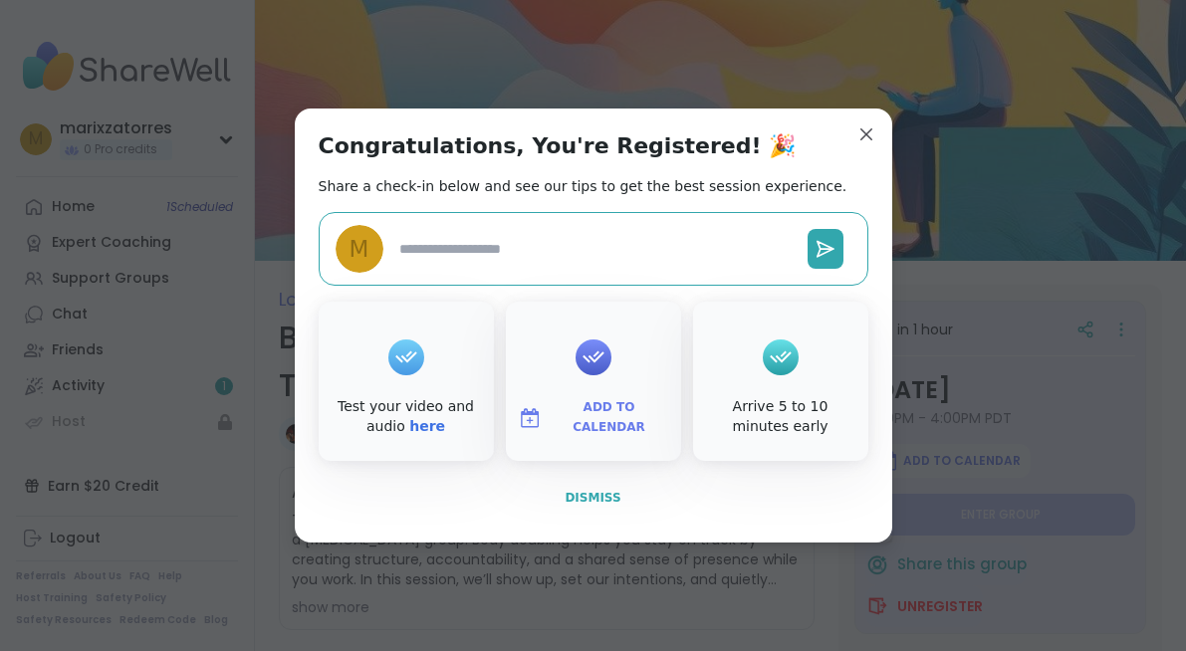
click at [588, 497] on span "Dismiss" at bounding box center [593, 498] width 56 height 14
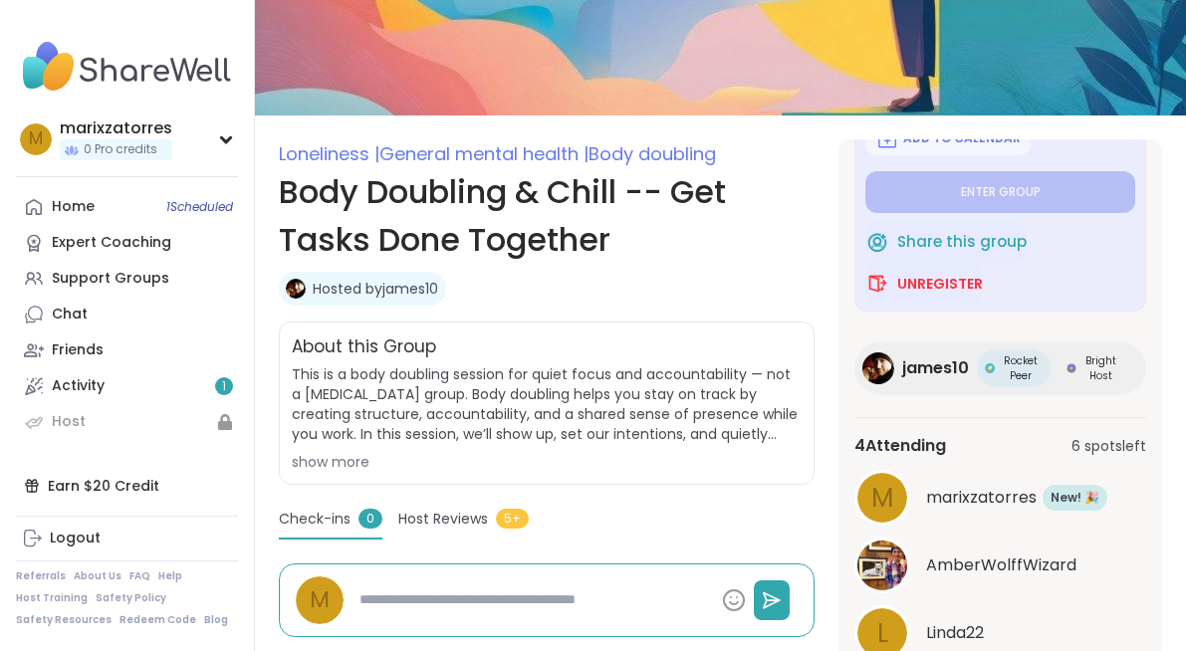
scroll to position [143, 0]
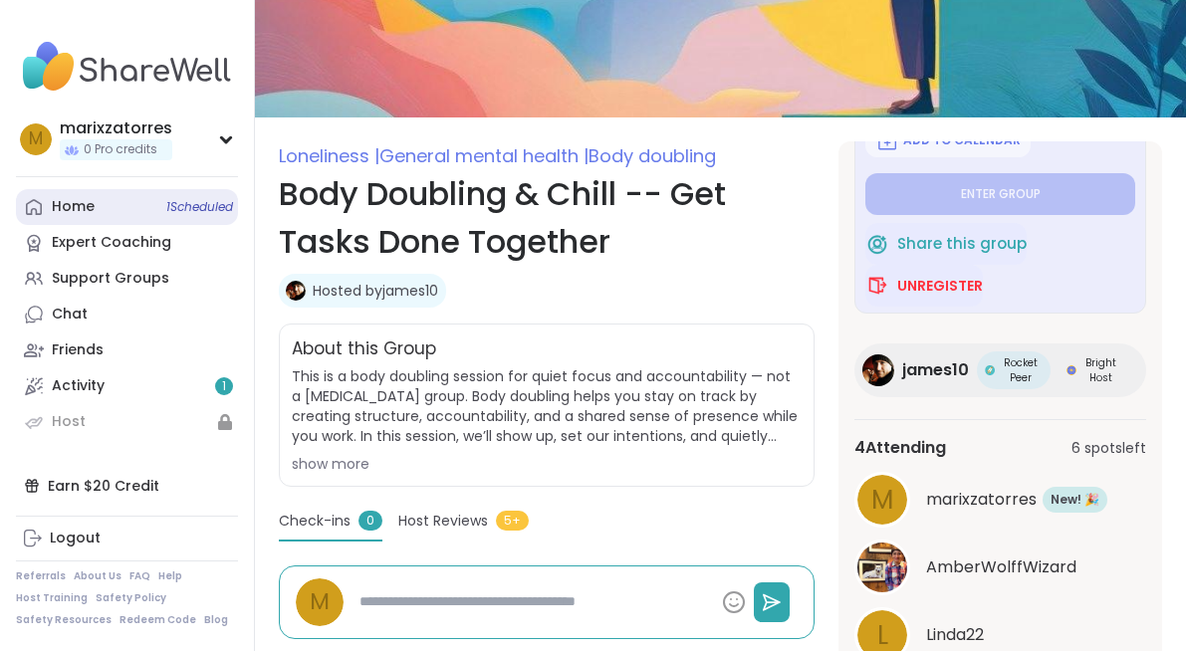
click at [119, 216] on link "Home 1 Scheduled" at bounding box center [127, 207] width 222 height 36
type textarea "*"
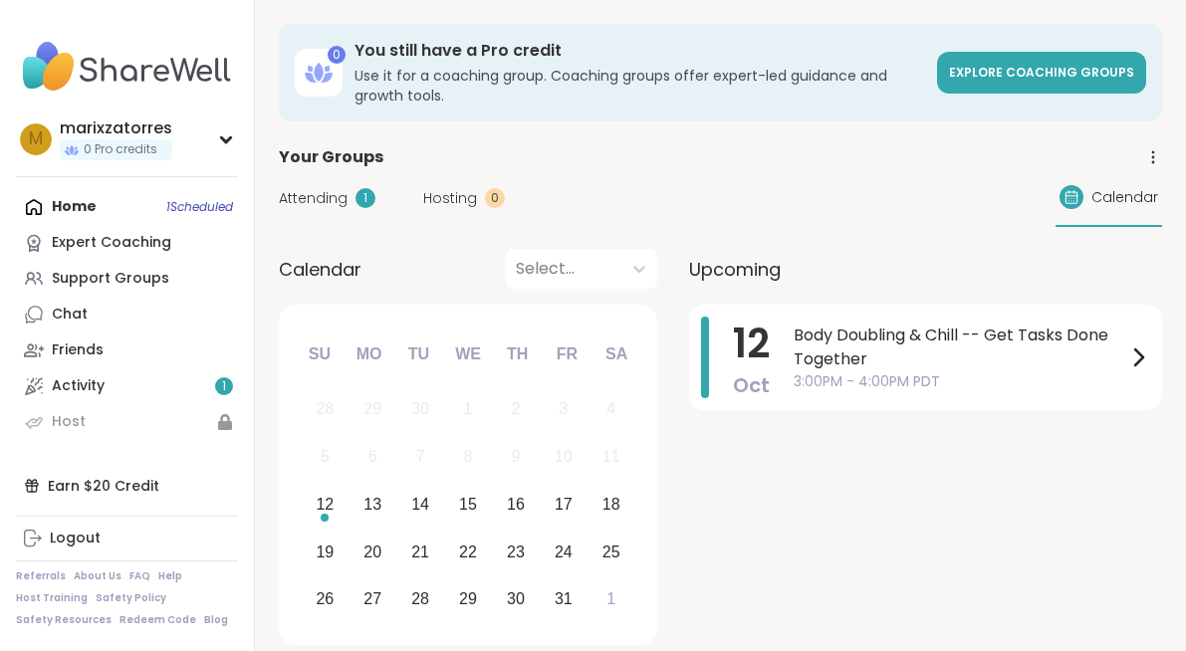
click at [120, 76] on img at bounding box center [127, 67] width 222 height 70
click at [120, 75] on img at bounding box center [127, 67] width 222 height 70
click at [83, 283] on div "Support Groups" at bounding box center [111, 279] width 118 height 20
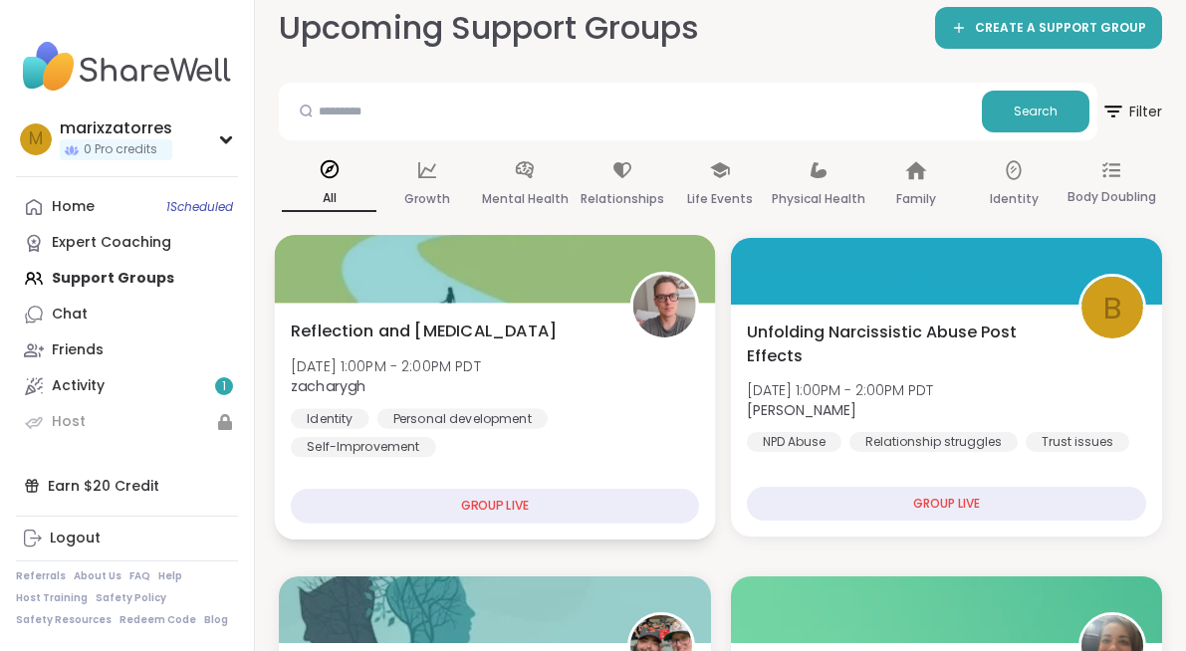
scroll to position [130, 0]
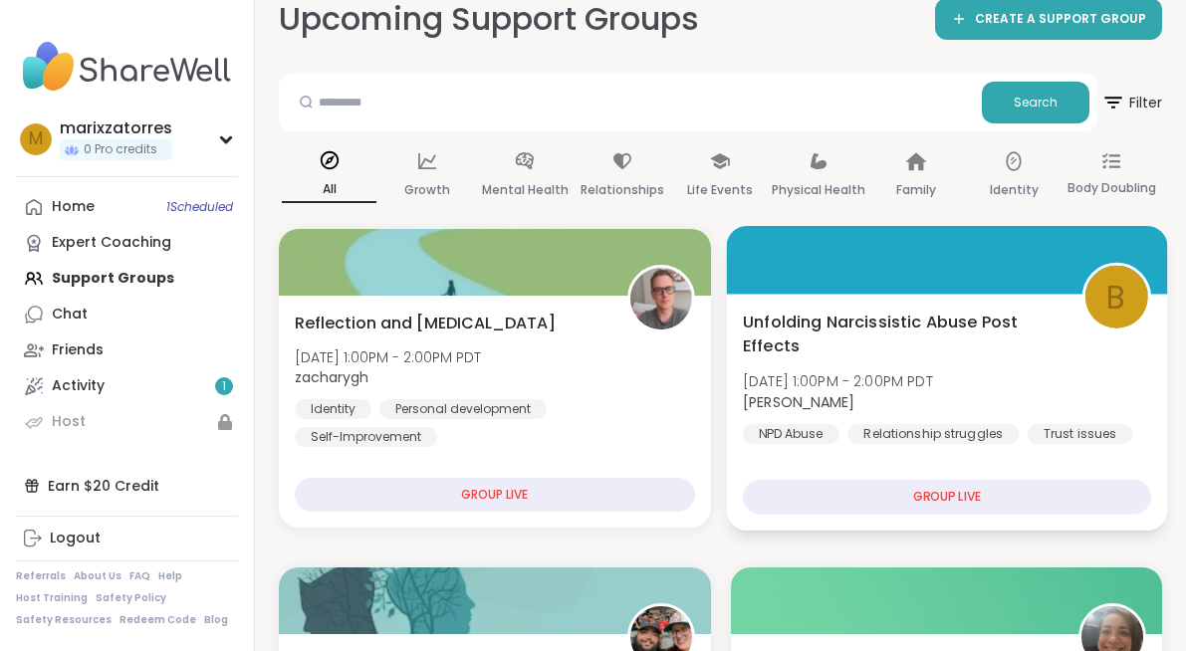
click at [802, 495] on div "GROUP LIVE" at bounding box center [946, 497] width 408 height 35
click at [831, 340] on span "Unfolding Narcissistic Abuse Post Effects" at bounding box center [900, 334] width 317 height 49
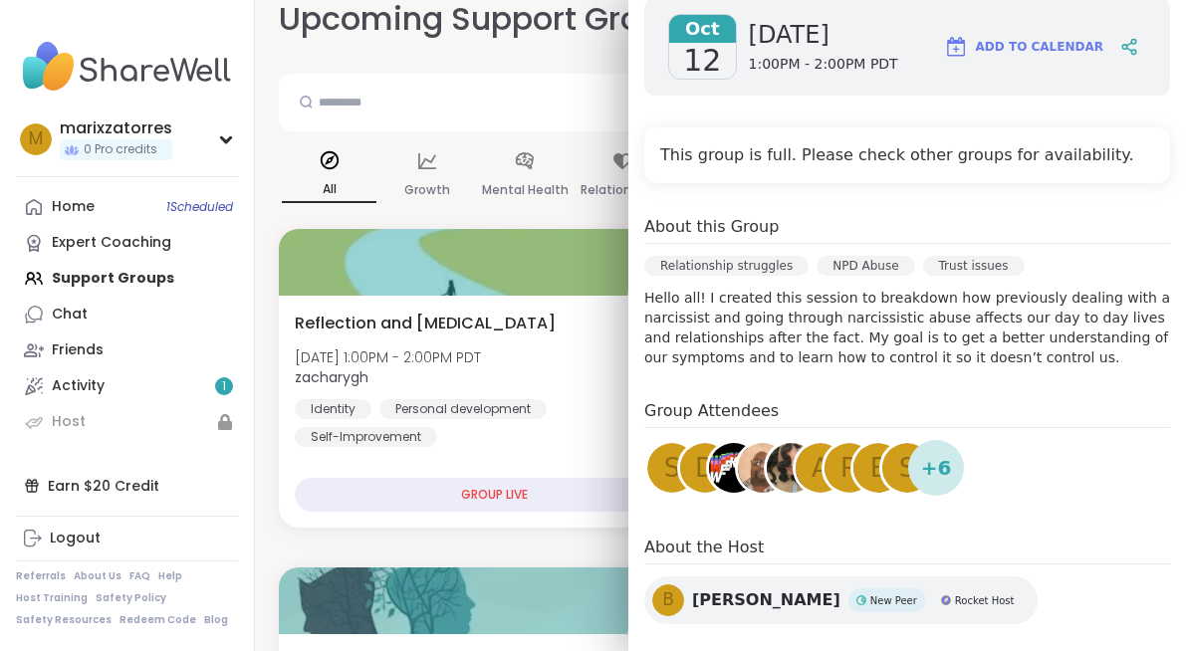
scroll to position [358, 0]
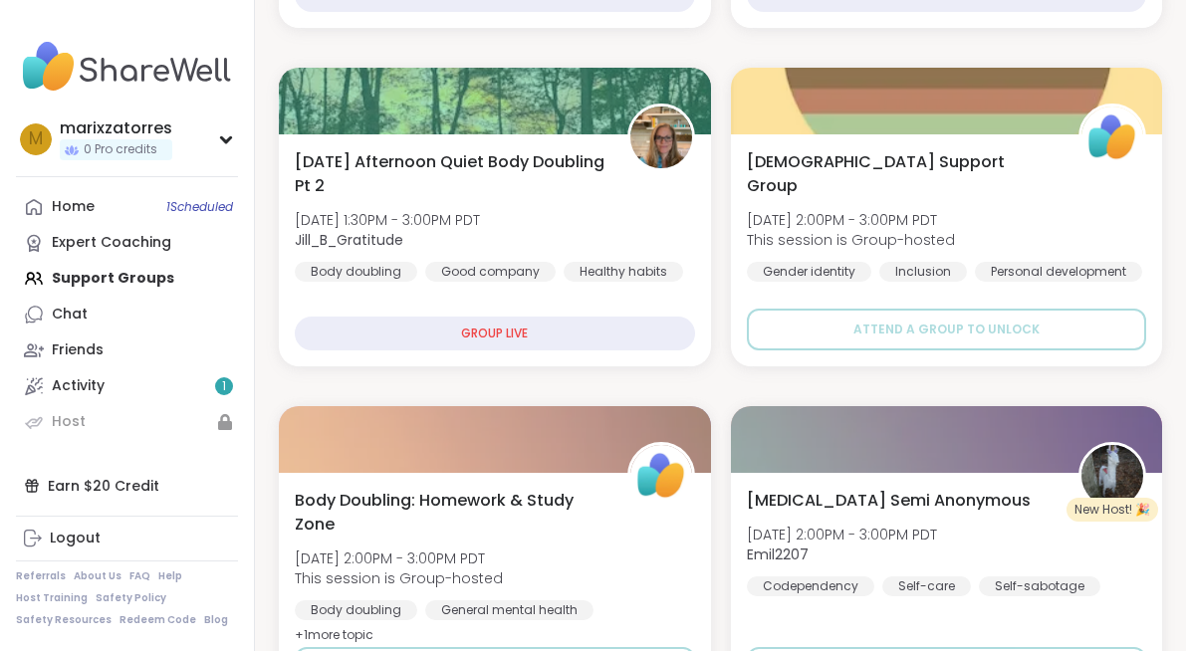
scroll to position [999, 0]
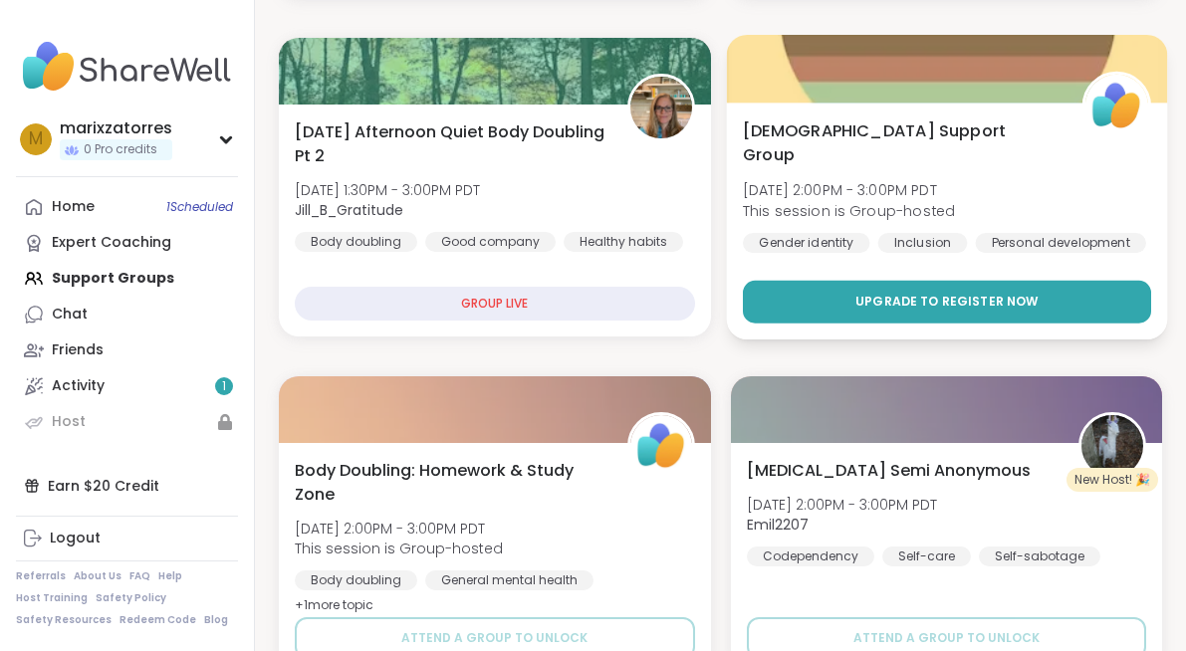
click at [847, 309] on button "Upgrade to register now" at bounding box center [946, 302] width 408 height 43
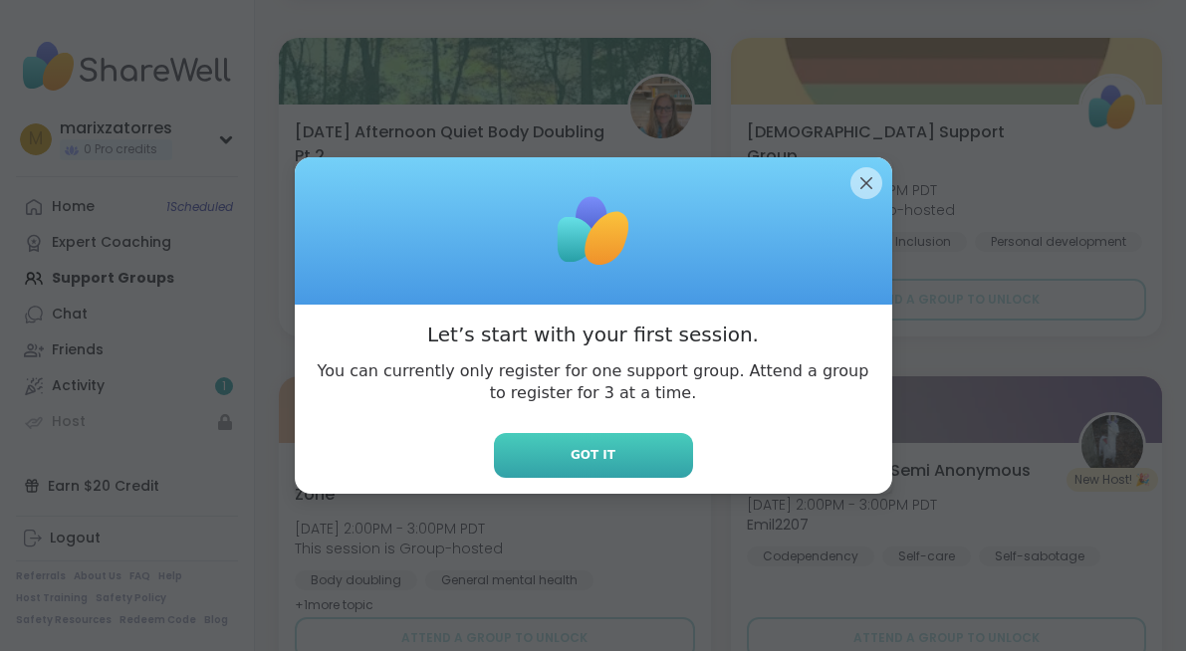
click at [655, 463] on button "Got it" at bounding box center [593, 455] width 199 height 45
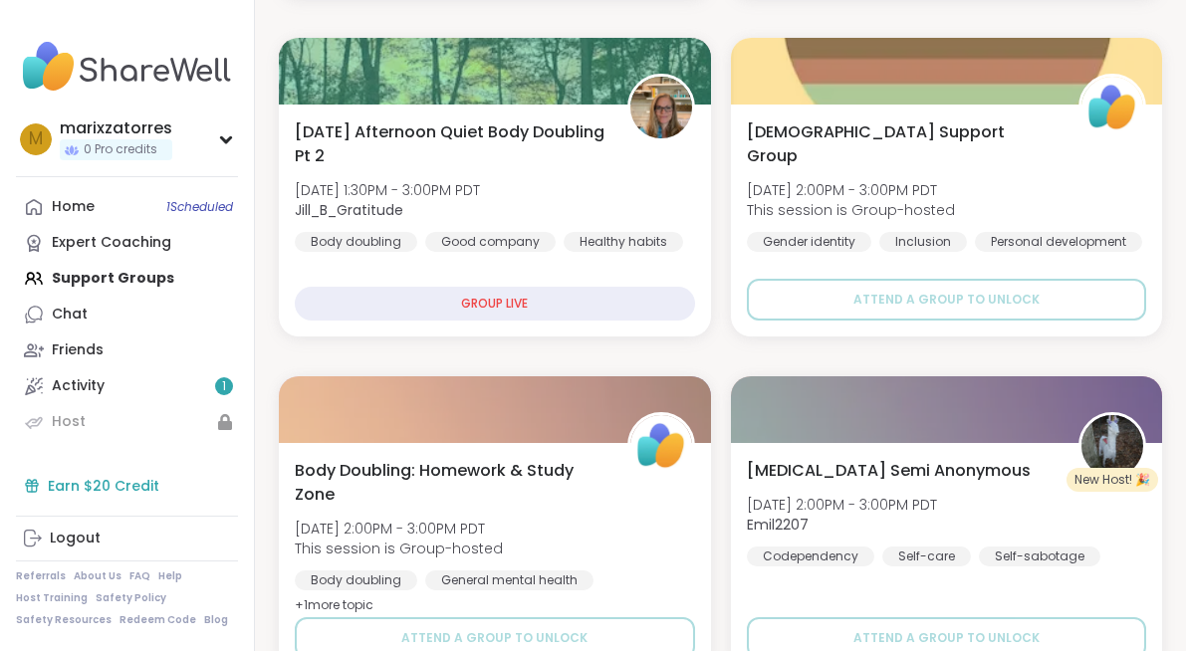
click at [119, 483] on div "Earn $20 Credit" at bounding box center [127, 486] width 222 height 36
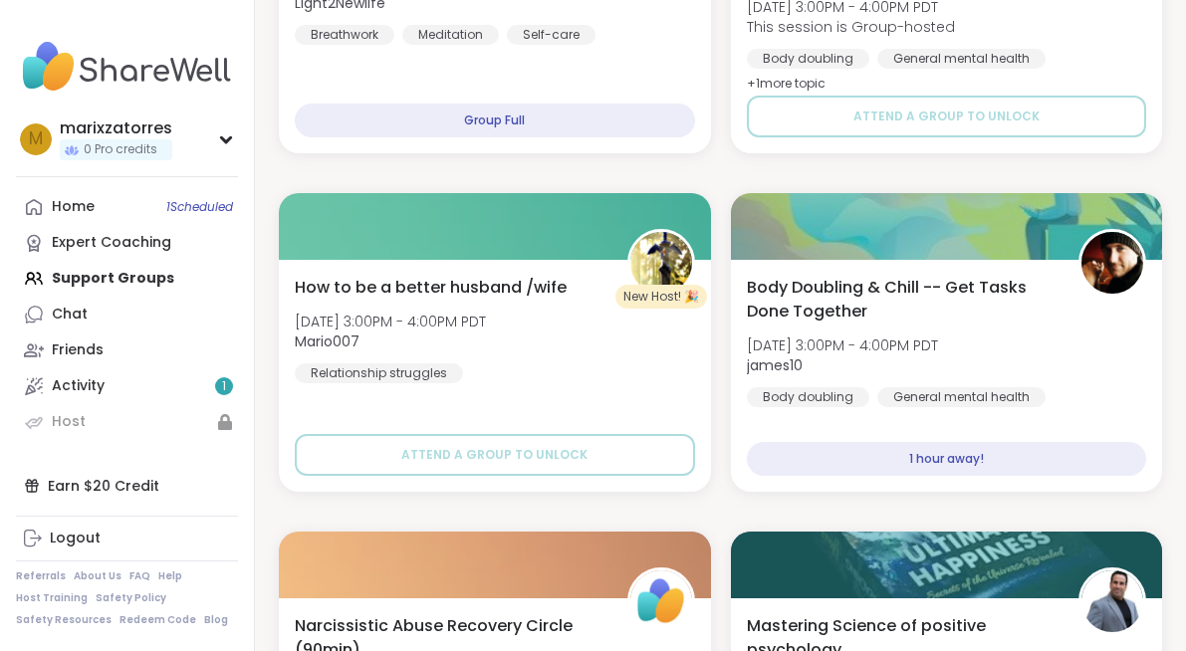
scroll to position [2207, 0]
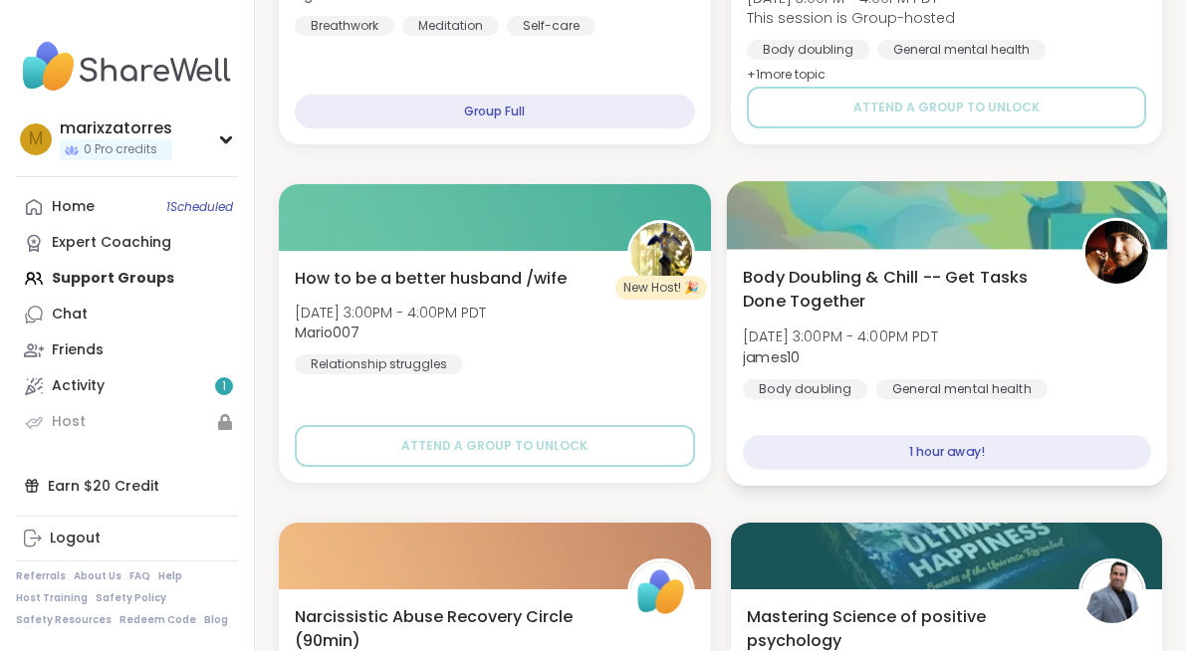
click at [824, 451] on div "1 hour away!" at bounding box center [946, 452] width 408 height 35
click at [825, 312] on span "Body Doubling & Chill -- Get Tasks Done Together" at bounding box center [900, 289] width 317 height 49
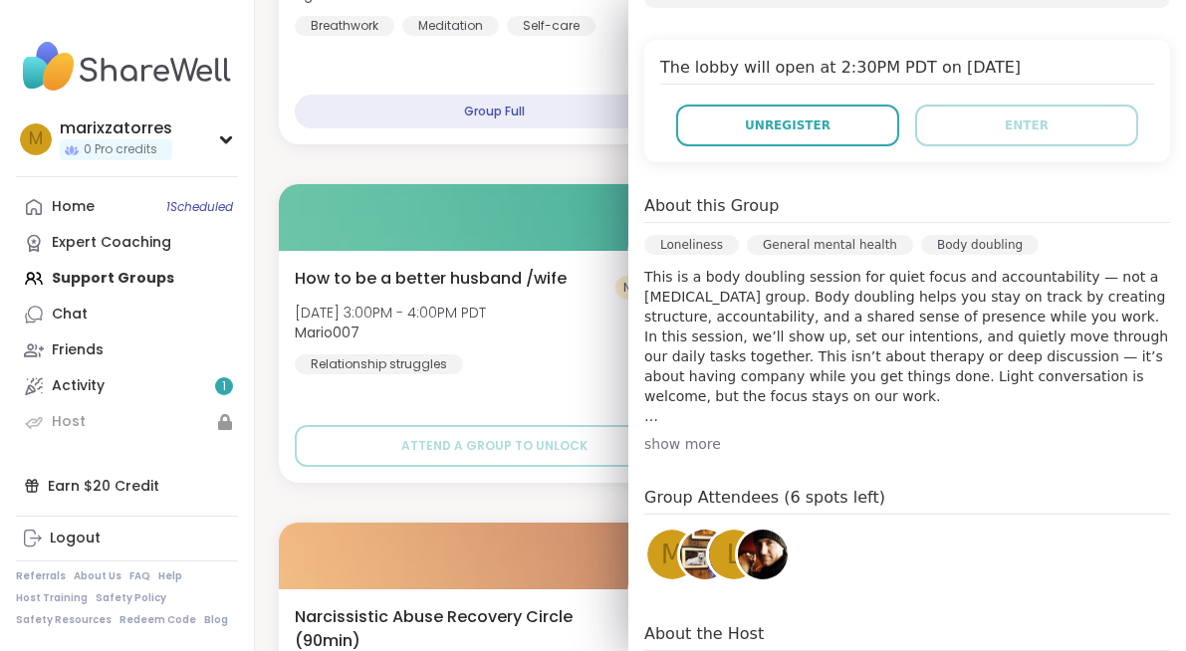
scroll to position [532, 0]
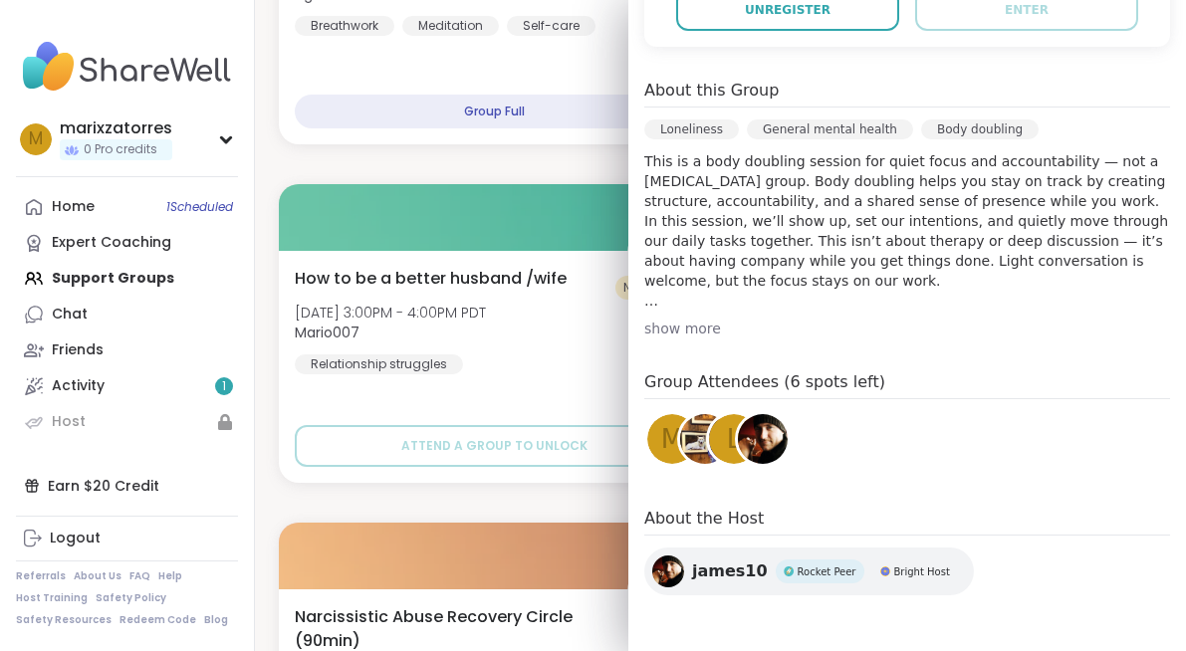
click at [685, 328] on div "show more" at bounding box center [907, 329] width 526 height 20
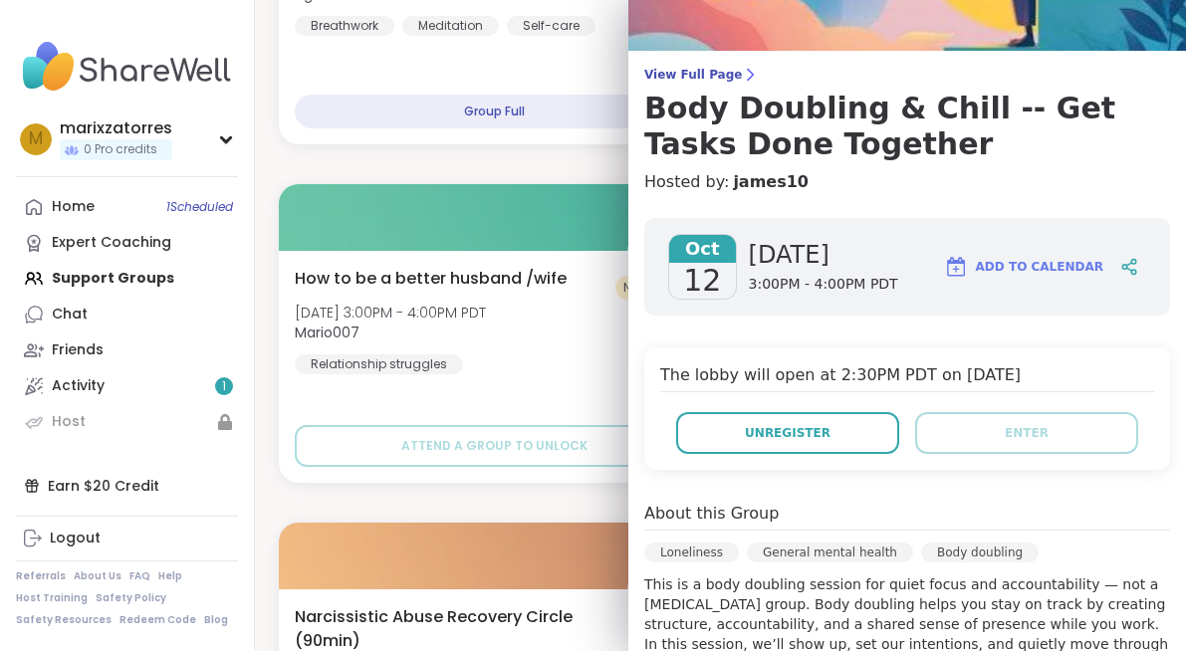
scroll to position [0, 0]
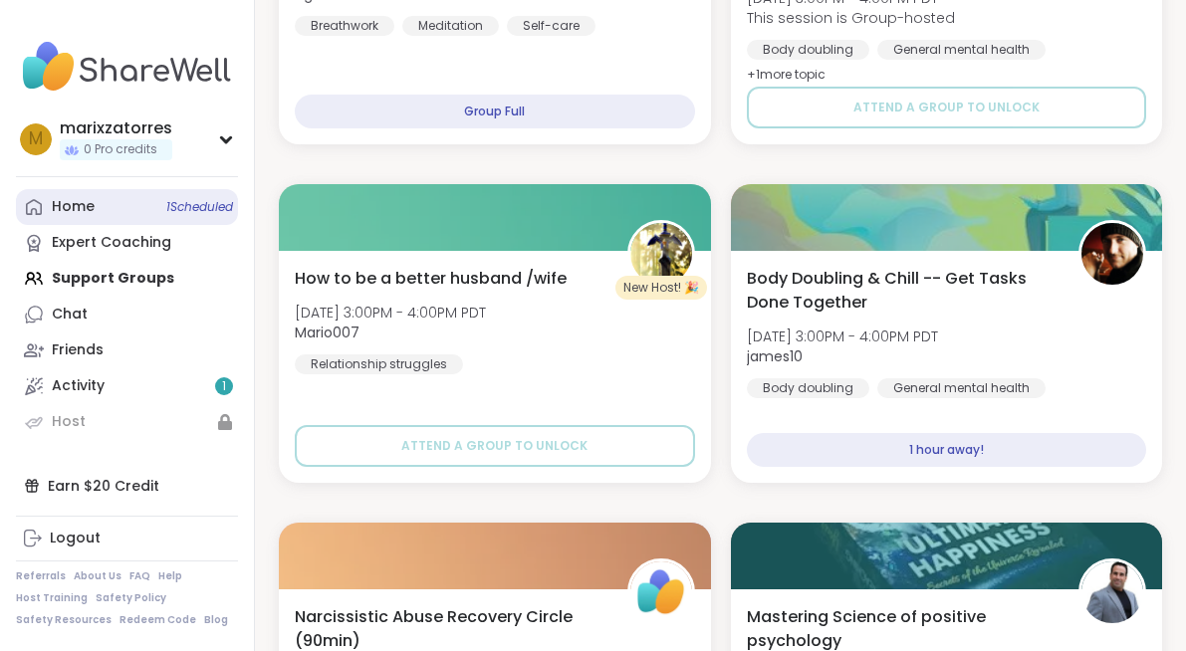
click at [177, 207] on span "1 Scheduled" at bounding box center [199, 207] width 67 height 16
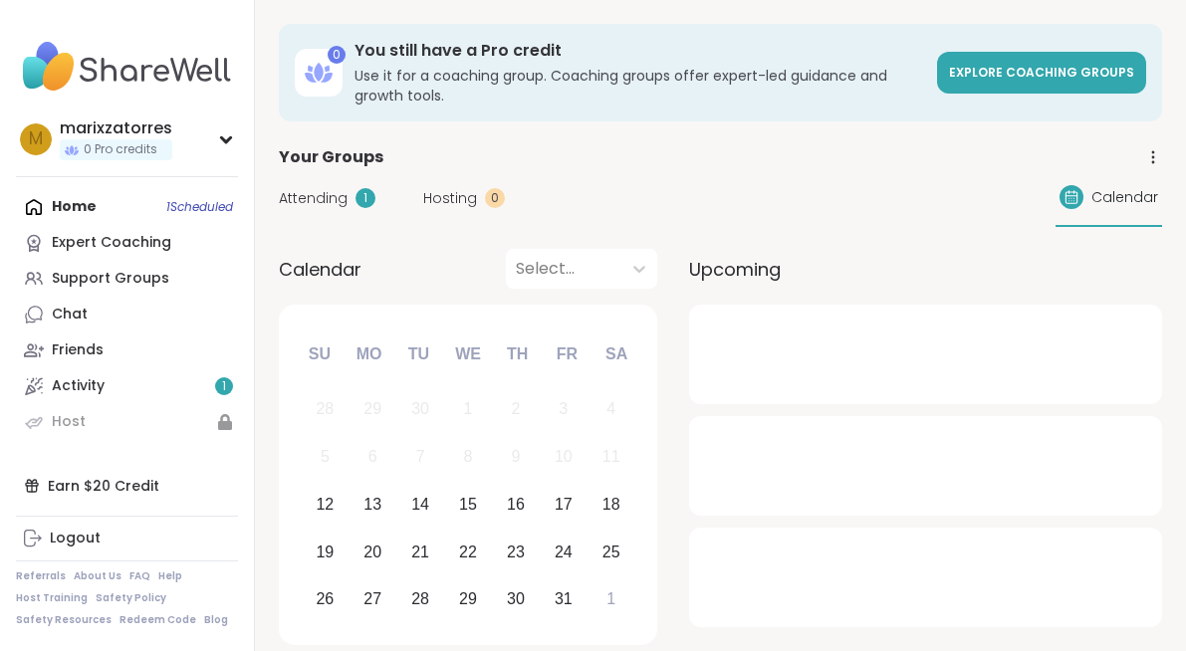
click at [160, 80] on img at bounding box center [127, 67] width 222 height 70
